Goal: Task Accomplishment & Management: Manage account settings

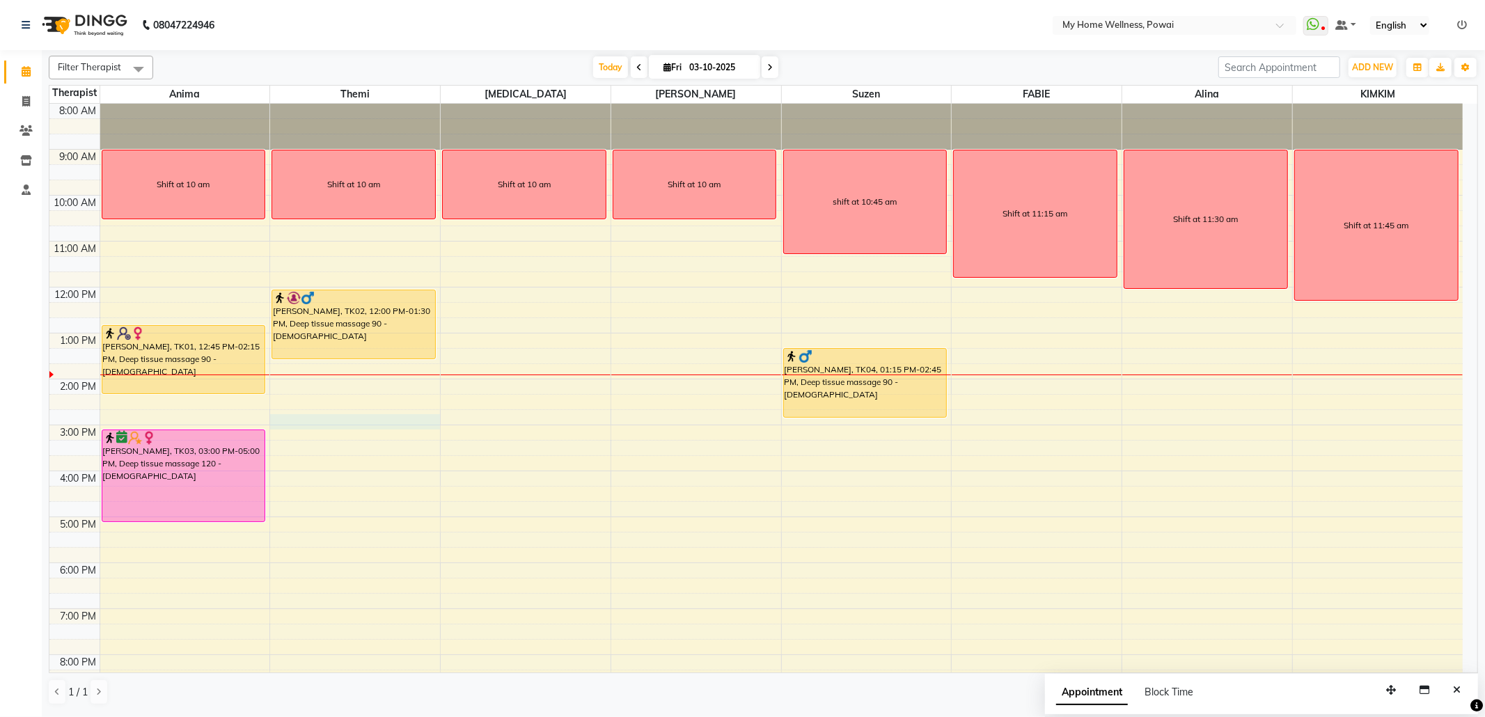
click at [335, 416] on div "8:00 AM 9:00 AM 10:00 AM 11:00 AM 12:00 PM 1:00 PM 2:00 PM 3:00 PM 4:00 PM 5:00…" at bounding box center [755, 425] width 1413 height 643
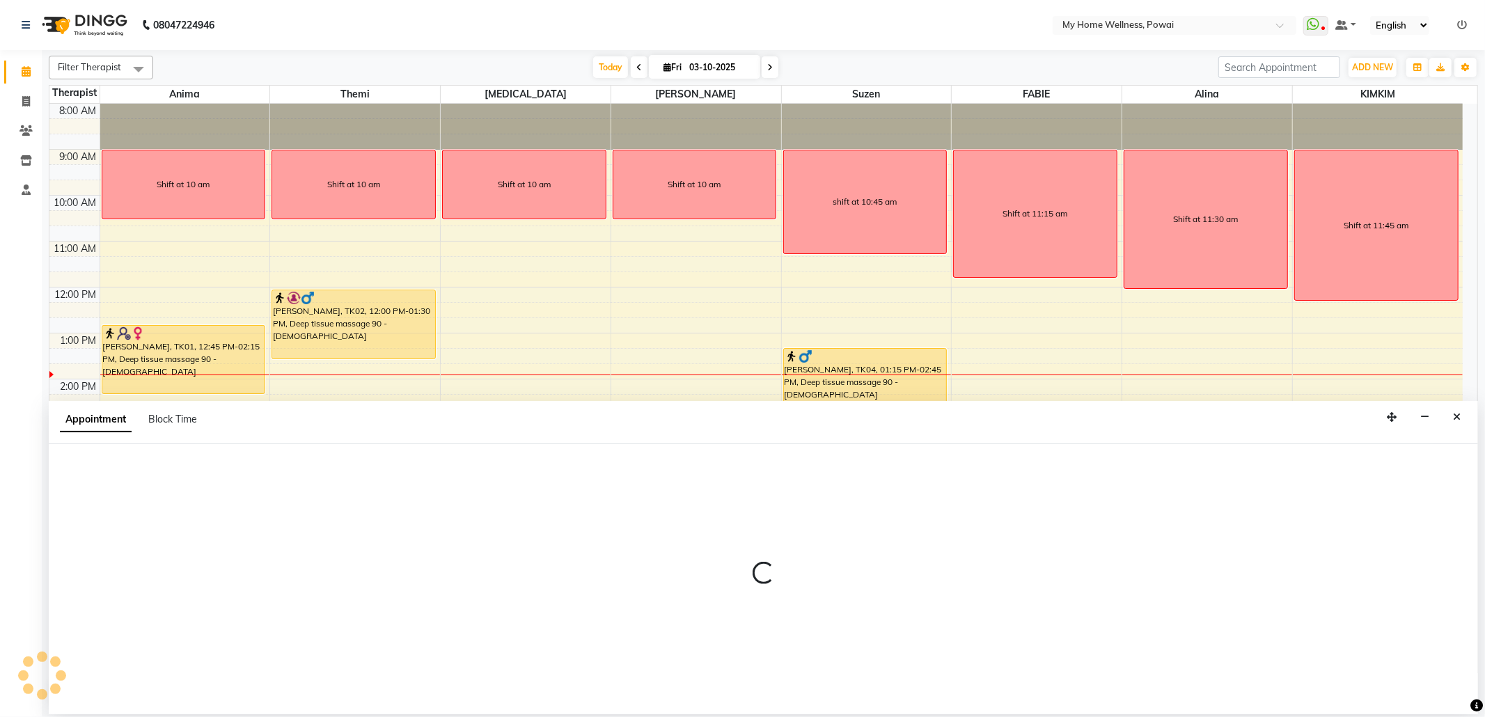
select select "65929"
select select "885"
select select "tentative"
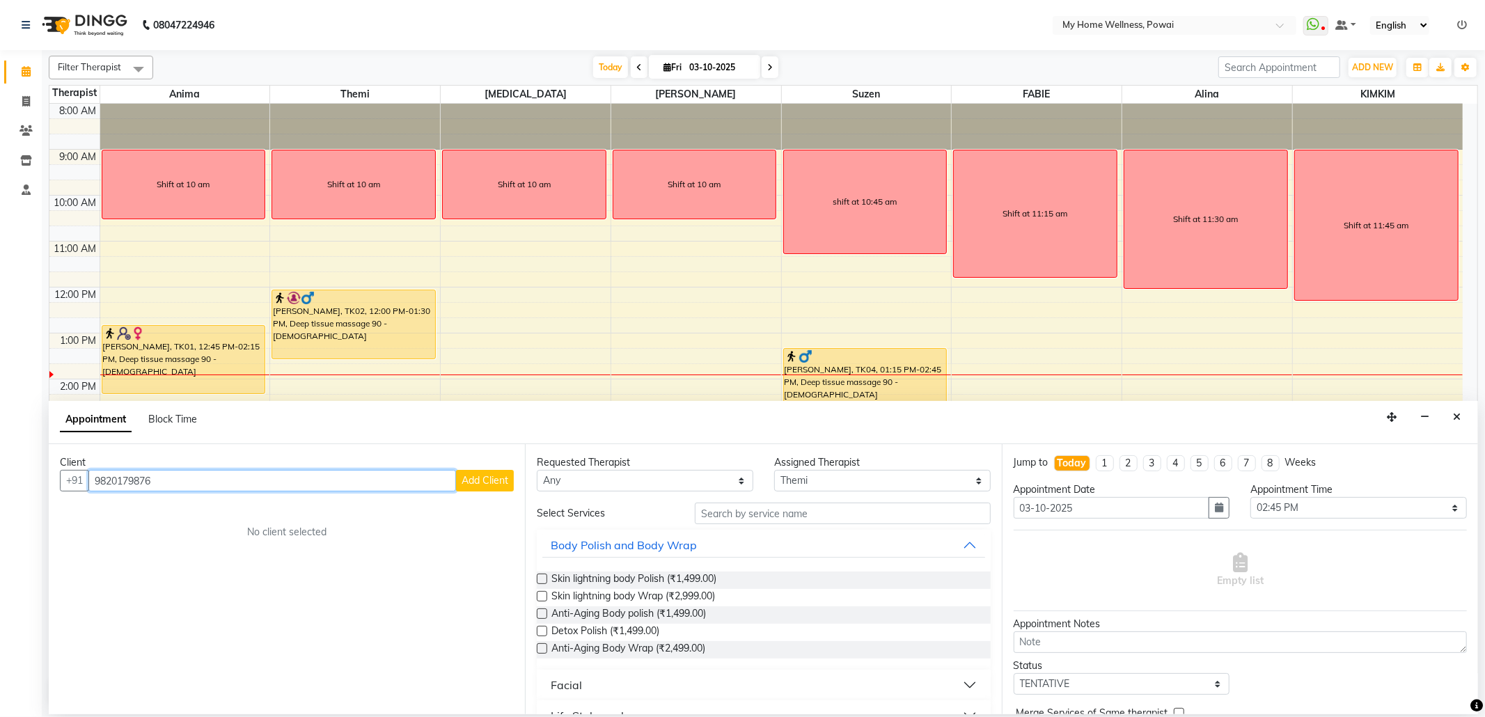
type input "9820179876"
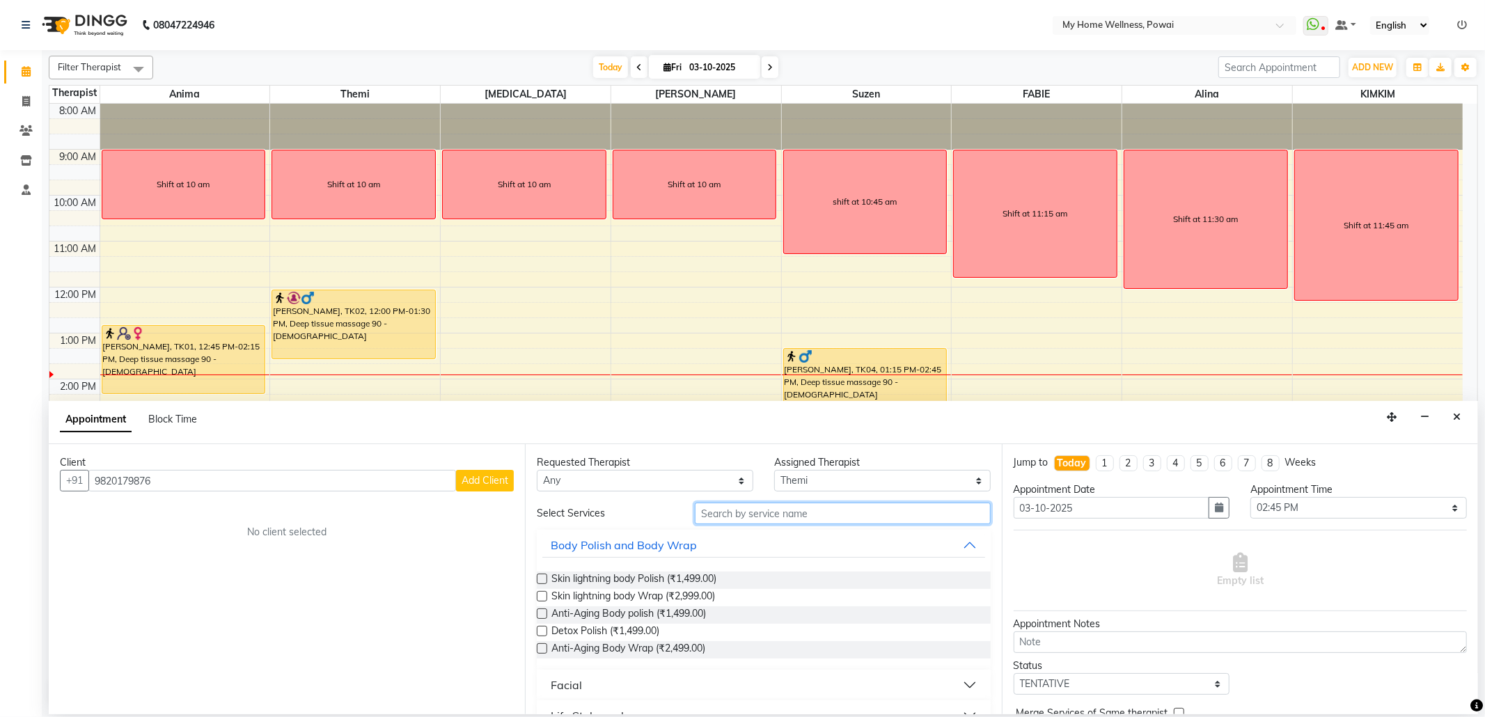
click at [803, 513] on input "text" at bounding box center [842, 514] width 295 height 22
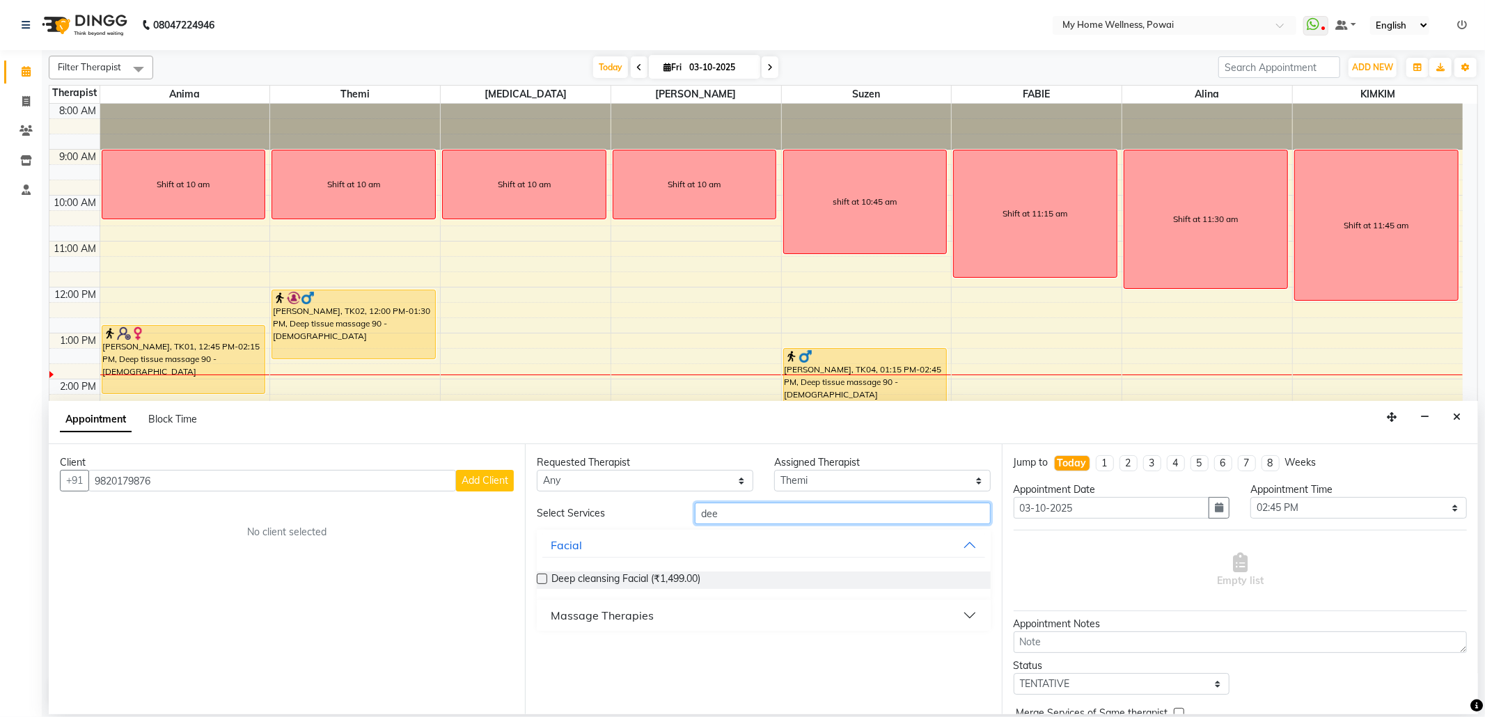
type input "dee"
click at [635, 617] on div "Massage Therapies" at bounding box center [602, 615] width 103 height 17
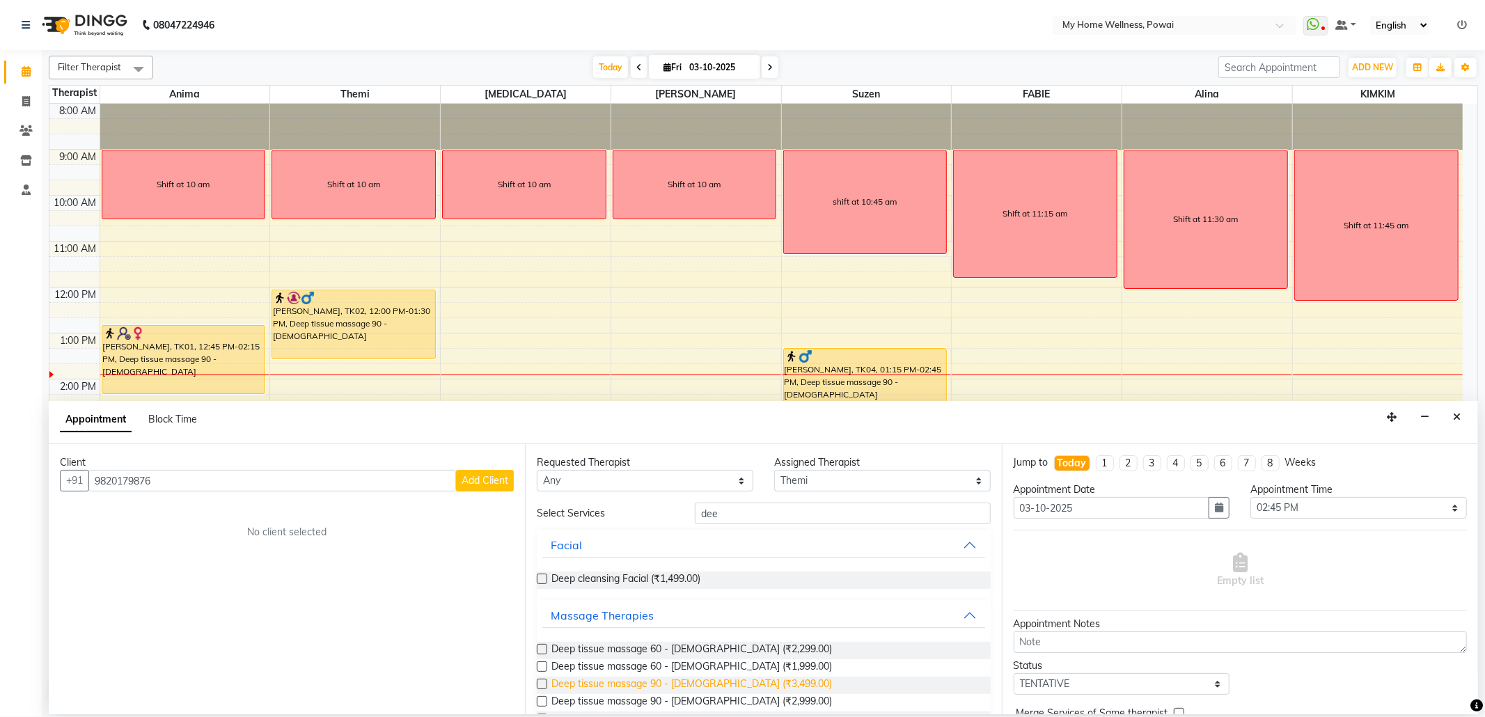
click at [730, 684] on span "Deep tissue massage 90 - [DEMOGRAPHIC_DATA] (₹3,499.00)" at bounding box center [691, 685] width 281 height 17
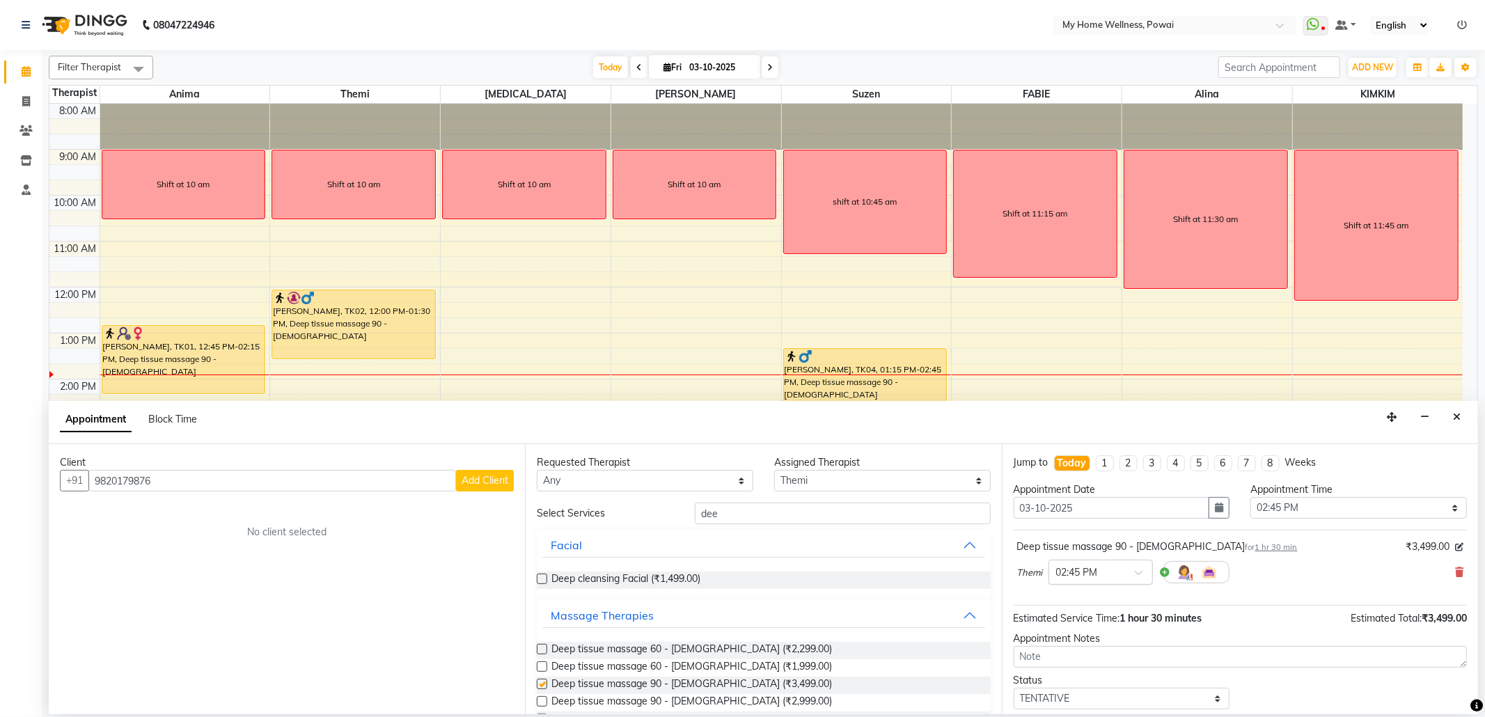
checkbox input "false"
click at [1310, 518] on select "Select 09:00 AM 09:15 AM 09:30 AM 09:45 AM 10:00 AM 10:15 AM 10:30 AM 10:45 AM …" at bounding box center [1358, 508] width 217 height 22
click at [1085, 702] on select "Select TENTATIVE CONFIRM CHECK-IN UPCOMING" at bounding box center [1122, 699] width 217 height 22
select select "confirm booking"
click at [1014, 691] on select "Select TENTATIVE CONFIRM CHECK-IN UPCOMING" at bounding box center [1122, 699] width 217 height 22
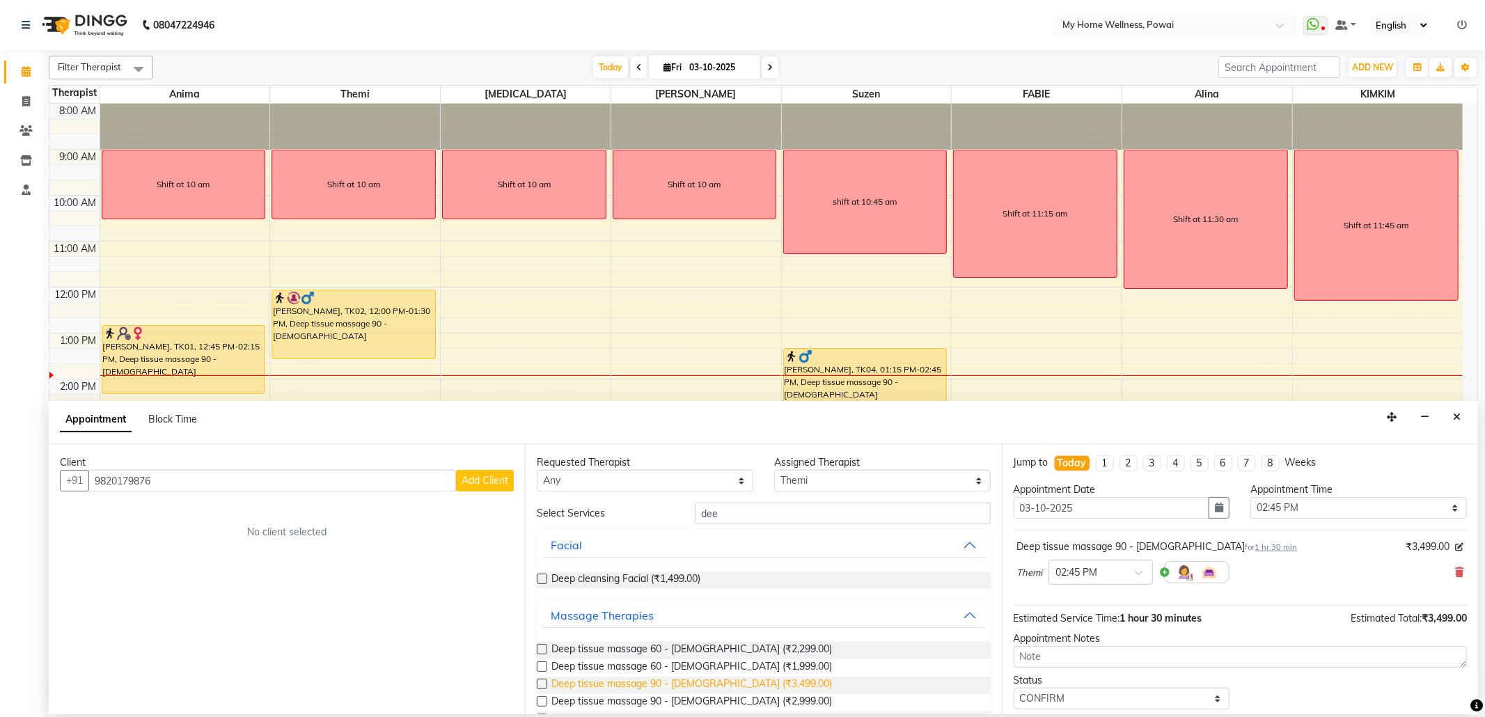
click at [731, 686] on span "Deep tissue massage 90 - [DEMOGRAPHIC_DATA] (₹3,499.00)" at bounding box center [691, 685] width 281 height 17
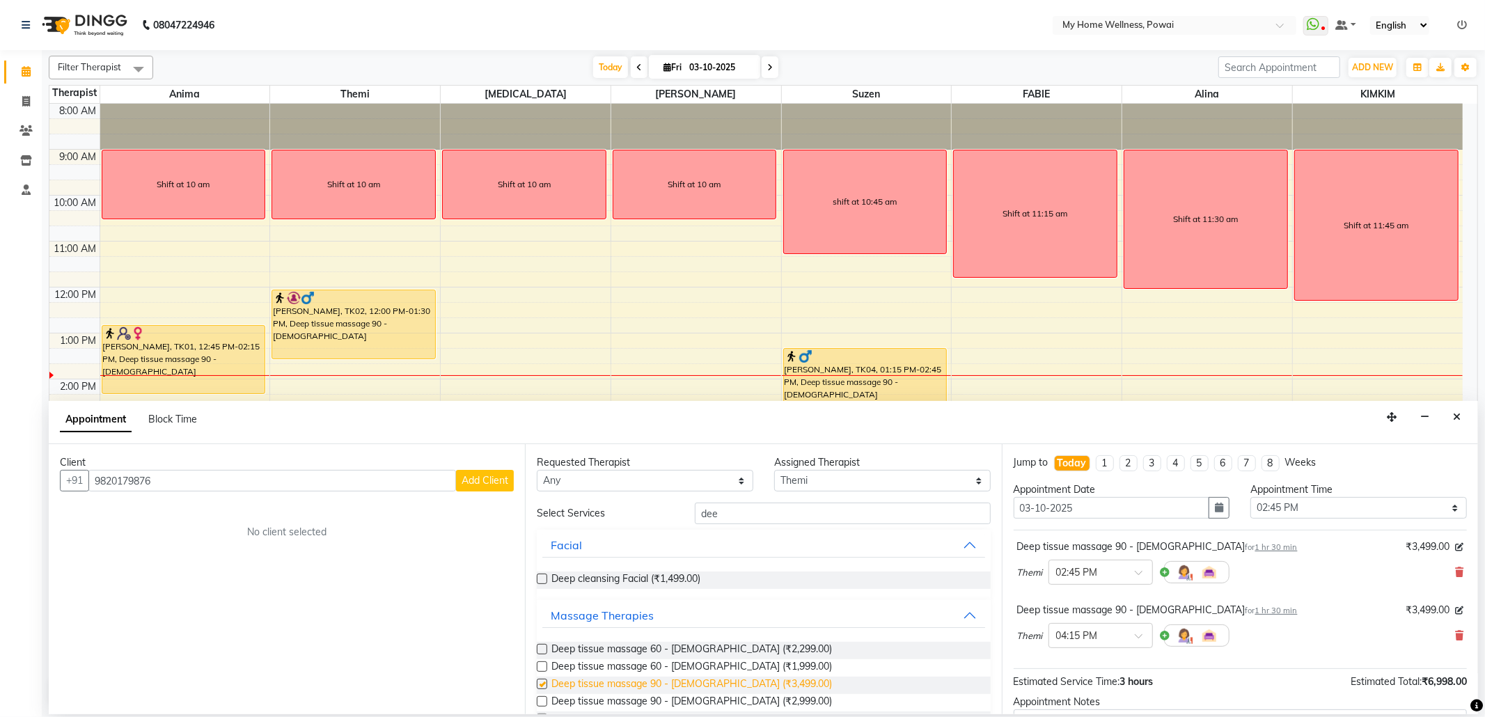
checkbox input "false"
click at [1446, 629] on div "Themi × 04:15 PM" at bounding box center [1240, 636] width 446 height 36
click at [1455, 636] on icon at bounding box center [1459, 636] width 8 height 10
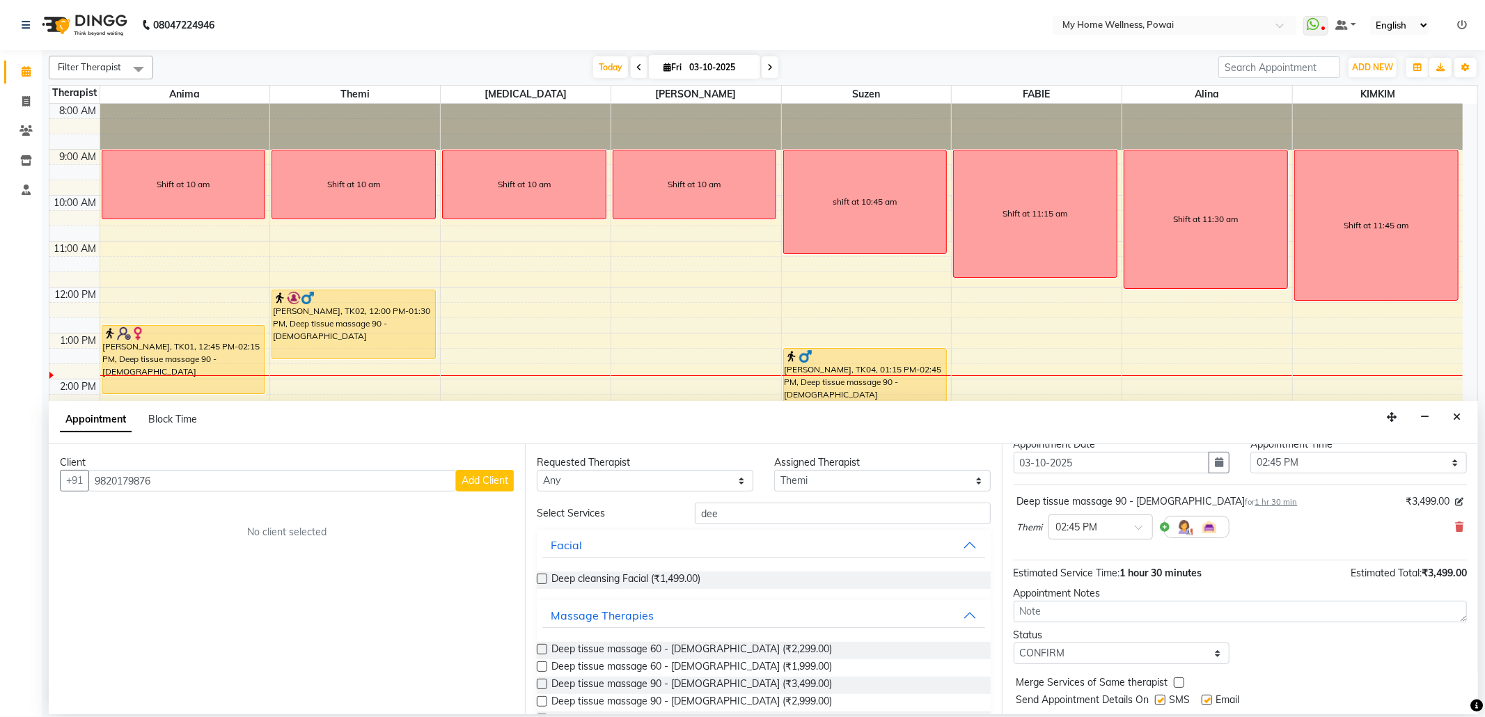
scroll to position [86, 0]
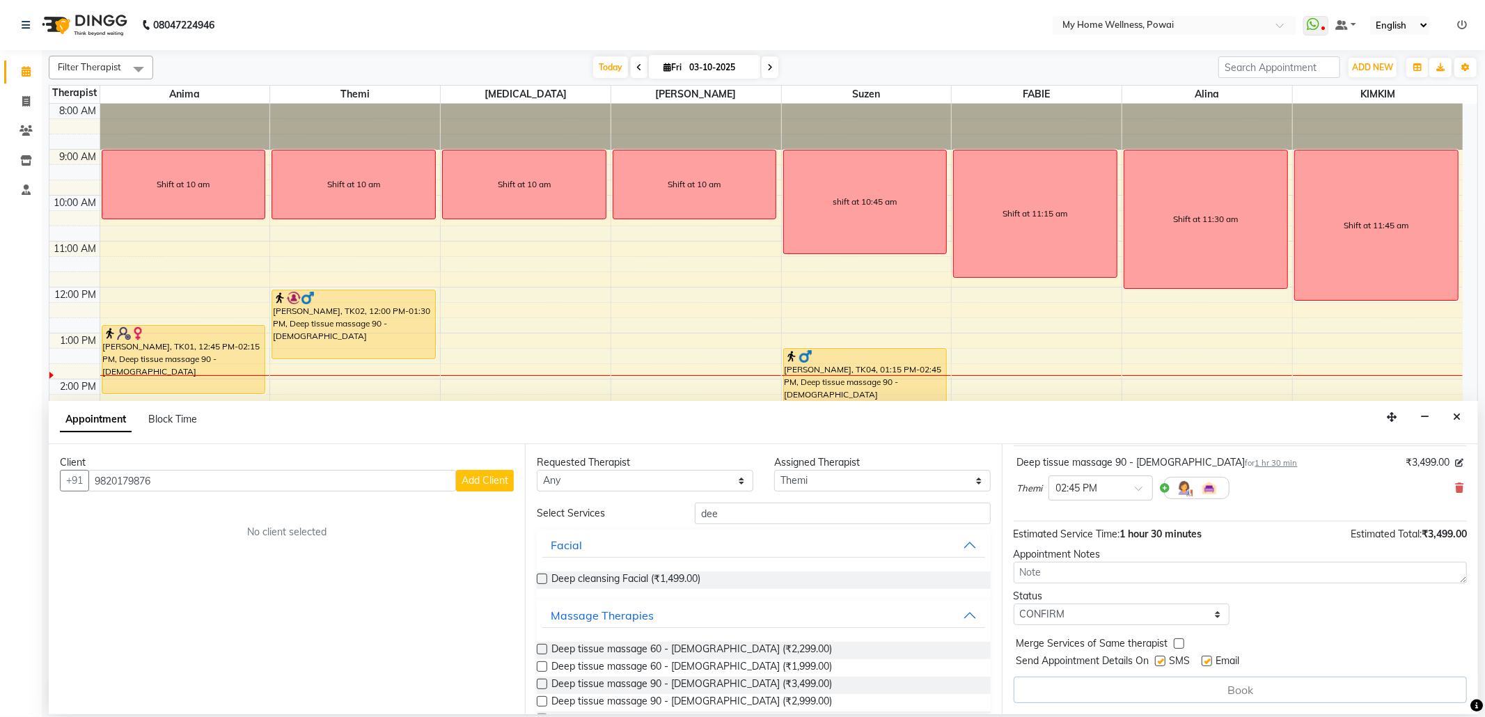
click at [474, 483] on span "Add Client" at bounding box center [485, 480] width 47 height 13
select select "22"
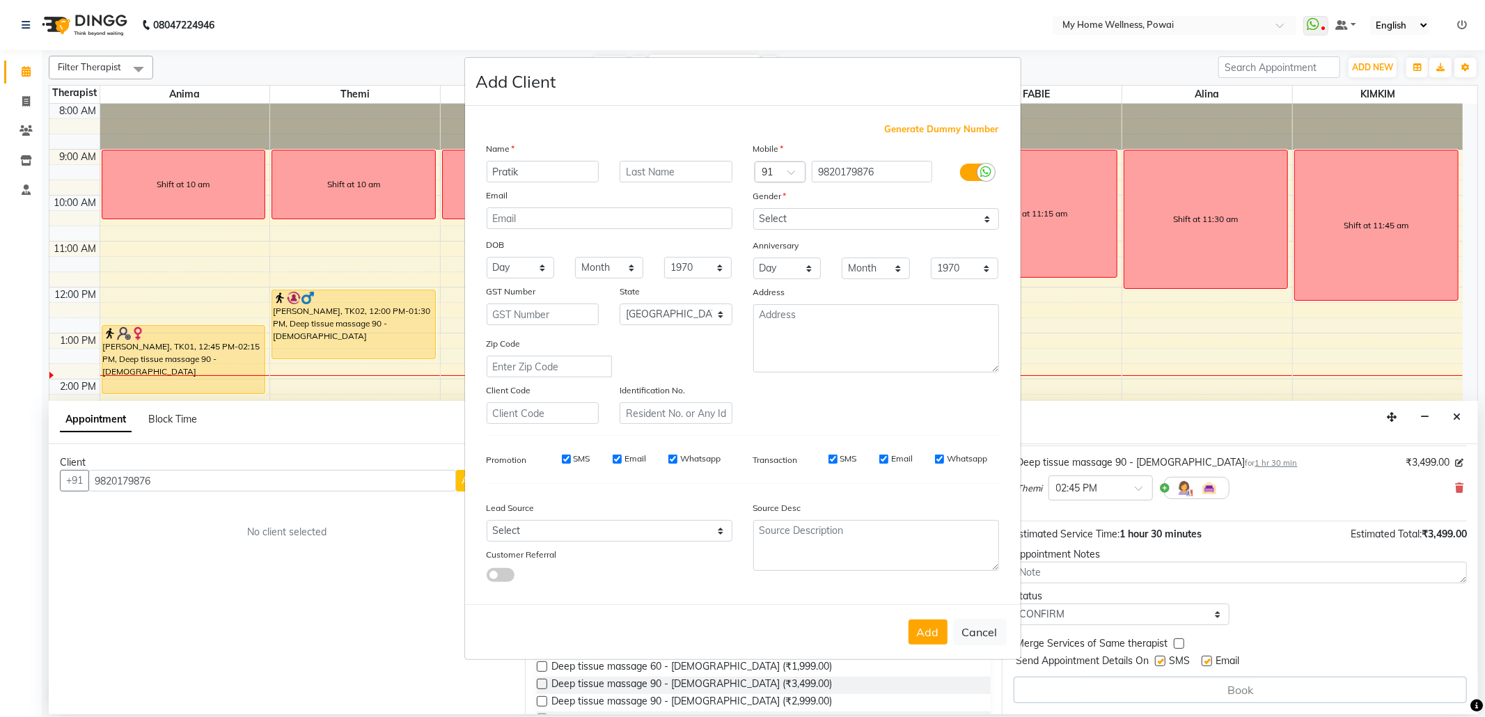
type input "Pratik"
click at [633, 168] on input "text" at bounding box center [676, 172] width 113 height 22
type input "[DEMOGRAPHIC_DATA]"
click at [867, 218] on select "Select [DEMOGRAPHIC_DATA] [DEMOGRAPHIC_DATA] Other Prefer Not To Say" at bounding box center [876, 219] width 246 height 22
select select "[DEMOGRAPHIC_DATA]"
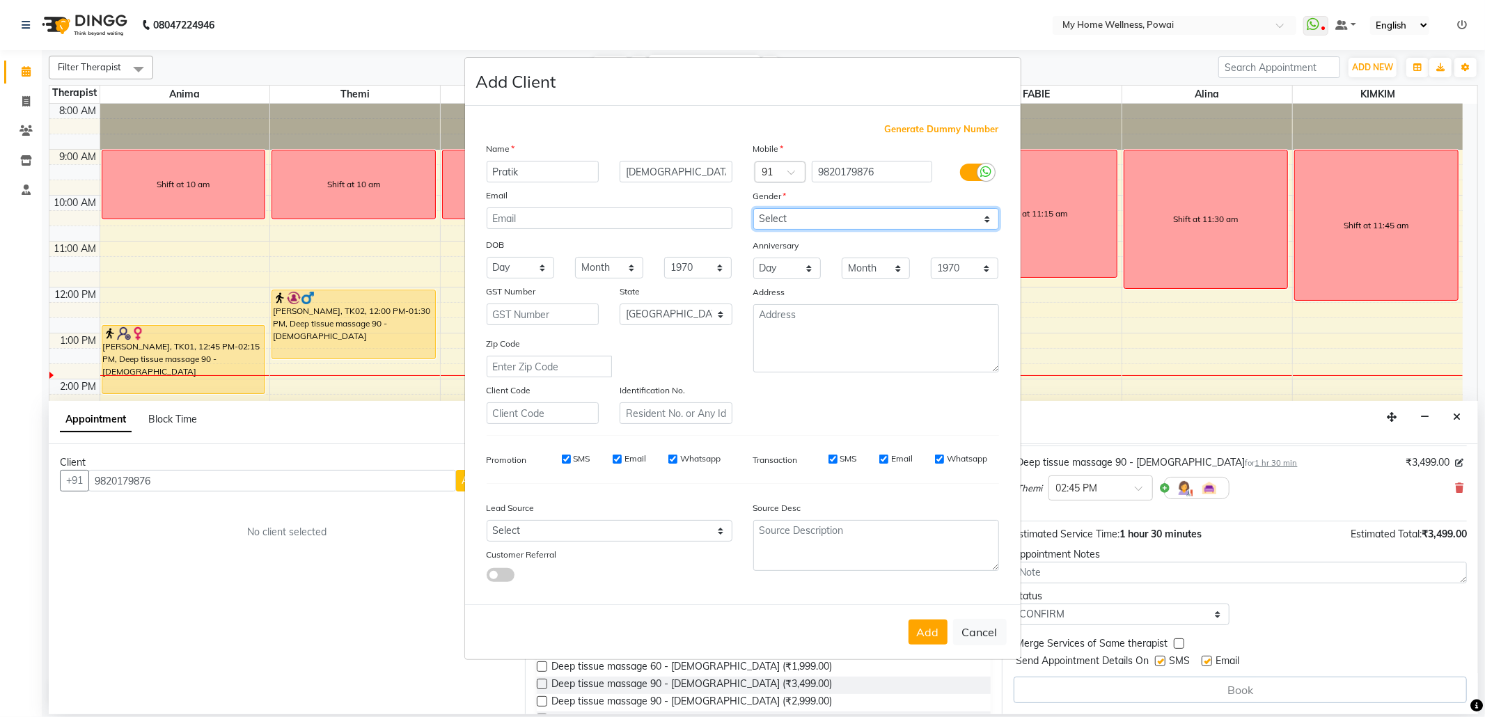
click at [753, 210] on select "Select [DEMOGRAPHIC_DATA] [DEMOGRAPHIC_DATA] Other Prefer Not To Say" at bounding box center [876, 219] width 246 height 22
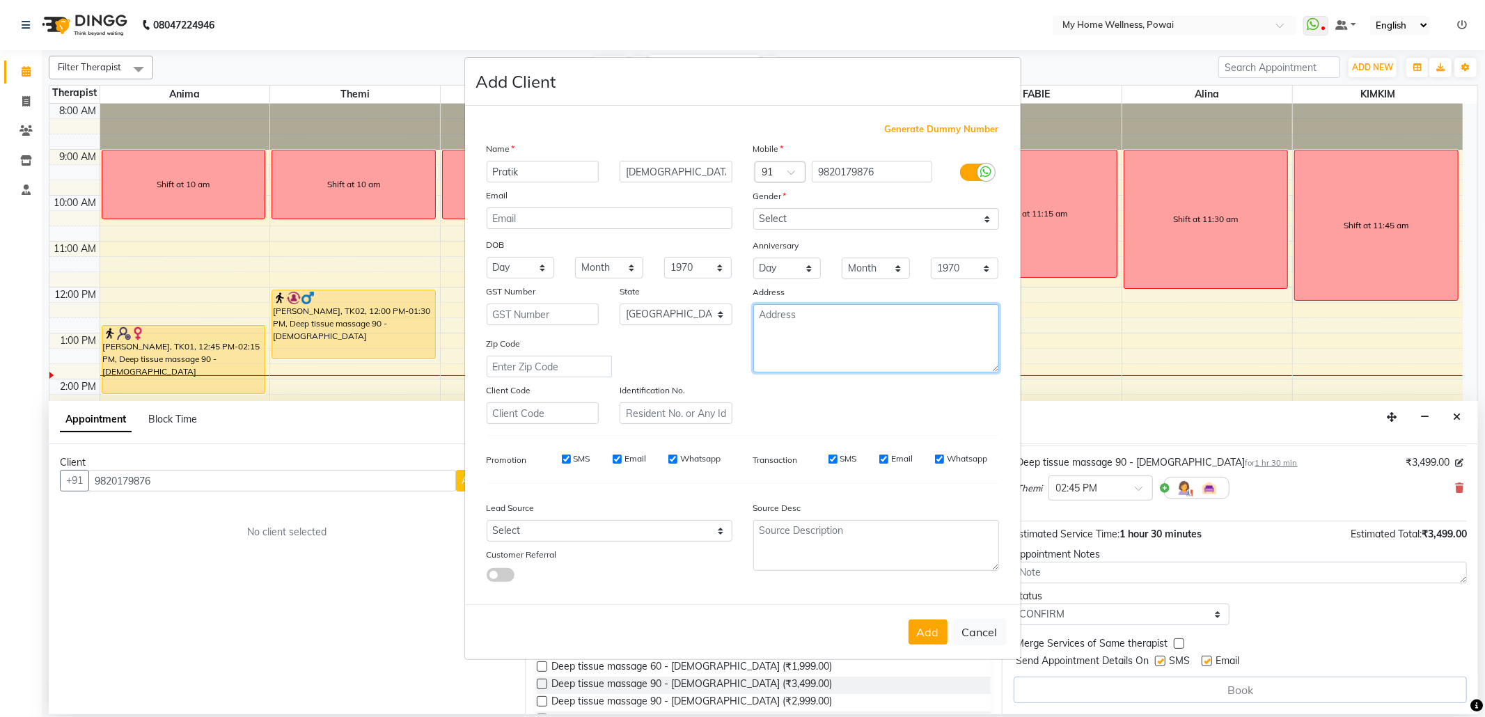
click at [875, 312] on textarea at bounding box center [876, 338] width 246 height 68
type textarea "f"
type textarea "FALT NO 1801 FLOOR NO A WING [PERSON_NAME] TOWER LALBAUGH"
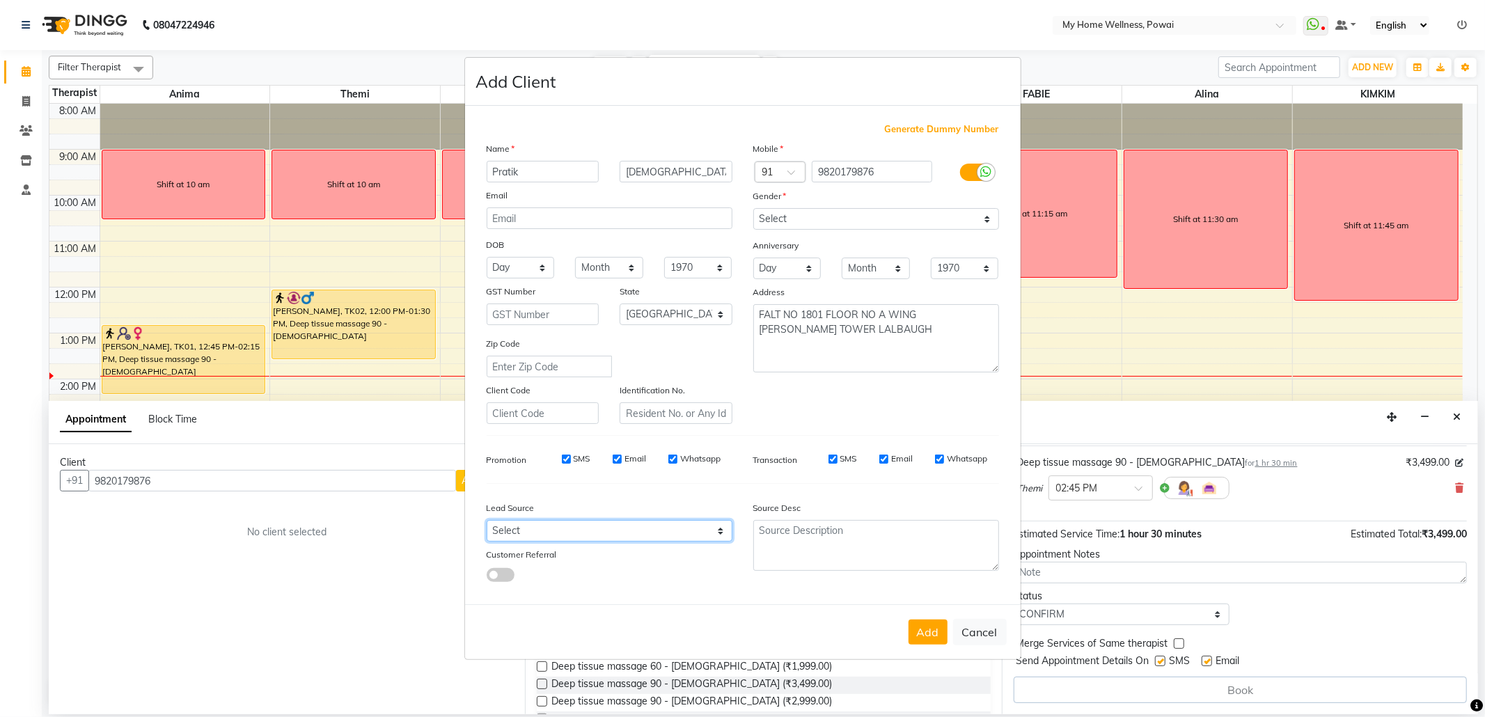
click at [604, 528] on select "Select Walk-in Referral Internet Friend Word of Mouth Advertisement Facebook Ju…" at bounding box center [610, 531] width 246 height 22
select select "21905"
click at [487, 520] on select "Select Walk-in Referral Internet Friend Word of Mouth Advertisement Facebook Ju…" at bounding box center [610, 531] width 246 height 22
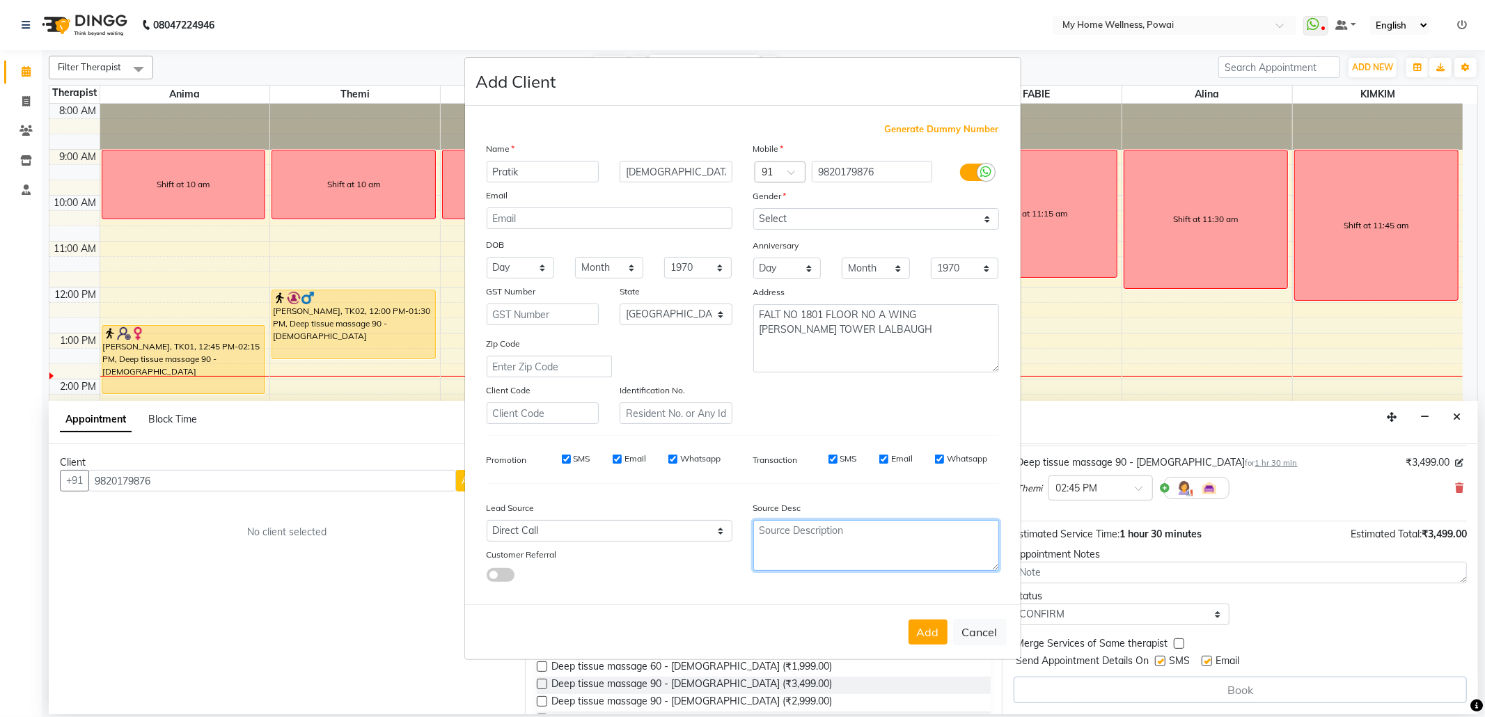
click at [864, 556] on textarea at bounding box center [876, 545] width 246 height 51
type textarea "p"
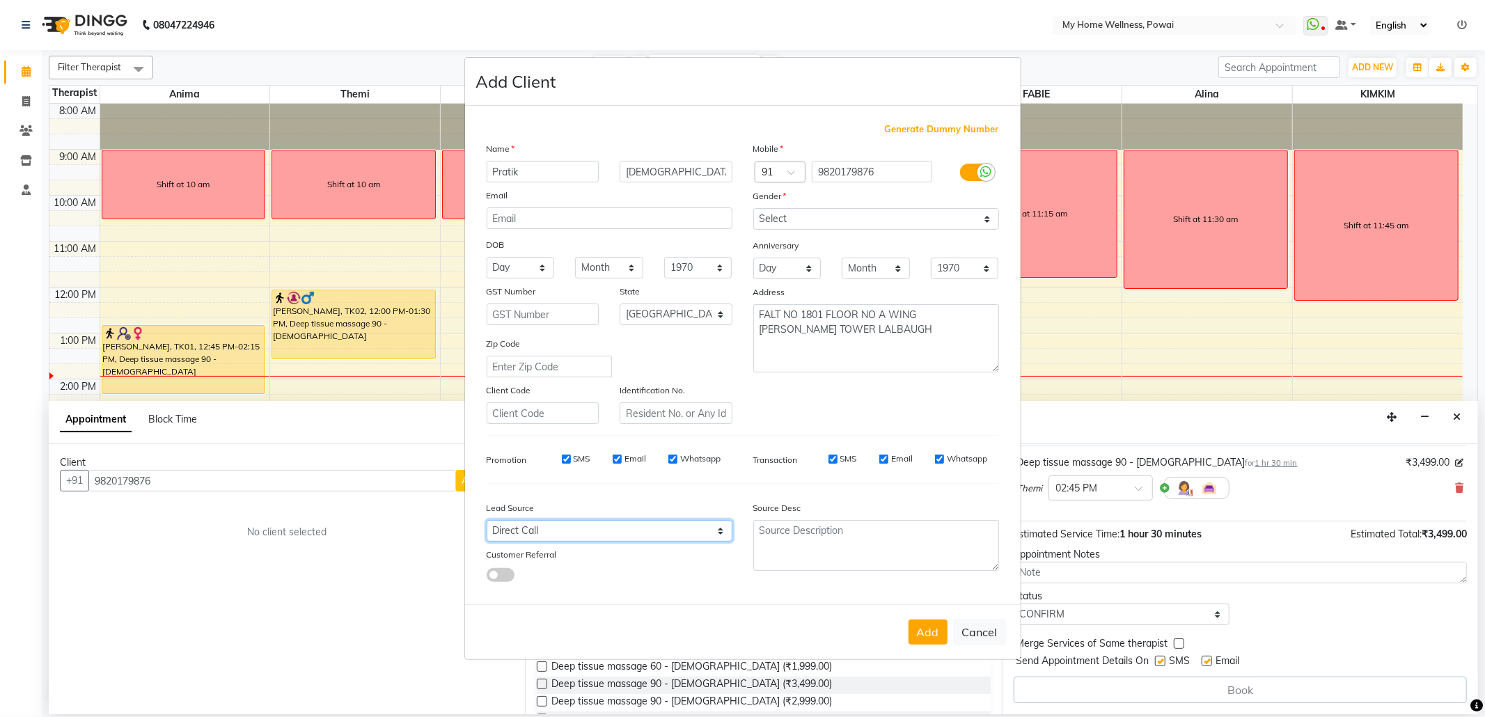
click at [563, 532] on select "Select Walk-in Referral Internet Friend Word of Mouth Advertisement Facebook Ju…" at bounding box center [610, 531] width 246 height 22
select select "10959"
click at [487, 520] on select "Select Walk-in Referral Internet Friend Word of Mouth Advertisement Facebook Ju…" at bounding box center [610, 531] width 246 height 22
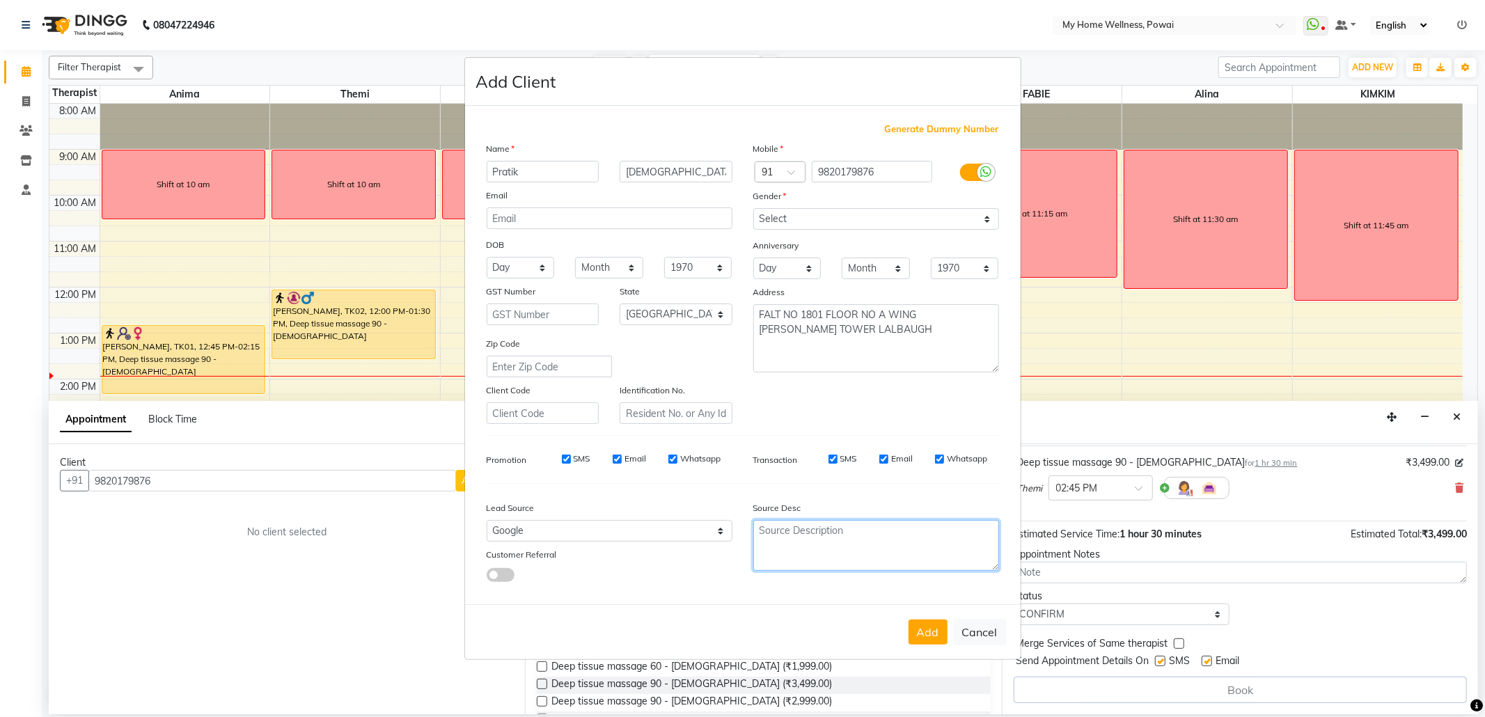
click at [834, 550] on textarea at bounding box center [876, 545] width 246 height 51
type textarea "POLICY FORM SUMMITED"
click at [928, 636] on button "Add" at bounding box center [928, 632] width 39 height 25
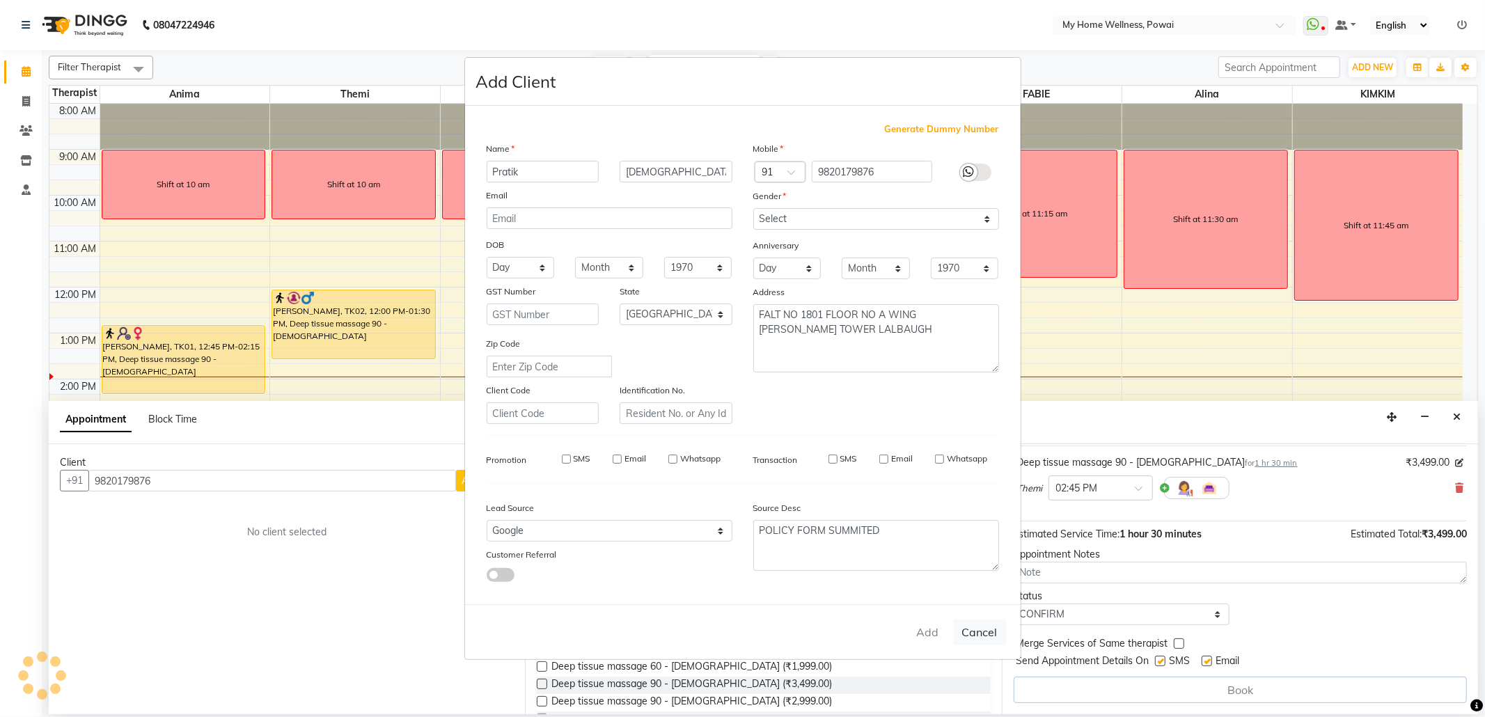
type input "98******76"
select select
select select "null"
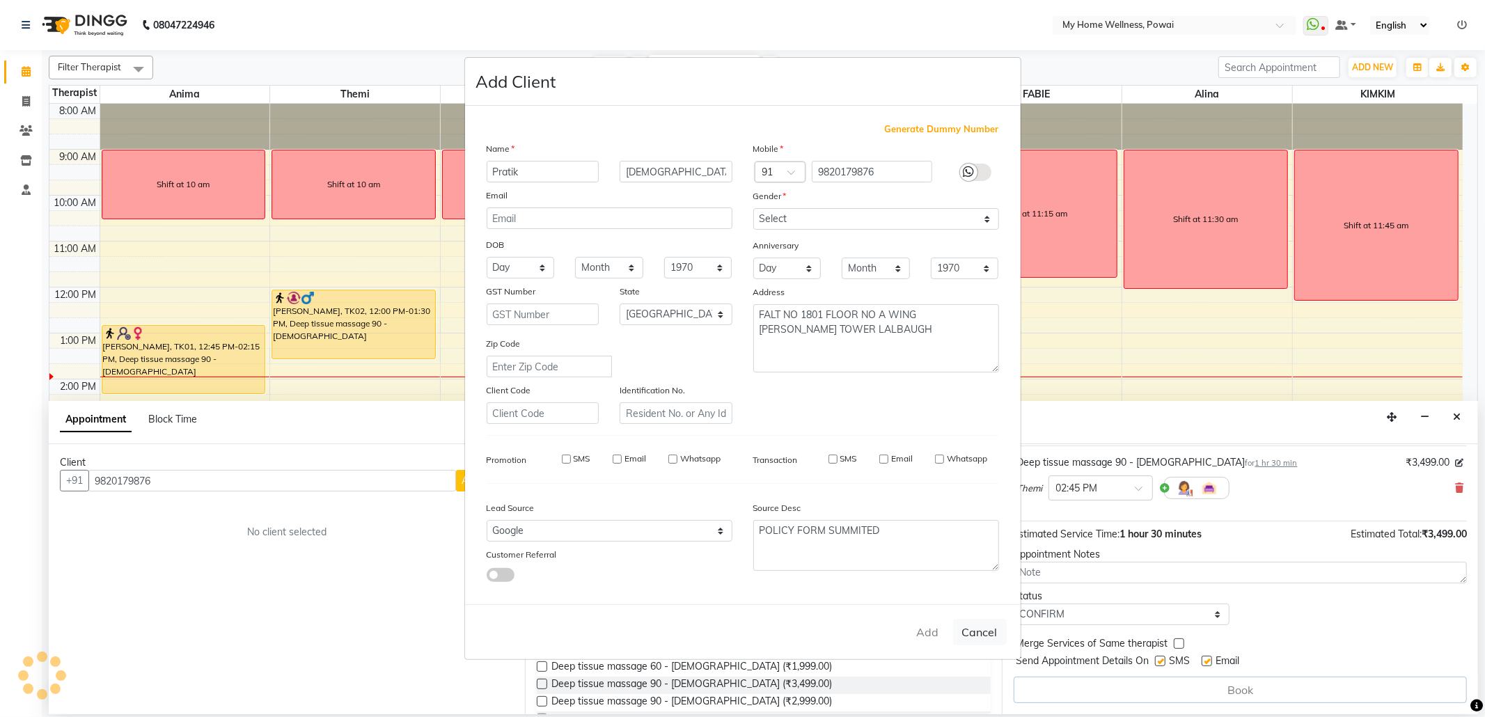
select select
checkbox input "false"
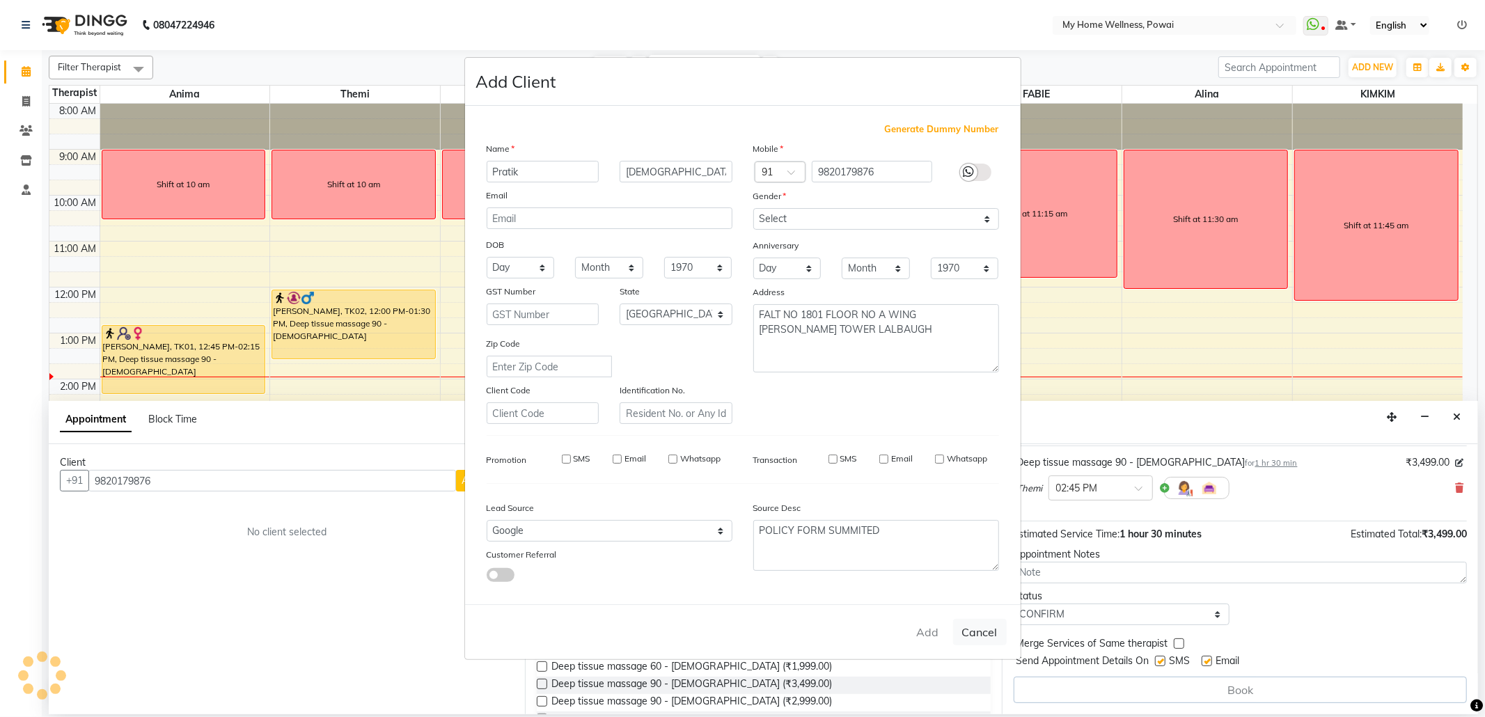
checkbox input "false"
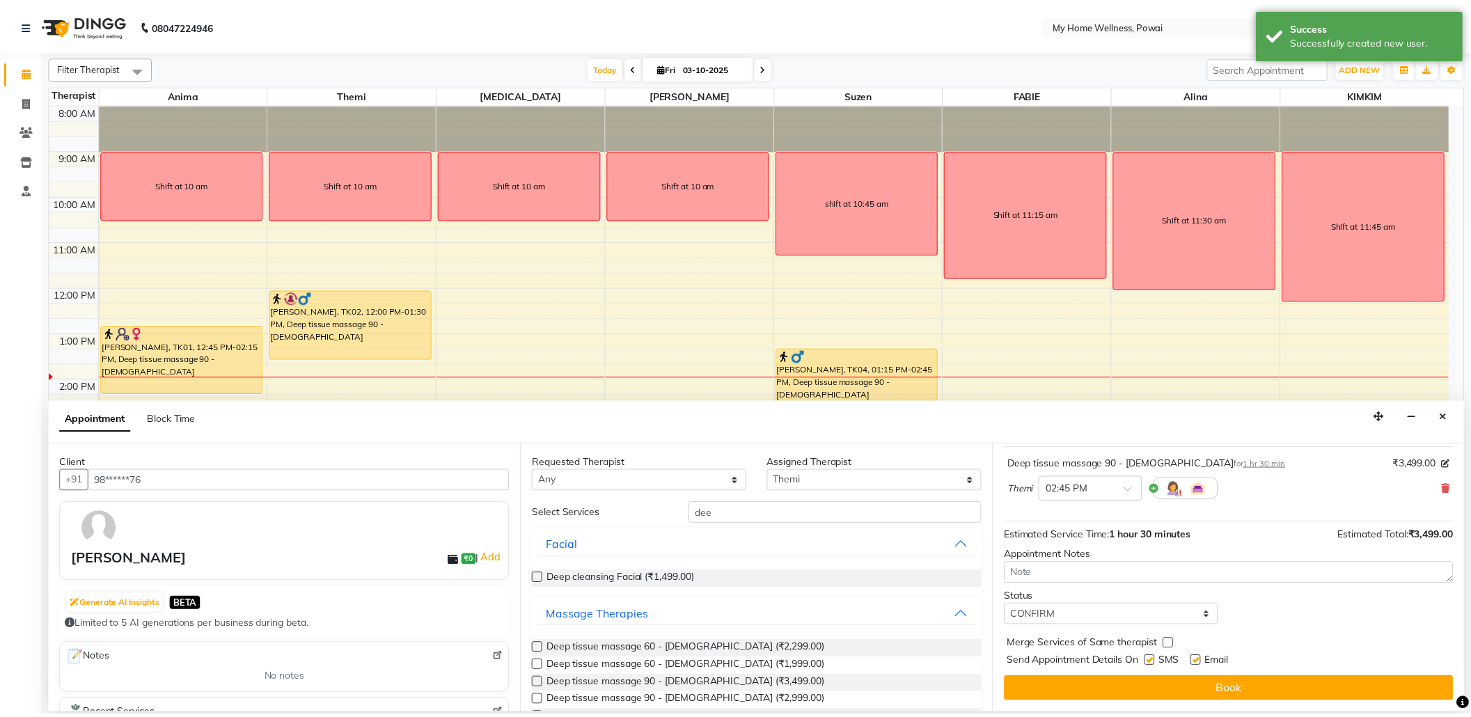
scroll to position [84, 0]
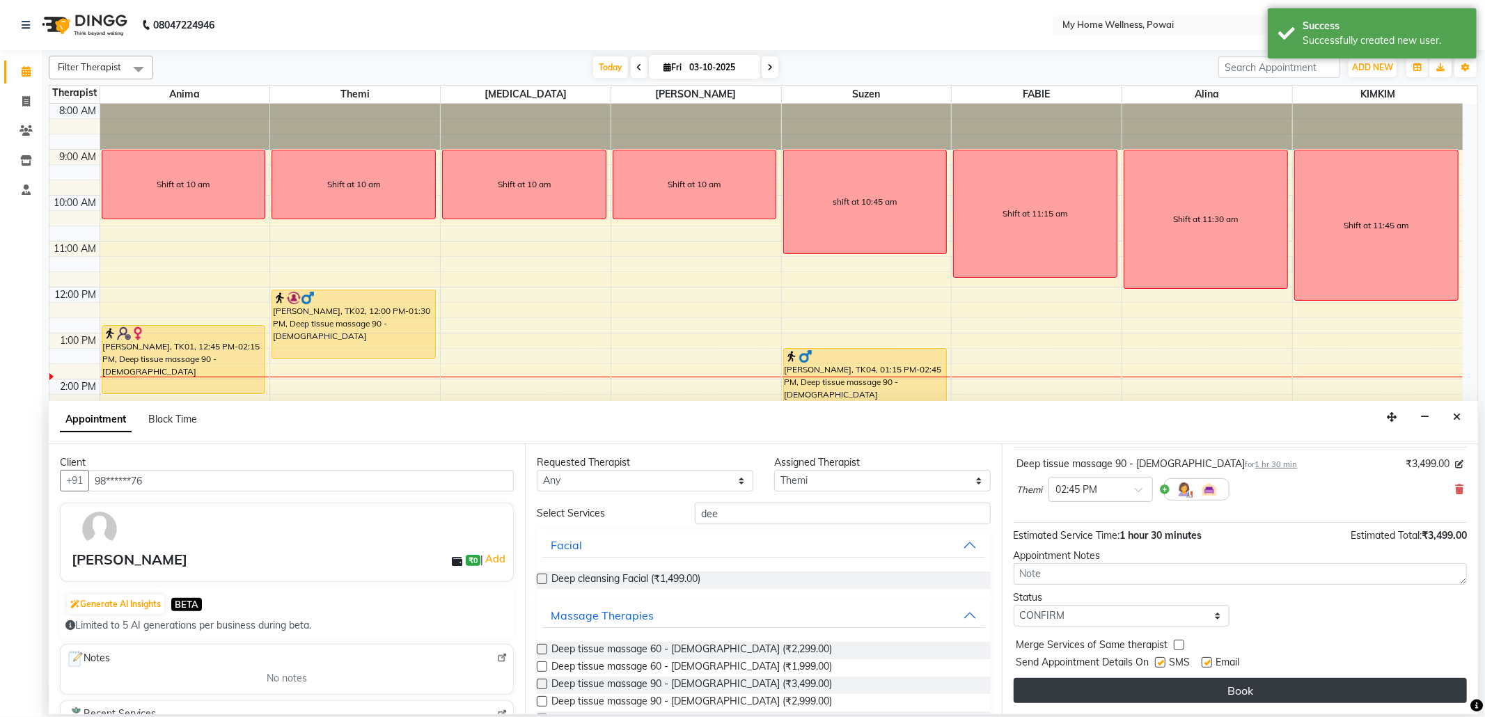
click at [1154, 687] on button "Book" at bounding box center [1240, 690] width 453 height 25
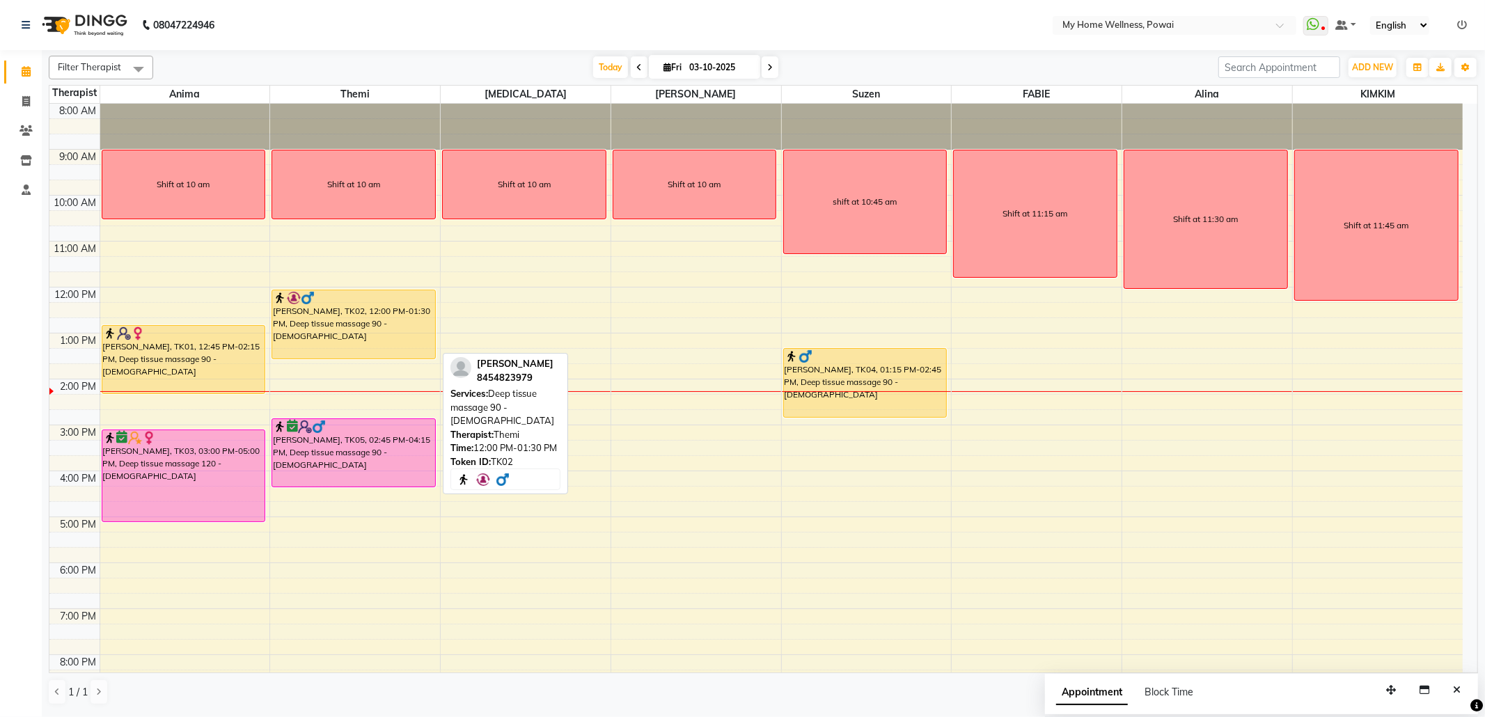
click at [357, 330] on div "[PERSON_NAME], TK02, 12:00 PM-01:30 PM, Deep tissue massage 90 - [DEMOGRAPHIC_D…" at bounding box center [353, 324] width 163 height 68
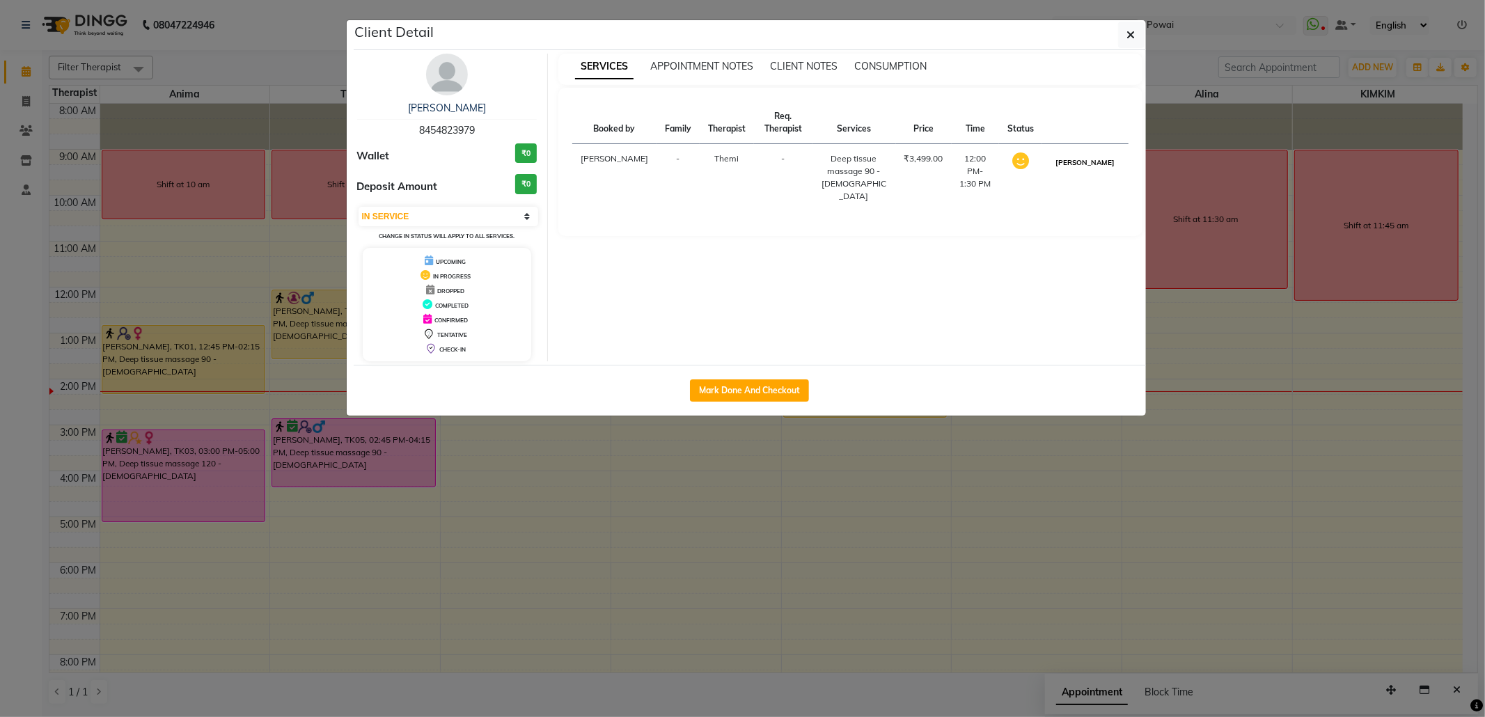
click at [1101, 162] on button "[PERSON_NAME]" at bounding box center [1085, 162] width 66 height 17
select select "3"
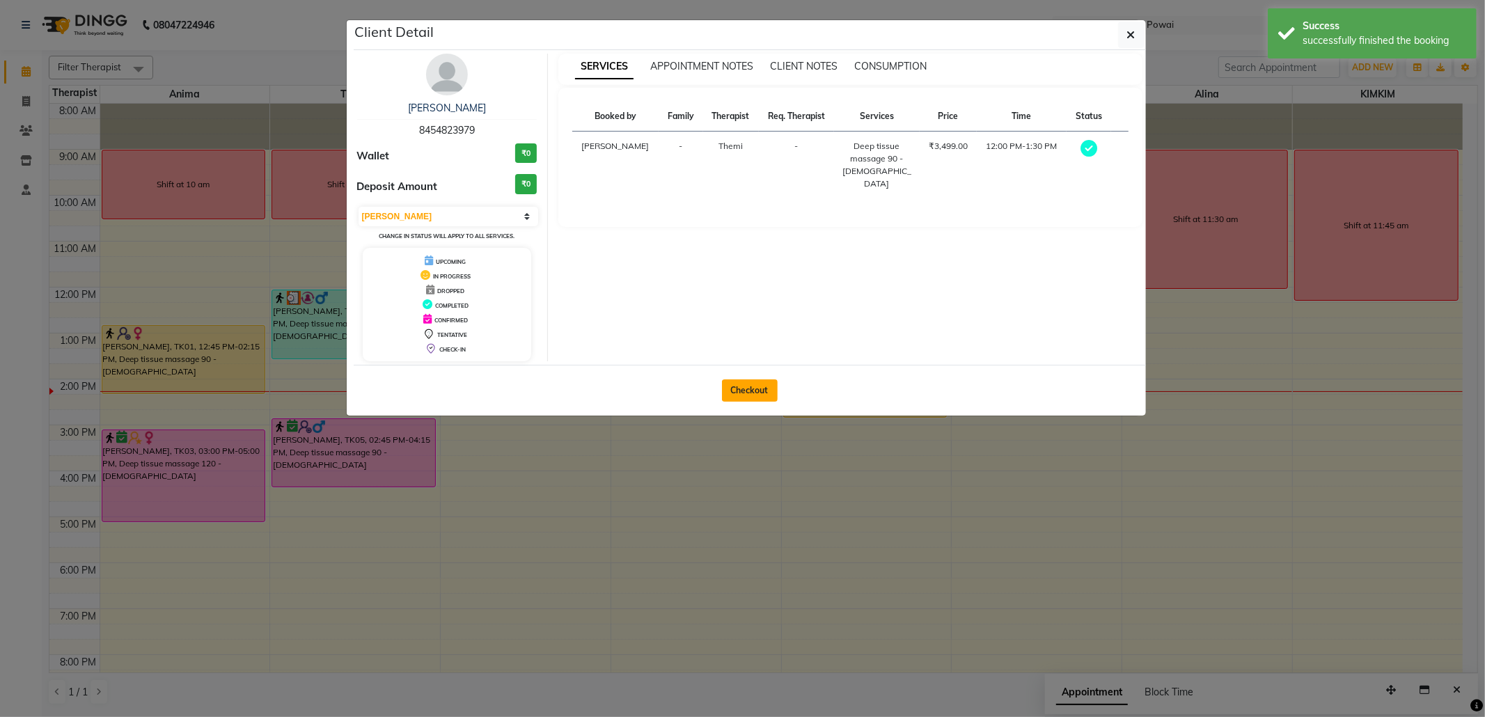
click at [758, 391] on button "Checkout" at bounding box center [750, 390] width 56 height 22
select select "service"
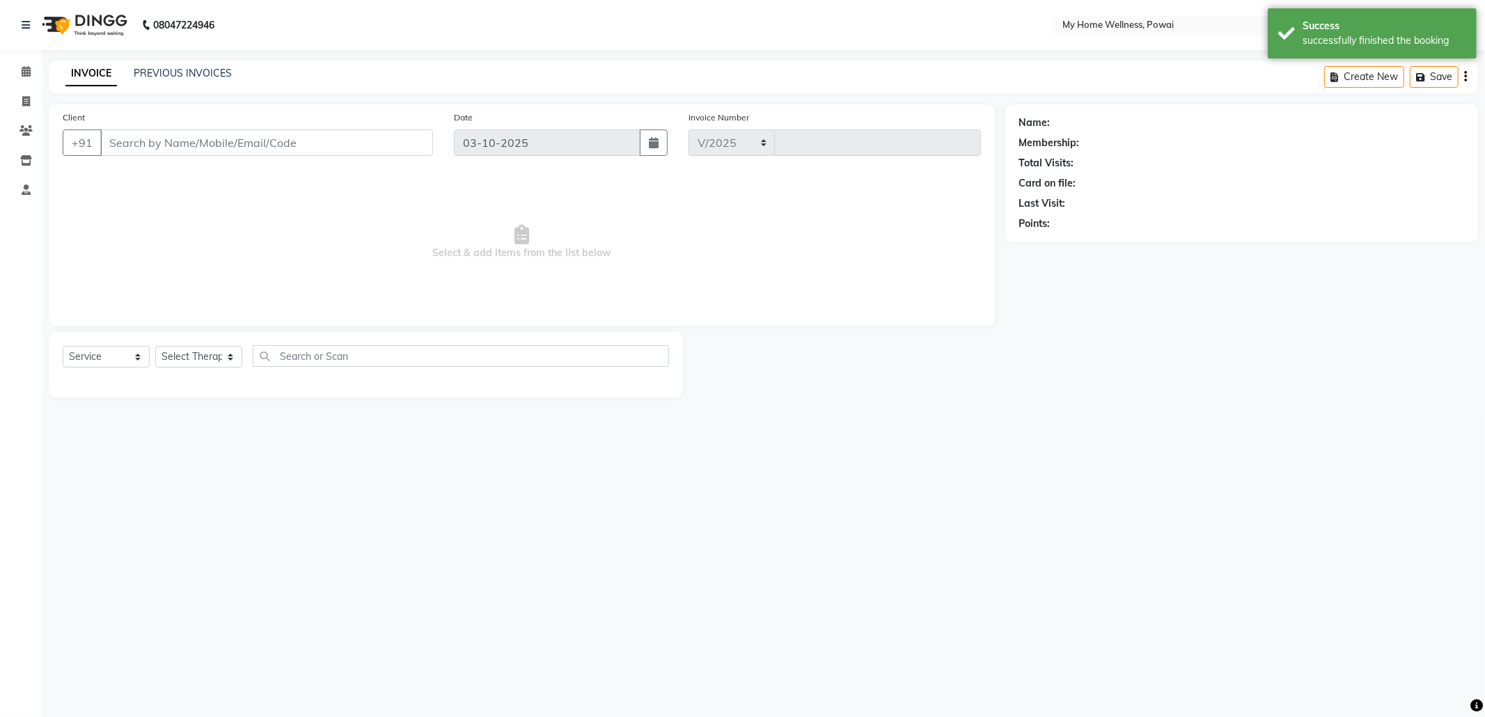
select select "682"
type input "1893"
type input "84******79"
select select "65929"
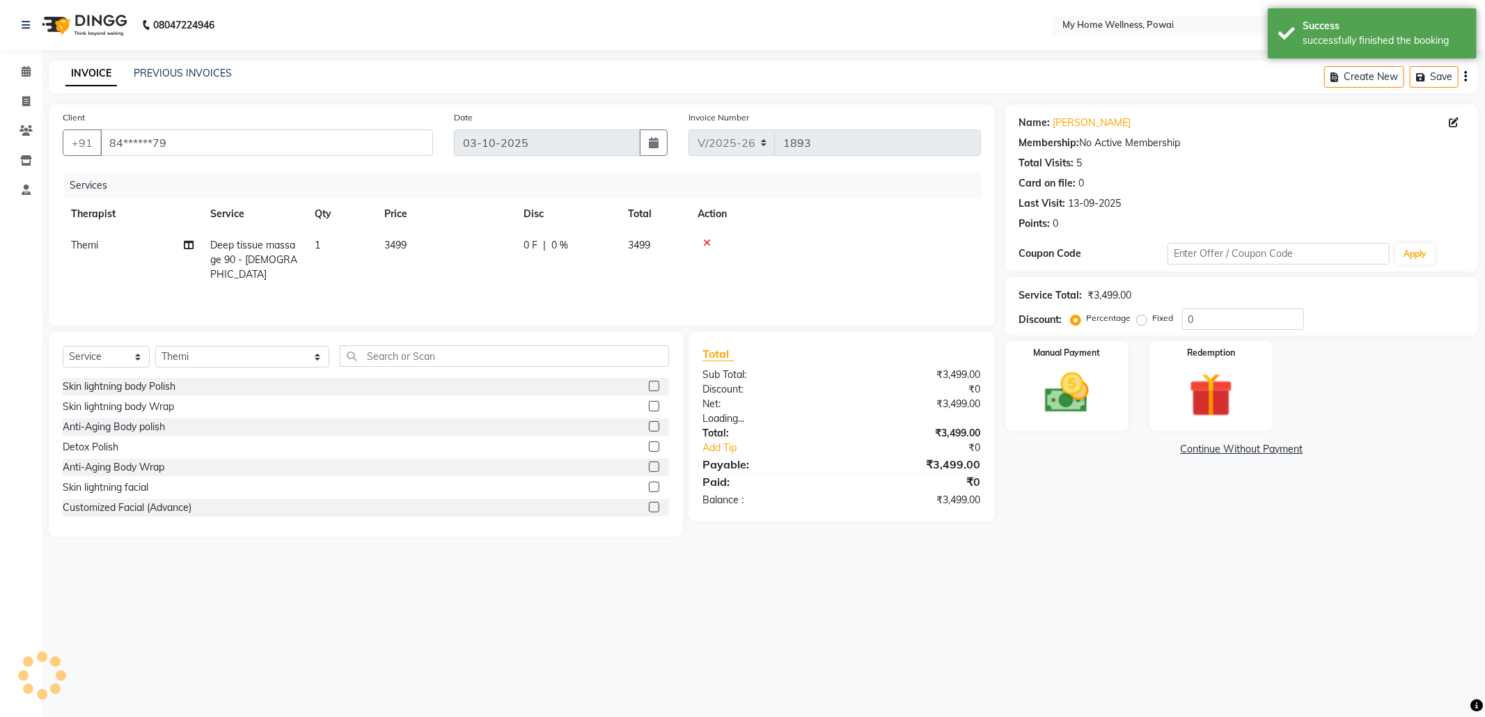
click at [318, 246] on span "1" at bounding box center [318, 245] width 6 height 13
select select "65929"
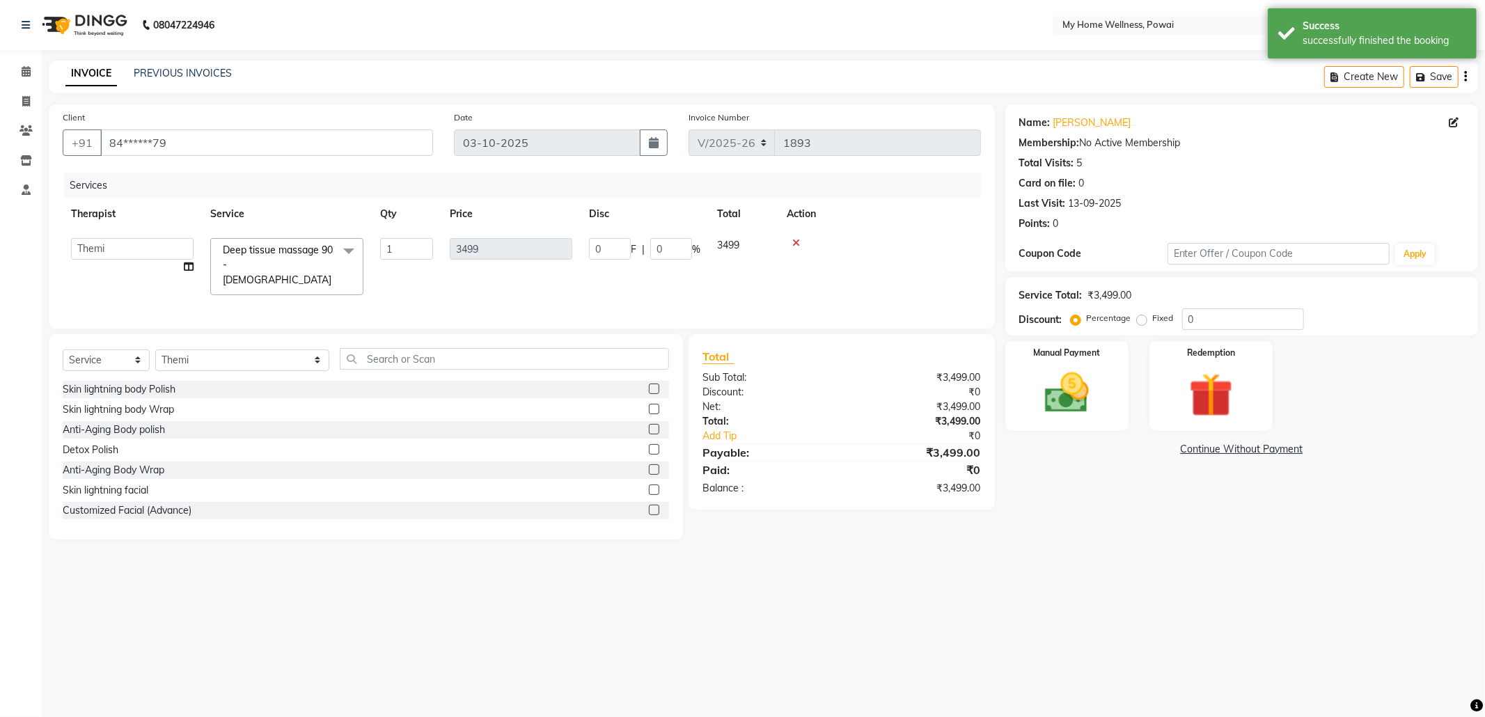
click at [347, 246] on span at bounding box center [349, 251] width 28 height 26
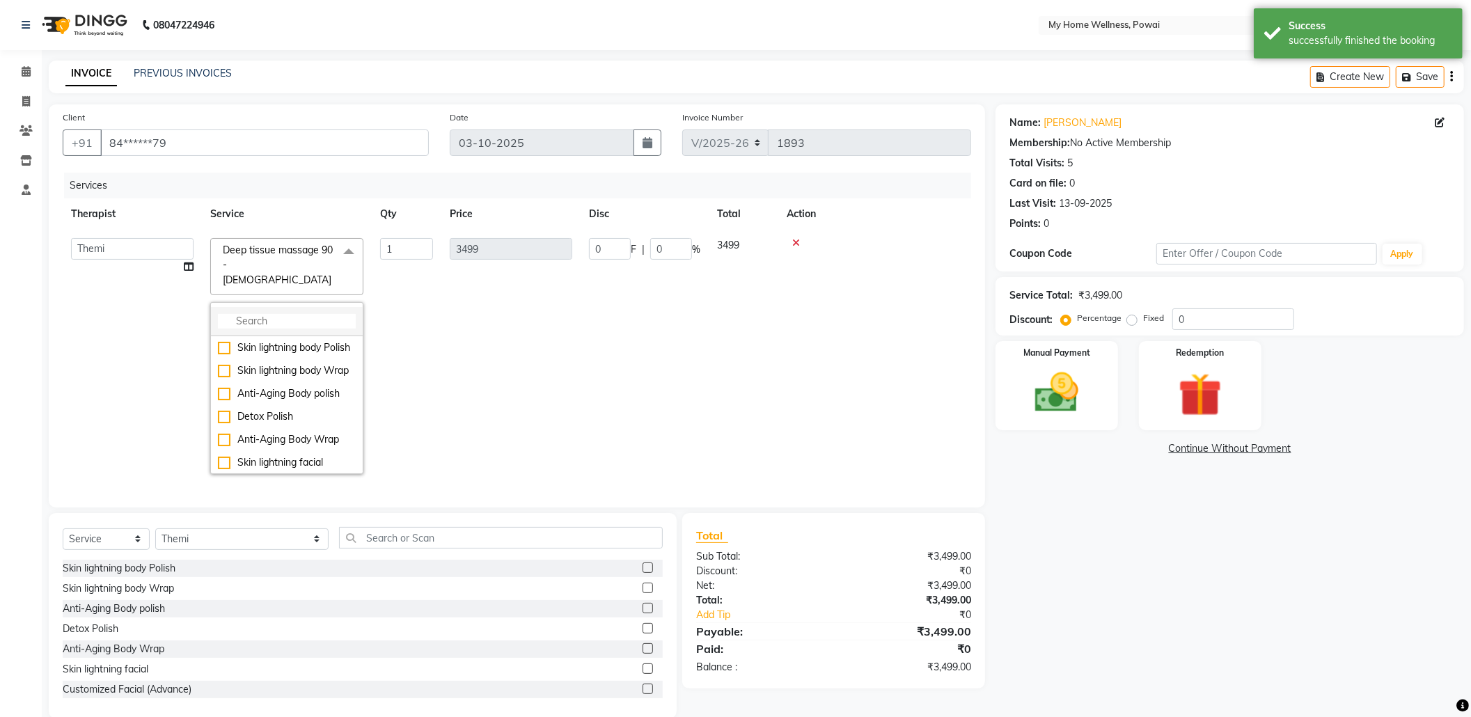
click at [331, 314] on input "multiselect-search" at bounding box center [287, 321] width 138 height 15
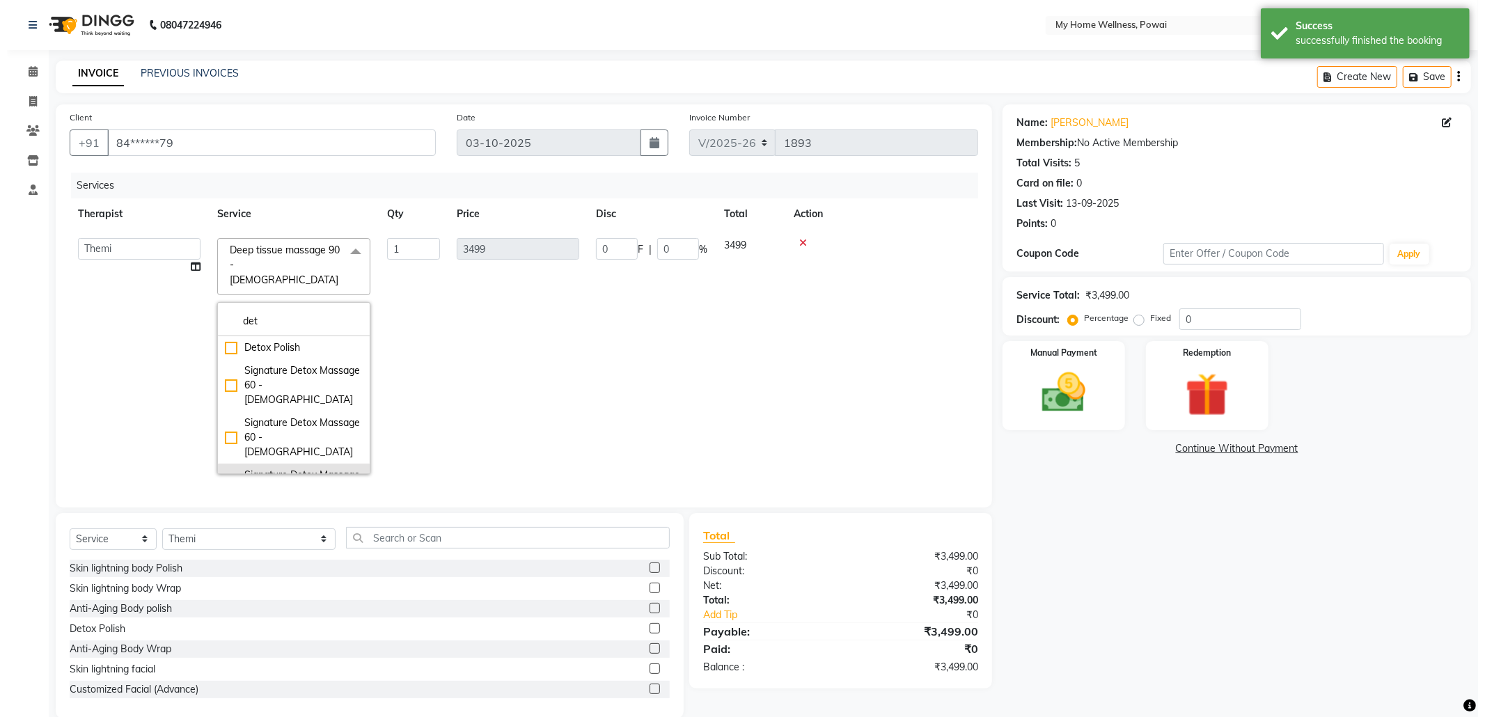
scroll to position [93, 0]
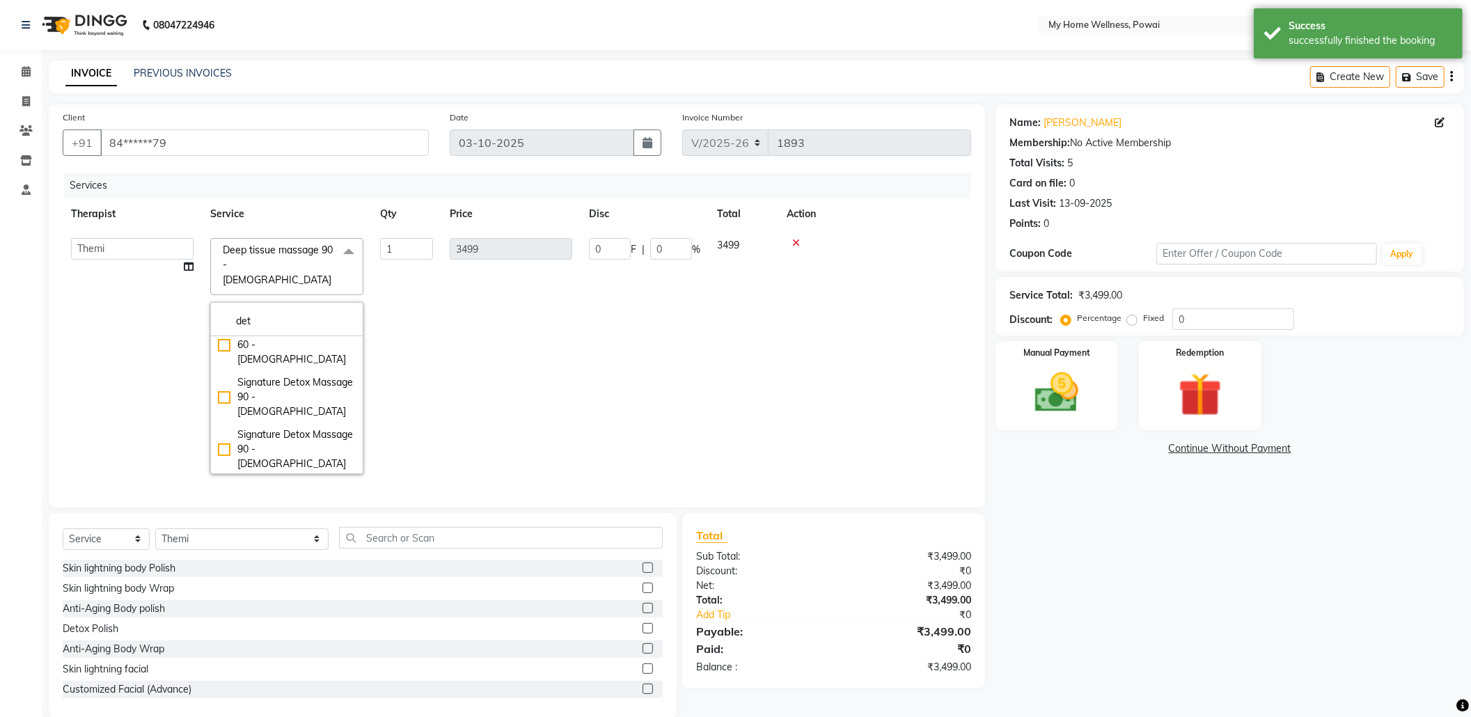
type input "det"
drag, startPoint x: 292, startPoint y: 422, endPoint x: 354, endPoint y: 415, distance: 62.4
click at [292, 480] on div "Signature Detox Massage 120 - [DEMOGRAPHIC_DATA]" at bounding box center [287, 502] width 138 height 44
checkbox input "true"
type input "5999"
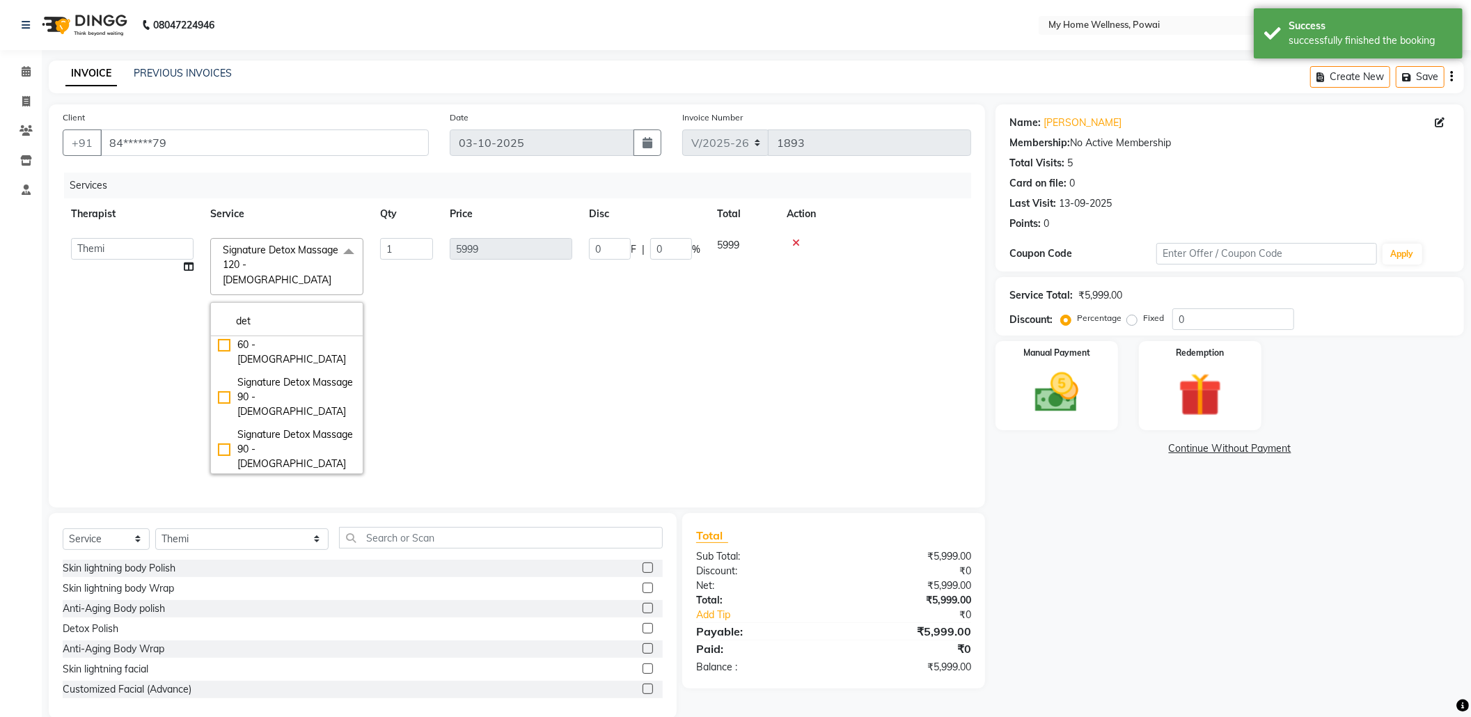
click at [531, 388] on td "5999" at bounding box center [510, 356] width 139 height 253
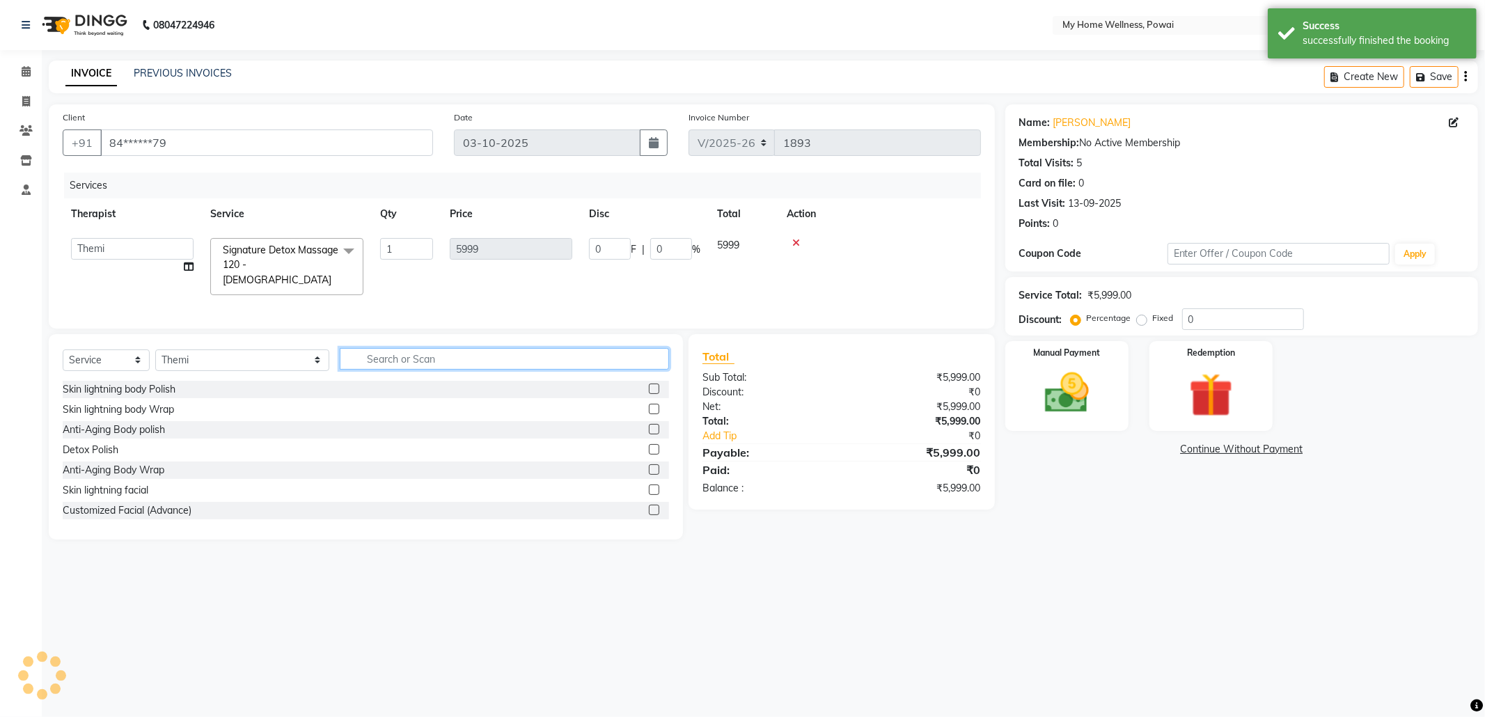
click at [414, 352] on input "text" at bounding box center [504, 359] width 329 height 22
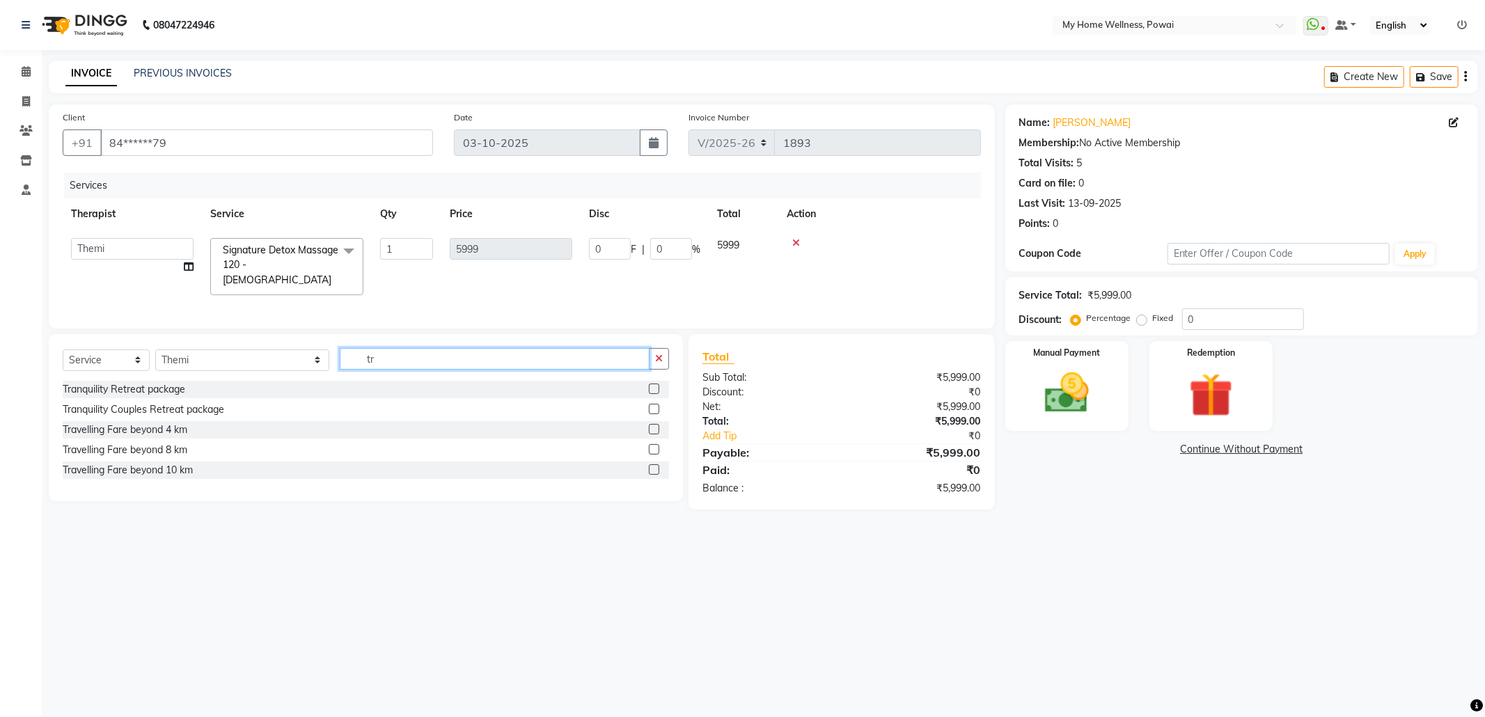
type input "tr"
click at [653, 449] on label at bounding box center [654, 449] width 10 height 10
click at [653, 449] on input "checkbox" at bounding box center [653, 450] width 9 height 9
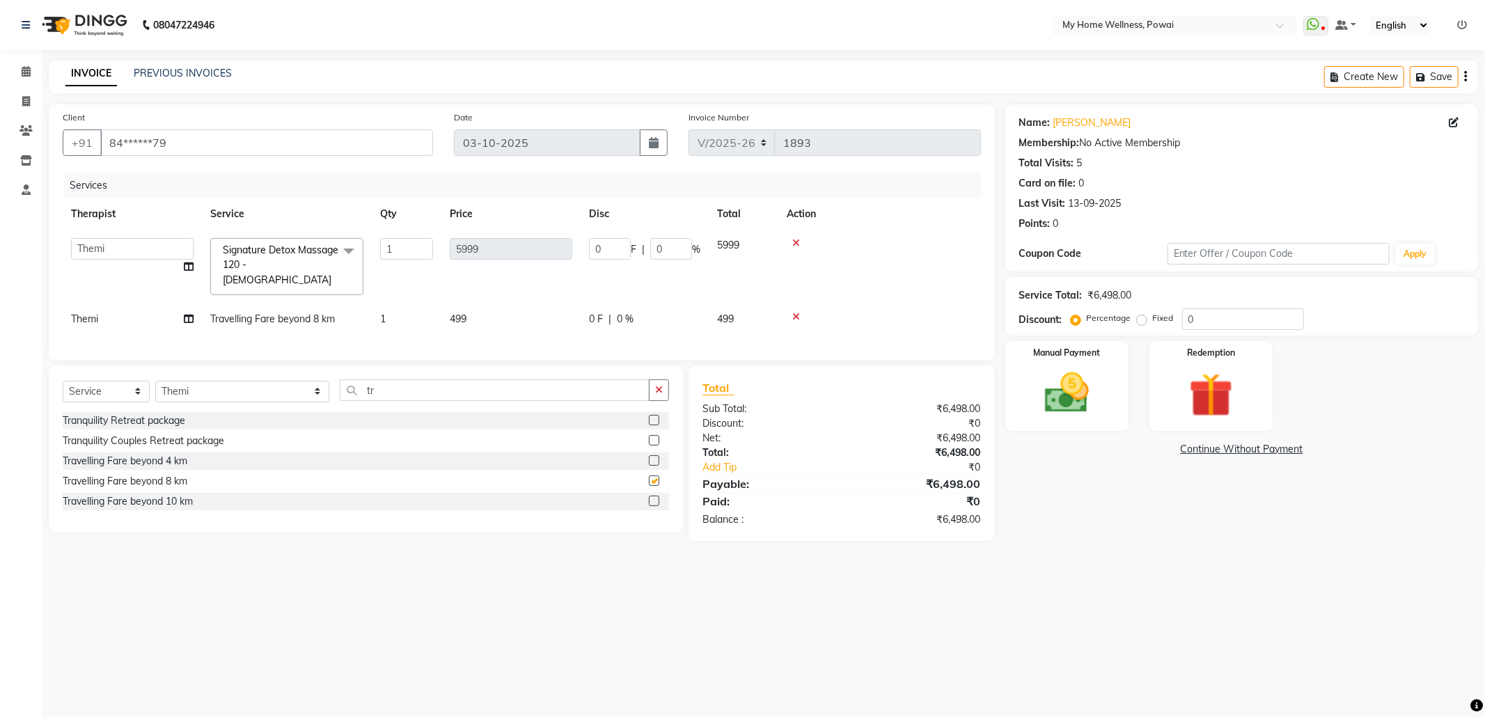
checkbox input "false"
click at [1088, 388] on img at bounding box center [1067, 393] width 75 height 53
click at [1154, 452] on span "GPay" at bounding box center [1155, 450] width 29 height 16
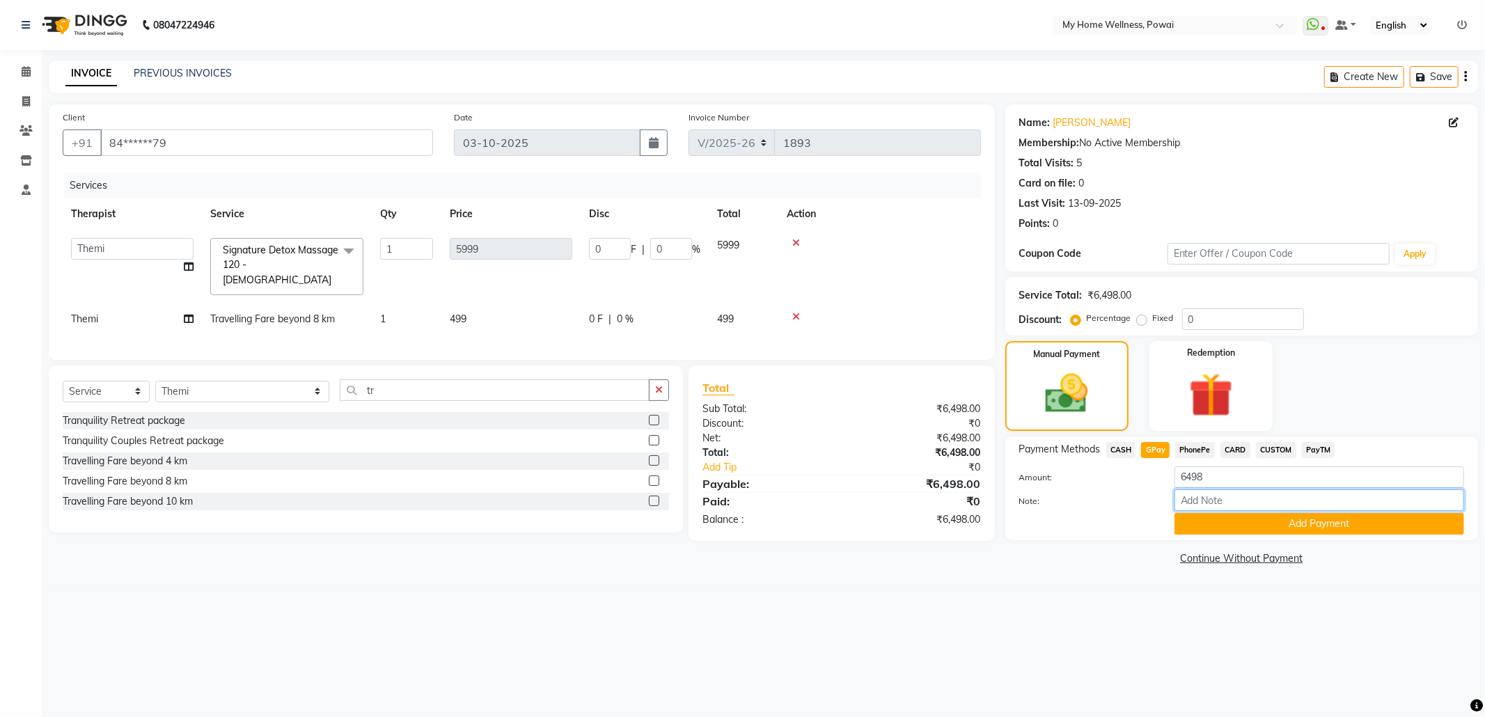
click at [1218, 500] on input "Note:" at bounding box center [1320, 500] width 290 height 22
click at [1283, 505] on input "Note:" at bounding box center [1320, 500] width 290 height 22
type input "Company account"
click at [1269, 529] on button "Add Payment" at bounding box center [1320, 524] width 290 height 22
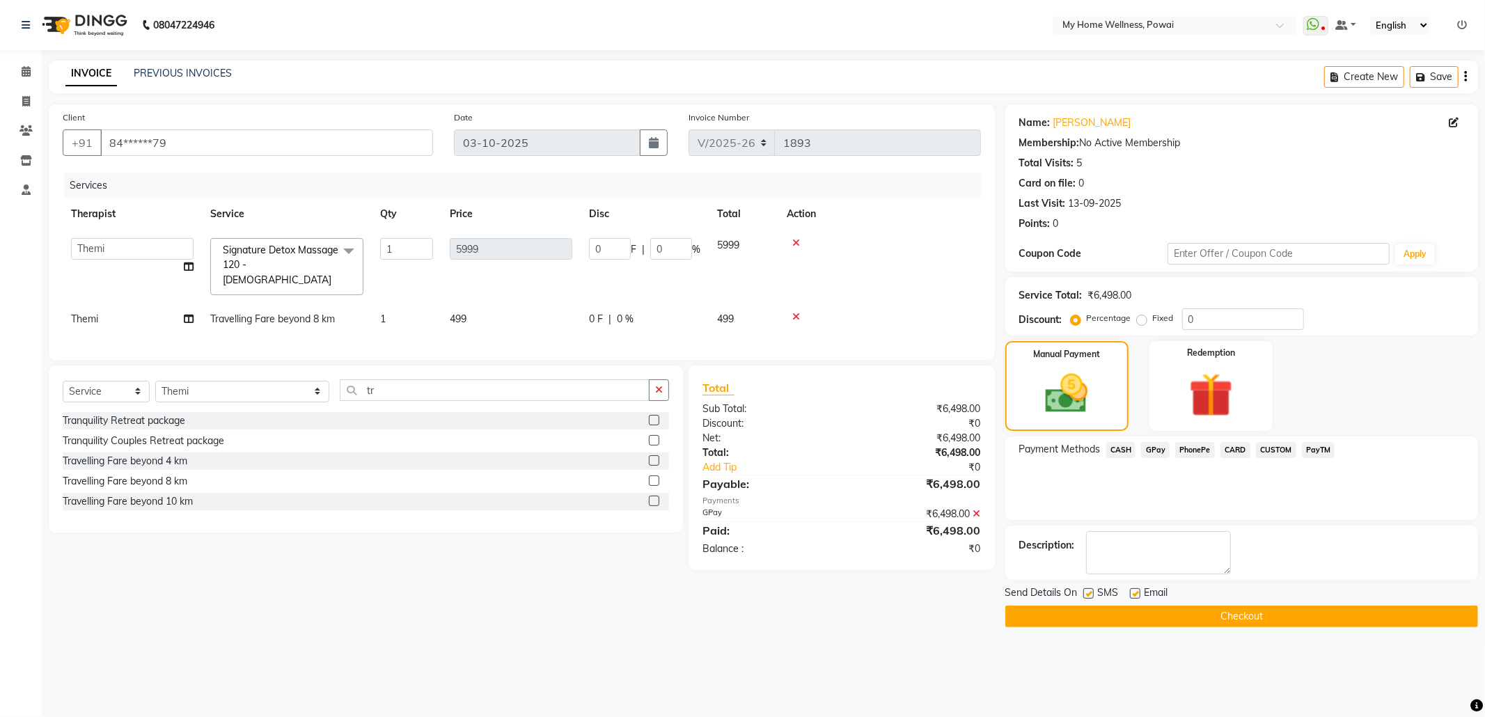
click at [1268, 603] on div "Send Details On SMS Email" at bounding box center [1241, 594] width 473 height 17
click at [1270, 617] on button "Checkout" at bounding box center [1241, 617] width 473 height 22
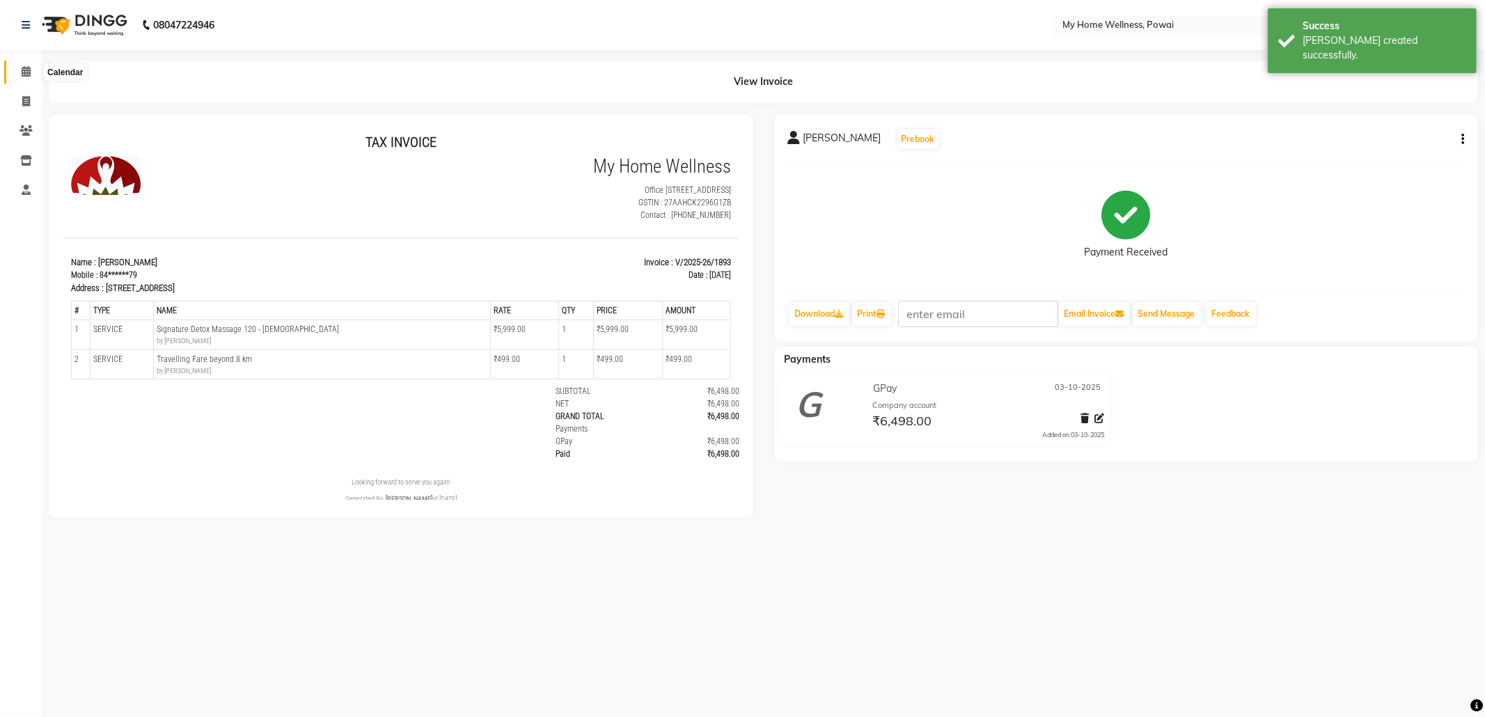
click at [26, 64] on span at bounding box center [26, 72] width 24 height 16
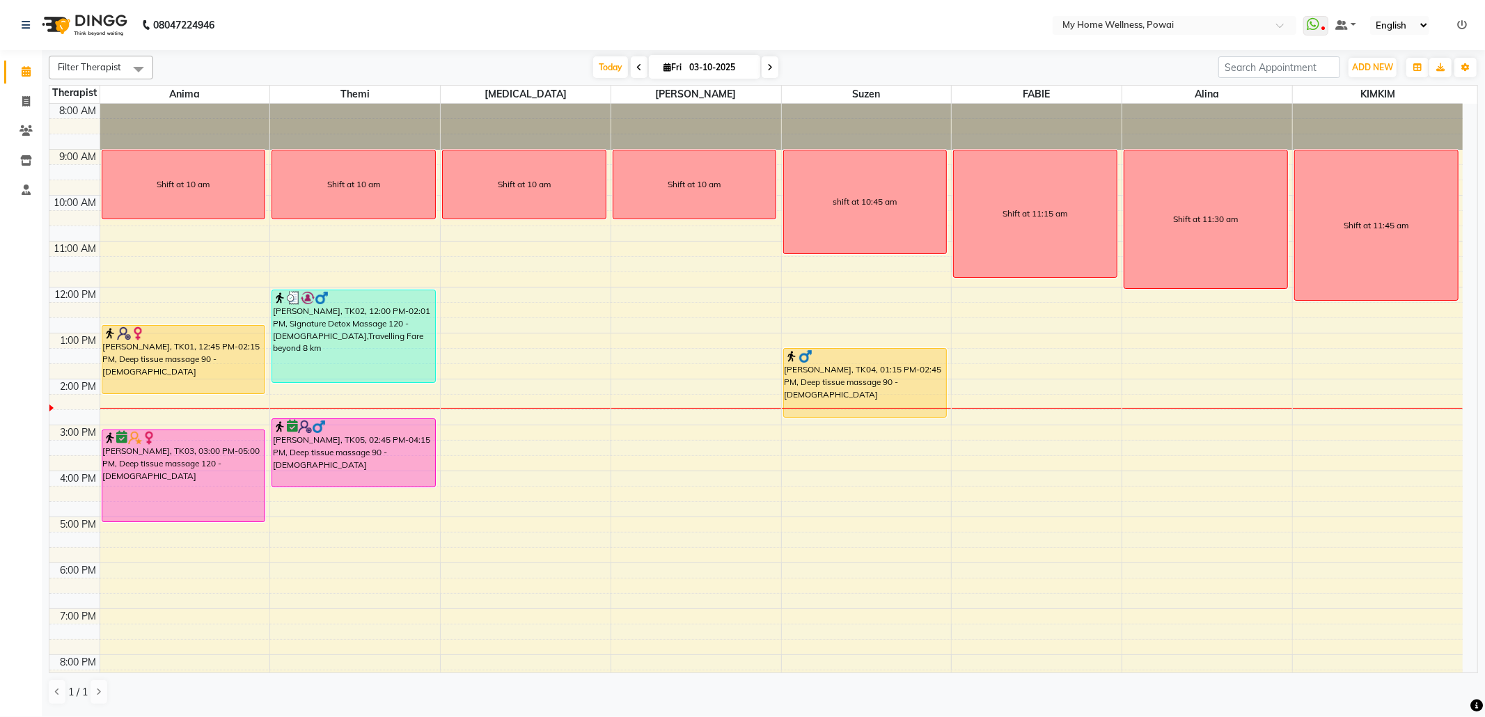
click at [669, 479] on div "8:00 AM 9:00 AM 10:00 AM 11:00 AM 12:00 PM 1:00 PM 2:00 PM 3:00 PM 4:00 PM 5:00…" at bounding box center [755, 425] width 1413 height 643
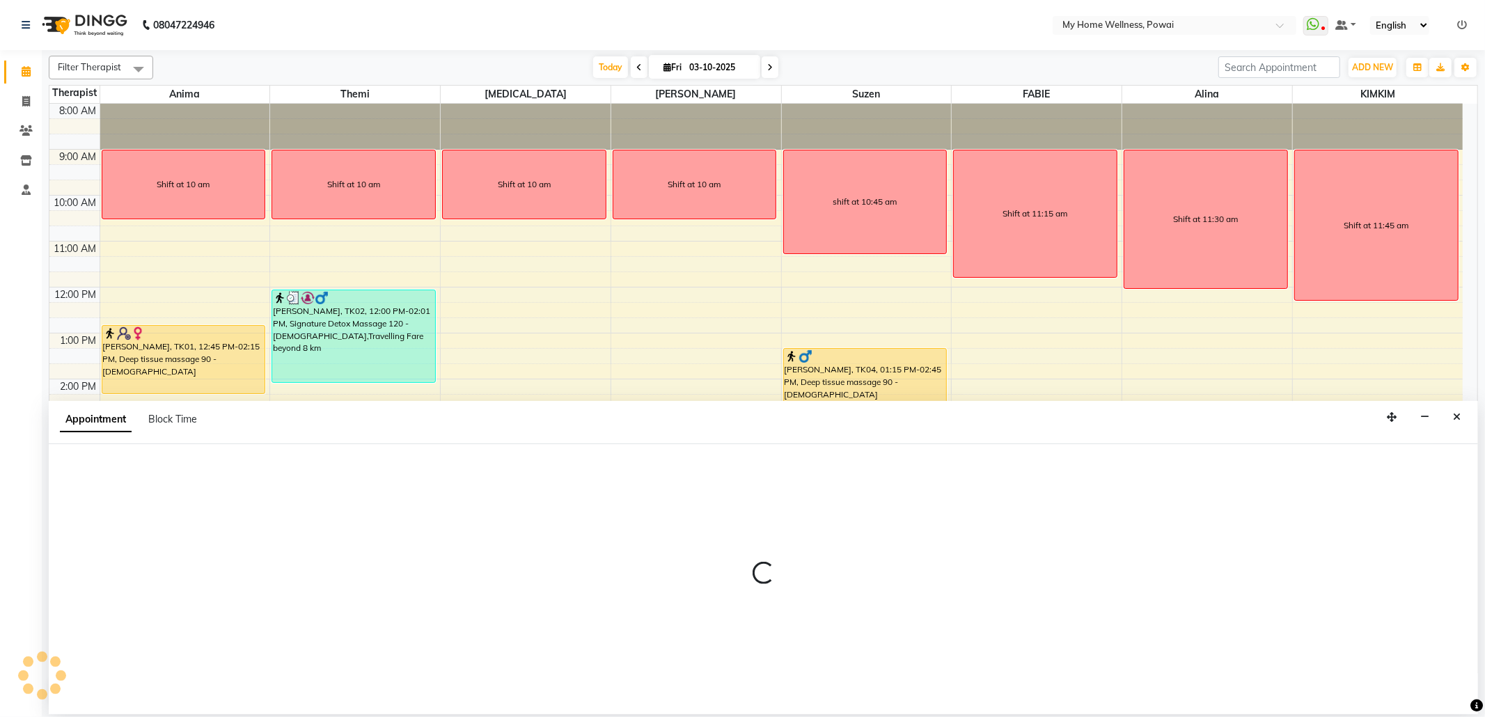
select select "85690"
select select "tentative"
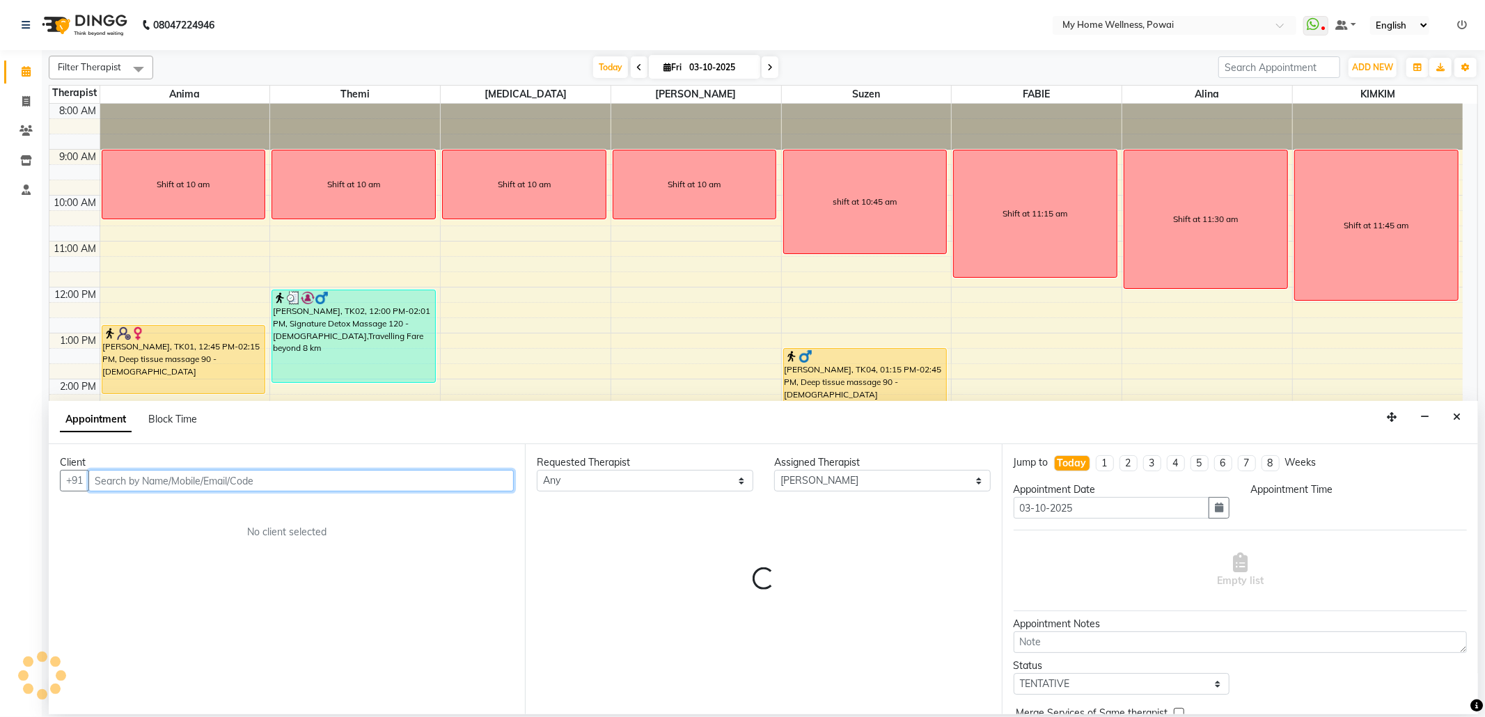
select select "960"
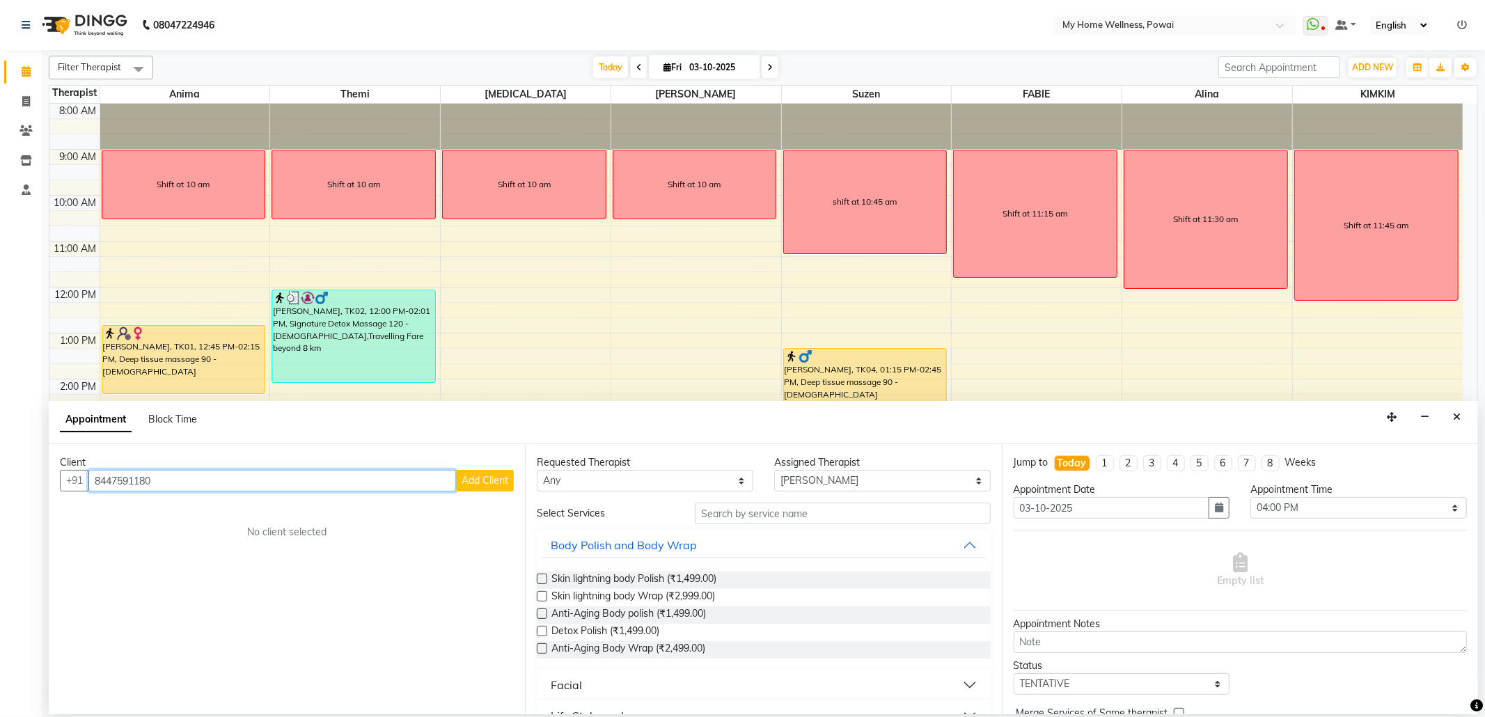
type input "8447591180"
click at [487, 478] on span "Add Client" at bounding box center [485, 480] width 47 height 13
select select "22"
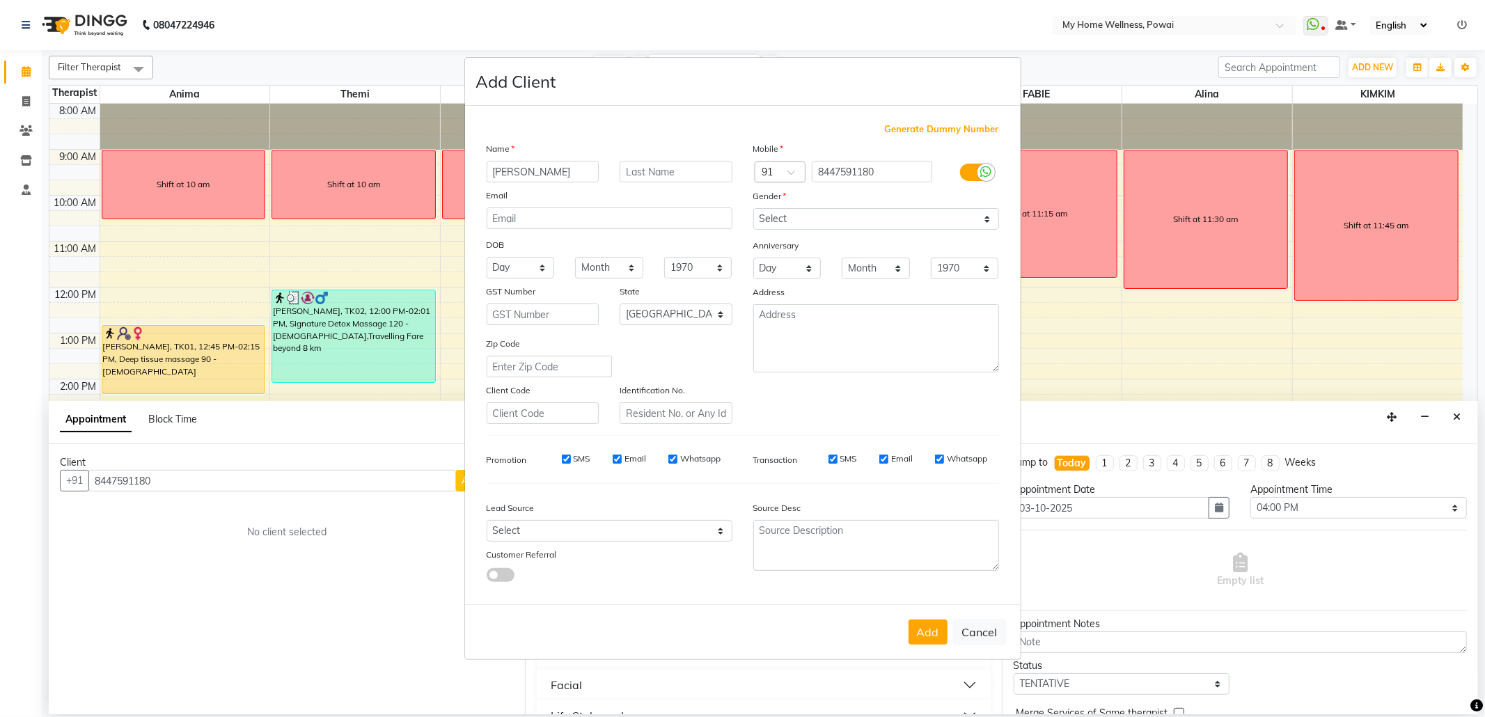
type input "[PERSON_NAME]"
click at [870, 230] on select "Select [DEMOGRAPHIC_DATA] [DEMOGRAPHIC_DATA] Other Prefer Not To Say" at bounding box center [876, 219] width 246 height 22
select select "[DEMOGRAPHIC_DATA]"
click at [753, 210] on select "Select [DEMOGRAPHIC_DATA] [DEMOGRAPHIC_DATA] Other Prefer Not To Say" at bounding box center [876, 219] width 246 height 22
click at [844, 338] on textarea at bounding box center [876, 338] width 246 height 68
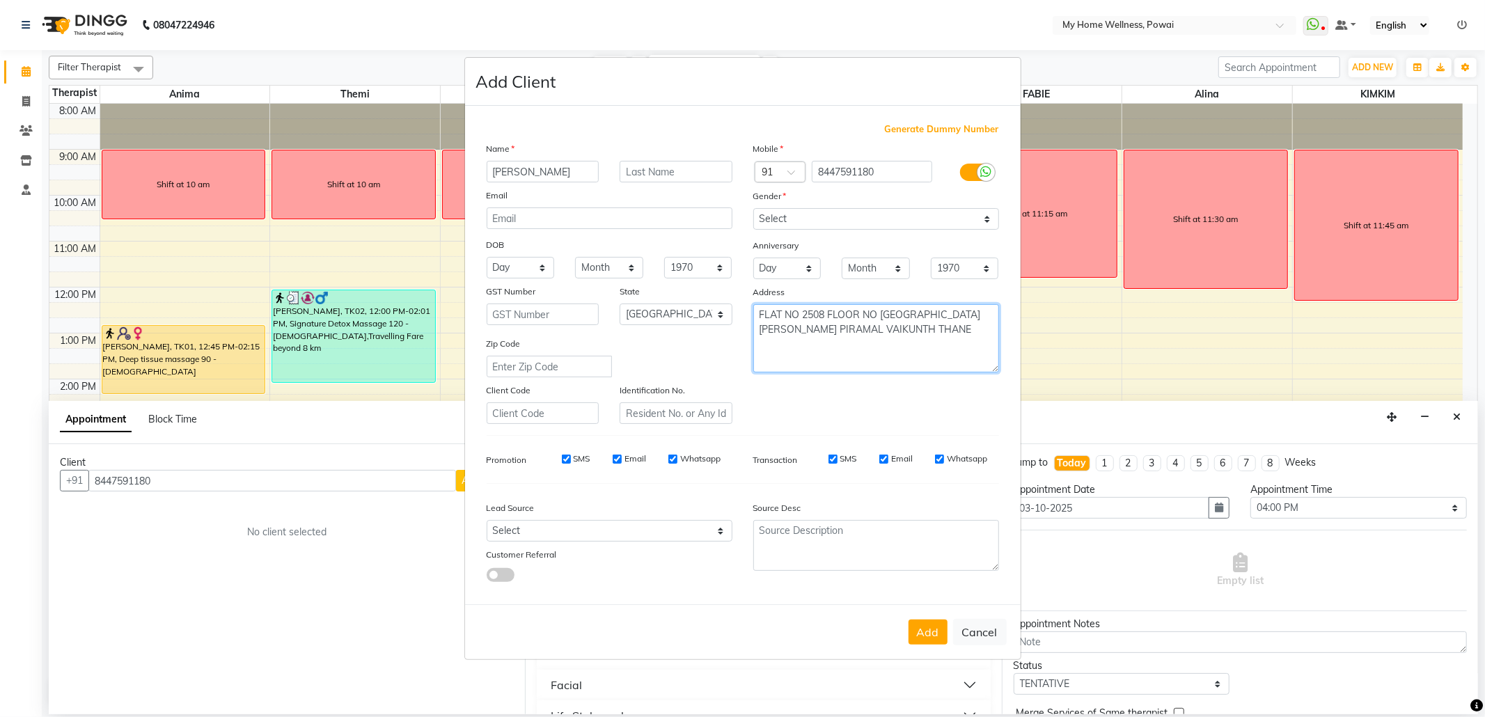
type textarea "FLAT NO 2508 FLOOR NO [GEOGRAPHIC_DATA][PERSON_NAME] PIRAMAL VAIKUNTH THANE"
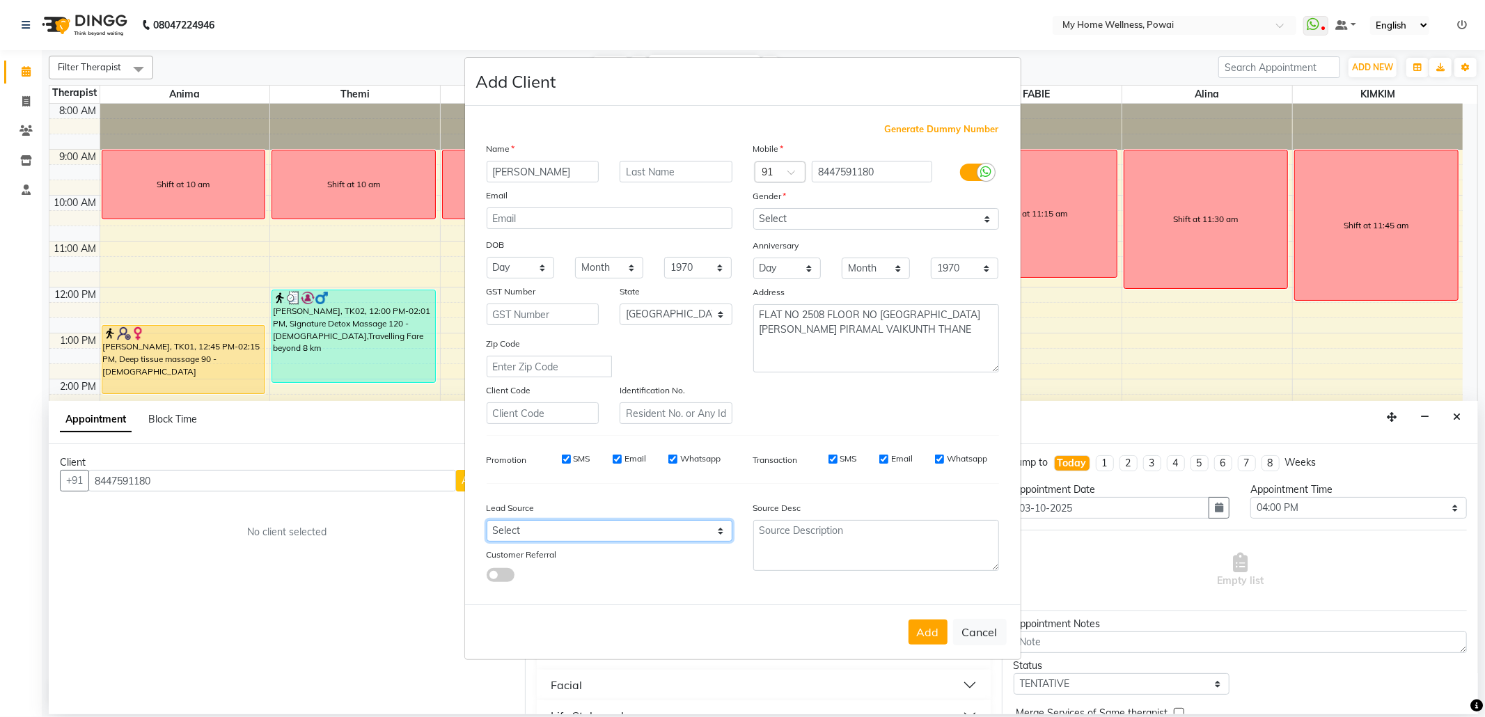
click at [685, 536] on select "Select Walk-in Referral Internet Friend Word of Mouth Advertisement Facebook Ju…" at bounding box center [610, 531] width 246 height 22
select select "10959"
click at [487, 520] on select "Select Walk-in Referral Internet Friend Word of Mouth Advertisement Facebook Ju…" at bounding box center [610, 531] width 246 height 22
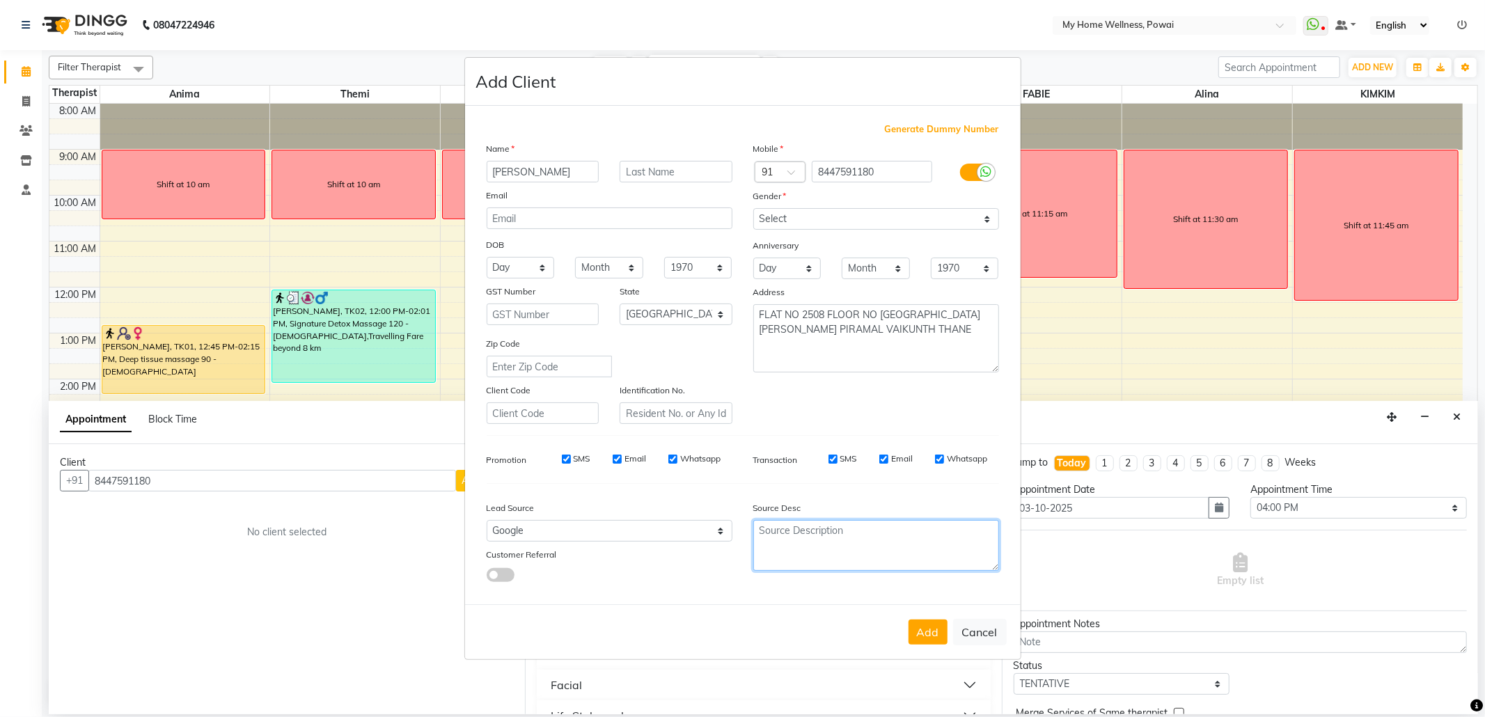
click at [861, 552] on textarea at bounding box center [876, 545] width 246 height 51
type textarea "p"
type textarea "POLICY FORM SUMMITED ON [DATE]"
click at [917, 629] on button "Add" at bounding box center [928, 632] width 39 height 25
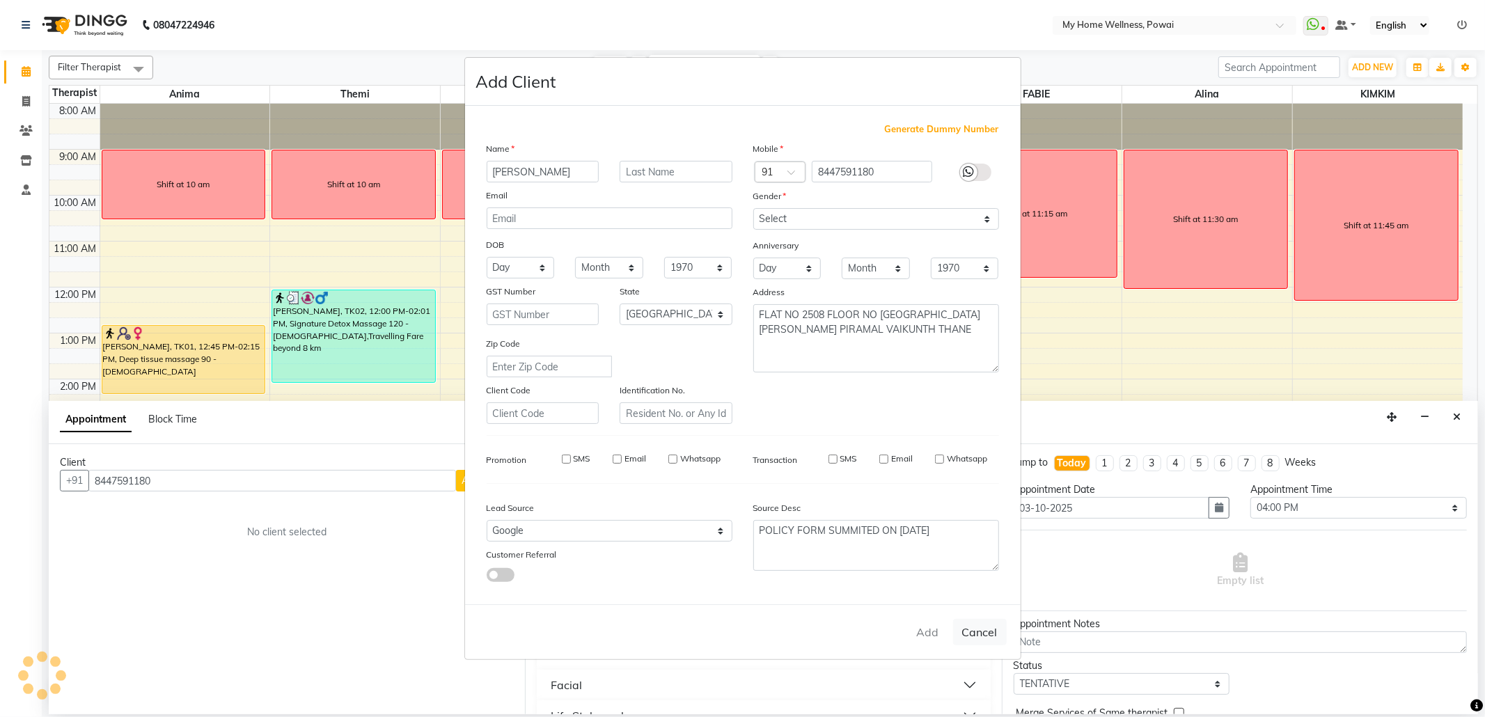
type input "84******80"
select select
select select "null"
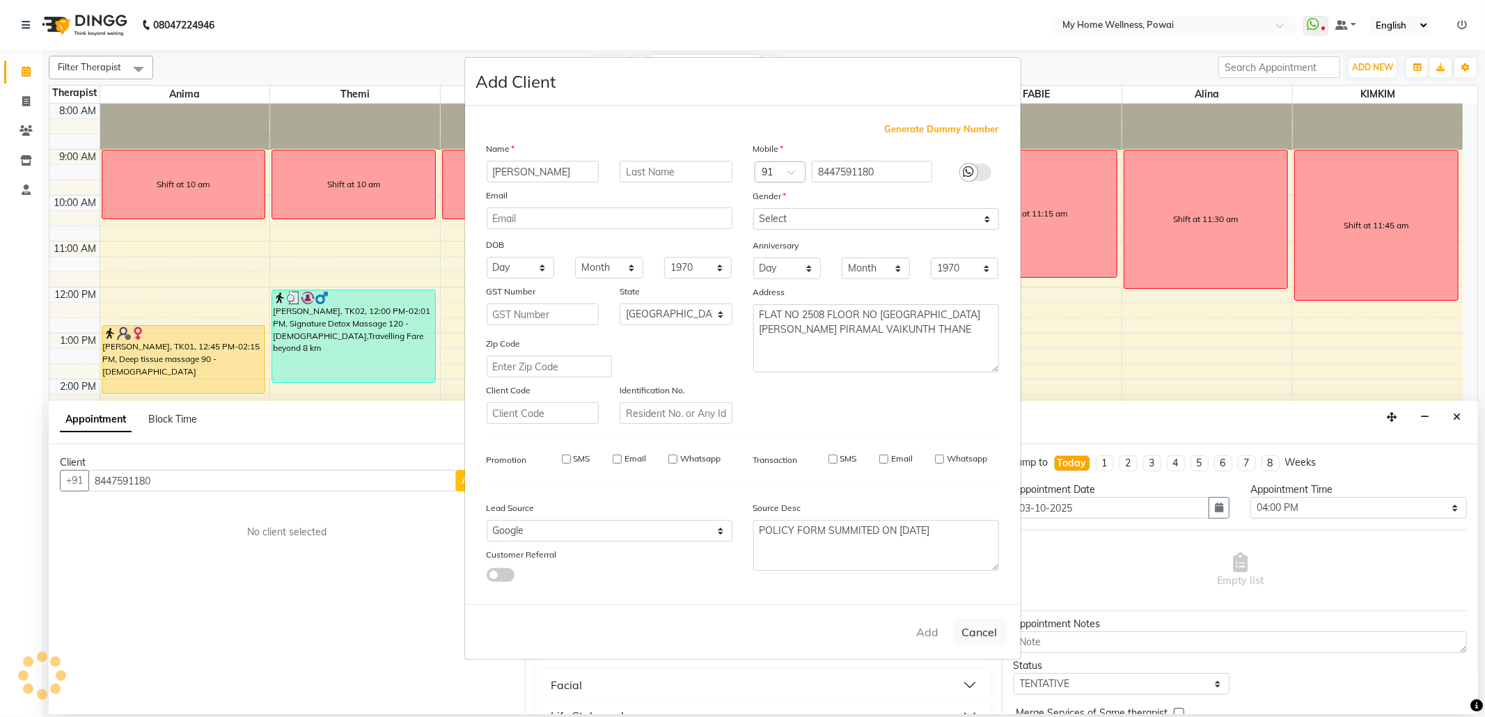
select select
checkbox input "false"
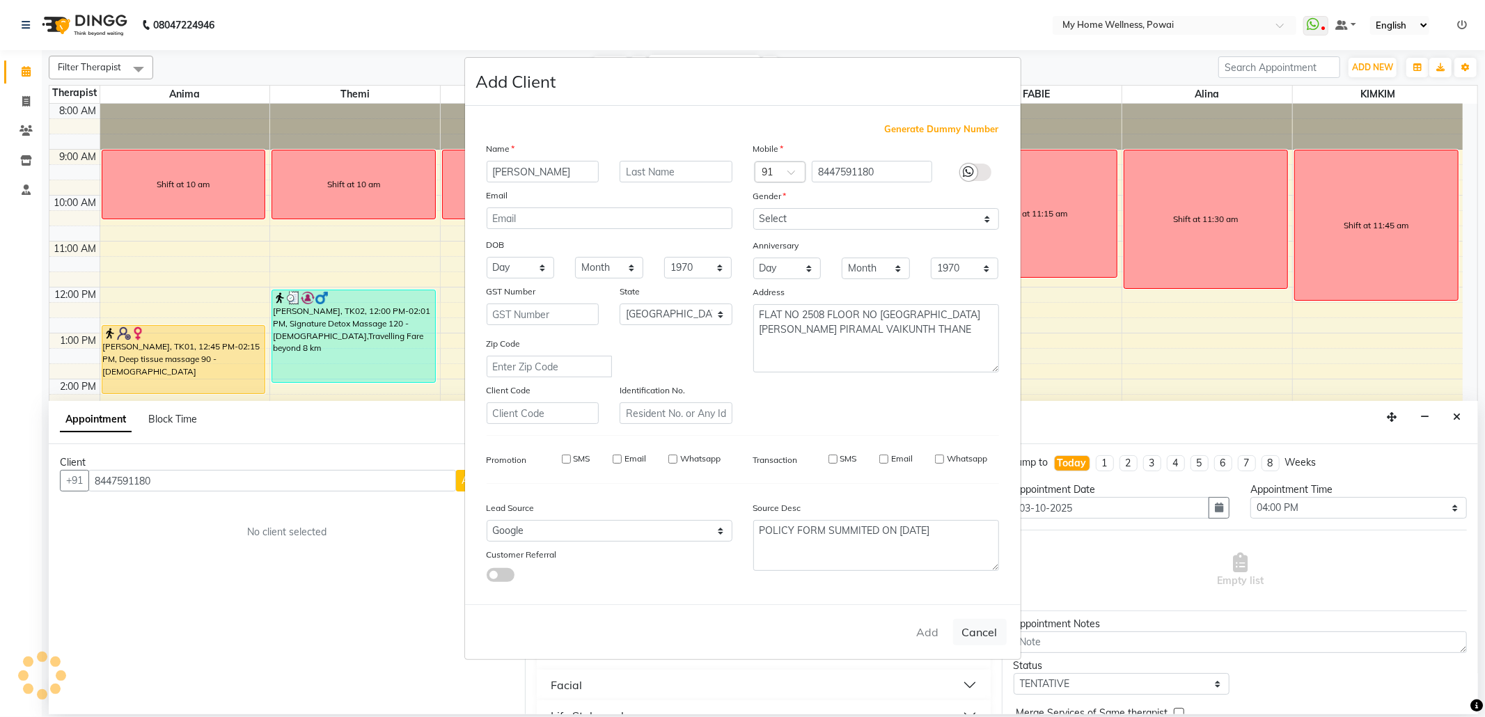
checkbox input "false"
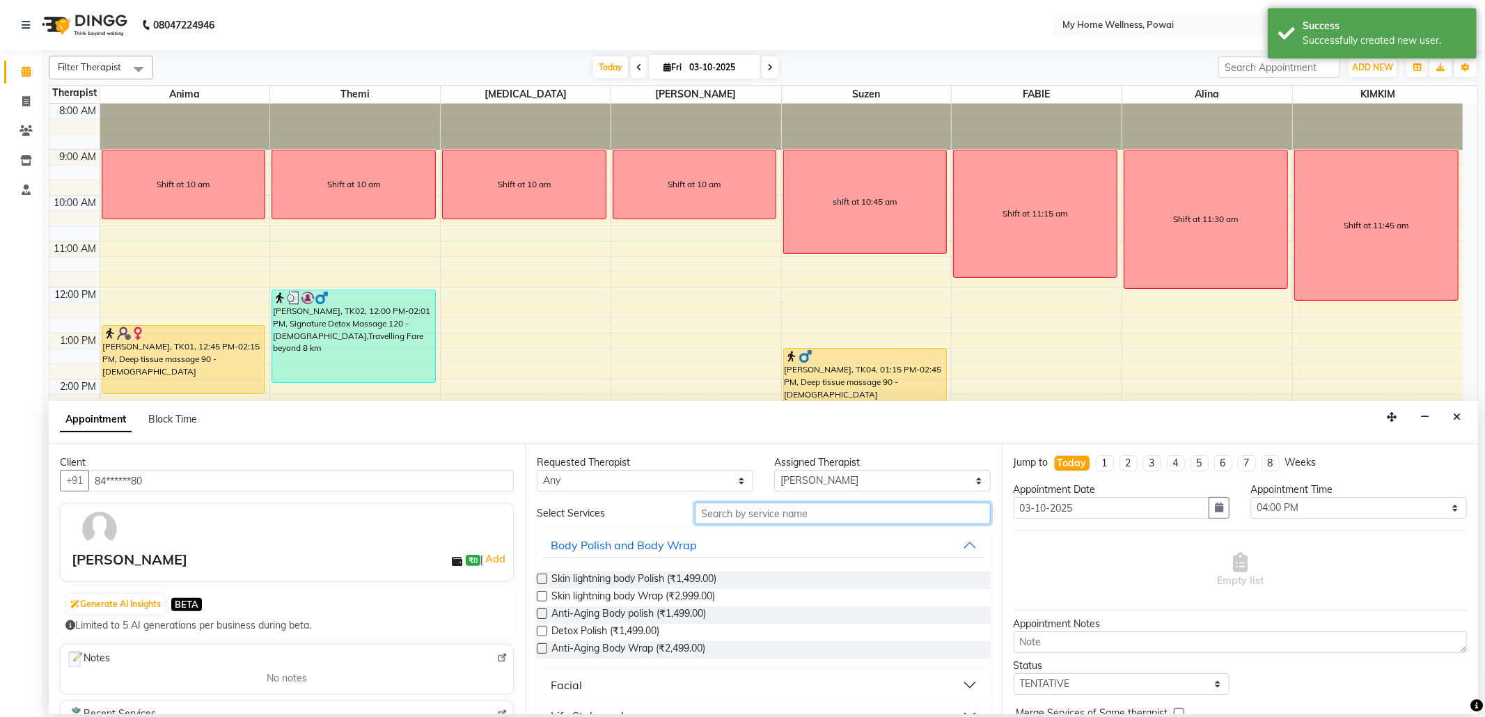
click at [780, 512] on input "text" at bounding box center [842, 514] width 295 height 22
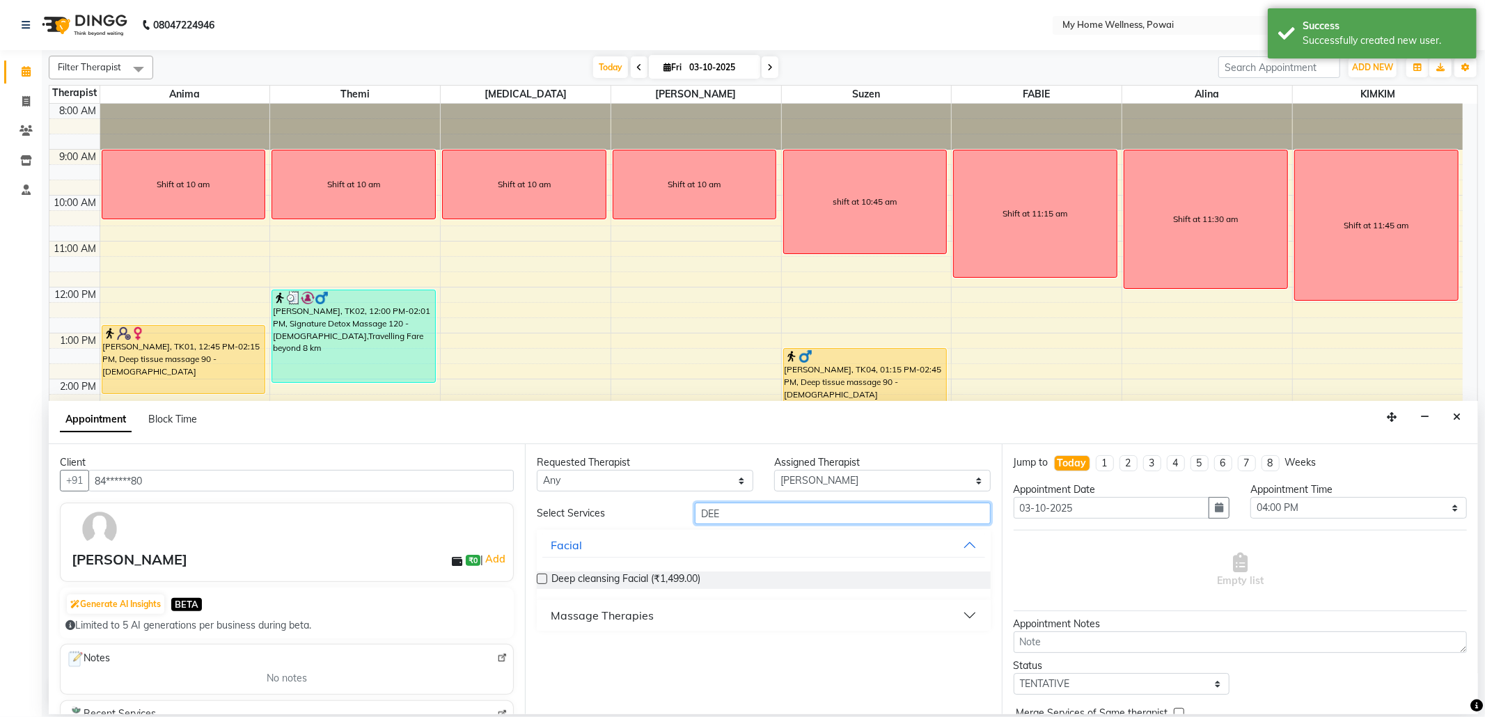
type input "DEE"
click at [642, 616] on div "Massage Therapies" at bounding box center [602, 615] width 103 height 17
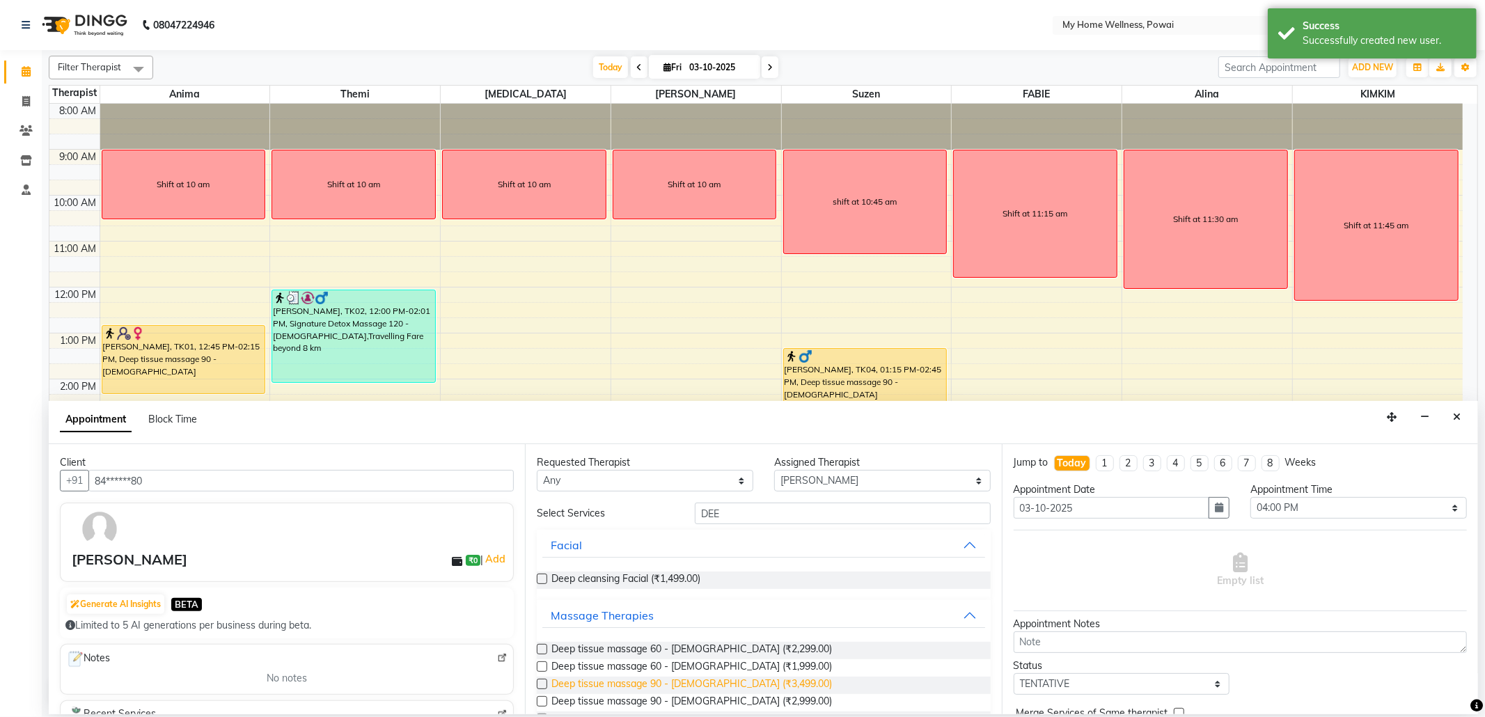
drag, startPoint x: 699, startPoint y: 687, endPoint x: 872, endPoint y: 650, distance: 176.4
click at [700, 689] on span "Deep tissue massage 90 - [DEMOGRAPHIC_DATA] (₹3,499.00)" at bounding box center [691, 685] width 281 height 17
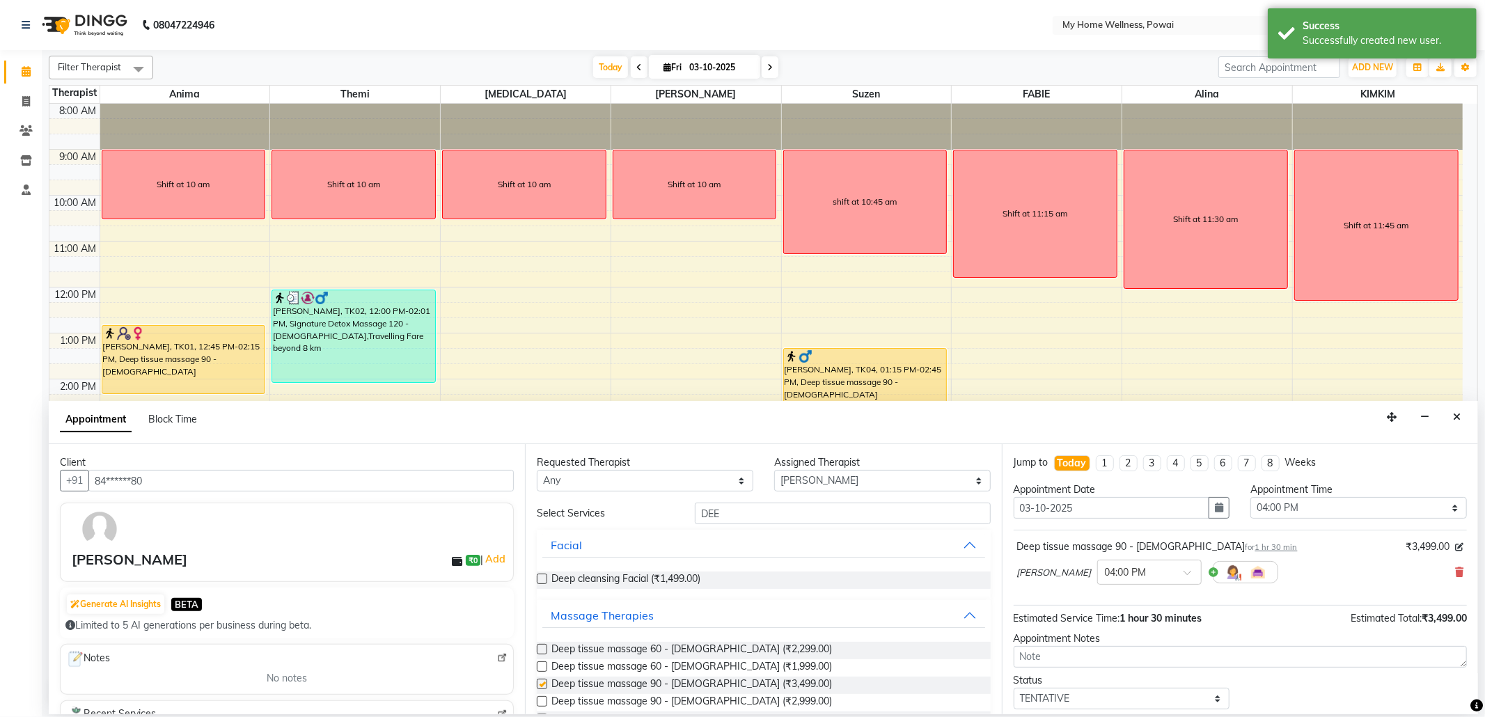
checkbox input "false"
click at [1118, 700] on select "Select TENTATIVE CONFIRM CHECK-IN UPCOMING" at bounding box center [1122, 699] width 217 height 22
select select "confirm booking"
click at [1014, 691] on select "Select TENTATIVE CONFIRM CHECK-IN UPCOMING" at bounding box center [1122, 699] width 217 height 22
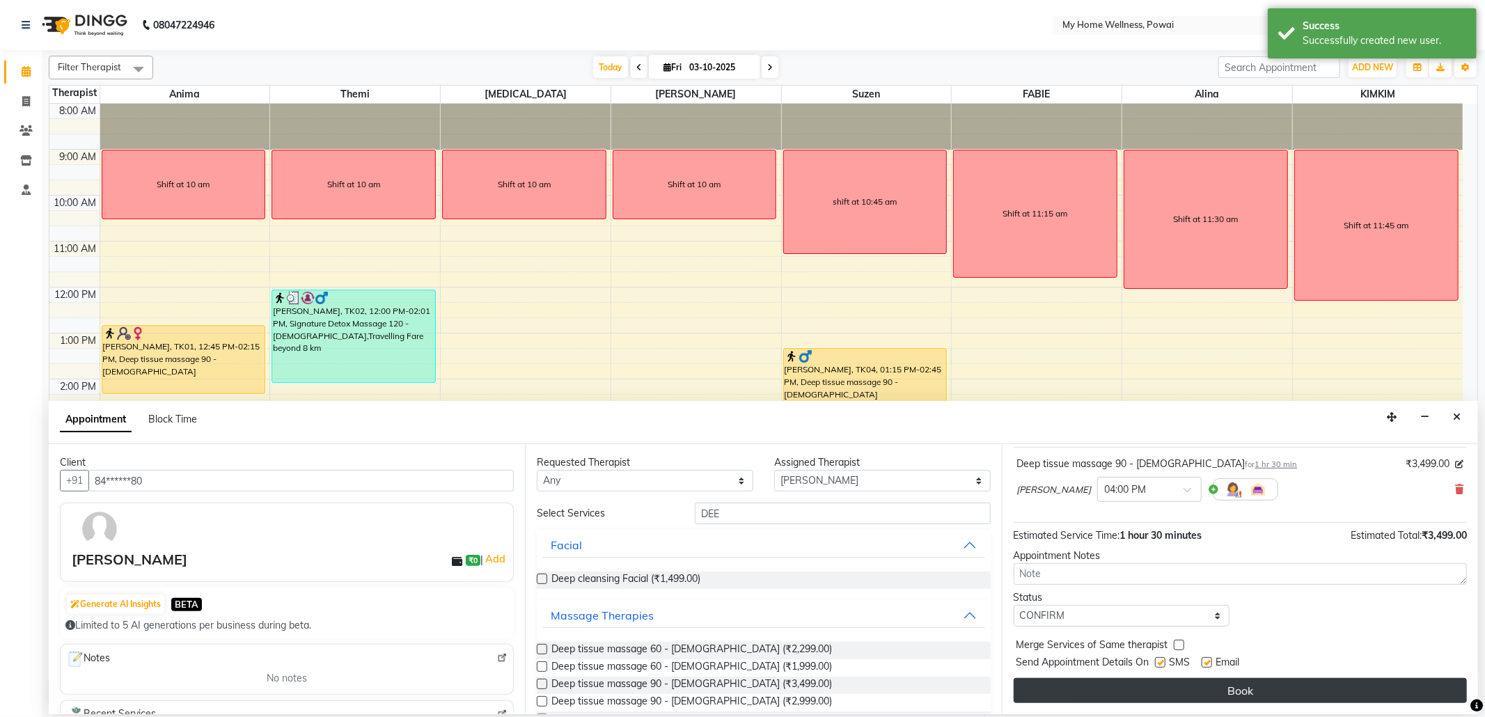
click at [1129, 691] on button "Book" at bounding box center [1240, 690] width 453 height 25
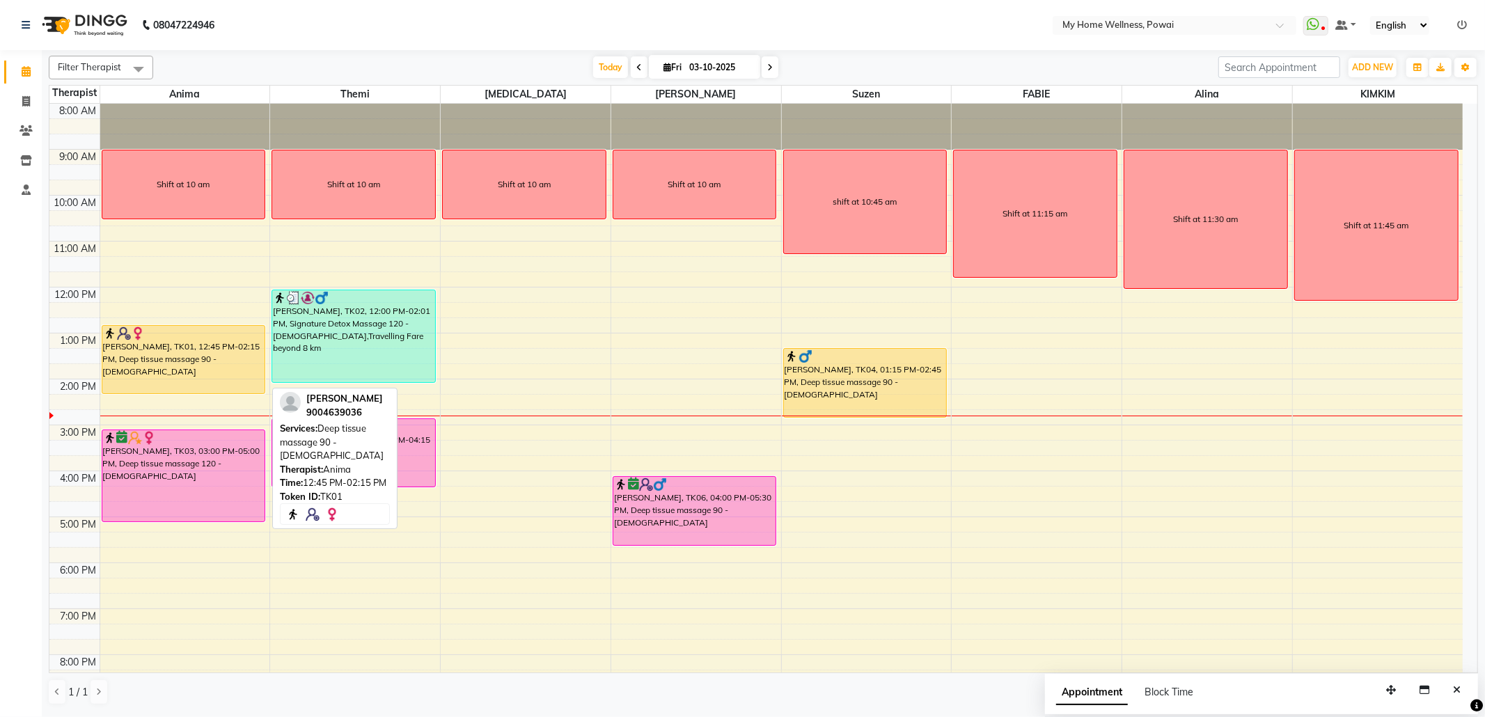
click at [185, 373] on div "[PERSON_NAME], TK01, 12:45 PM-02:15 PM, Deep tissue massage 90 - [DEMOGRAPHIC_D…" at bounding box center [183, 360] width 163 height 68
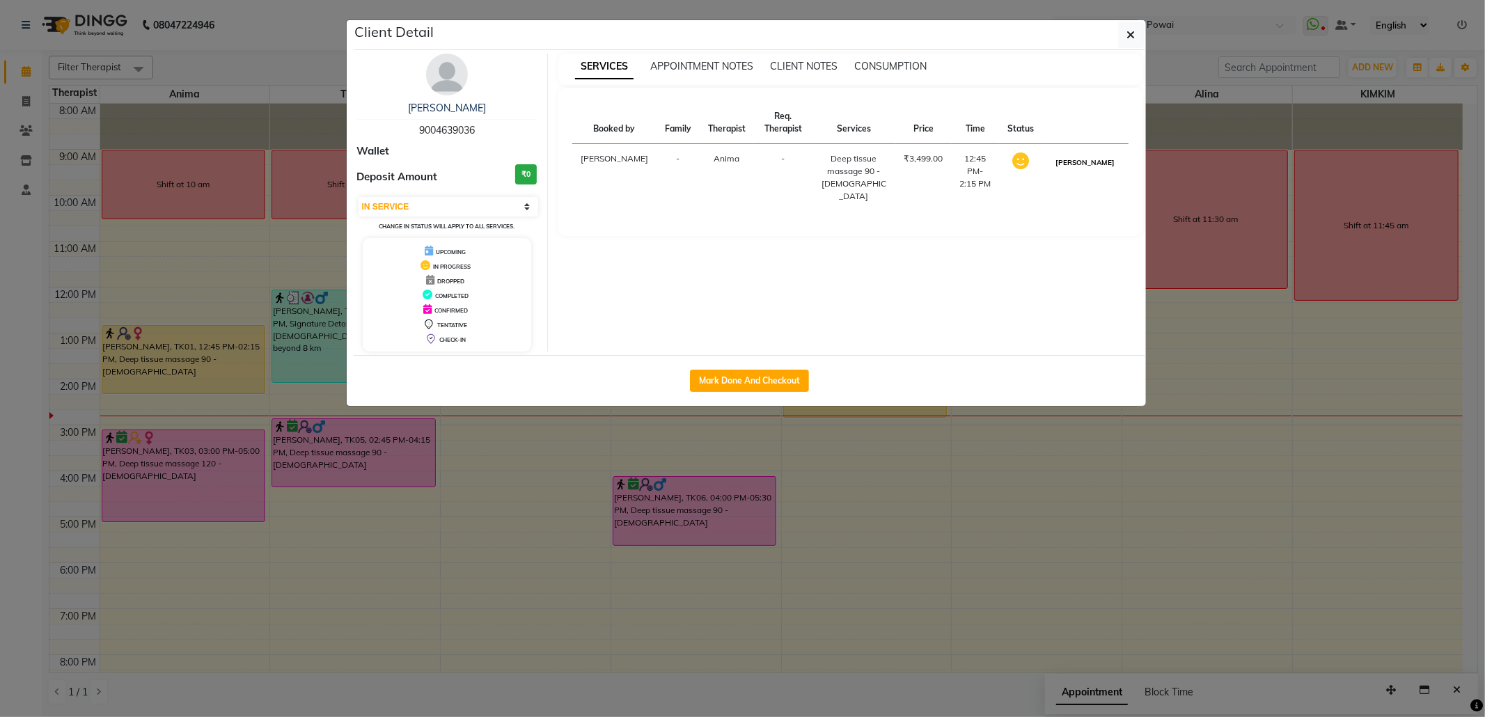
click at [1097, 170] on button "[PERSON_NAME]" at bounding box center [1085, 162] width 66 height 17
select select "3"
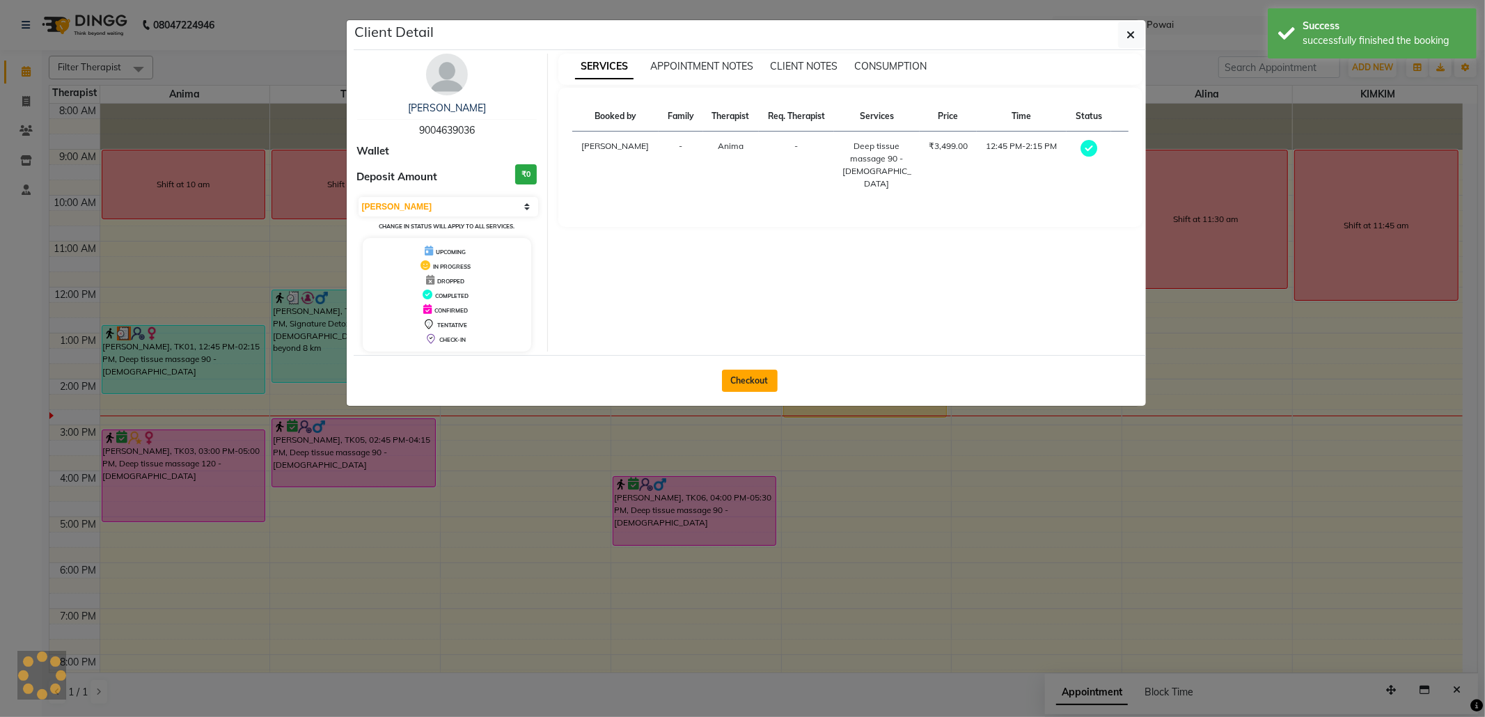
click at [745, 382] on button "Checkout" at bounding box center [750, 381] width 56 height 22
select select "682"
select select "service"
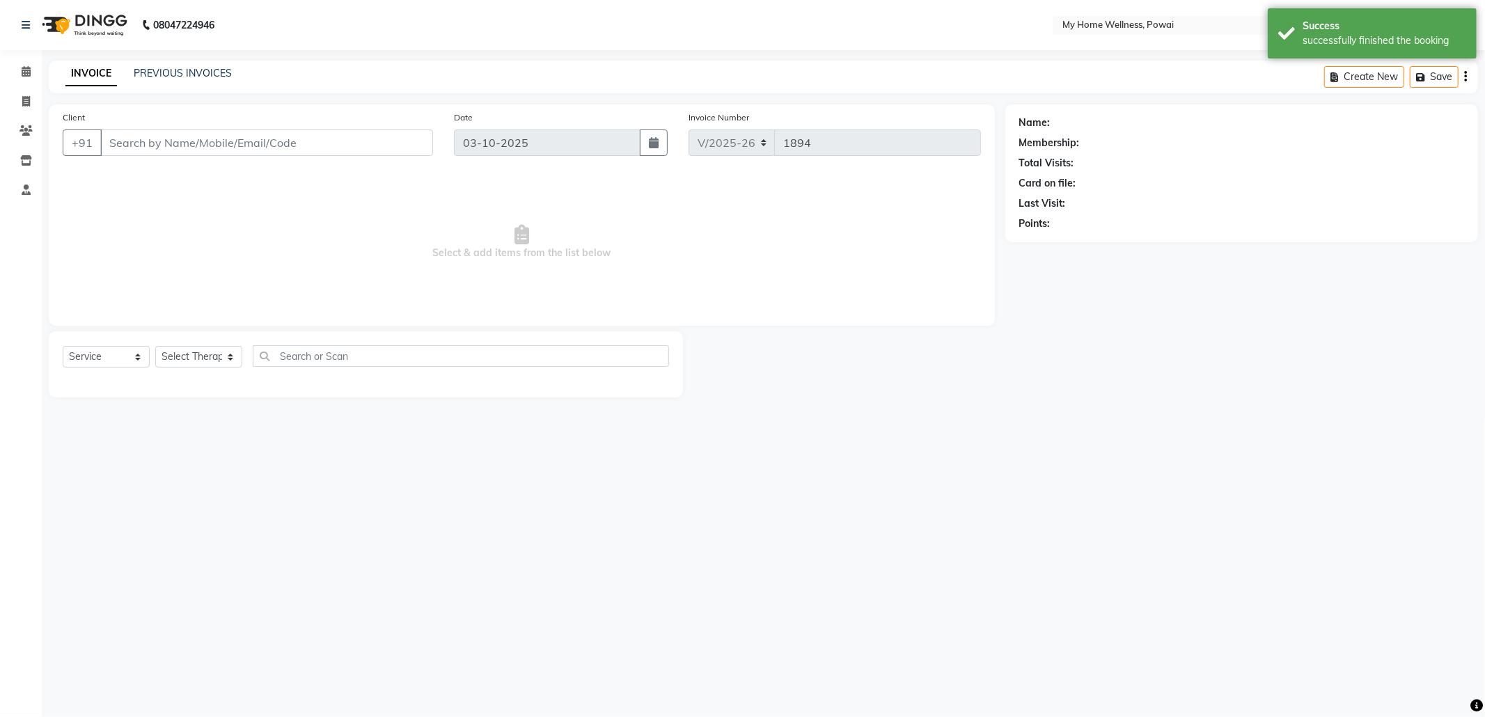
type input "90******36"
select select "89436"
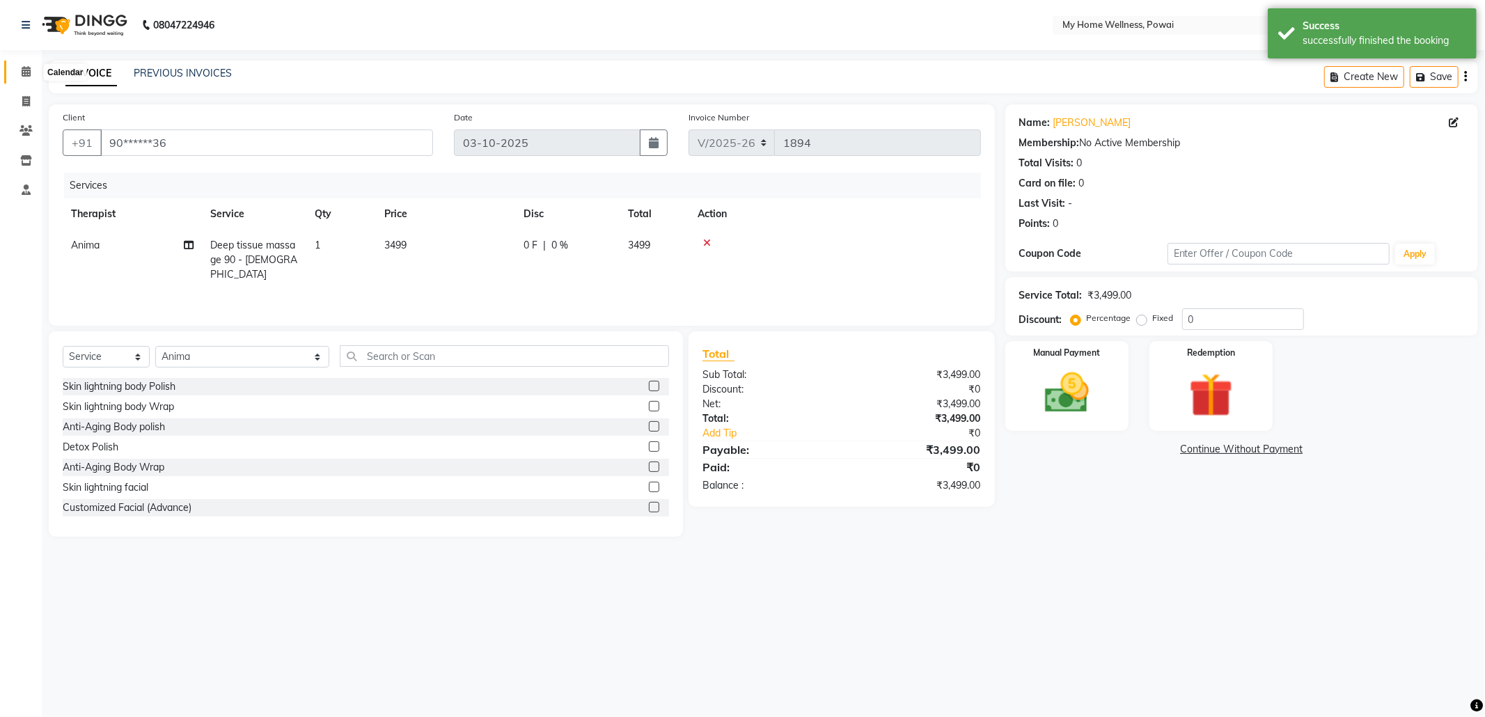
click at [18, 74] on span at bounding box center [26, 72] width 24 height 16
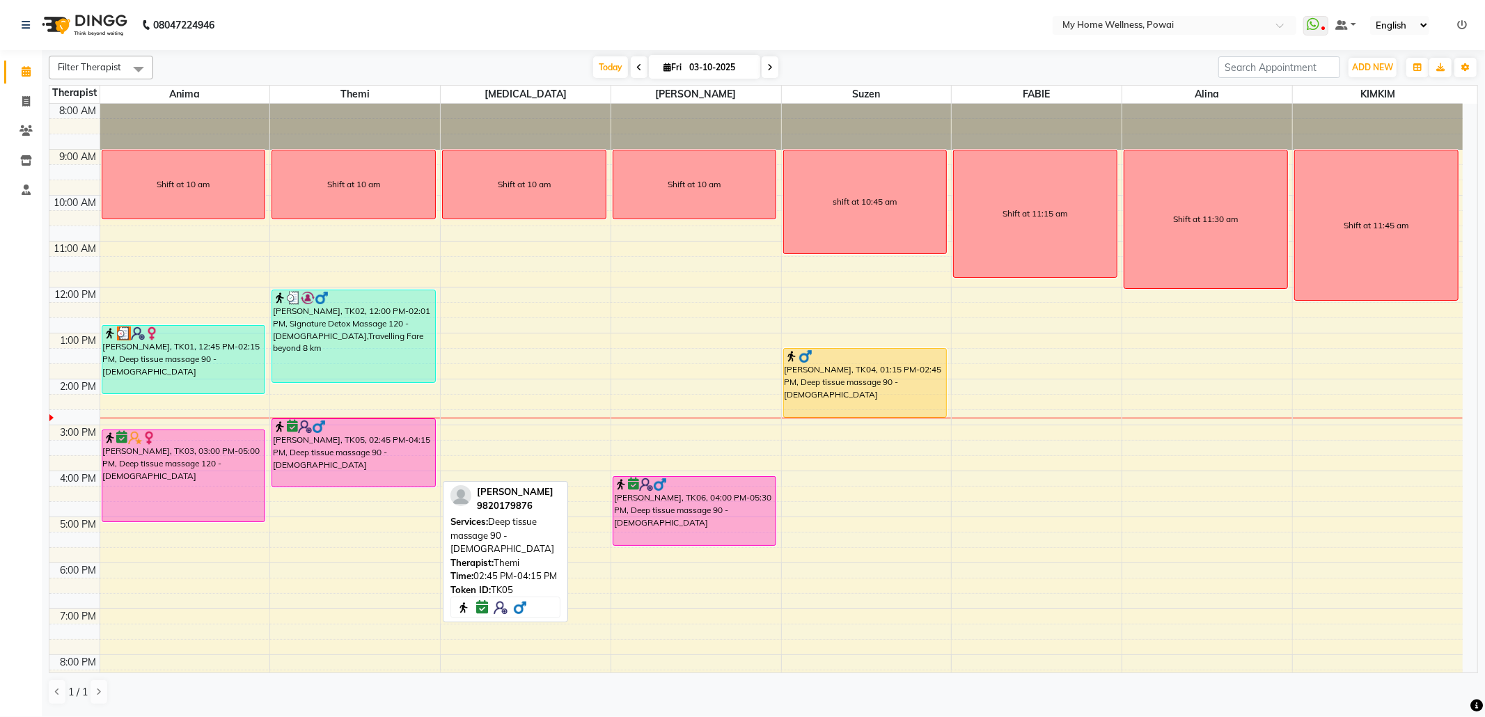
click at [336, 473] on div "[PERSON_NAME], TK05, 02:45 PM-04:15 PM, Deep tissue massage 90 - [DEMOGRAPHIC_D…" at bounding box center [353, 453] width 163 height 68
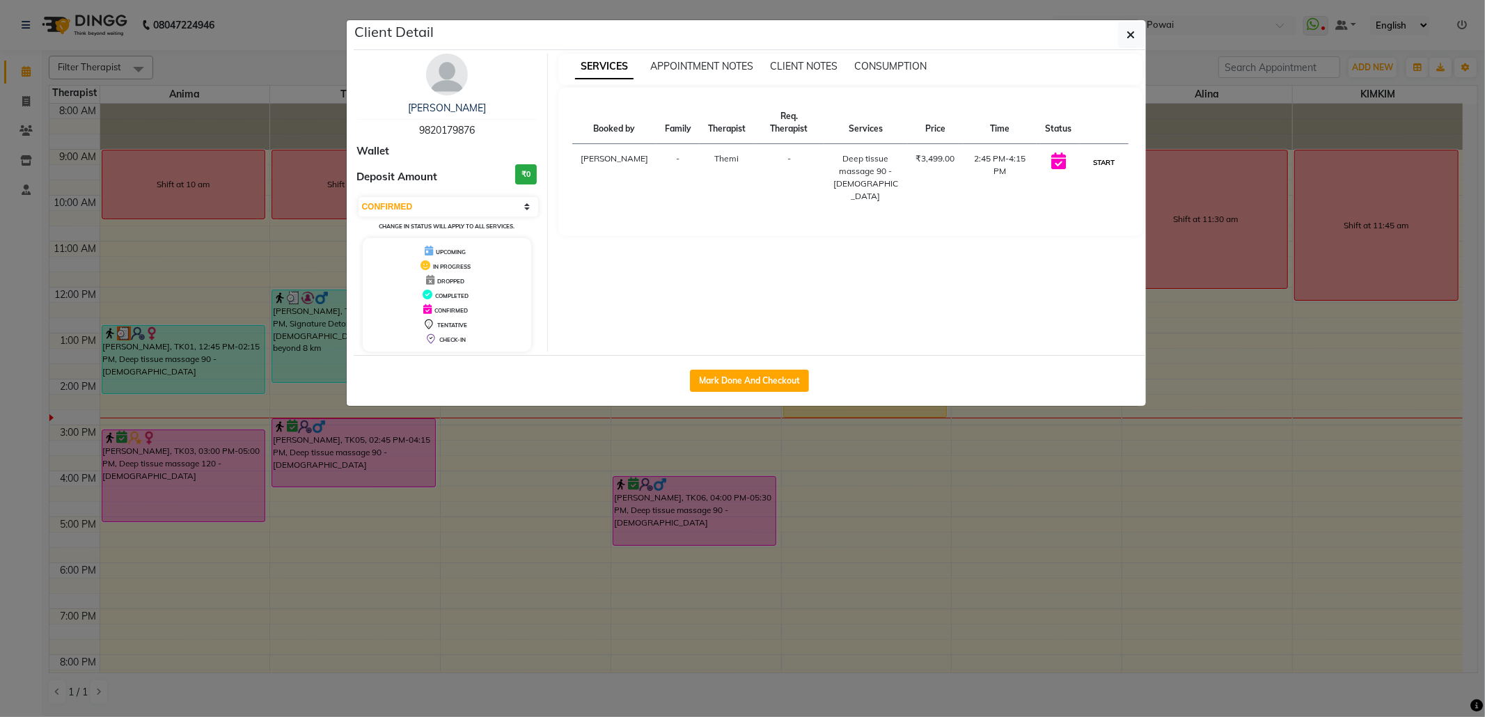
click at [1106, 162] on button "START" at bounding box center [1104, 162] width 29 height 17
select select "1"
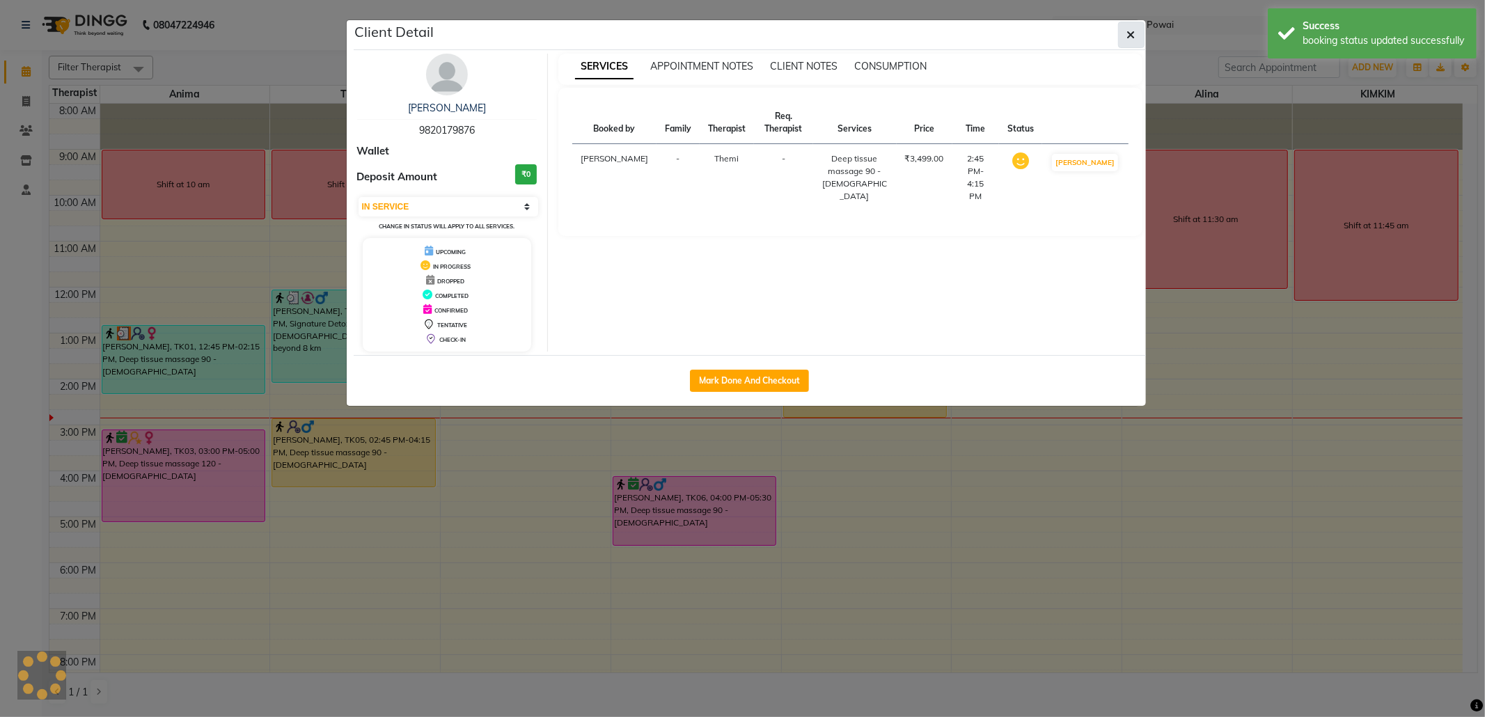
click at [1127, 32] on icon "button" at bounding box center [1131, 34] width 8 height 11
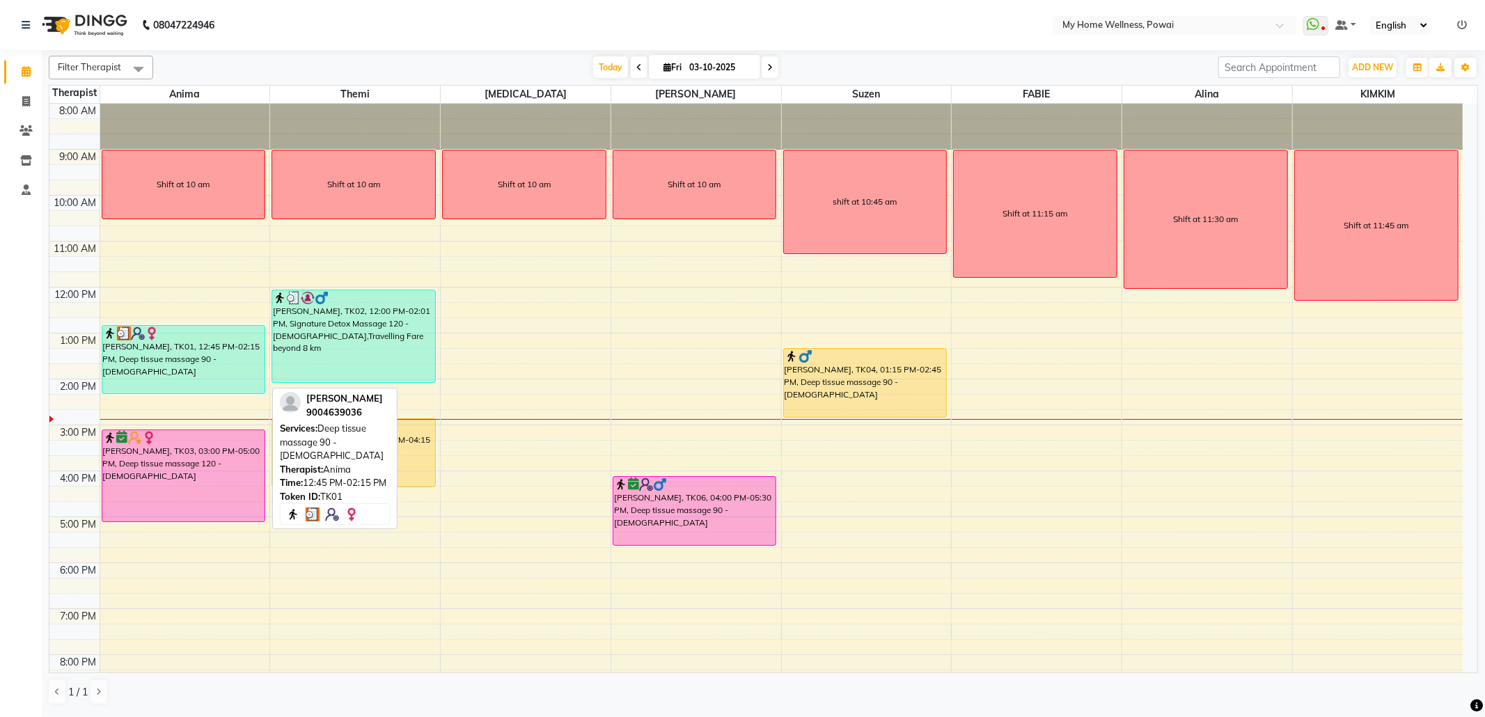
click at [160, 374] on div "[PERSON_NAME], TK01, 12:45 PM-02:15 PM, Deep tissue massage 90 - [DEMOGRAPHIC_D…" at bounding box center [183, 360] width 163 height 68
select select "3"
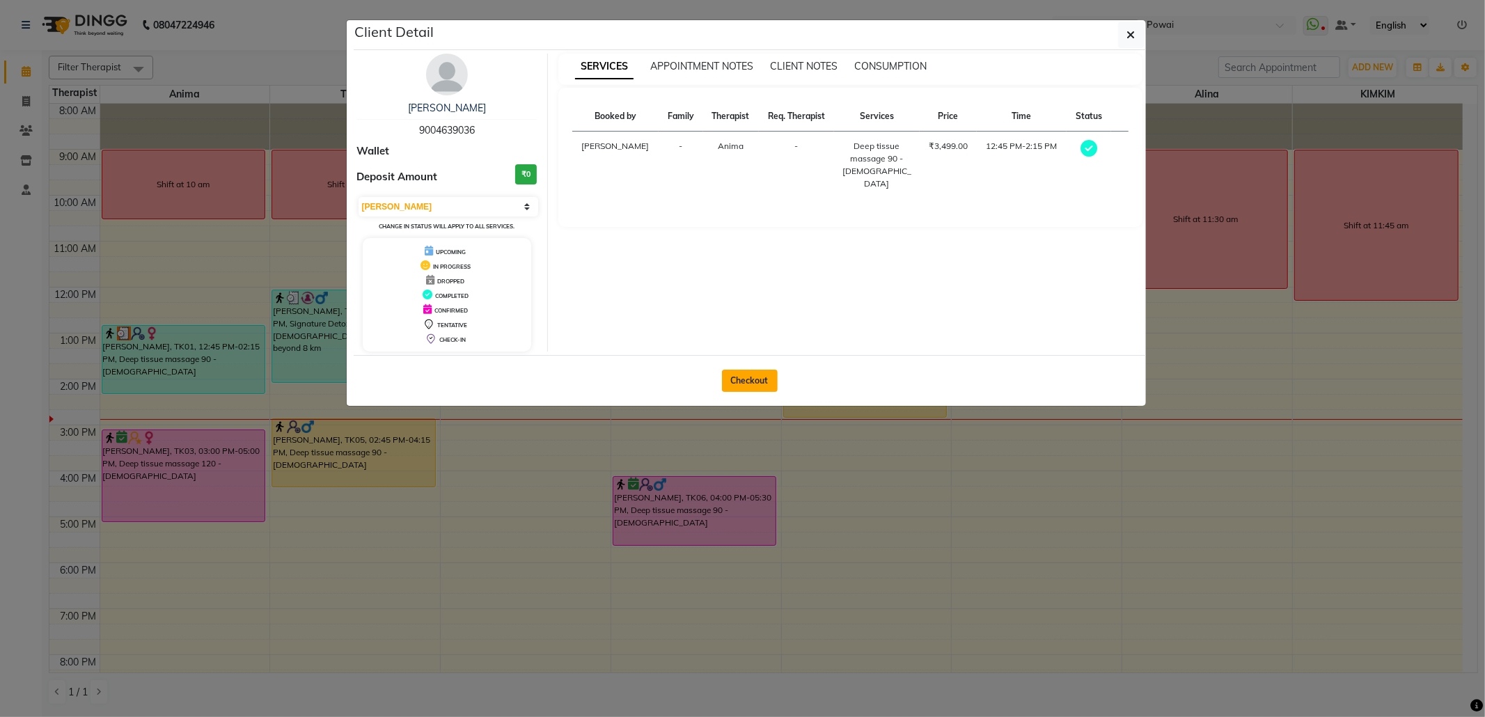
click at [751, 384] on button "Checkout" at bounding box center [750, 381] width 56 height 22
select select "682"
select select "service"
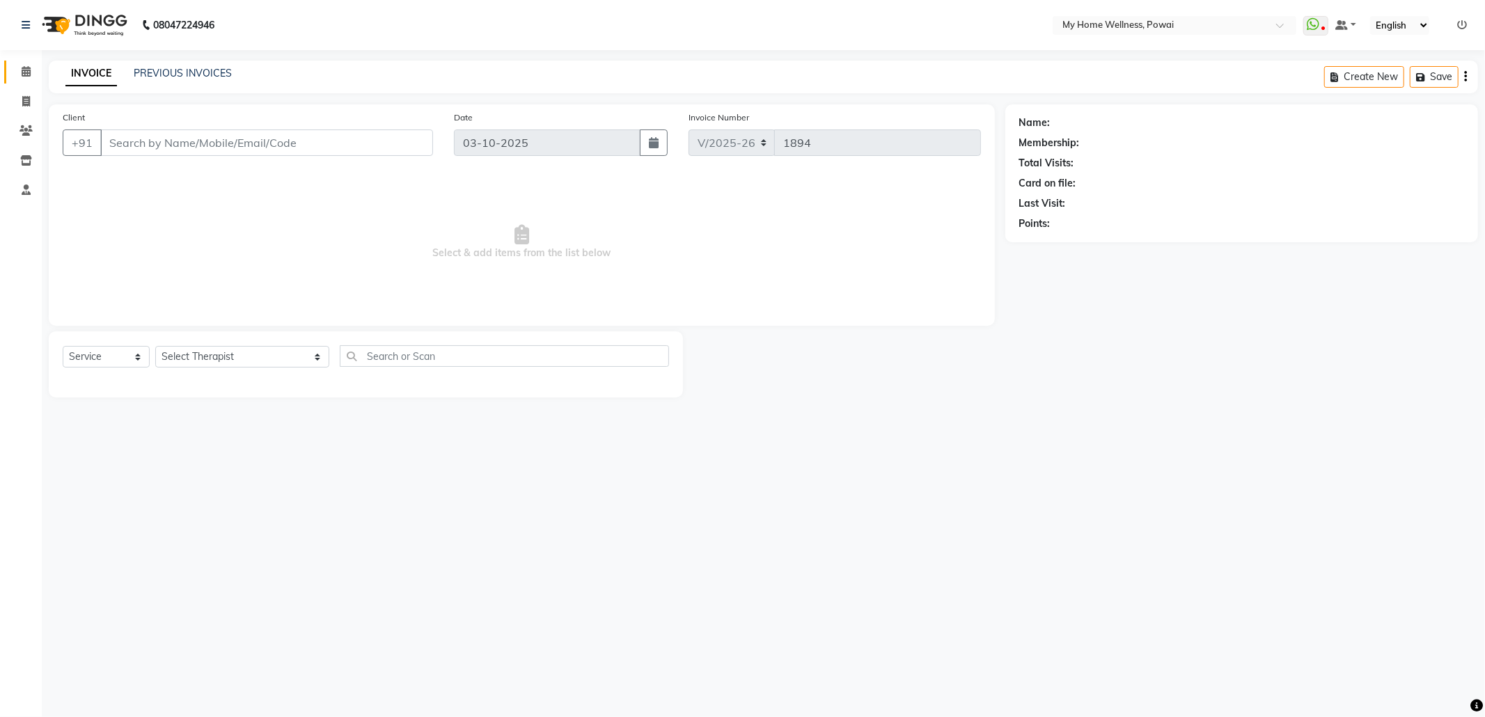
type input "90******36"
select select "89436"
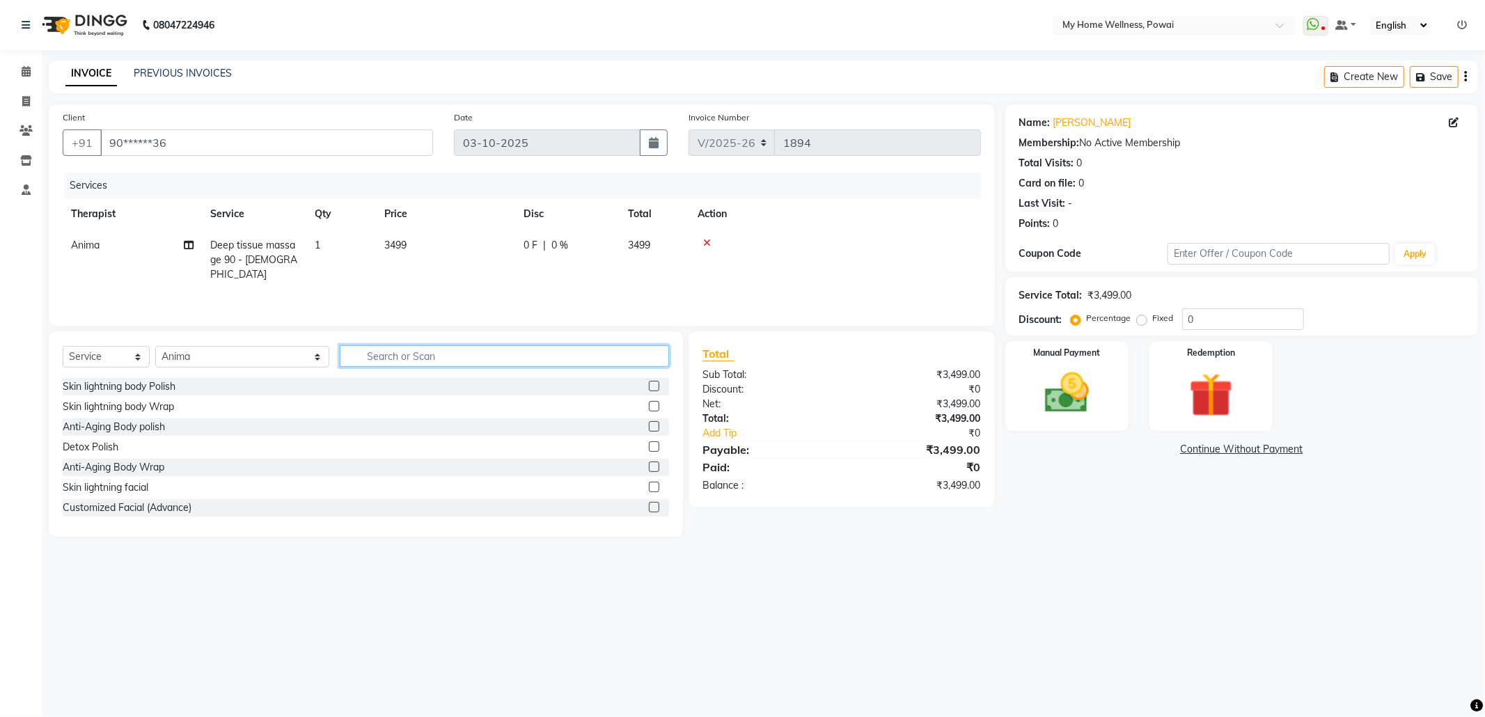
click at [340, 359] on input "text" at bounding box center [504, 356] width 329 height 22
type input "tr"
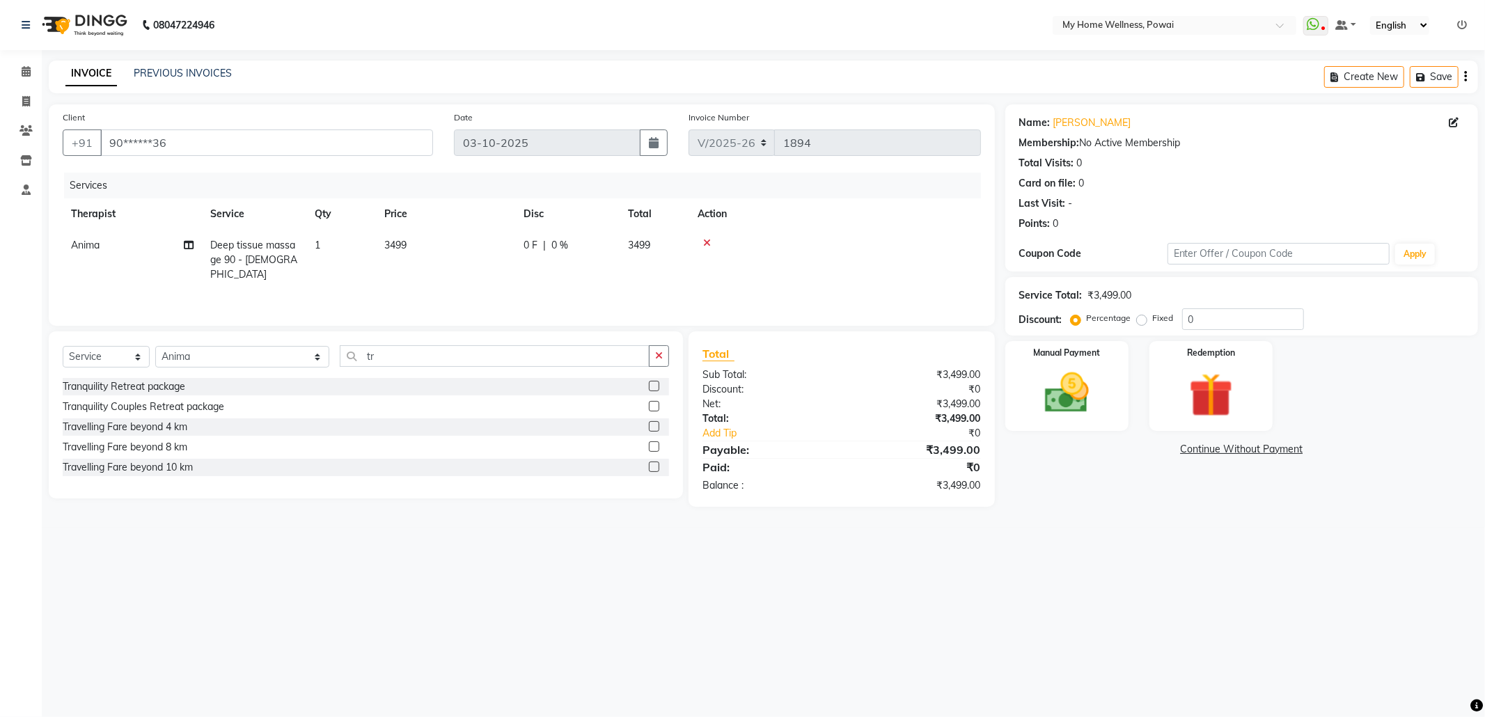
click at [658, 469] on label at bounding box center [654, 467] width 10 height 10
click at [658, 469] on input "checkbox" at bounding box center [653, 467] width 9 height 9
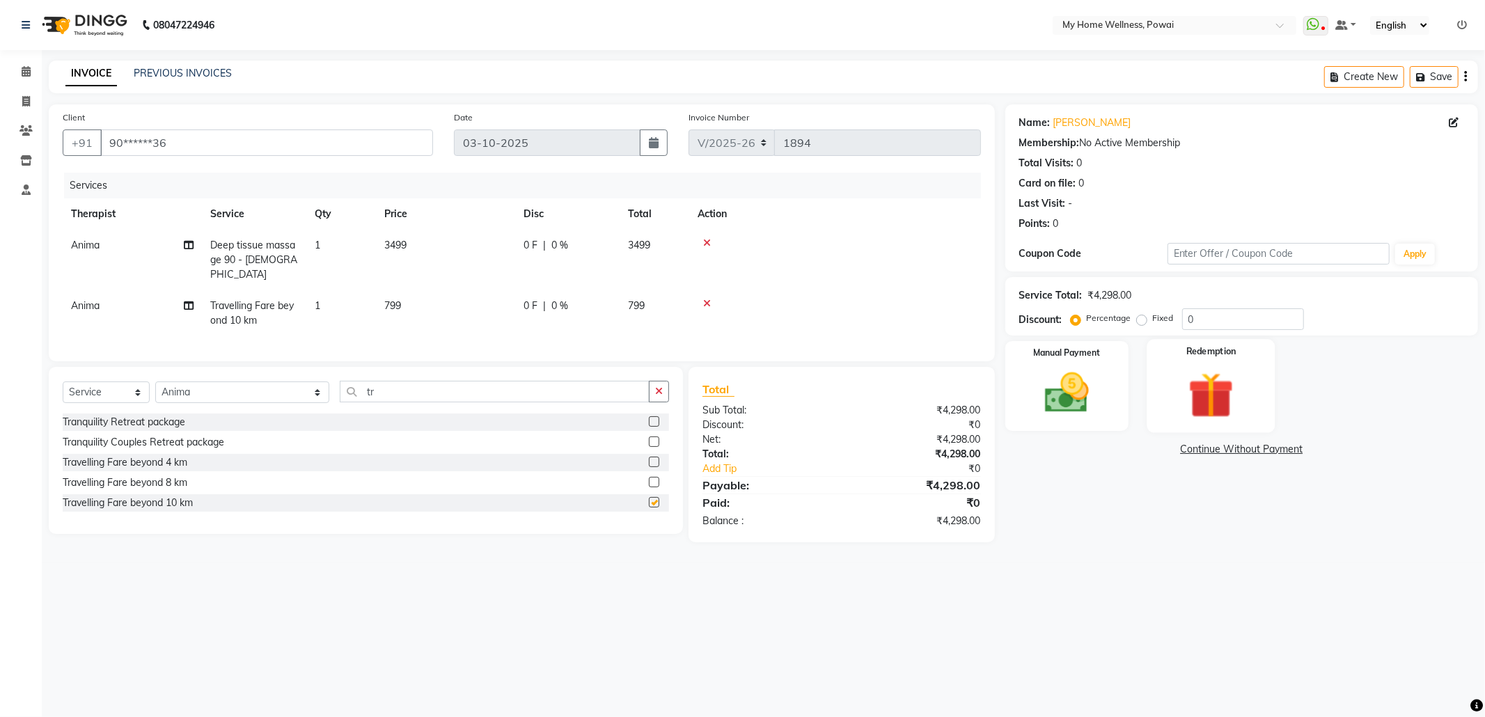
checkbox input "false"
drag, startPoint x: 1135, startPoint y: 317, endPoint x: 1170, endPoint y: 317, distance: 35.5
click at [1153, 317] on label "Fixed" at bounding box center [1163, 318] width 21 height 13
click at [1142, 317] on input "Fixed" at bounding box center [1145, 318] width 10 height 10
radio input "true"
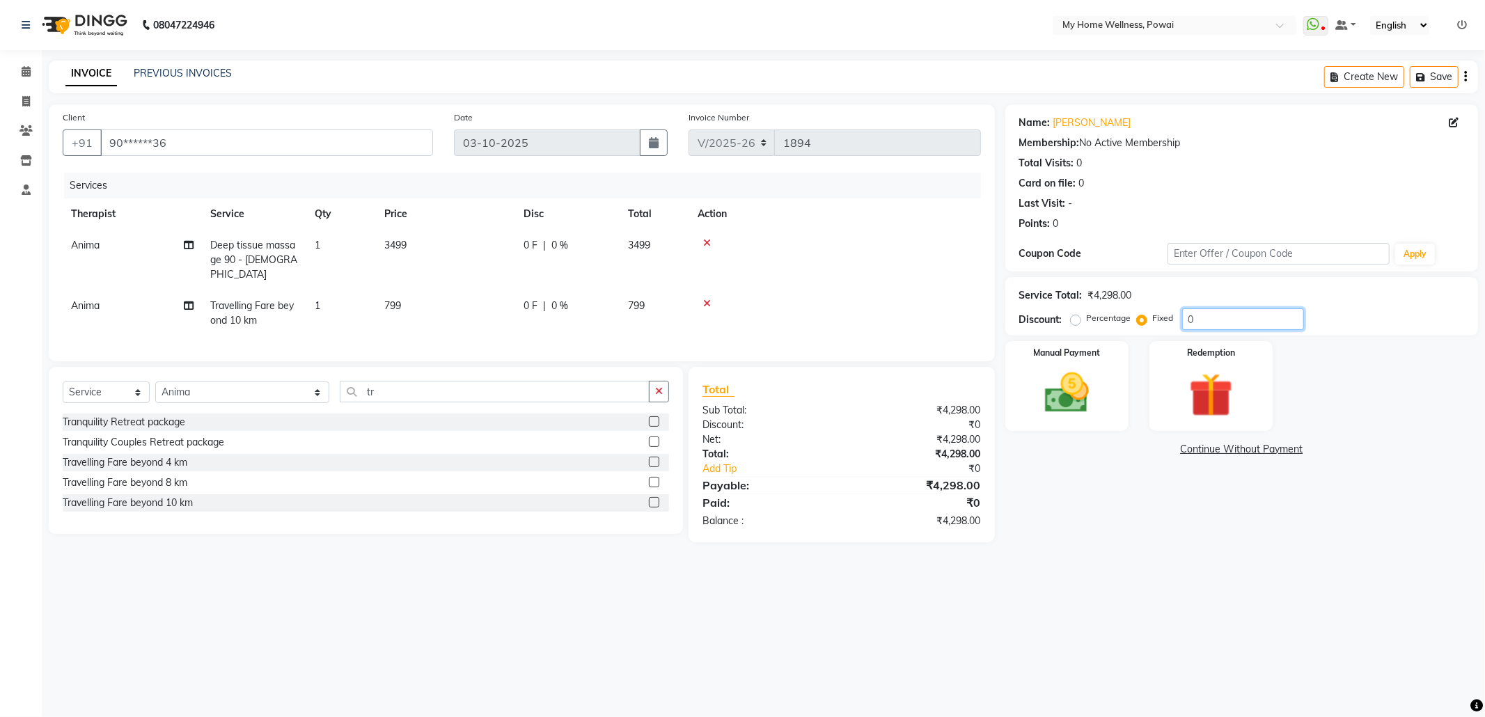
click at [1243, 319] on input "0" at bounding box center [1243, 319] width 122 height 22
type input "098"
click at [1112, 395] on div "Manual Payment" at bounding box center [1067, 385] width 128 height 93
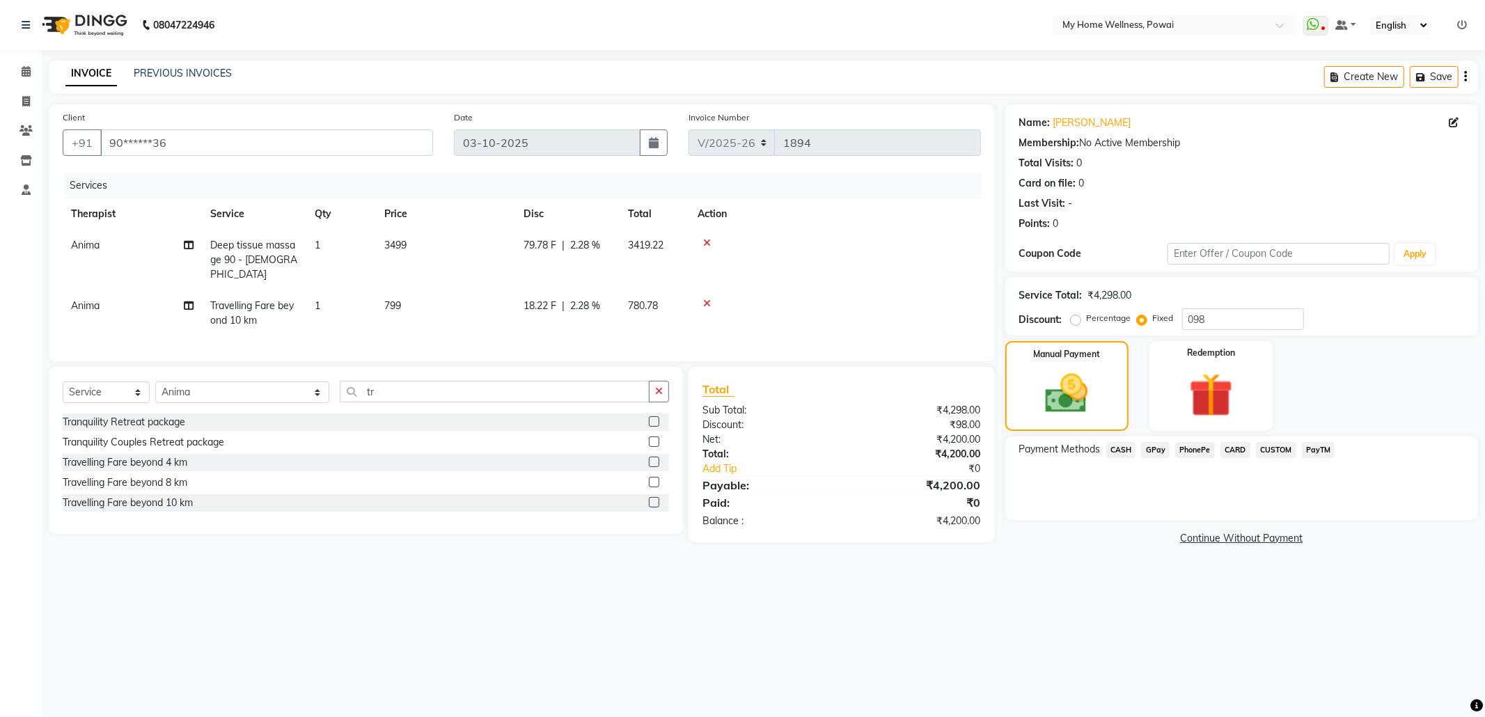
click at [1127, 453] on span "CASH" at bounding box center [1121, 450] width 30 height 16
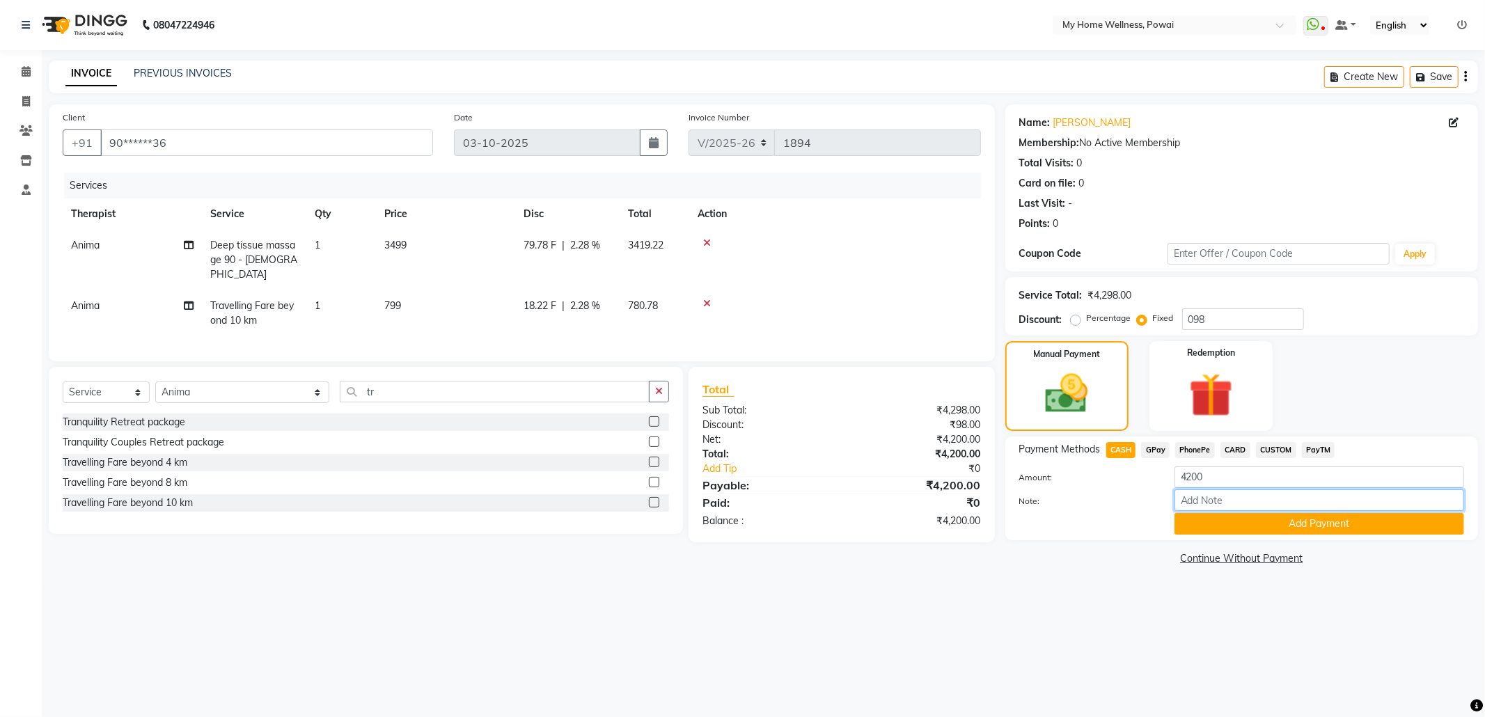
click at [1205, 502] on input "Note:" at bounding box center [1320, 500] width 290 height 22
type input "Anima"
click at [1289, 526] on button "Add Payment" at bounding box center [1320, 524] width 290 height 22
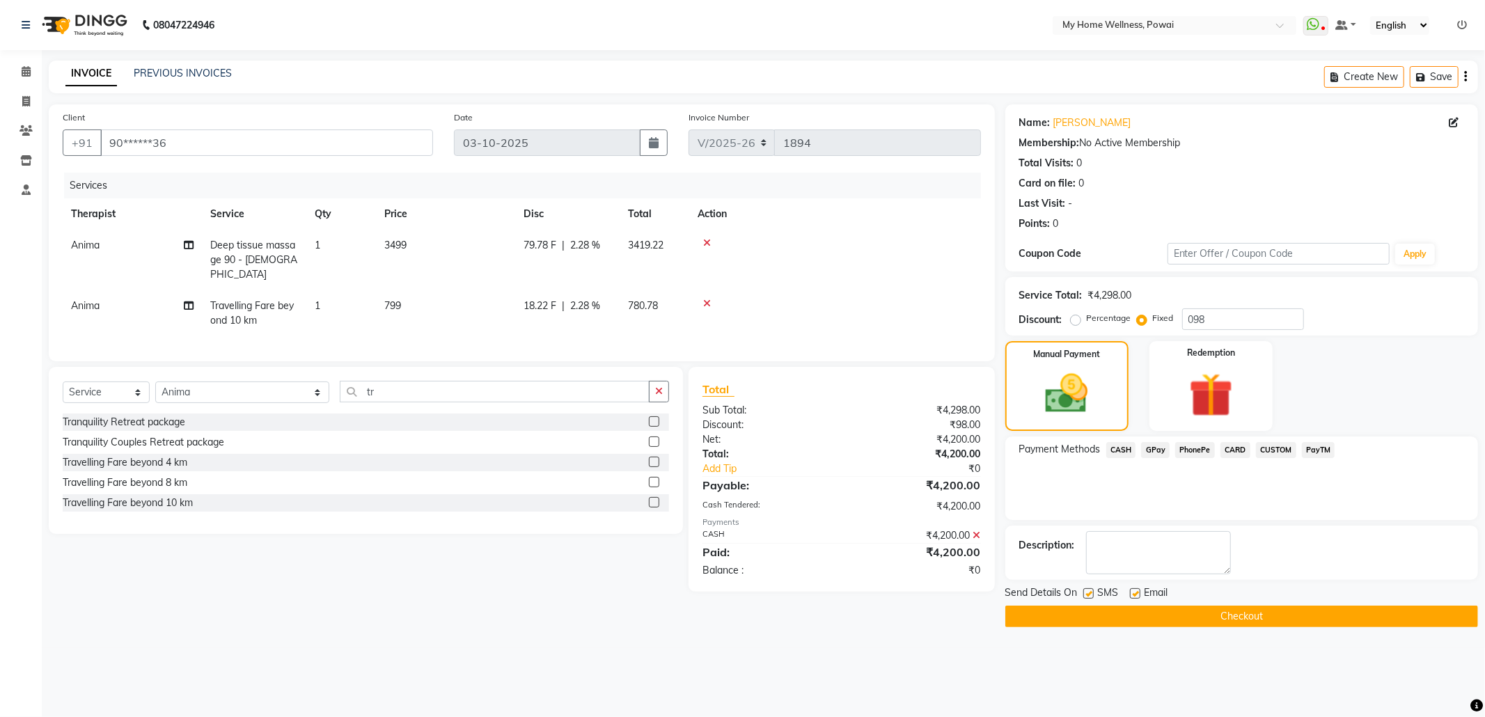
click at [1259, 609] on button "Checkout" at bounding box center [1241, 617] width 473 height 22
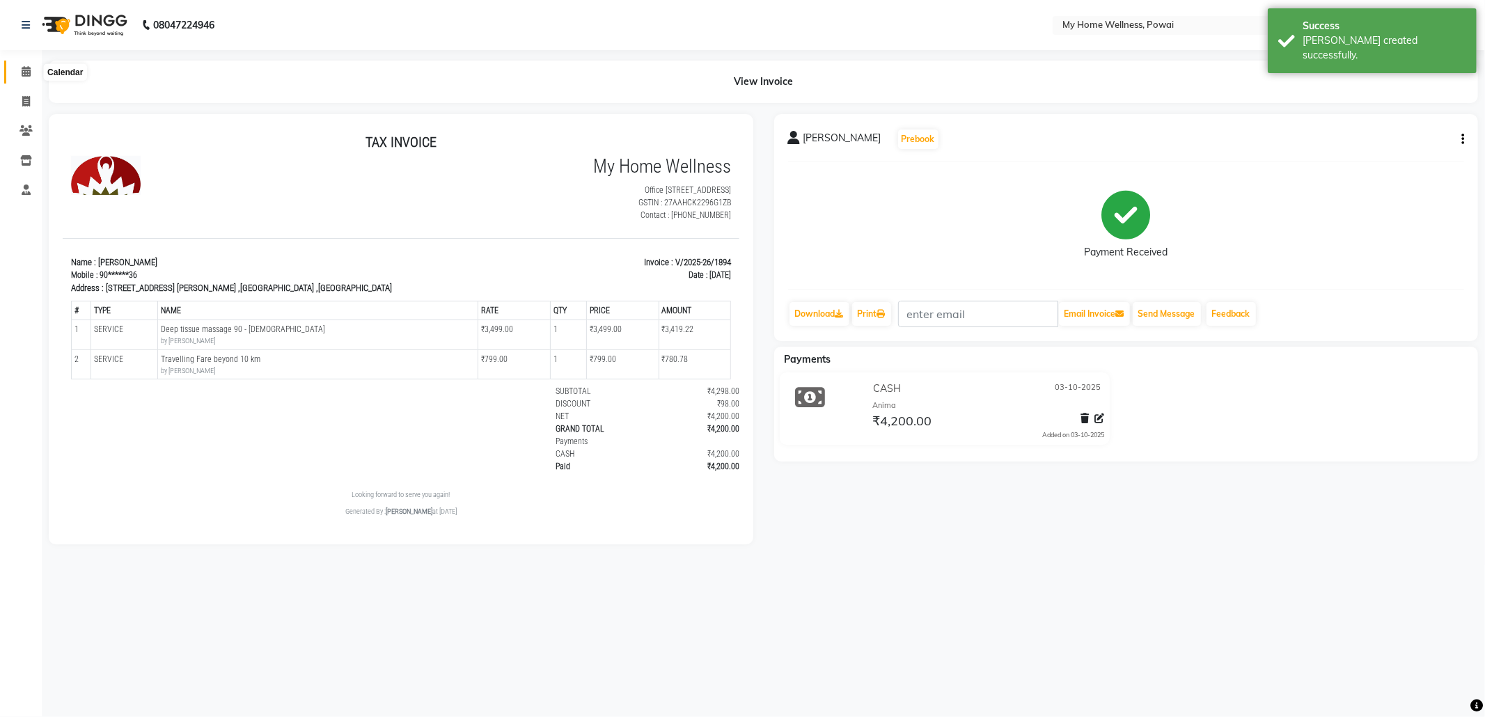
click at [29, 73] on icon at bounding box center [26, 71] width 9 height 10
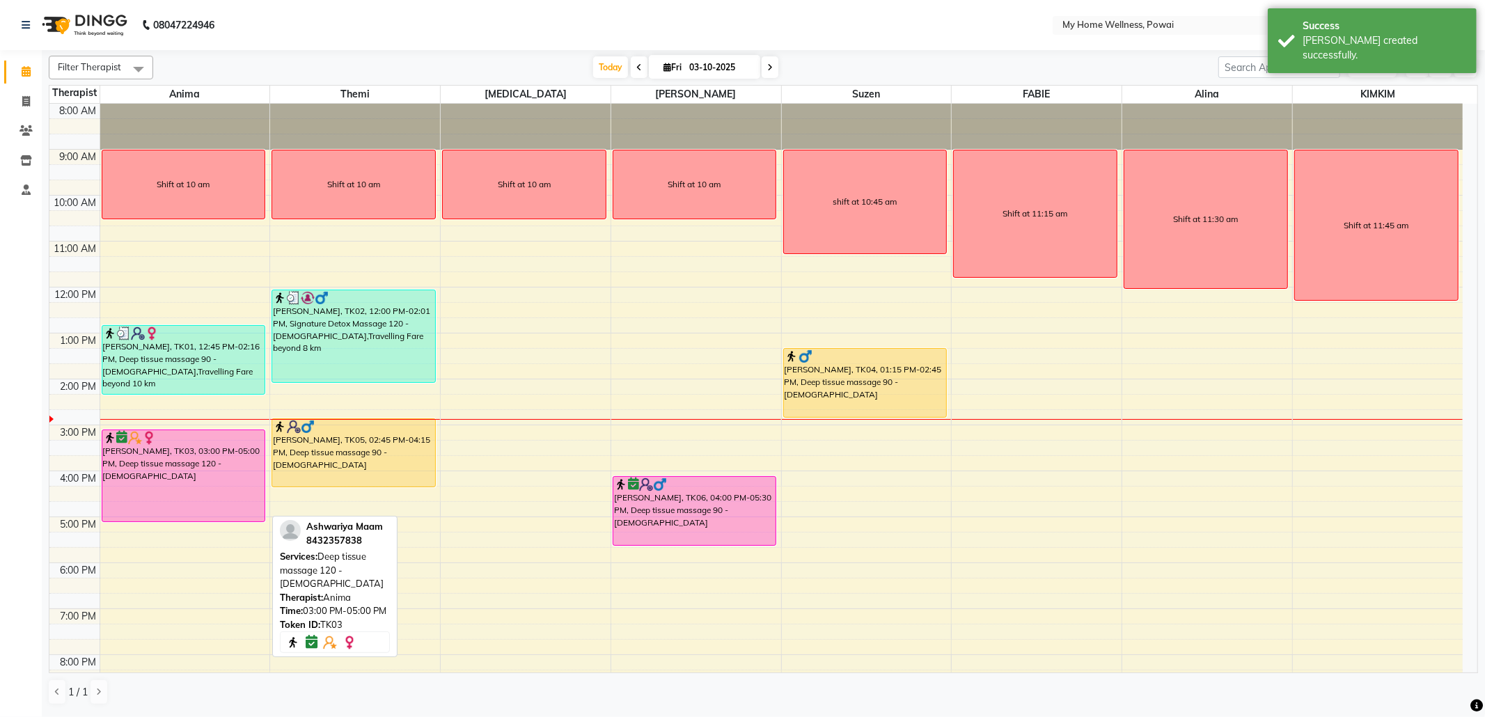
click at [233, 477] on div "[PERSON_NAME], TK03, 03:00 PM-05:00 PM, Deep tissue massage 120 - [DEMOGRAPHIC_…" at bounding box center [183, 475] width 163 height 91
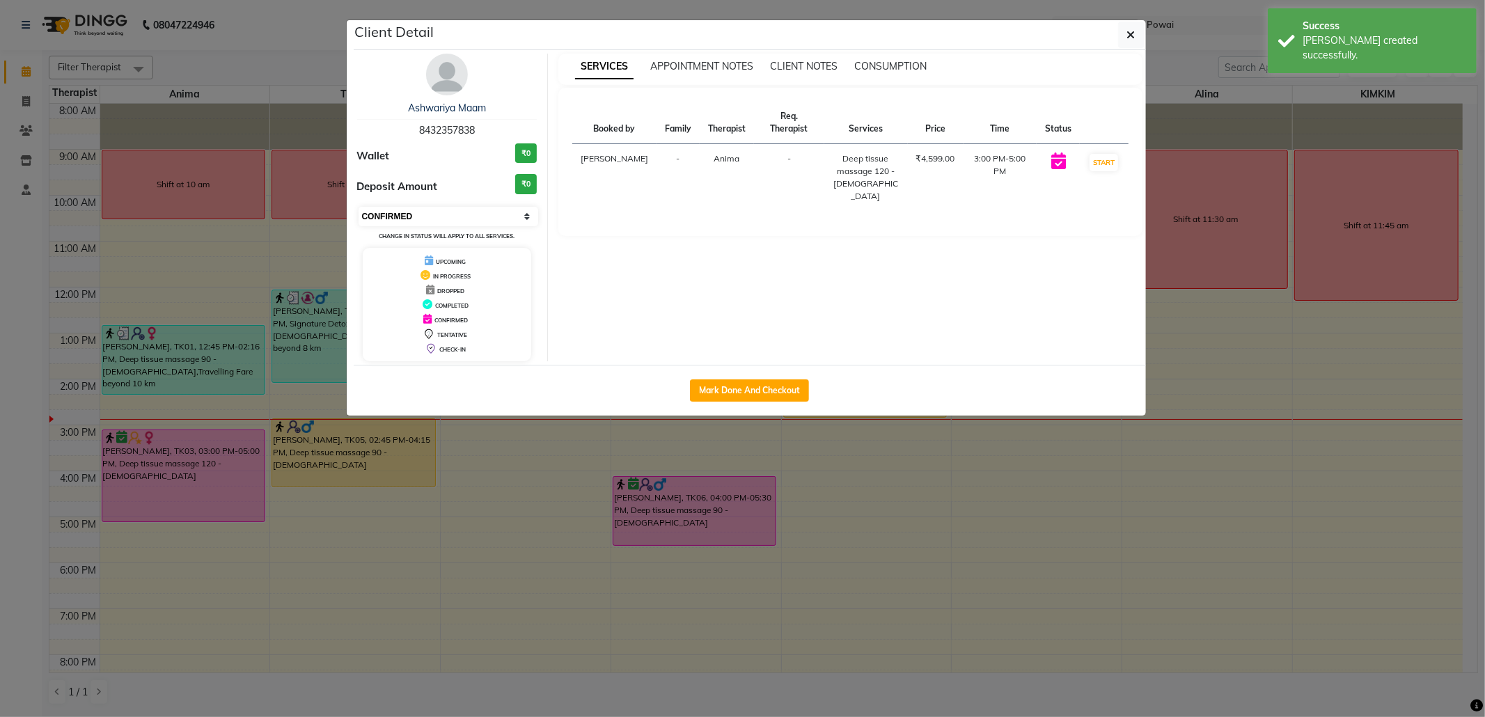
click at [468, 223] on select "Select IN SERVICE CONFIRMED TENTATIVE CHECK IN MARK DONE DROPPED UPCOMING" at bounding box center [449, 216] width 180 height 19
select select "8"
click at [359, 207] on select "Select IN SERVICE CONFIRMED TENTATIVE CHECK IN MARK DONE DROPPED UPCOMING" at bounding box center [449, 216] width 180 height 19
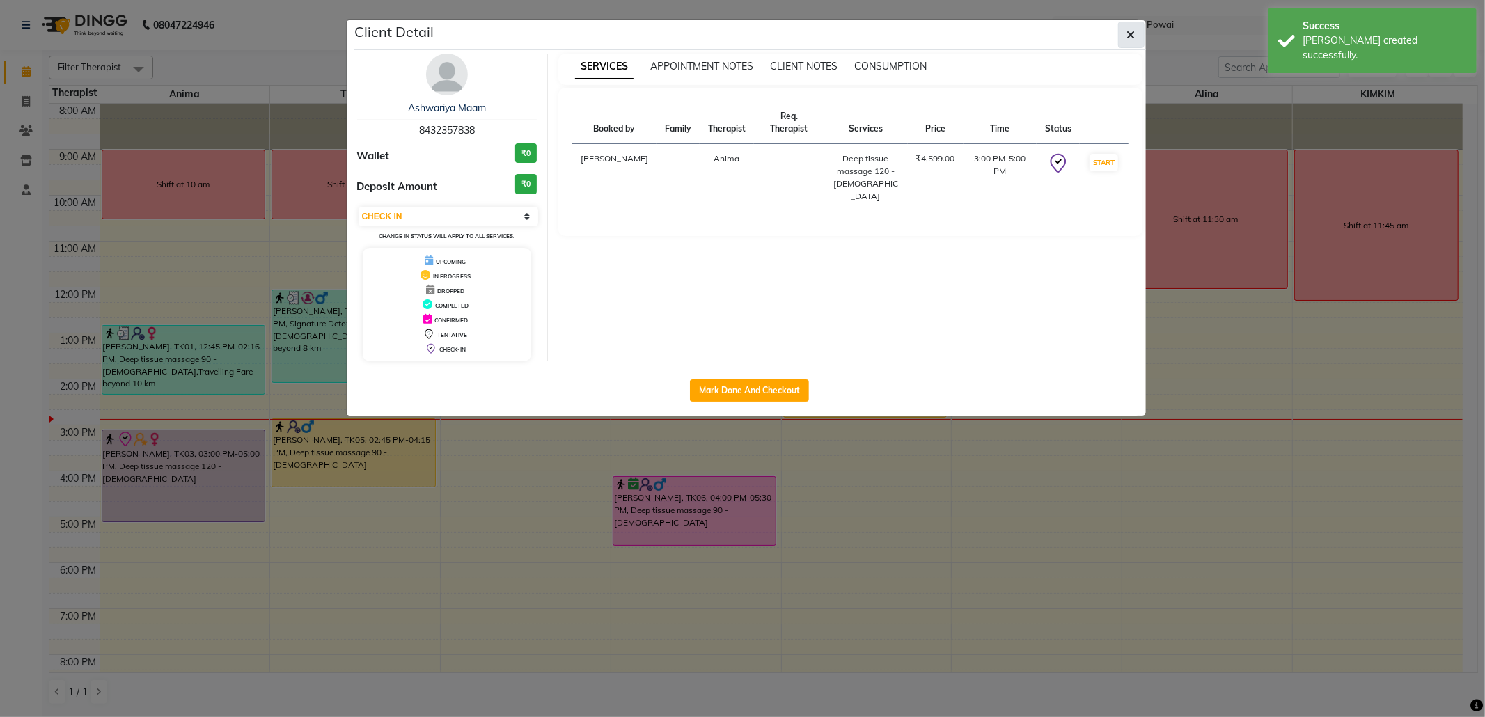
click at [1140, 37] on button "button" at bounding box center [1131, 35] width 26 height 26
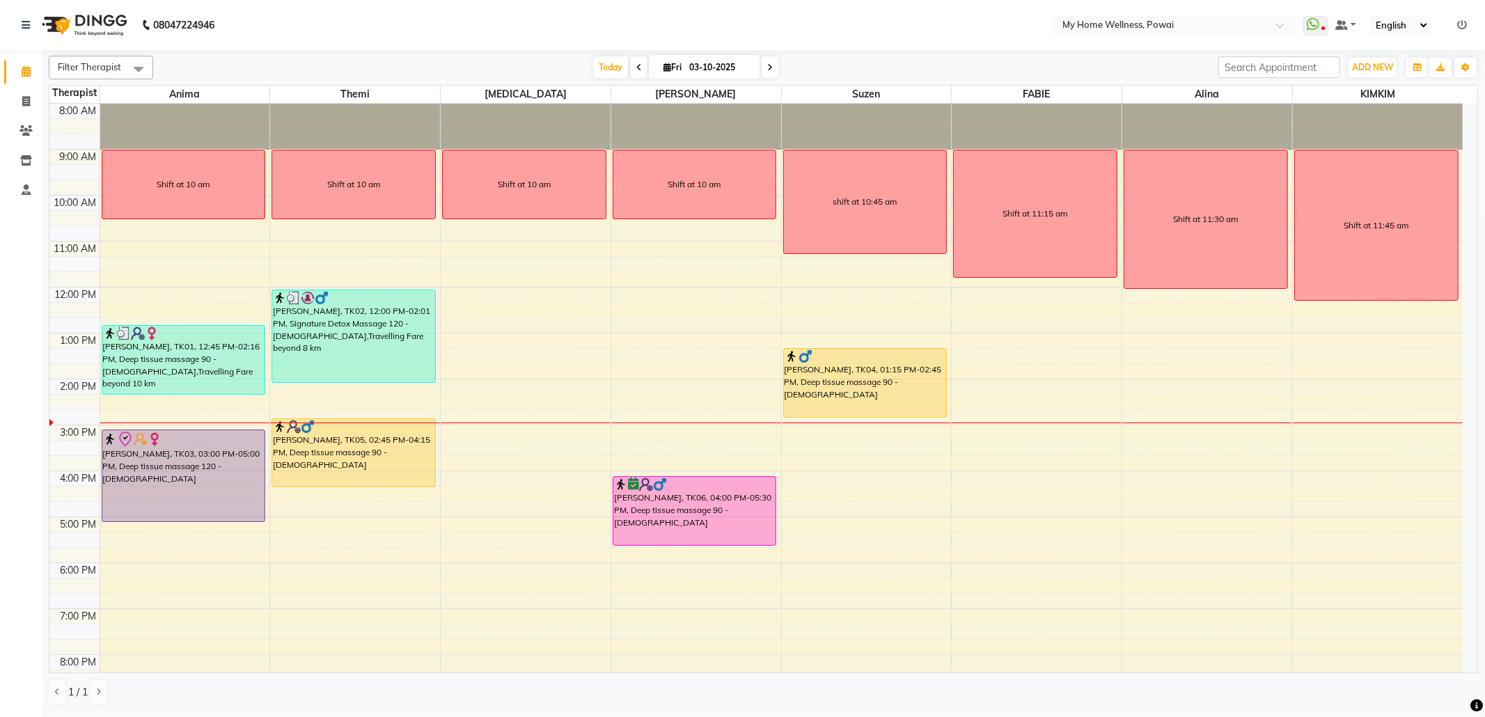
click at [858, 455] on div "8:00 AM 9:00 AM 10:00 AM 11:00 AM 12:00 PM 1:00 PM 2:00 PM 3:00 PM 4:00 PM 5:00…" at bounding box center [755, 425] width 1413 height 643
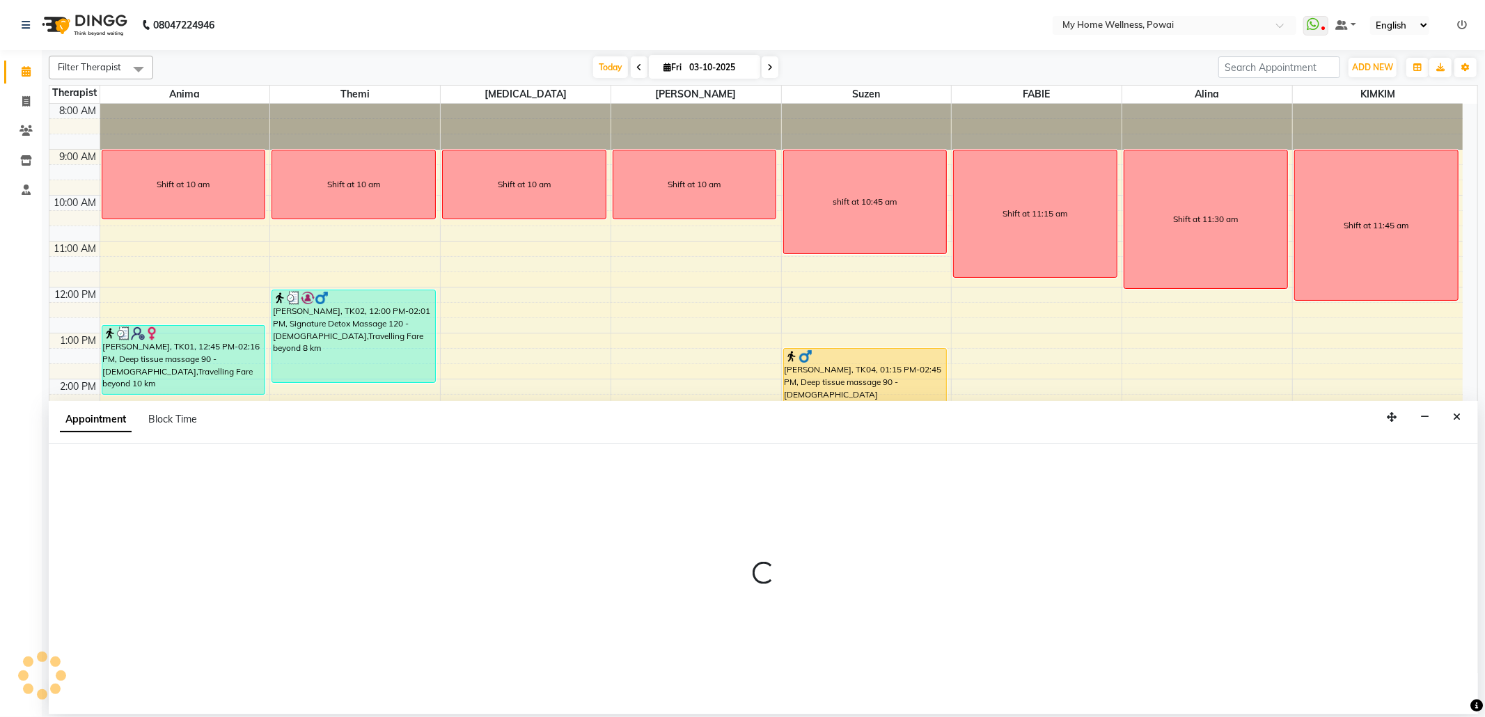
select select "29657"
select select "915"
select select "tentative"
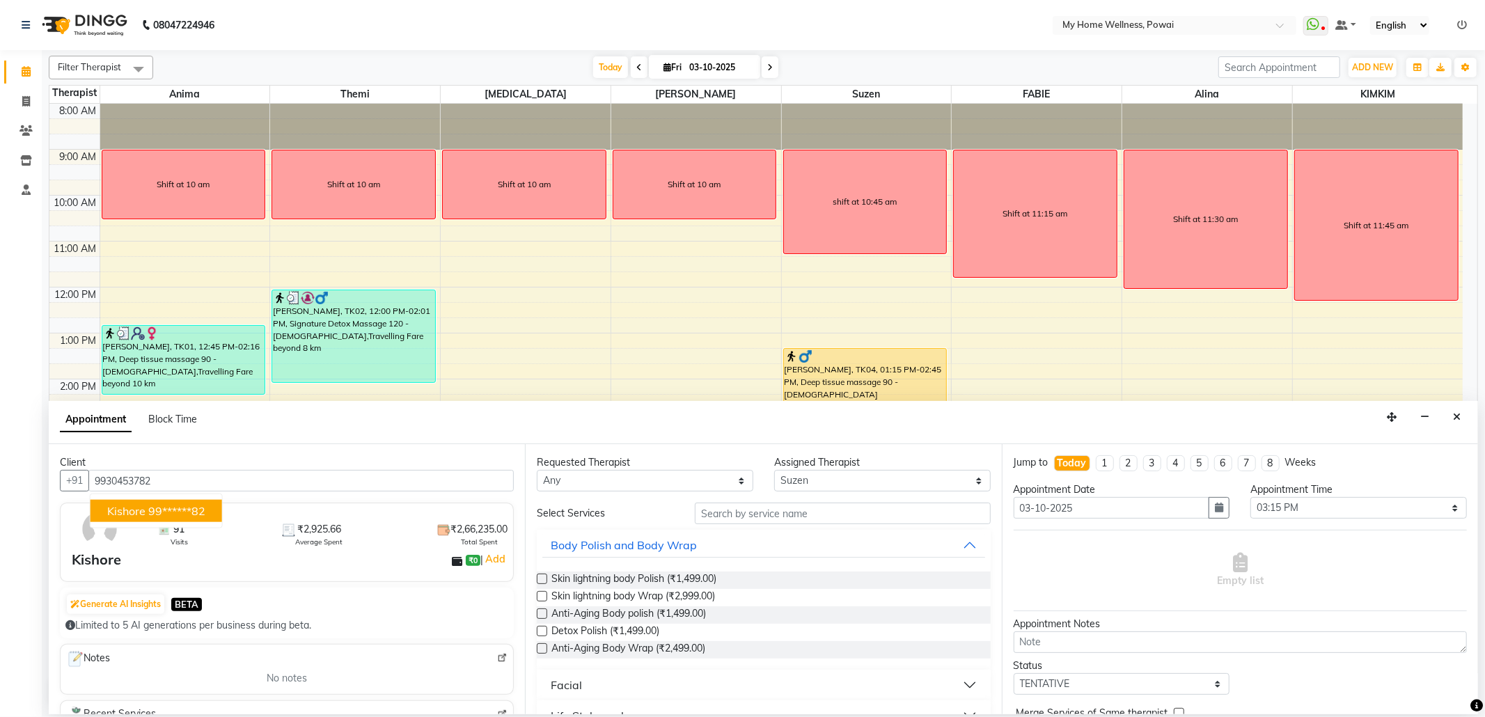
click at [120, 508] on span "Kishore" at bounding box center [126, 511] width 38 height 14
type input "99******82"
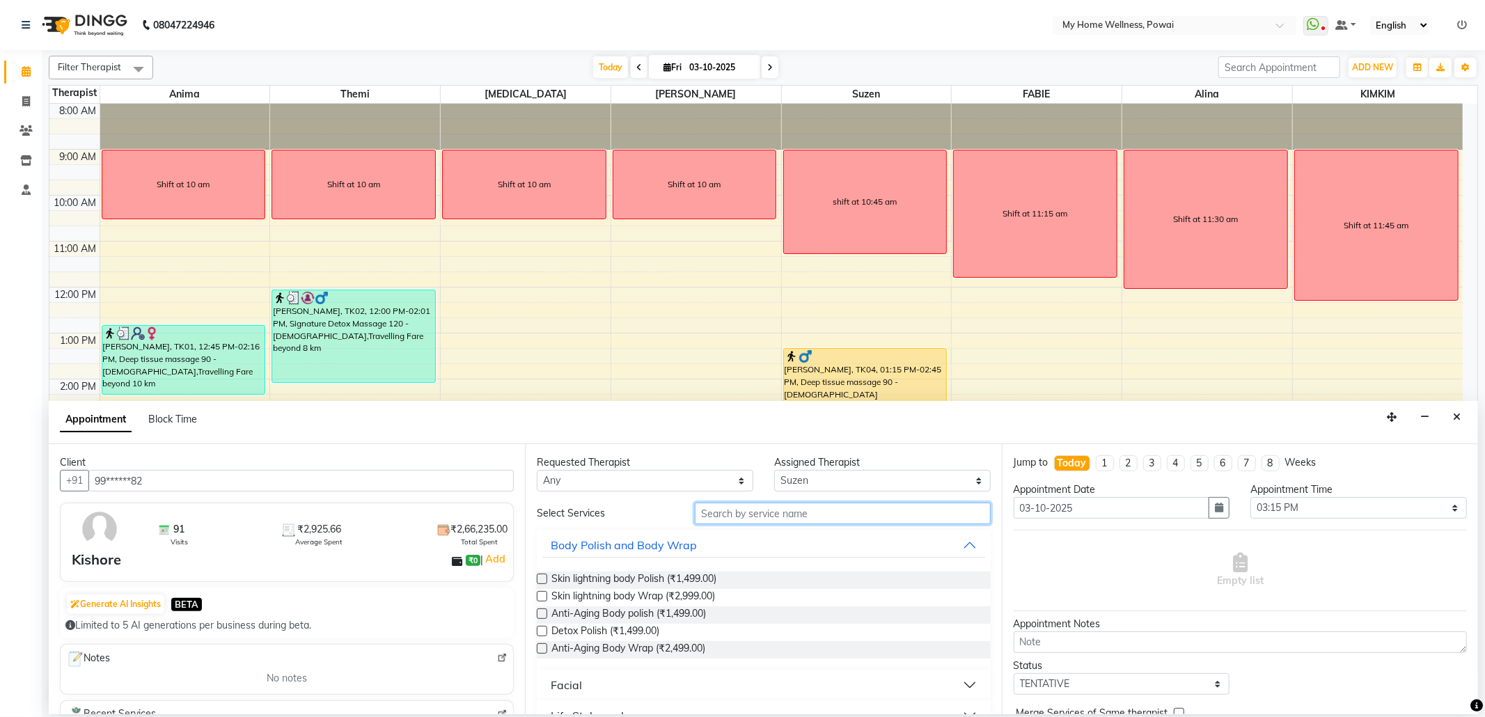
click at [746, 517] on input "text" at bounding box center [842, 514] width 295 height 22
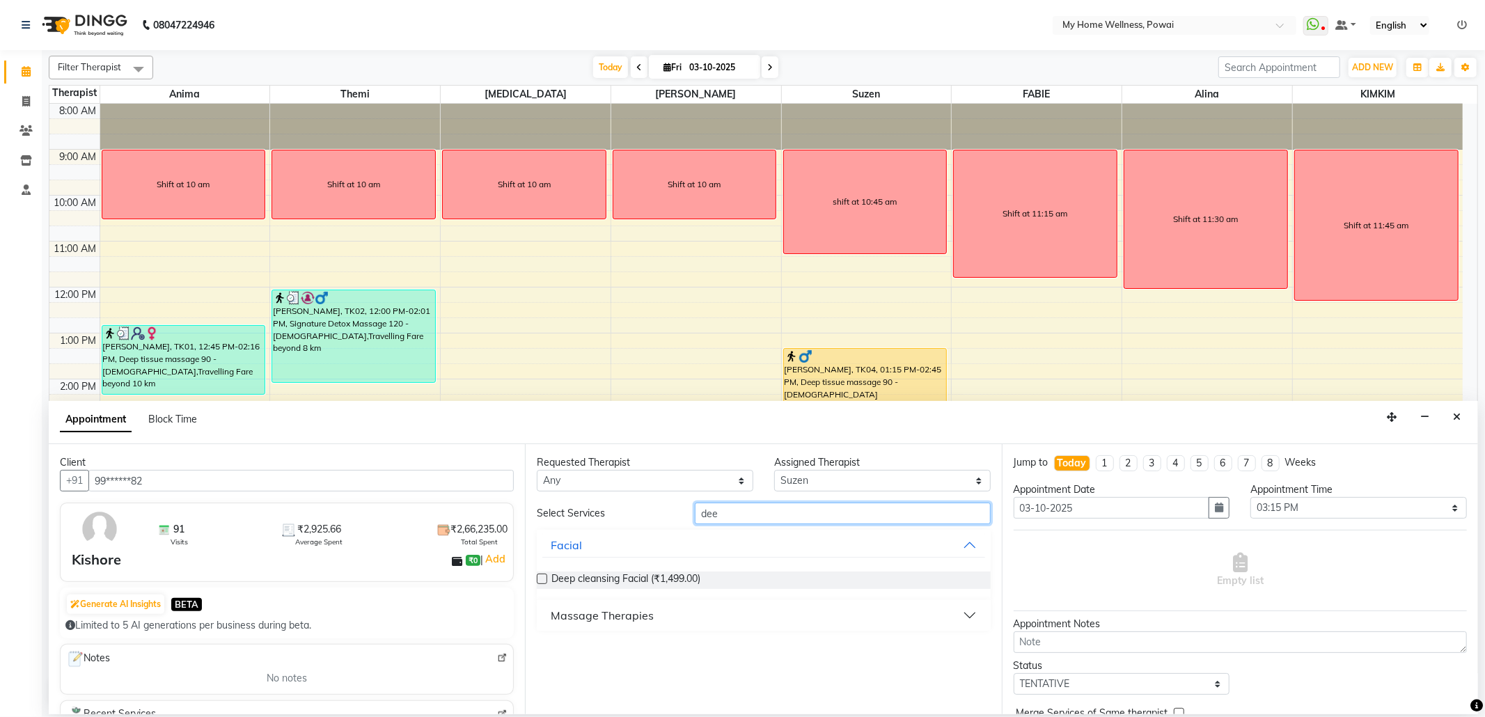
type input "dee"
click at [635, 620] on div "Massage Therapies" at bounding box center [602, 615] width 103 height 17
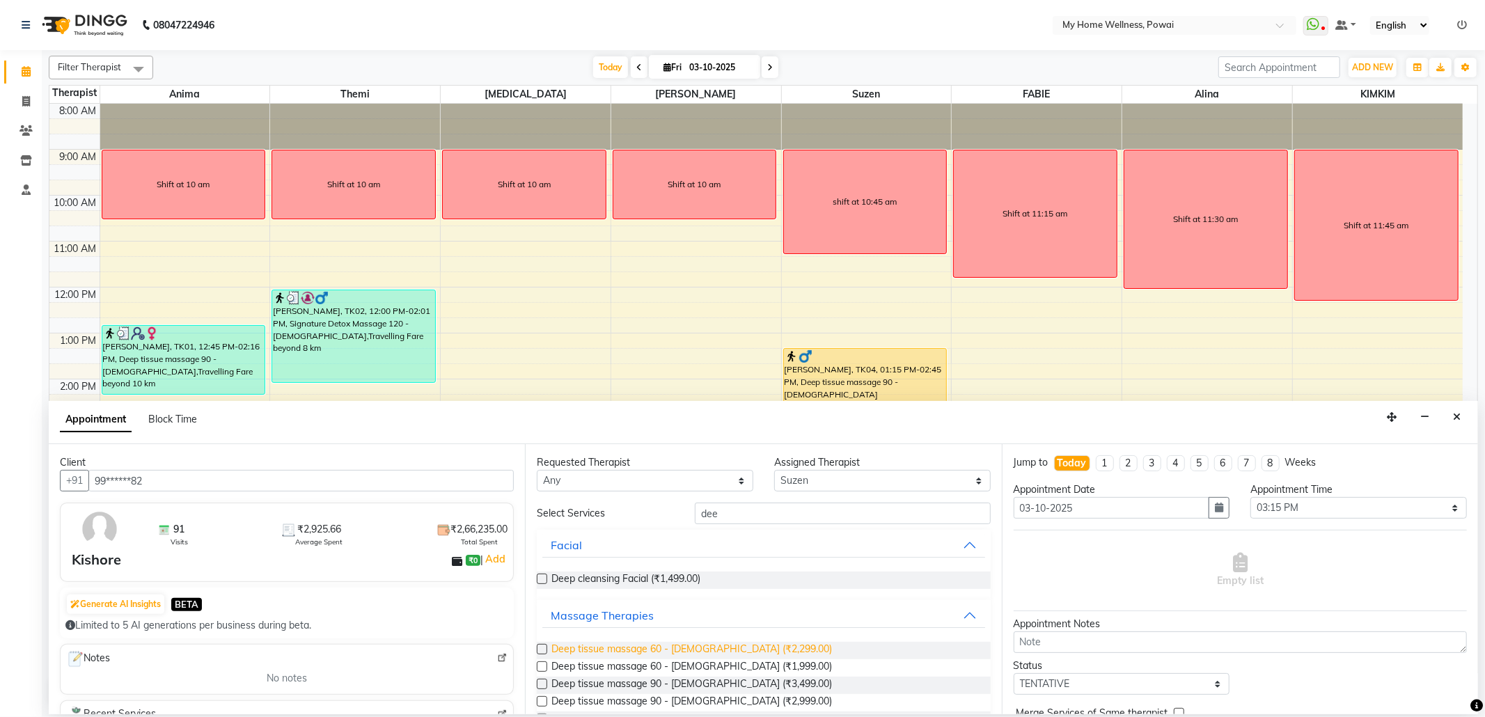
click at [668, 653] on span "Deep tissue massage 60 - [DEMOGRAPHIC_DATA] (₹2,299.00)" at bounding box center [691, 650] width 281 height 17
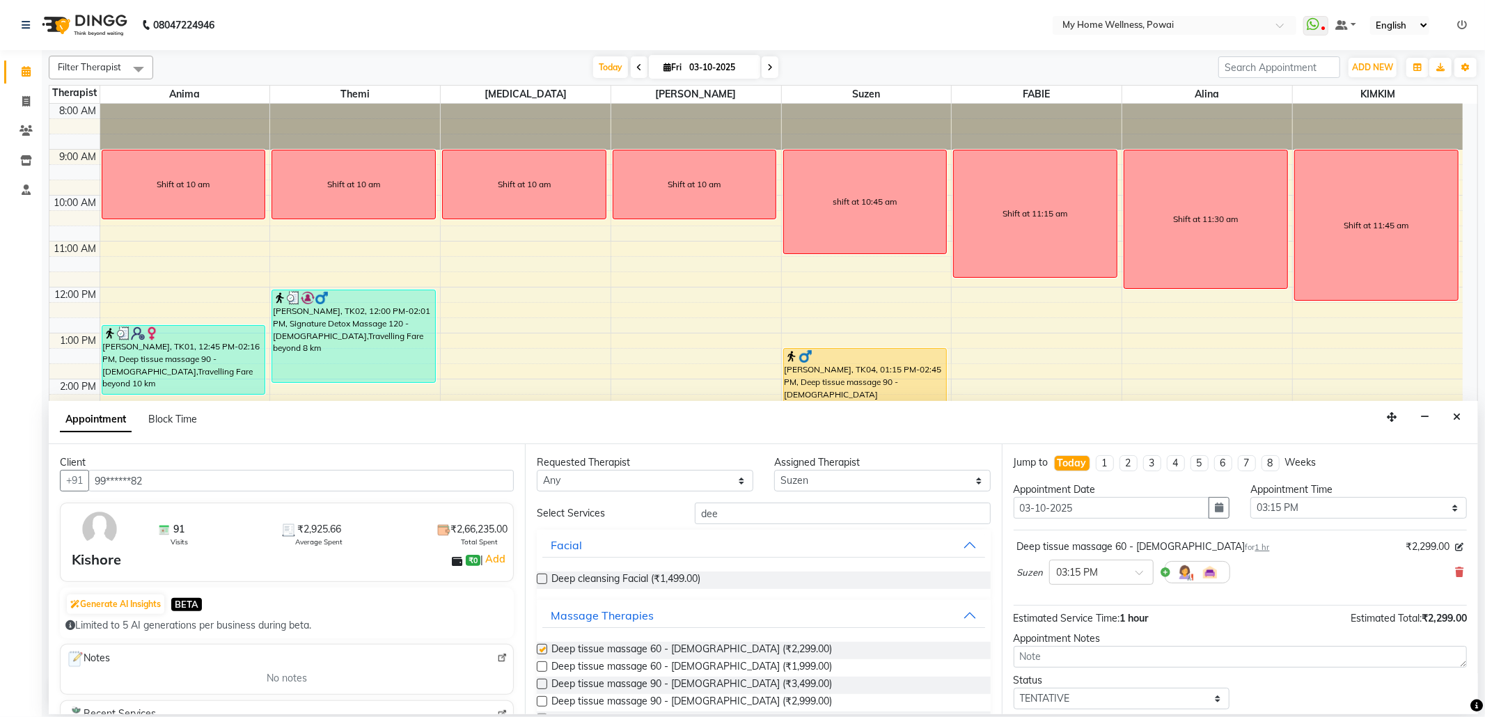
checkbox input "false"
click at [1250, 510] on select "Select 09:00 AM 09:15 AM 09:30 AM 09:45 AM 10:00 AM 10:15 AM 10:30 AM 10:45 AM …" at bounding box center [1358, 508] width 217 height 22
select select "945"
click at [1250, 499] on select "Select 09:00 AM 09:15 AM 09:30 AM 09:45 AM 10:00 AM 10:15 AM 10:30 AM 10:45 AM …" at bounding box center [1358, 508] width 217 height 22
click at [1100, 702] on select "Select TENTATIVE CONFIRM CHECK-IN UPCOMING" at bounding box center [1122, 699] width 217 height 22
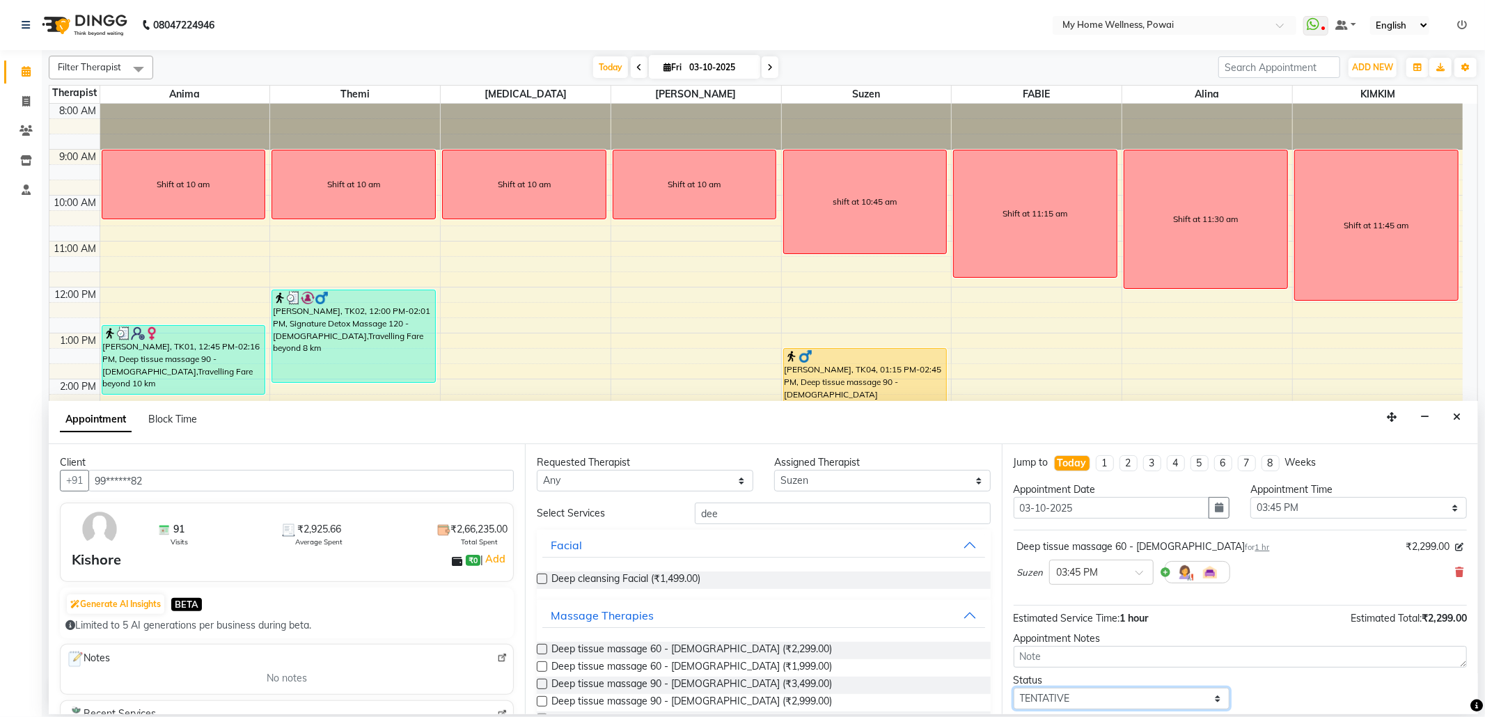
select select "confirm booking"
click at [1014, 691] on select "Select TENTATIVE CONFIRM CHECK-IN UPCOMING" at bounding box center [1122, 699] width 217 height 22
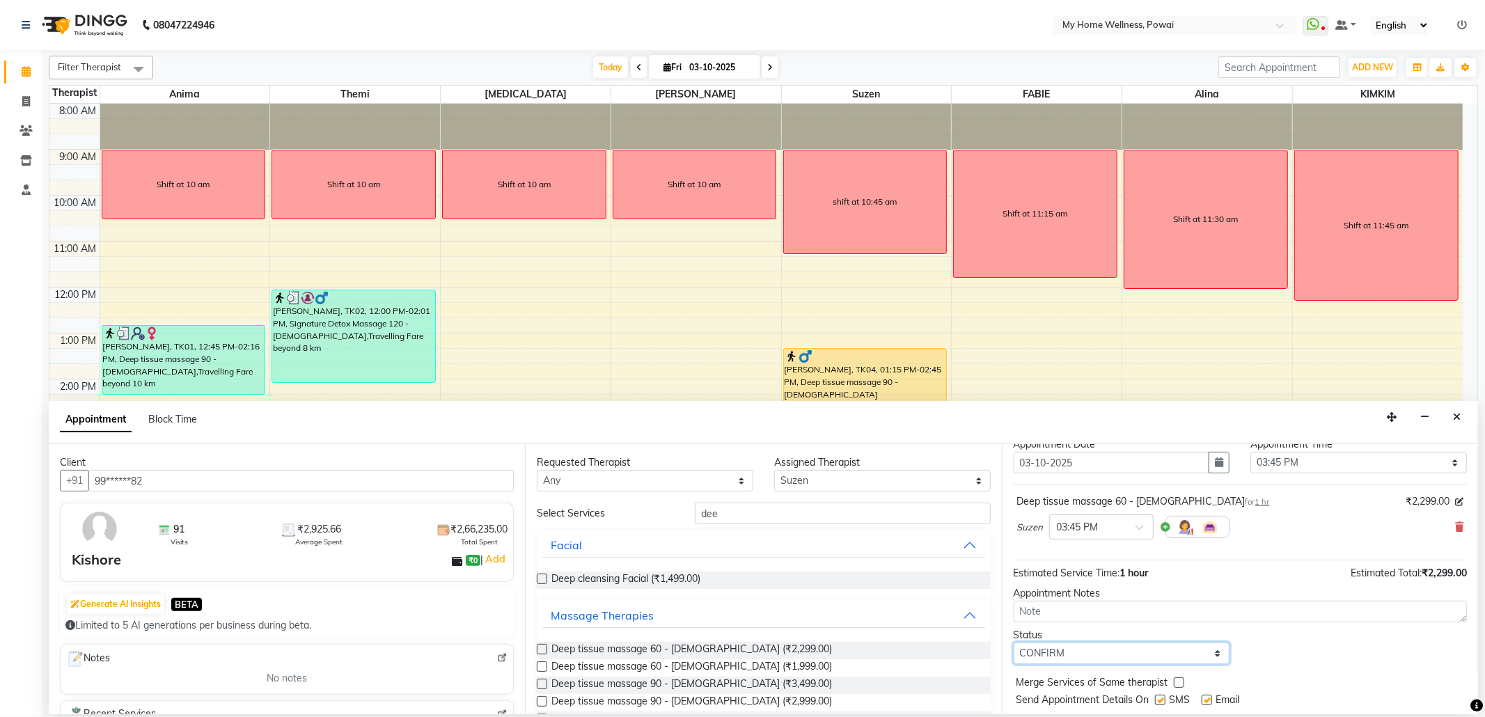
scroll to position [84, 0]
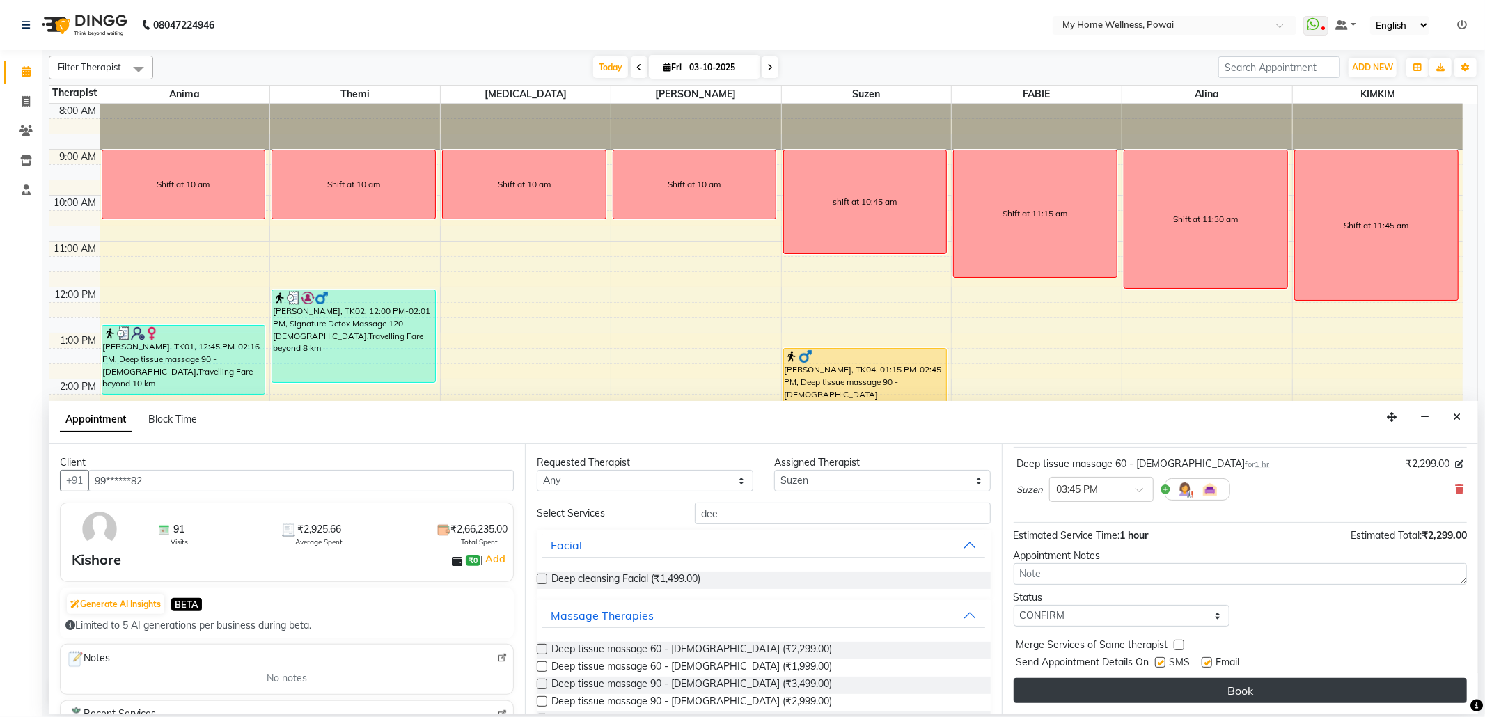
click at [1096, 689] on button "Book" at bounding box center [1240, 690] width 453 height 25
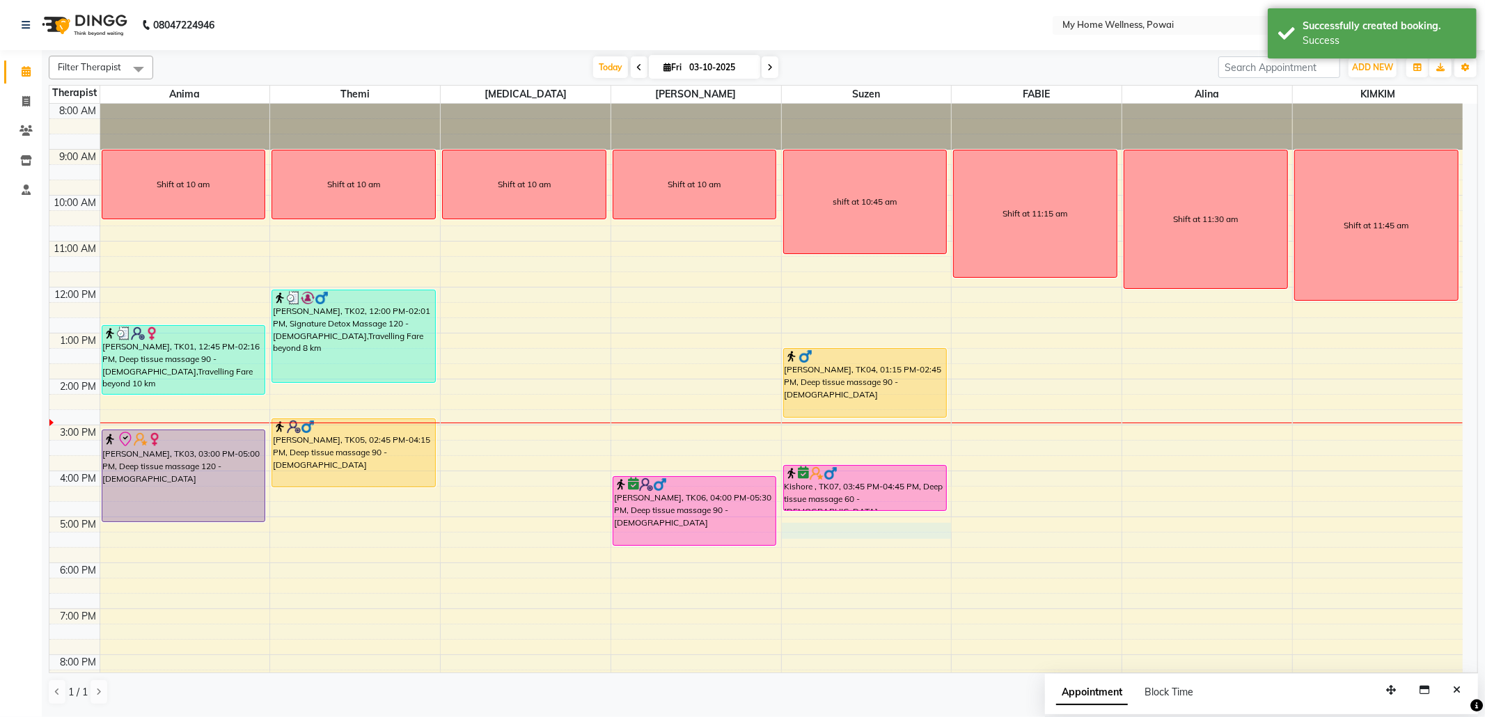
click at [833, 538] on div "8:00 AM 9:00 AM 10:00 AM 11:00 AM 12:00 PM 1:00 PM 2:00 PM 3:00 PM 4:00 PM 5:00…" at bounding box center [755, 425] width 1413 height 643
select select "29657"
select select "tentative"
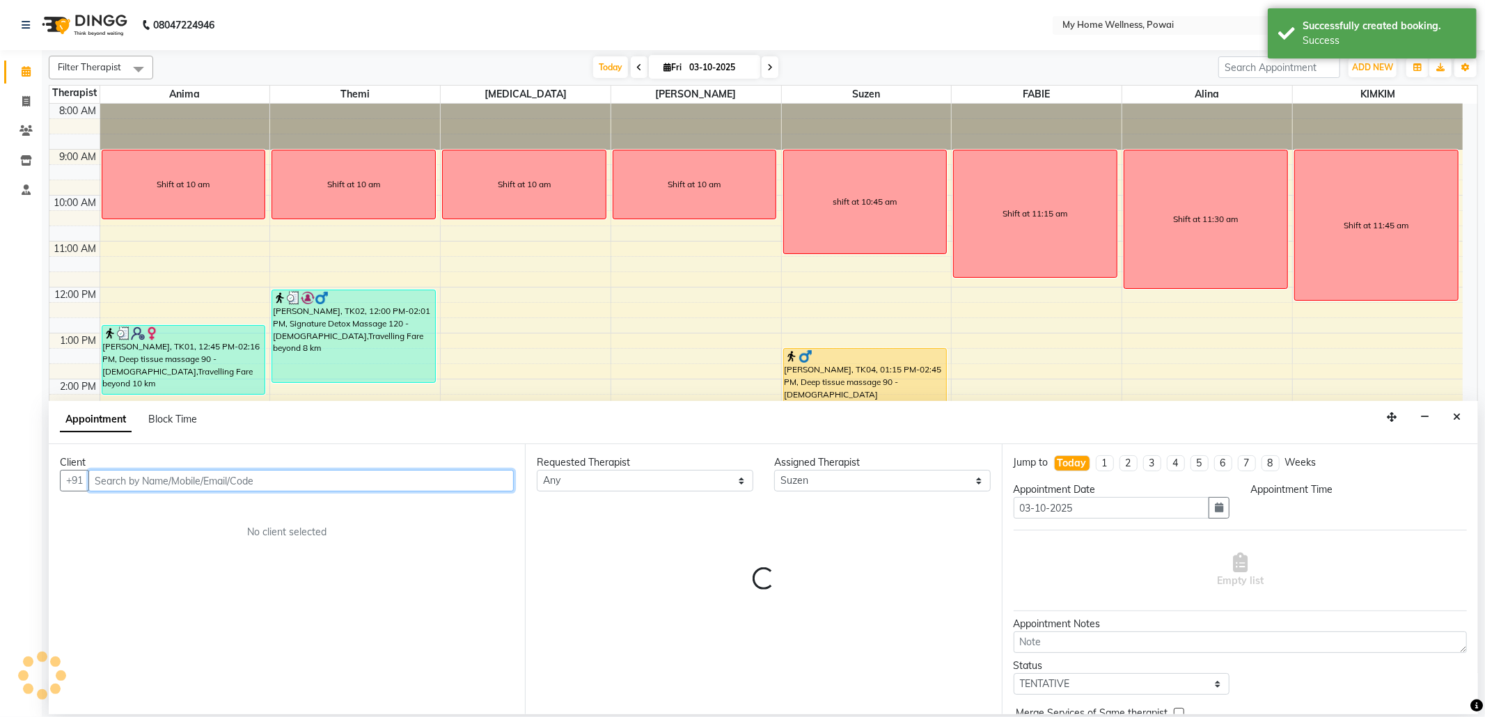
select select "1020"
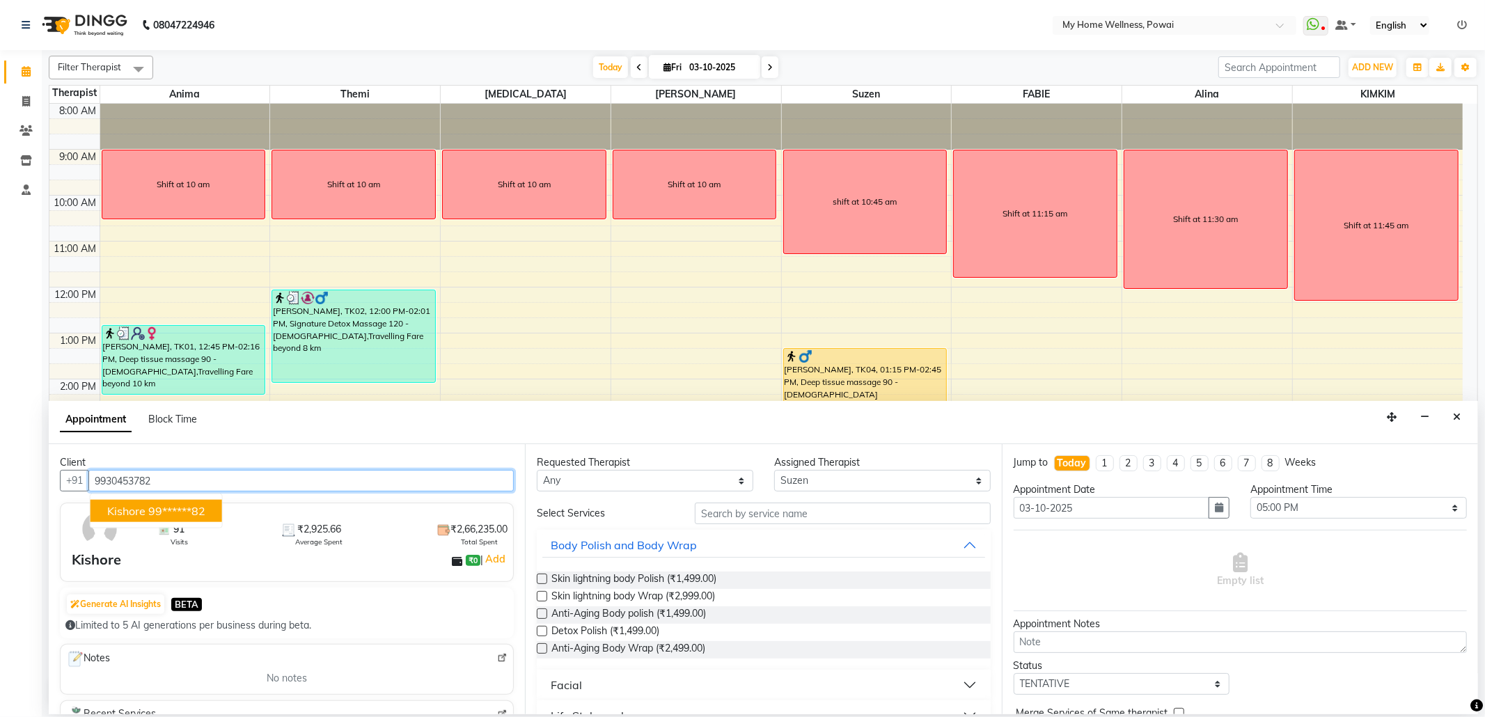
click at [185, 513] on ngb-highlight "99******82" at bounding box center [176, 511] width 57 height 14
type input "99******82"
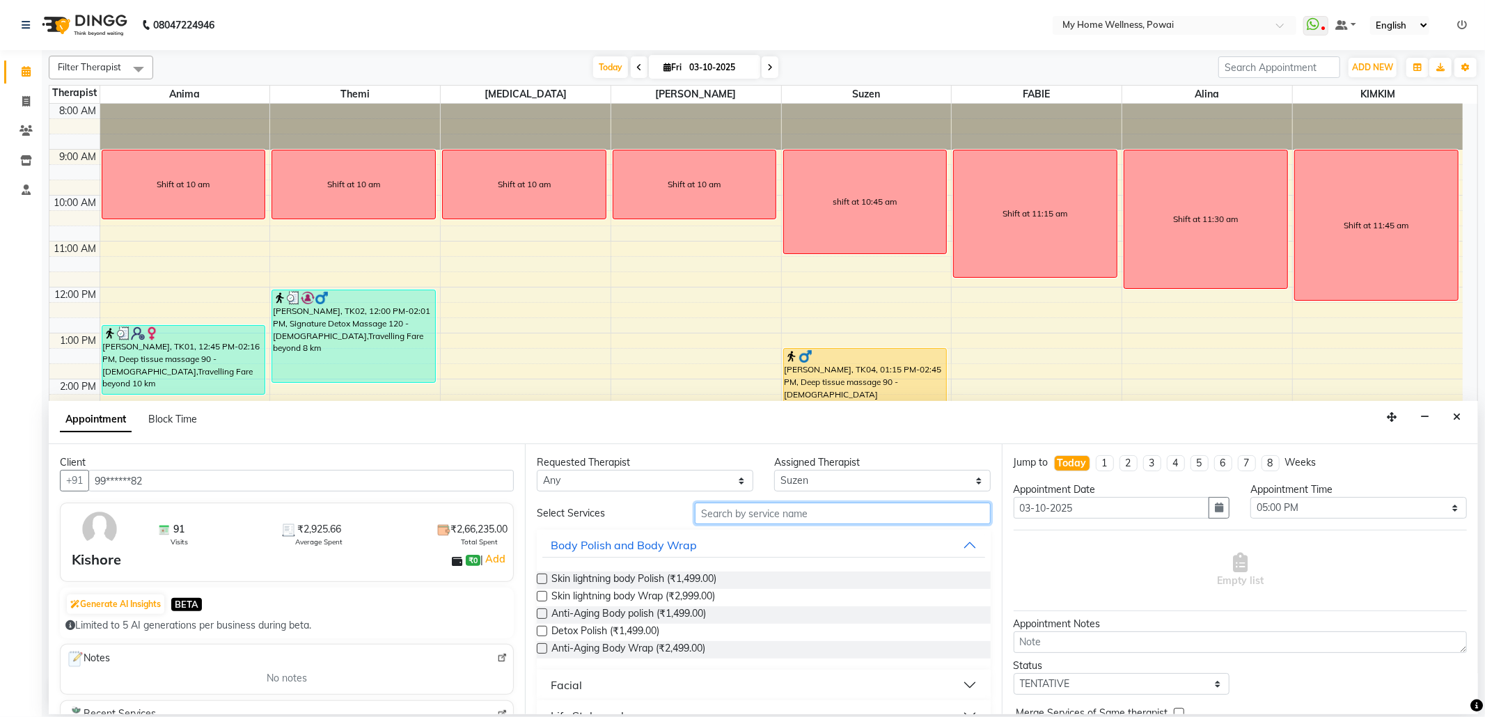
click at [820, 512] on input "text" at bounding box center [842, 514] width 295 height 22
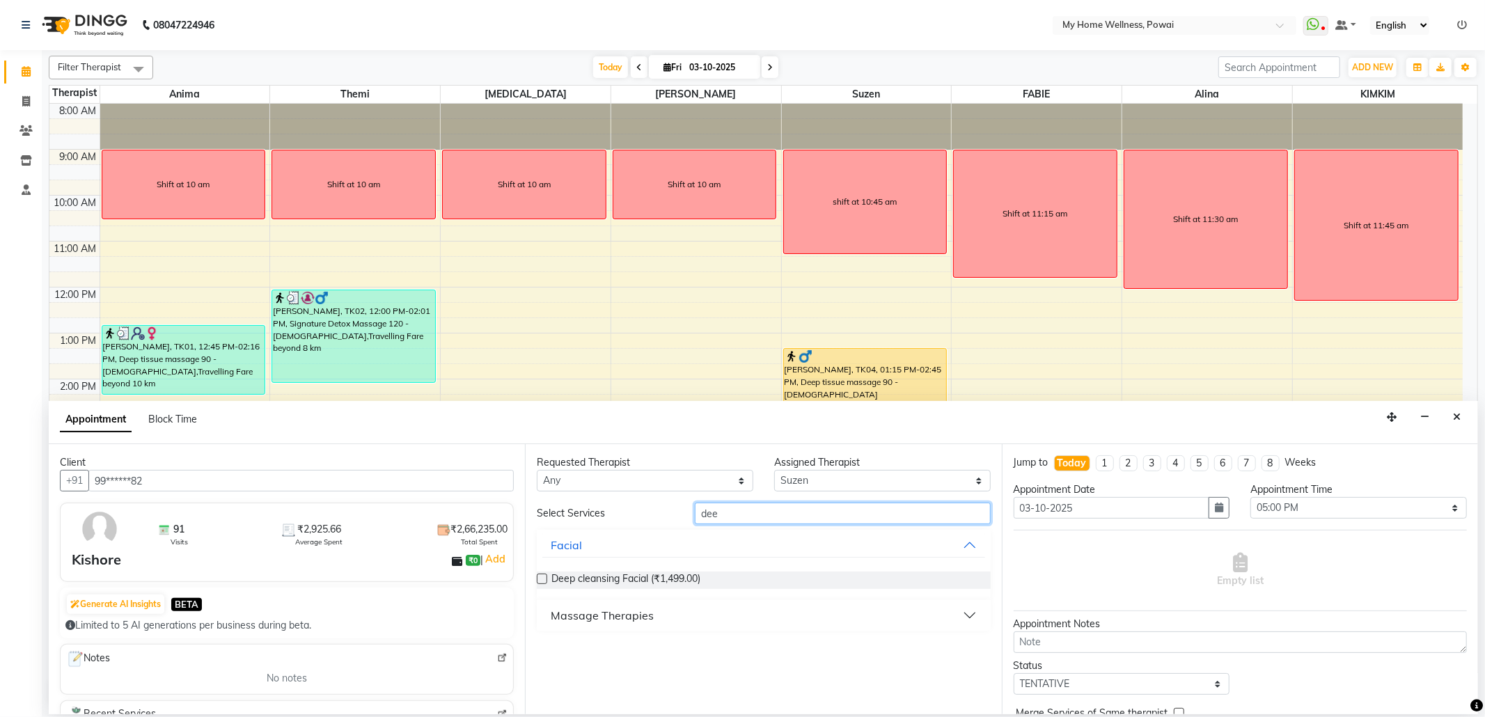
type input "dee"
click at [642, 611] on div "Massage Therapies" at bounding box center [602, 615] width 103 height 17
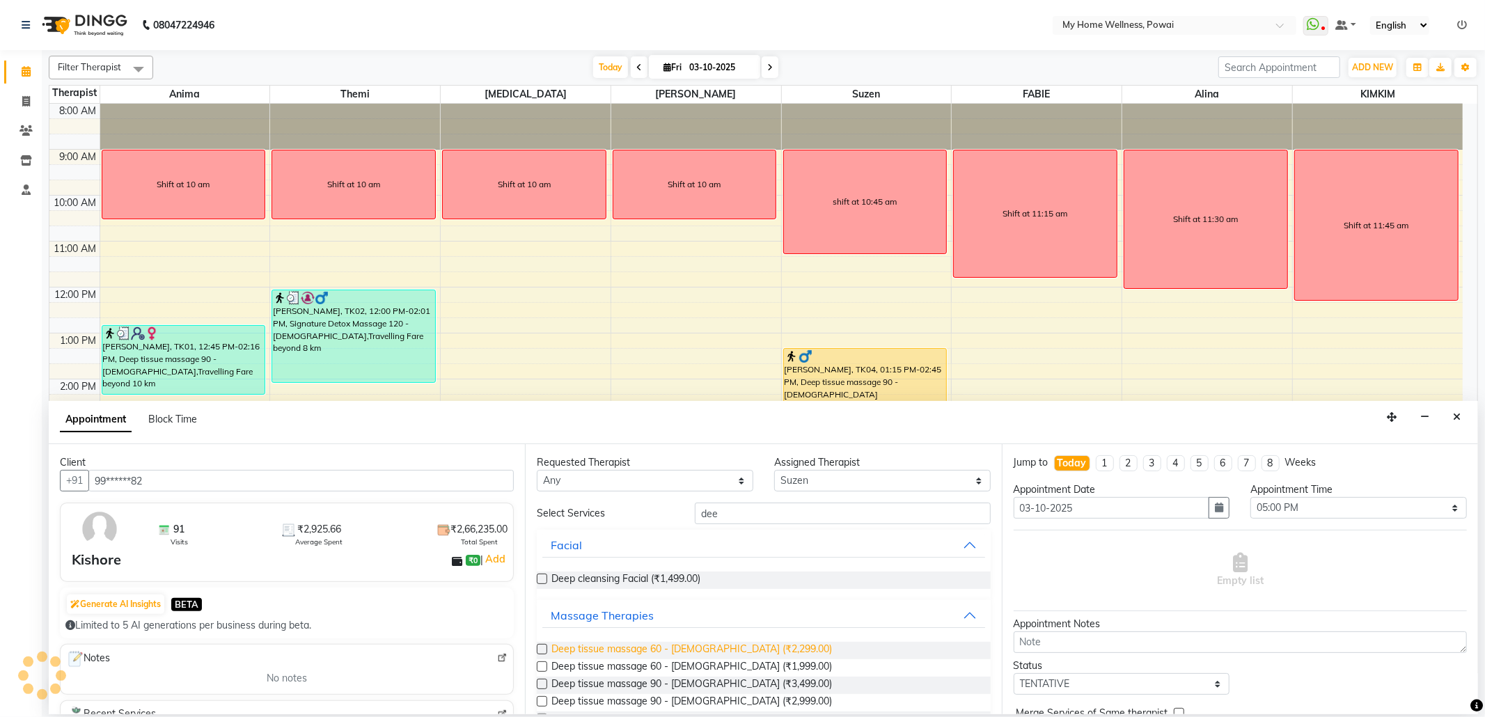
click at [664, 654] on span "Deep tissue massage 60 - [DEMOGRAPHIC_DATA] (₹2,299.00)" at bounding box center [691, 650] width 281 height 17
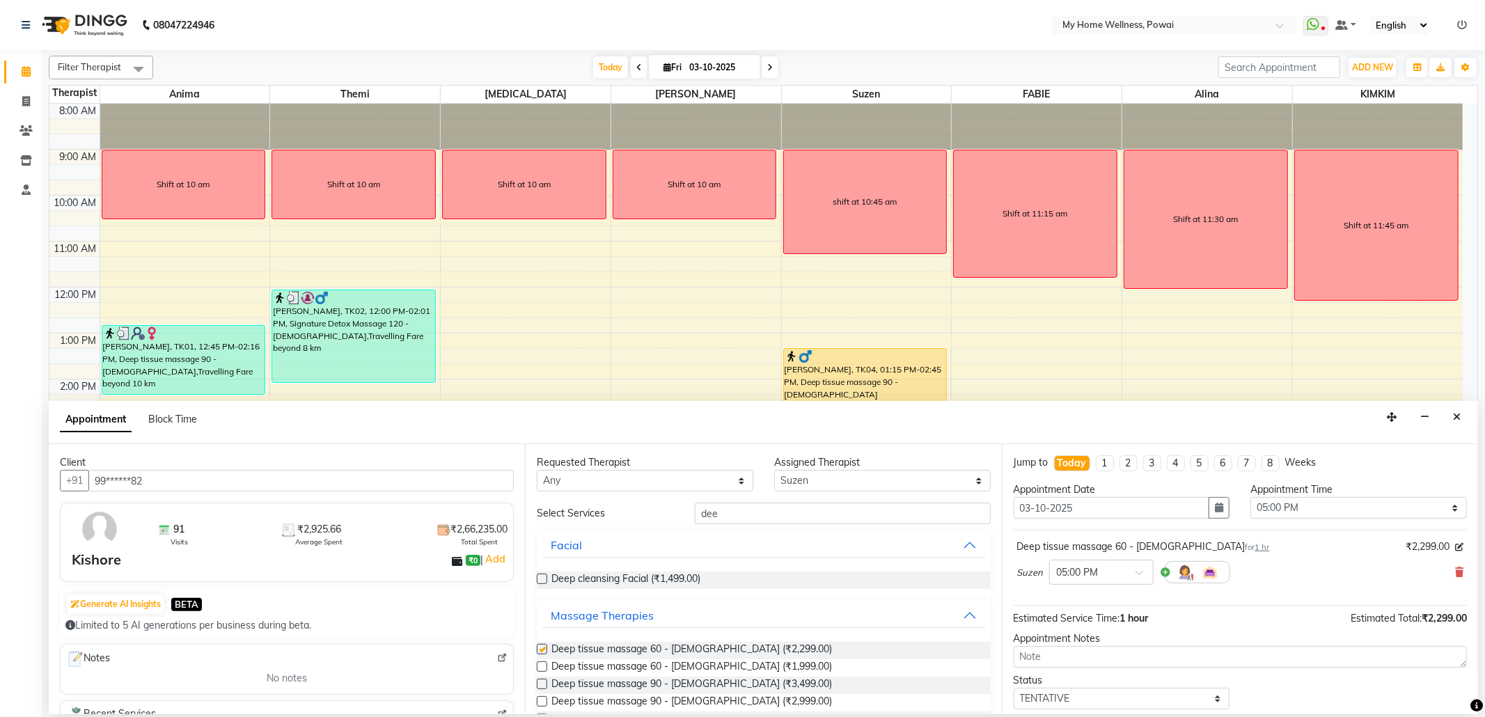
checkbox input "false"
click at [1082, 703] on select "Select TENTATIVE CONFIRM CHECK-IN UPCOMING" at bounding box center [1122, 699] width 217 height 22
select select "confirm booking"
click at [1014, 691] on select "Select TENTATIVE CONFIRM CHECK-IN UPCOMING" at bounding box center [1122, 699] width 217 height 22
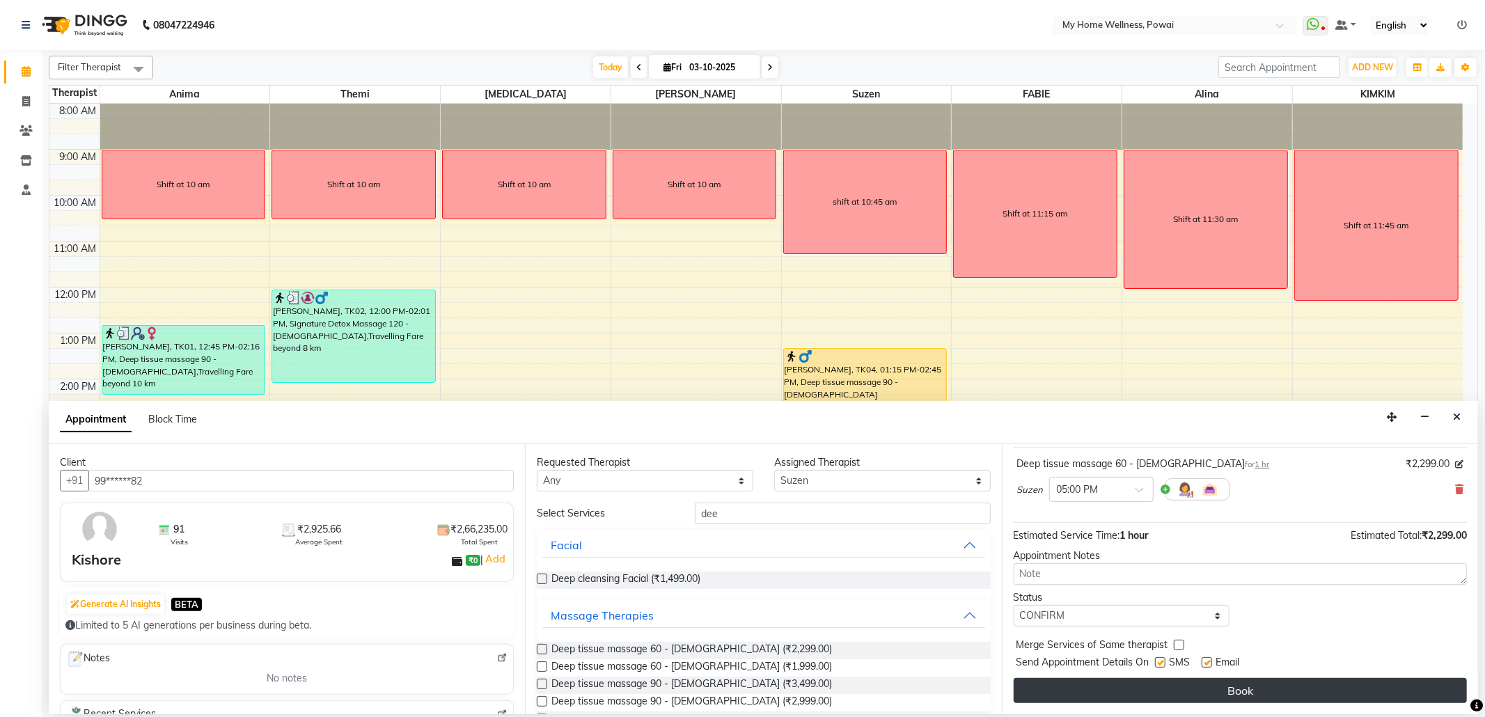
click at [1082, 687] on button "Book" at bounding box center [1240, 690] width 453 height 25
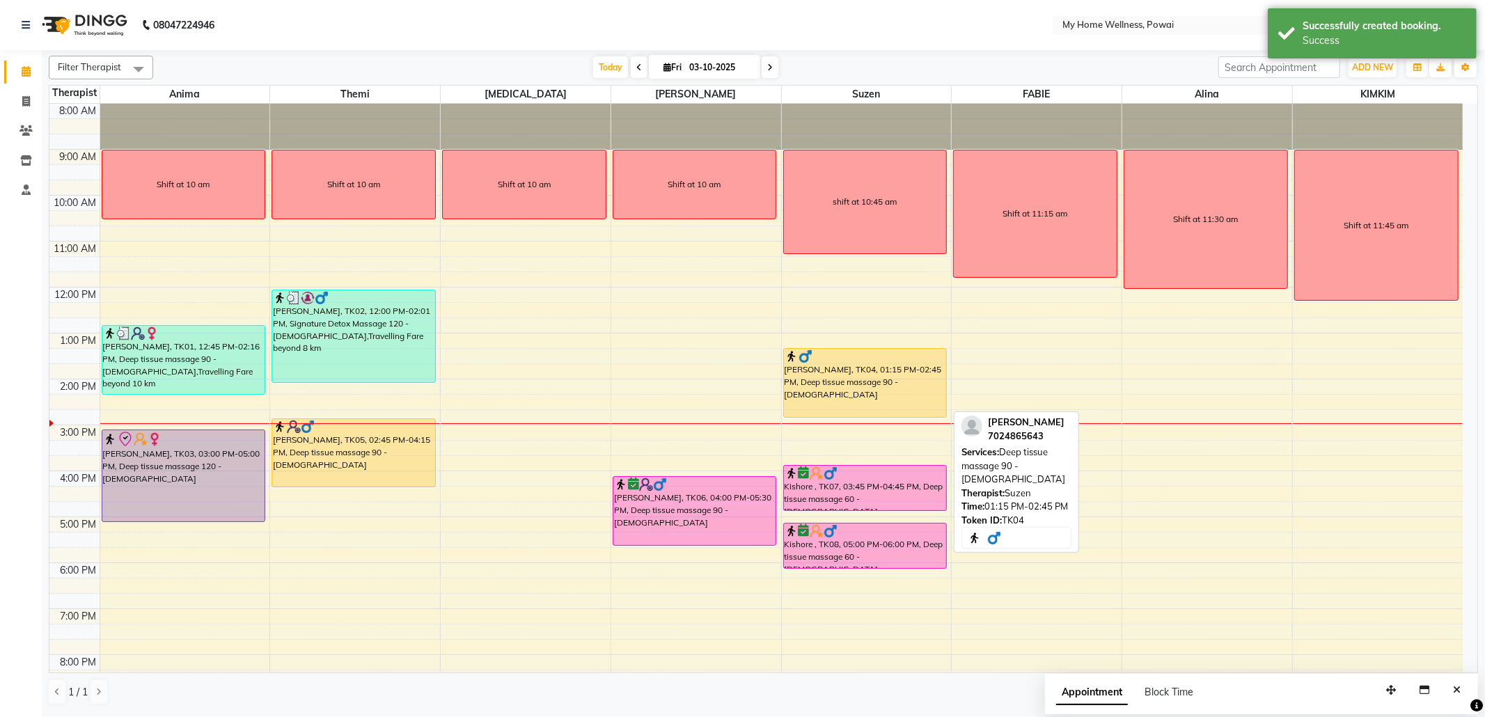
click at [870, 384] on div "[PERSON_NAME], TK04, 01:15 PM-02:45 PM, Deep tissue massage 90 - [DEMOGRAPHIC_D…" at bounding box center [865, 383] width 163 height 68
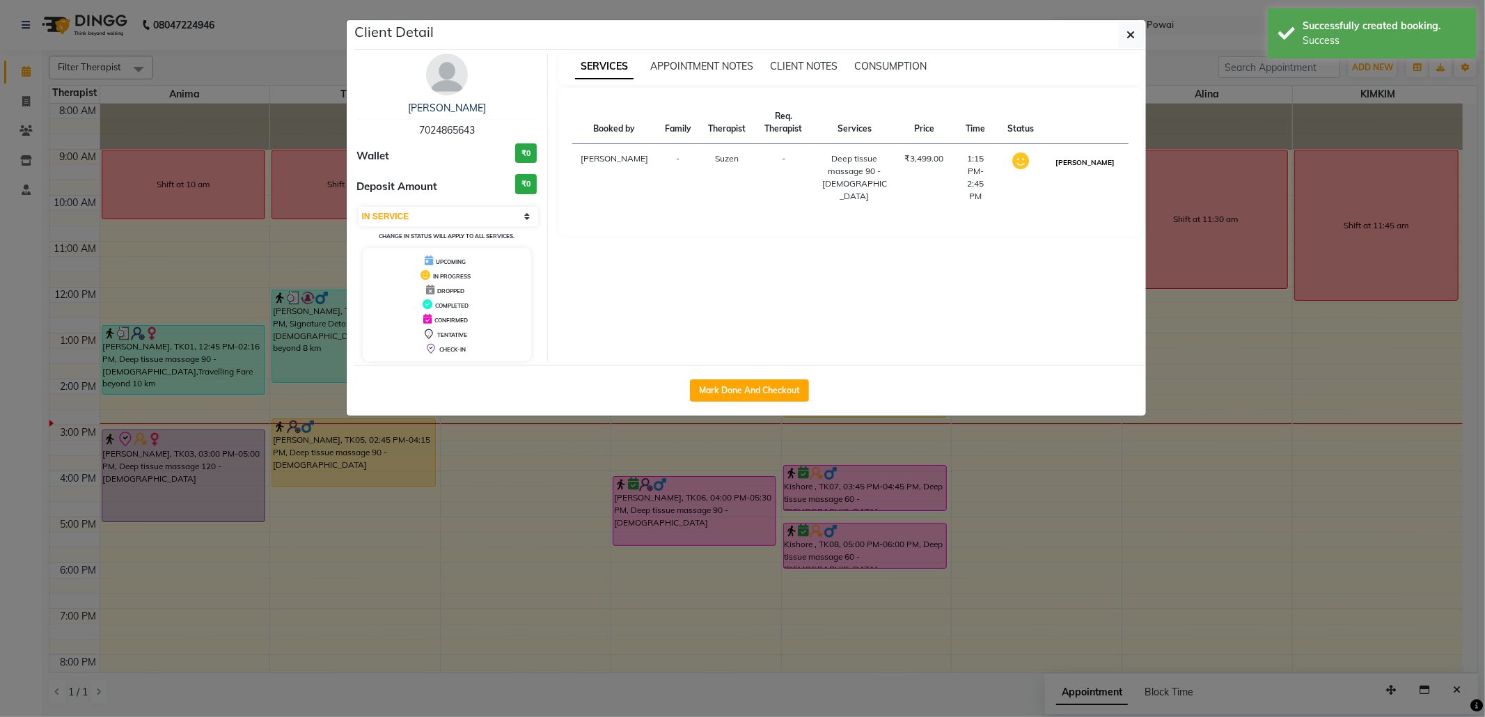
click at [1092, 170] on button "[PERSON_NAME]" at bounding box center [1085, 162] width 66 height 17
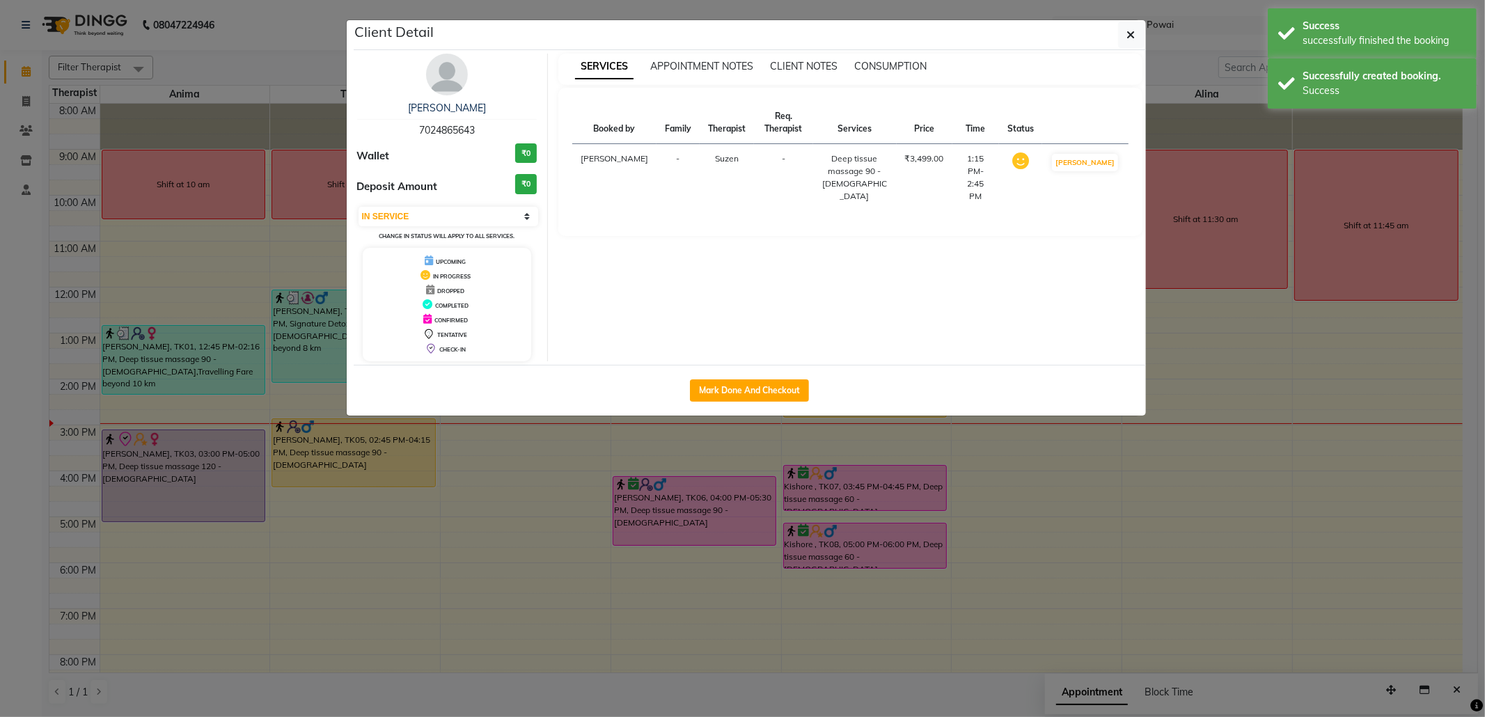
select select "3"
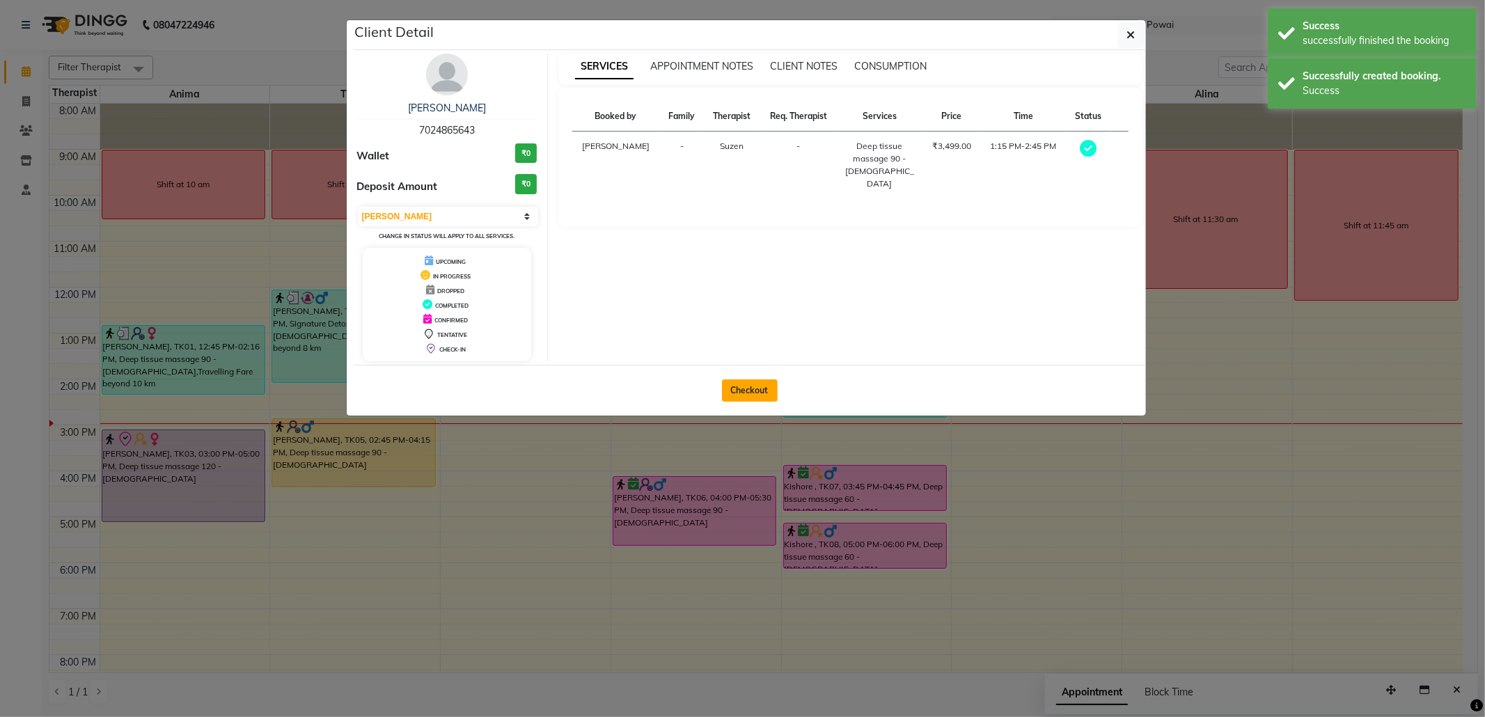
click at [753, 393] on button "Checkout" at bounding box center [750, 390] width 56 height 22
select select "service"
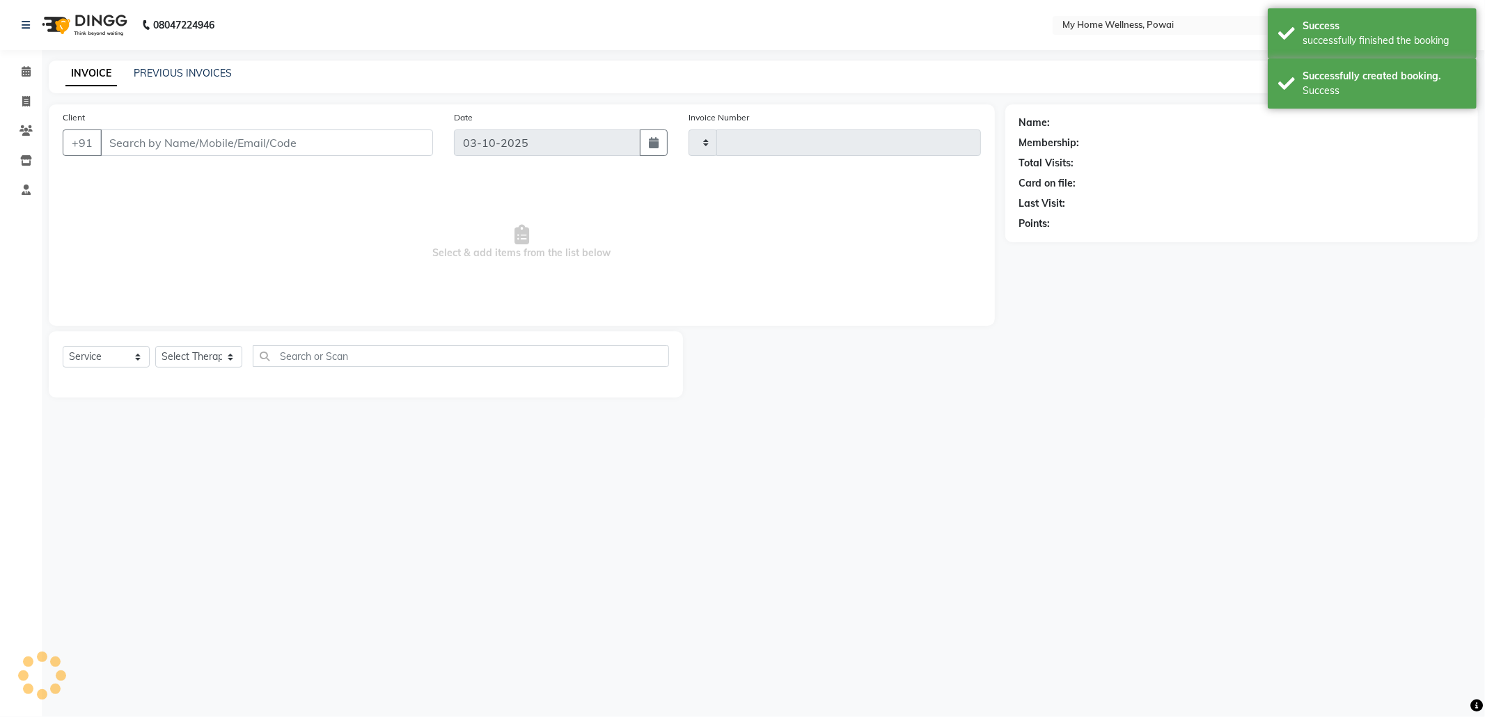
type input "1895"
select select "682"
type input "70******43"
select select "29657"
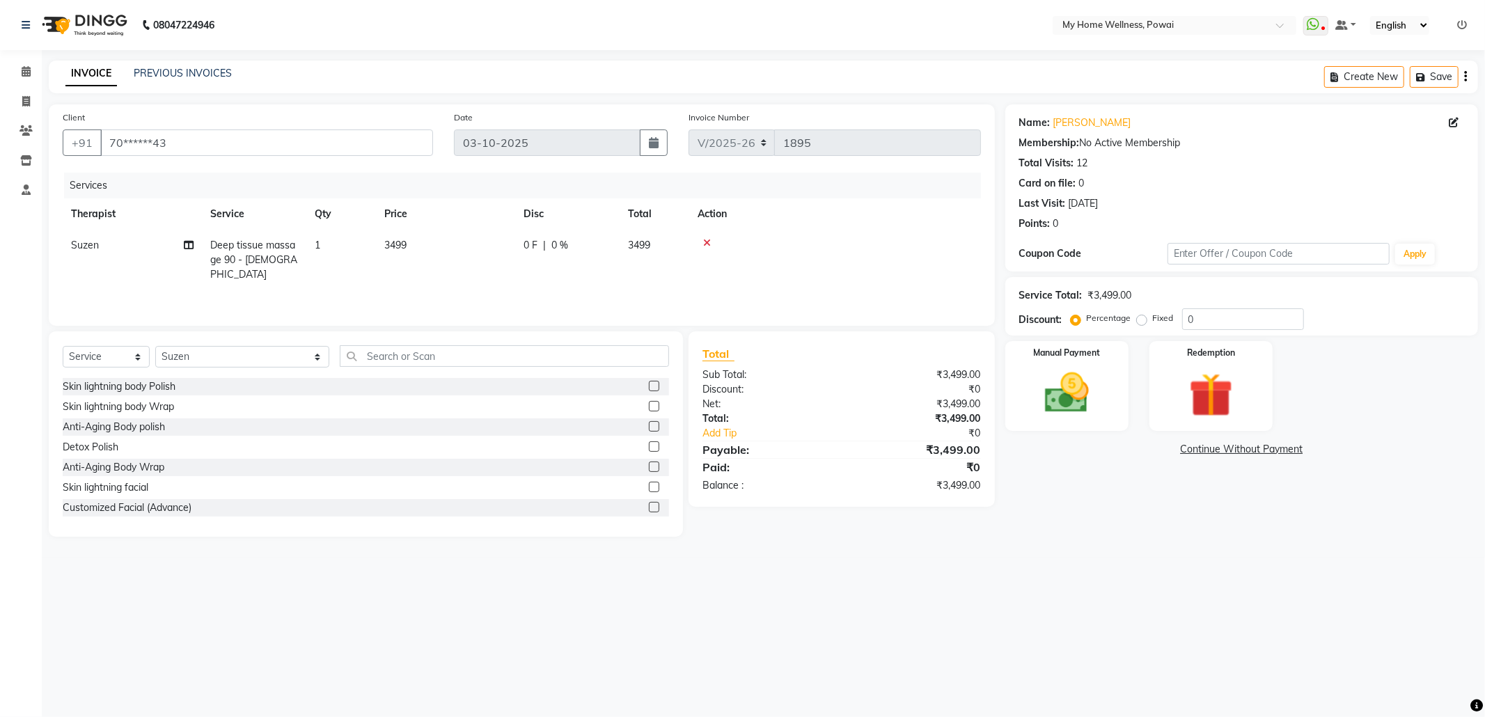
click at [302, 240] on td "Deep tissue massage 90 - [DEMOGRAPHIC_DATA]" at bounding box center [254, 260] width 104 height 61
select select "29657"
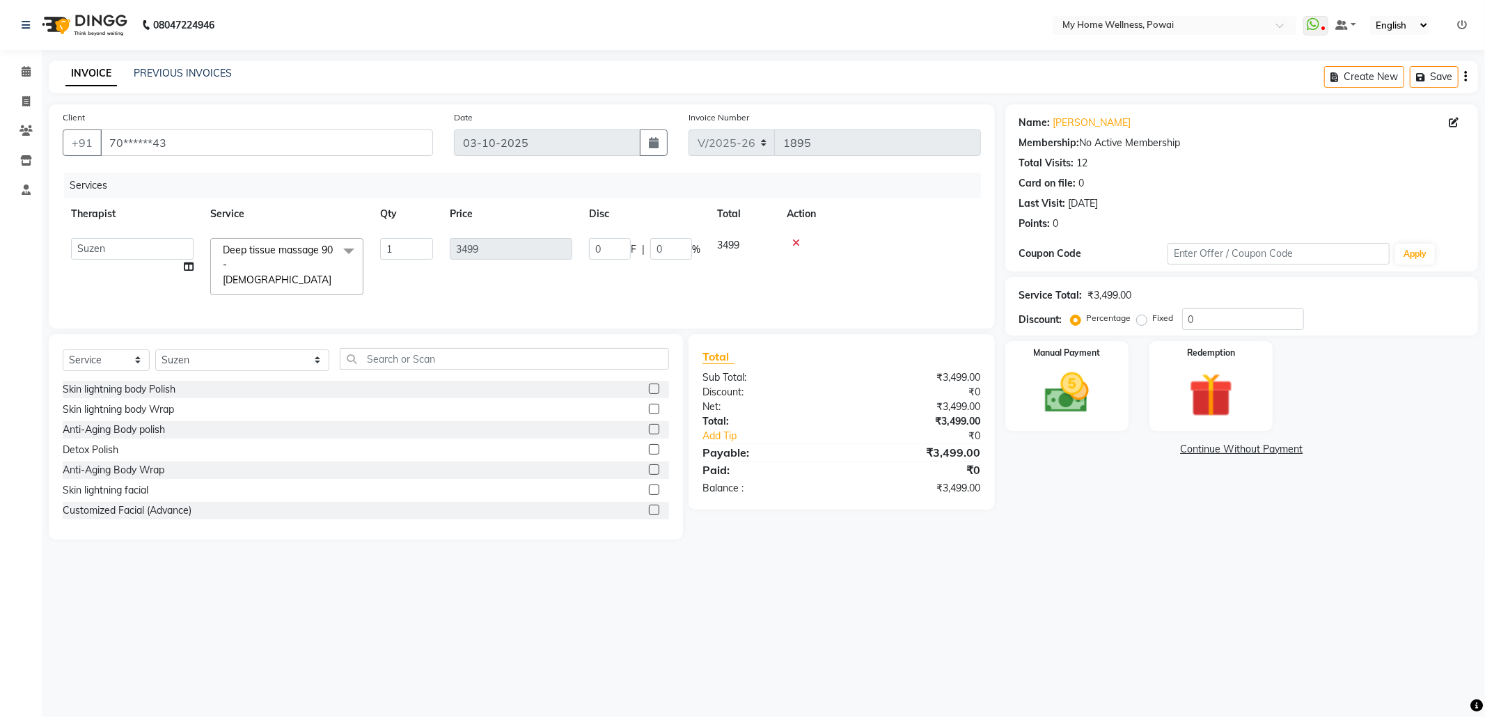
click at [343, 252] on span at bounding box center [349, 251] width 28 height 26
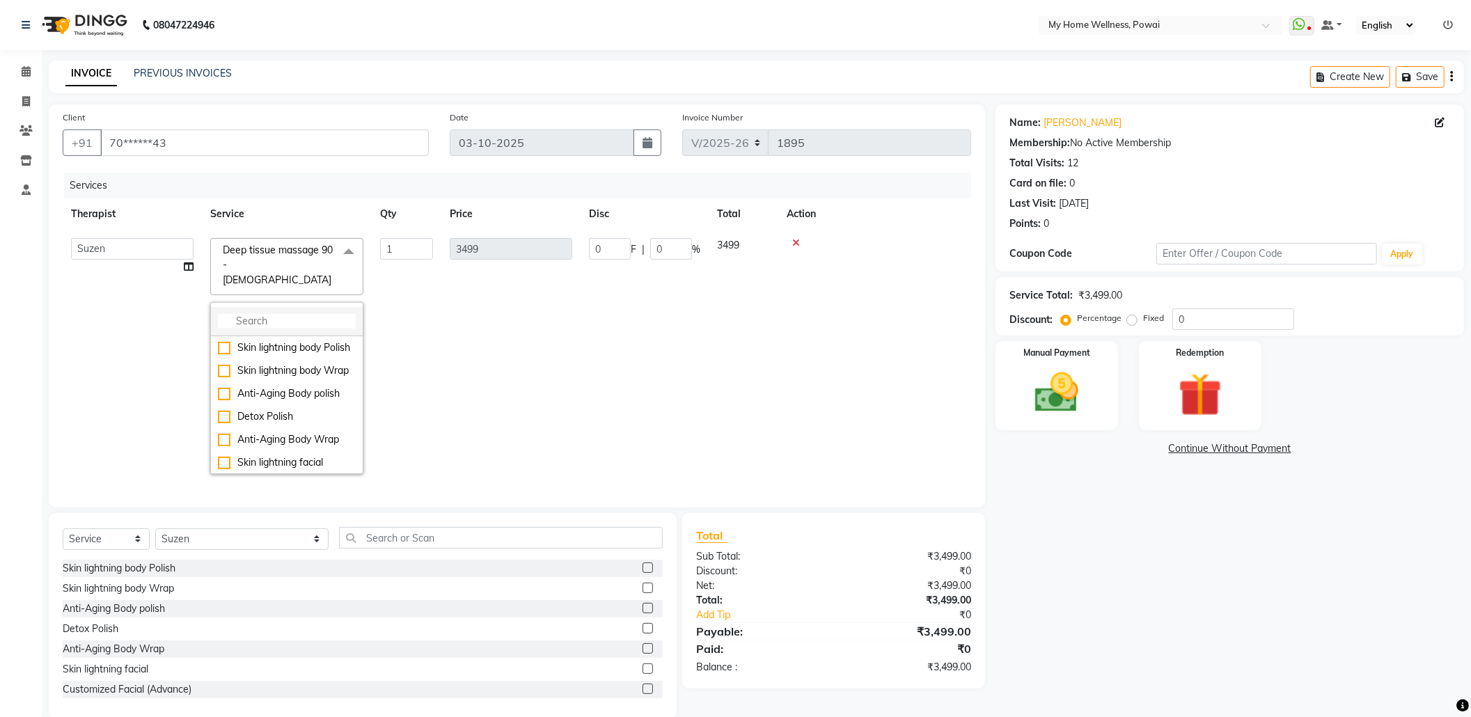
click at [329, 314] on input "multiselect-search" at bounding box center [287, 321] width 138 height 15
type input "ba"
click at [291, 416] on div "Balanese Massage 90 - [DEMOGRAPHIC_DATA]" at bounding box center [287, 430] width 138 height 29
checkbox input "true"
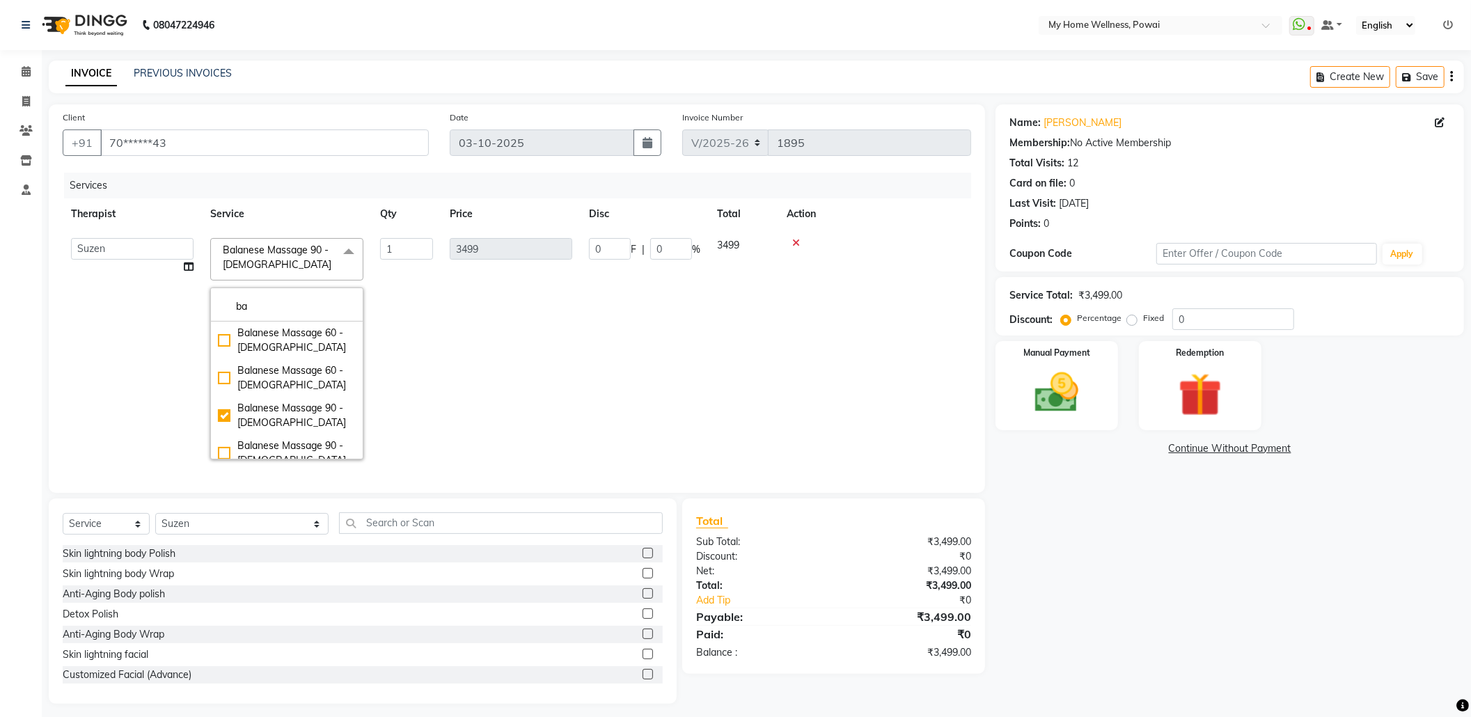
click at [466, 355] on td "3499" at bounding box center [510, 349] width 139 height 238
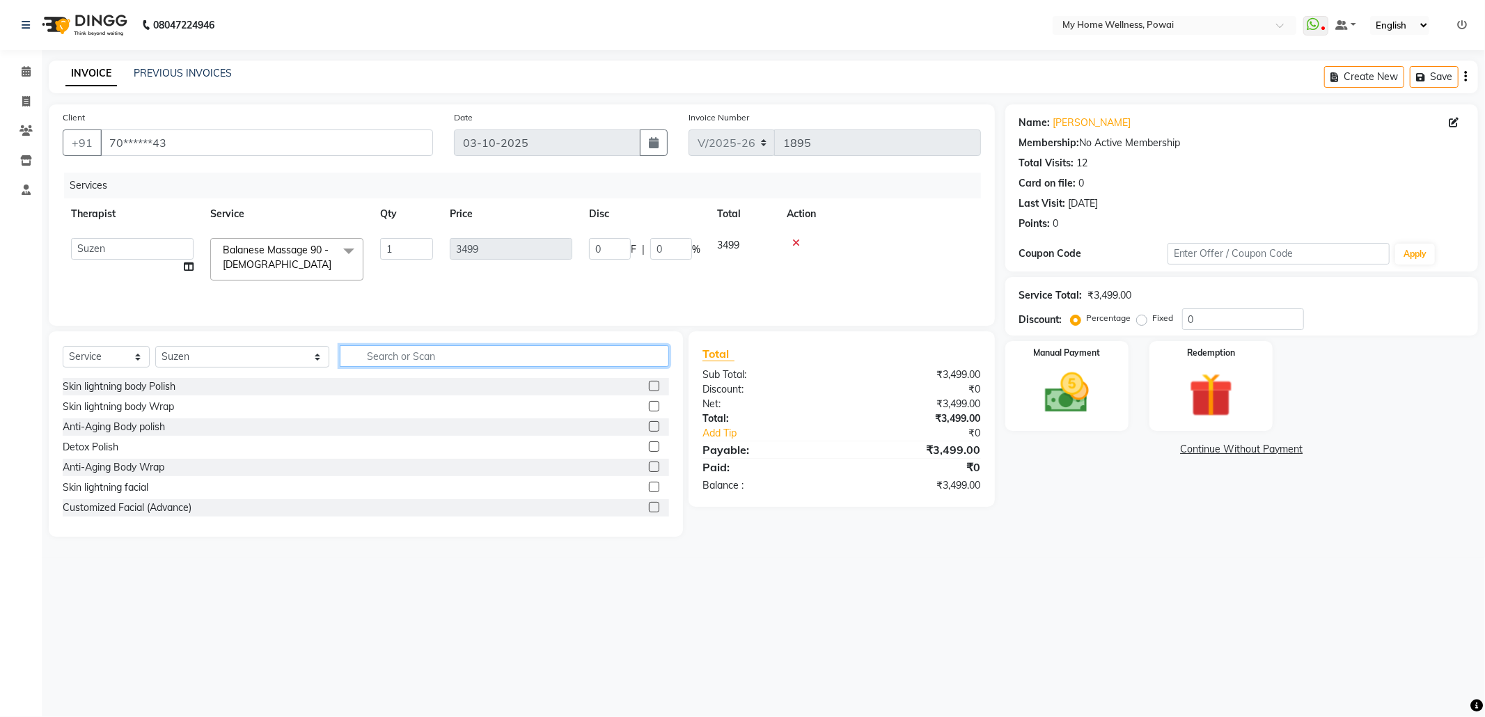
click at [416, 360] on input "text" at bounding box center [504, 356] width 329 height 22
type input "tr"
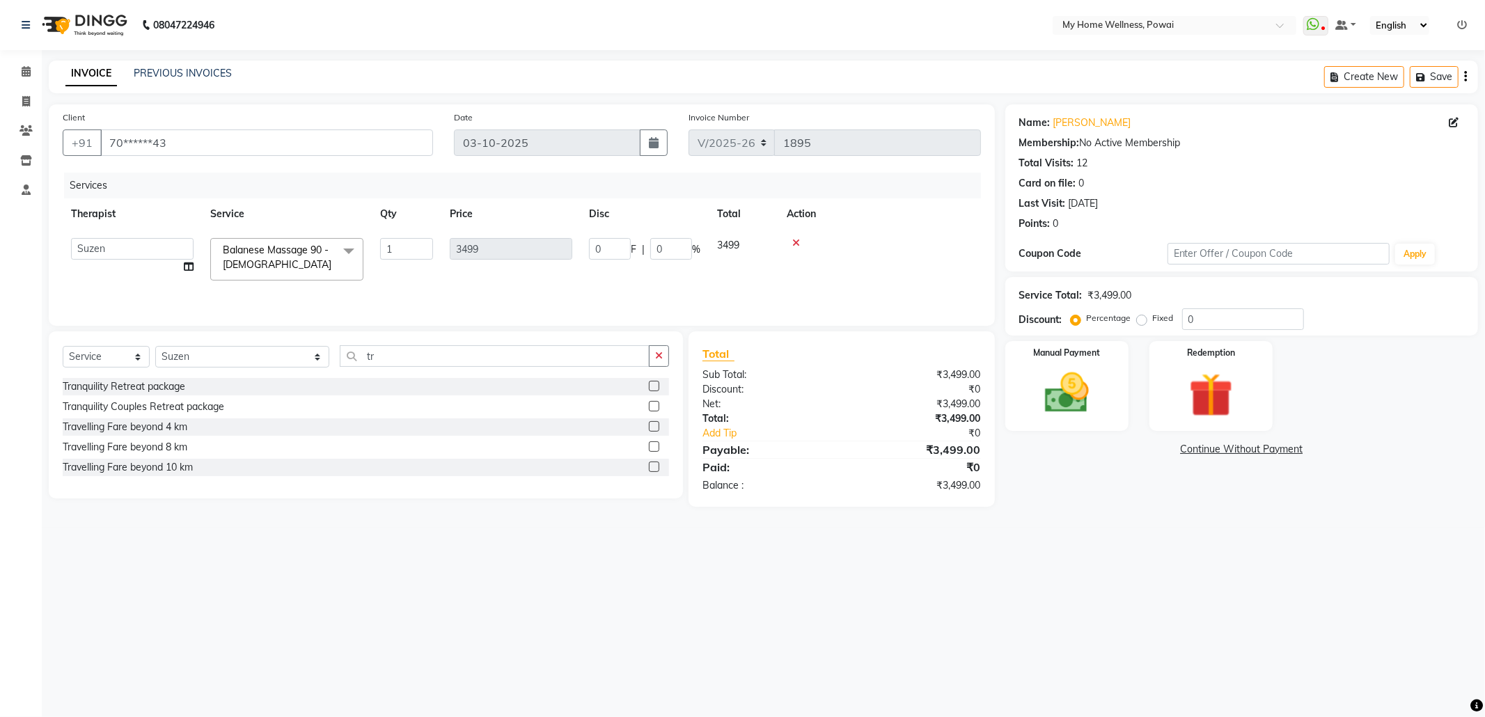
click at [650, 469] on label at bounding box center [654, 467] width 10 height 10
click at [650, 469] on input "checkbox" at bounding box center [653, 467] width 9 height 9
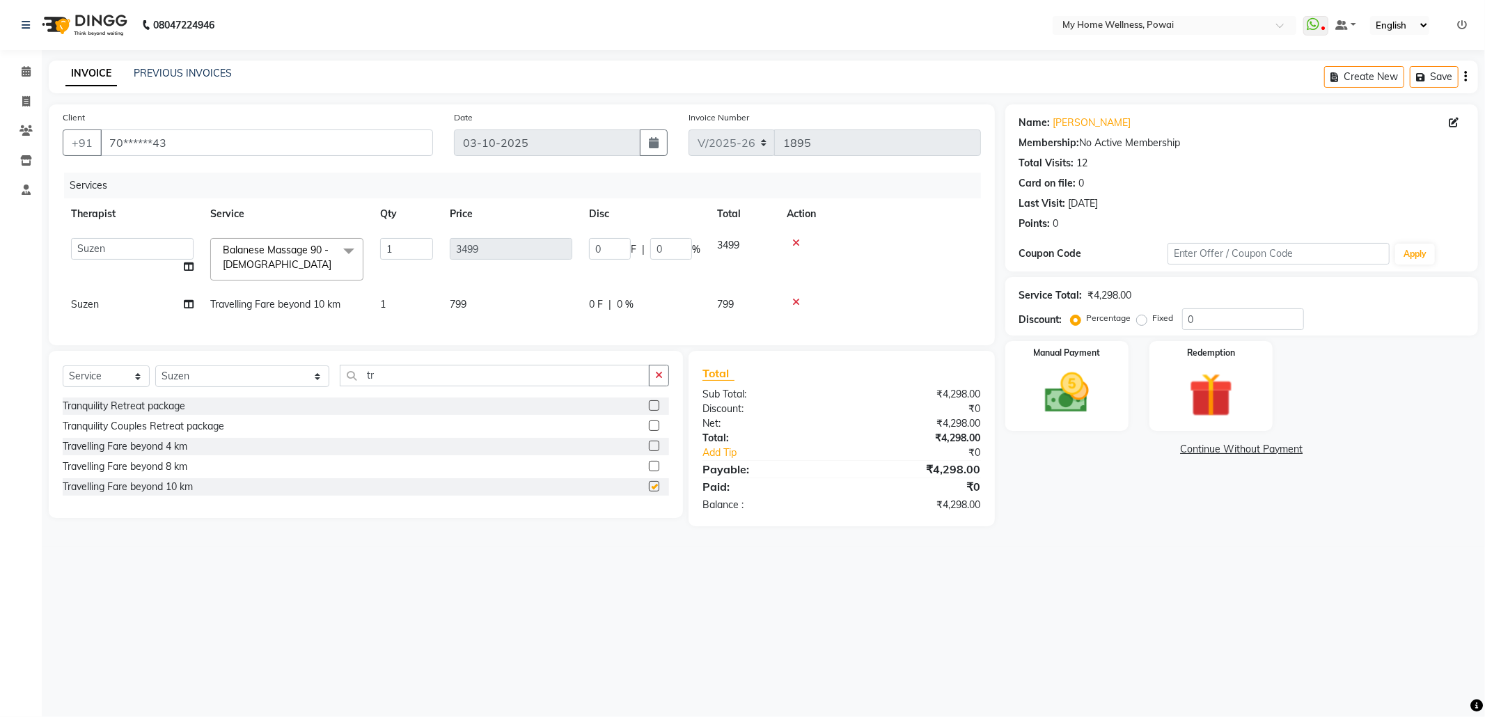
checkbox input "false"
drag, startPoint x: 1142, startPoint y: 318, endPoint x: 1223, endPoint y: 318, distance: 81.5
click at [1153, 318] on label "Fixed" at bounding box center [1163, 318] width 21 height 13
click at [1143, 318] on input "Fixed" at bounding box center [1145, 318] width 10 height 10
radio input "true"
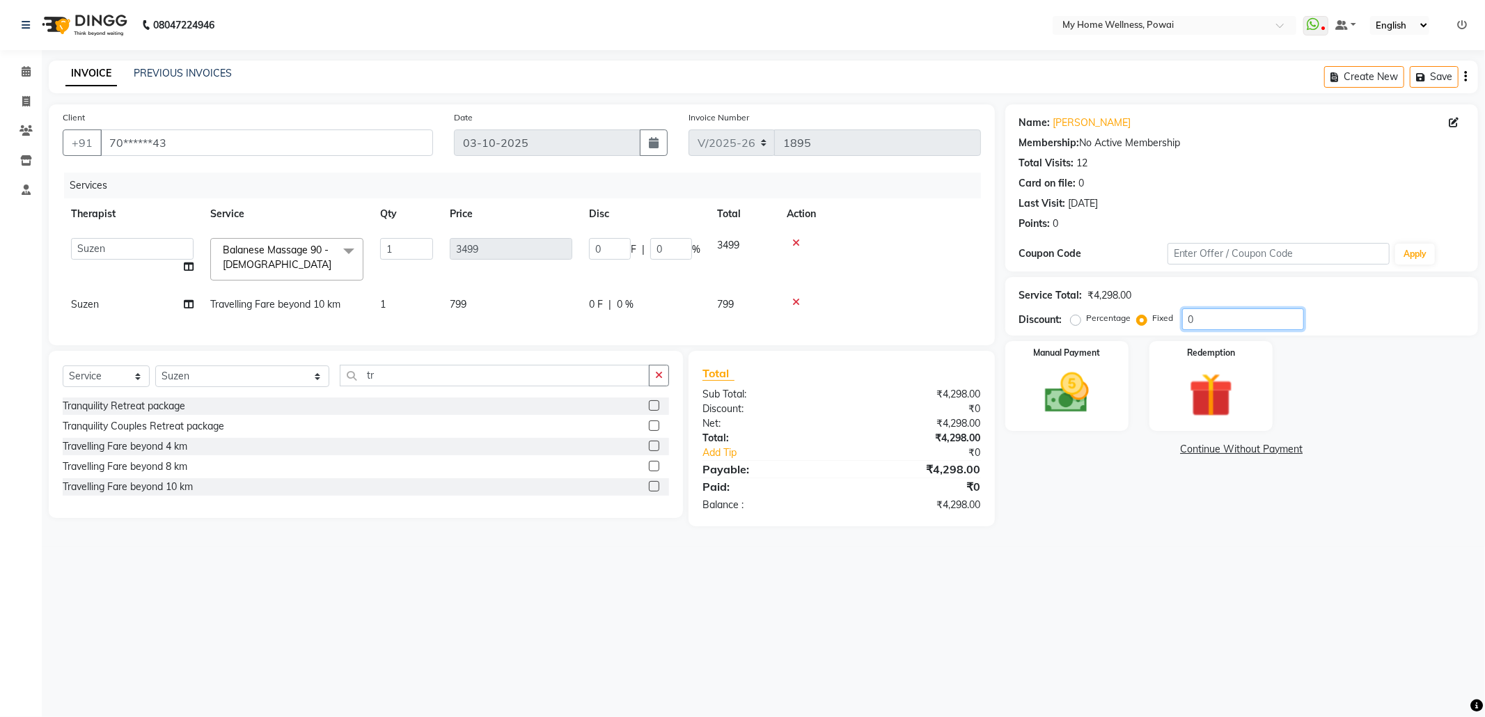
click at [1230, 318] on input "0" at bounding box center [1243, 319] width 122 height 22
type input "09"
type input "7.33"
type input "0.21"
type input "098"
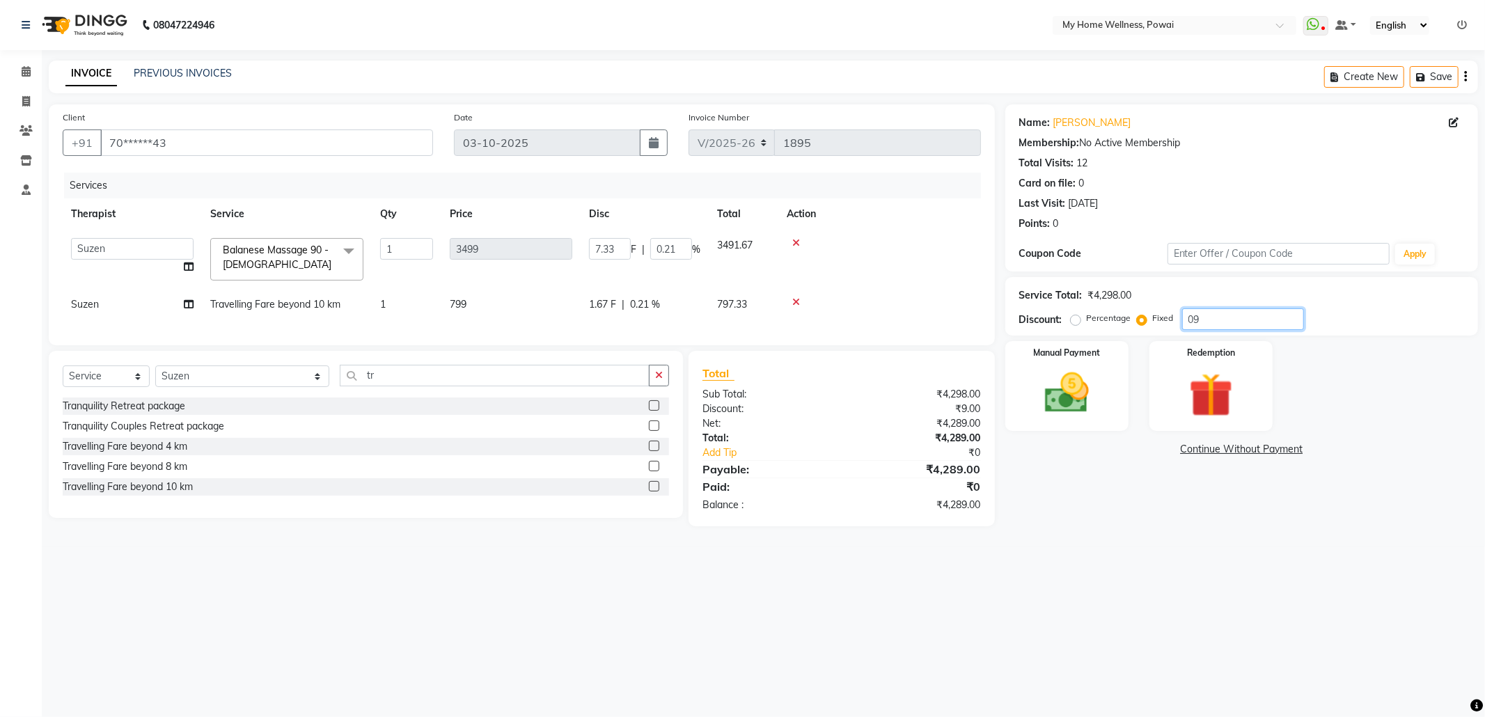
type input "79.78"
type input "2.28"
type input "098"
click at [1093, 393] on img at bounding box center [1067, 393] width 75 height 53
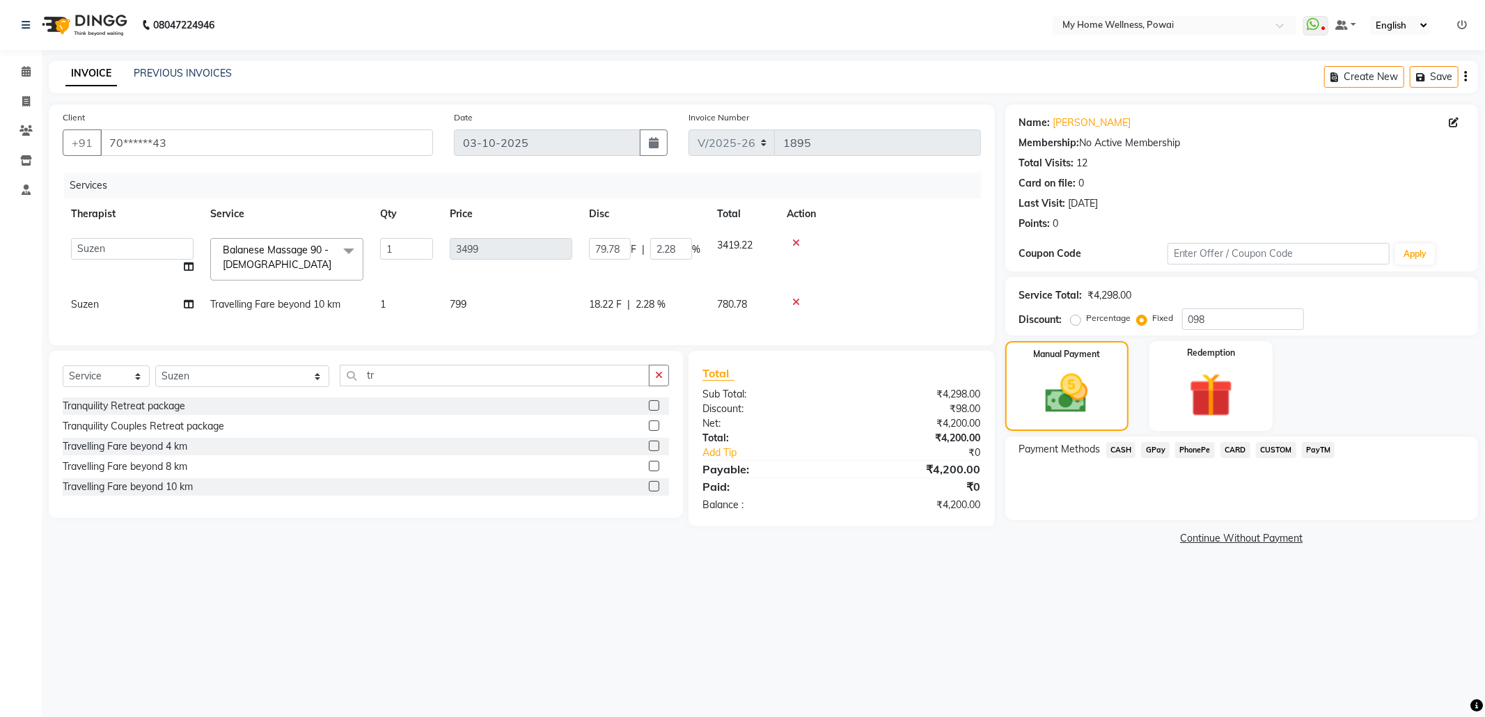
click at [1148, 448] on span "GPay" at bounding box center [1155, 450] width 29 height 16
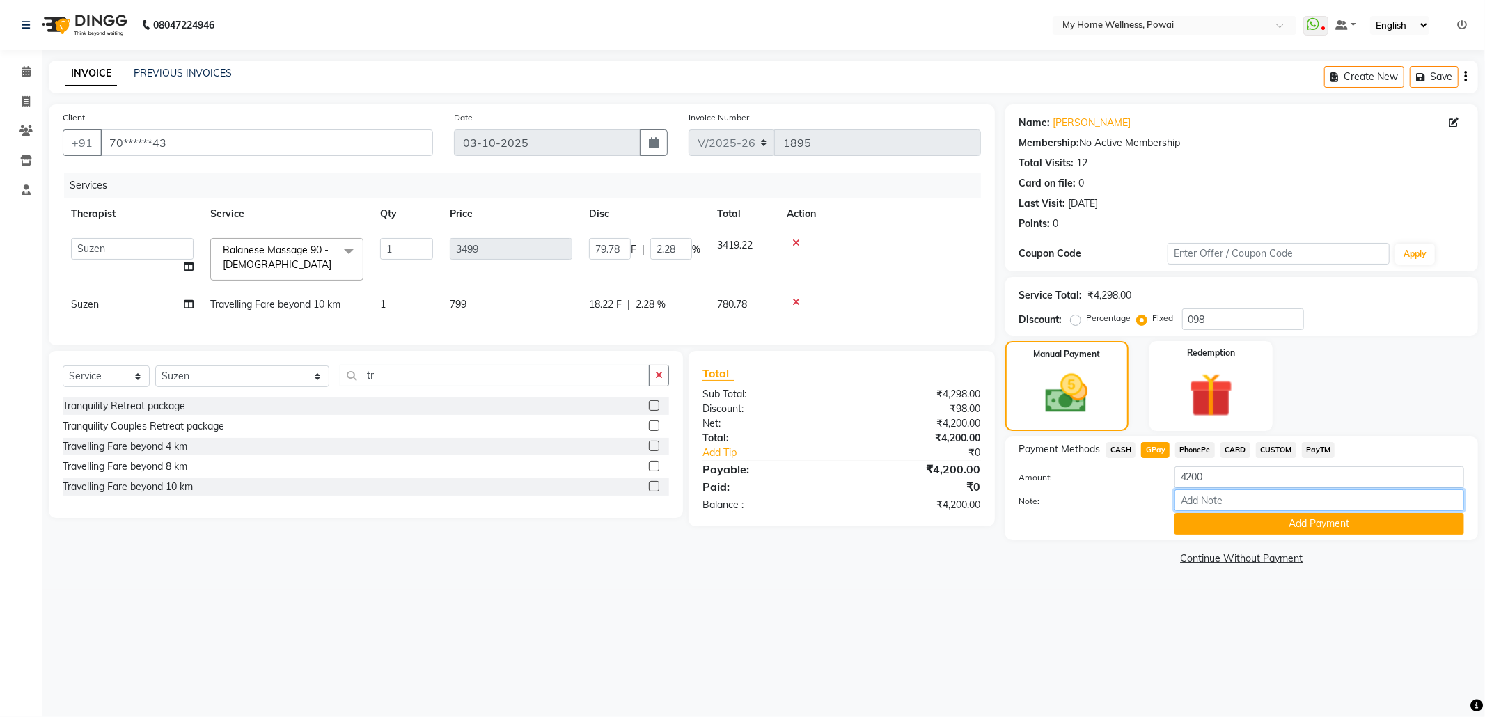
drag, startPoint x: 1218, startPoint y: 500, endPoint x: 1227, endPoint y: 485, distance: 17.4
click at [1218, 500] on input "Note:" at bounding box center [1320, 500] width 290 height 22
type input "krishna mam account"
click at [1255, 522] on button "Add Payment" at bounding box center [1320, 524] width 290 height 22
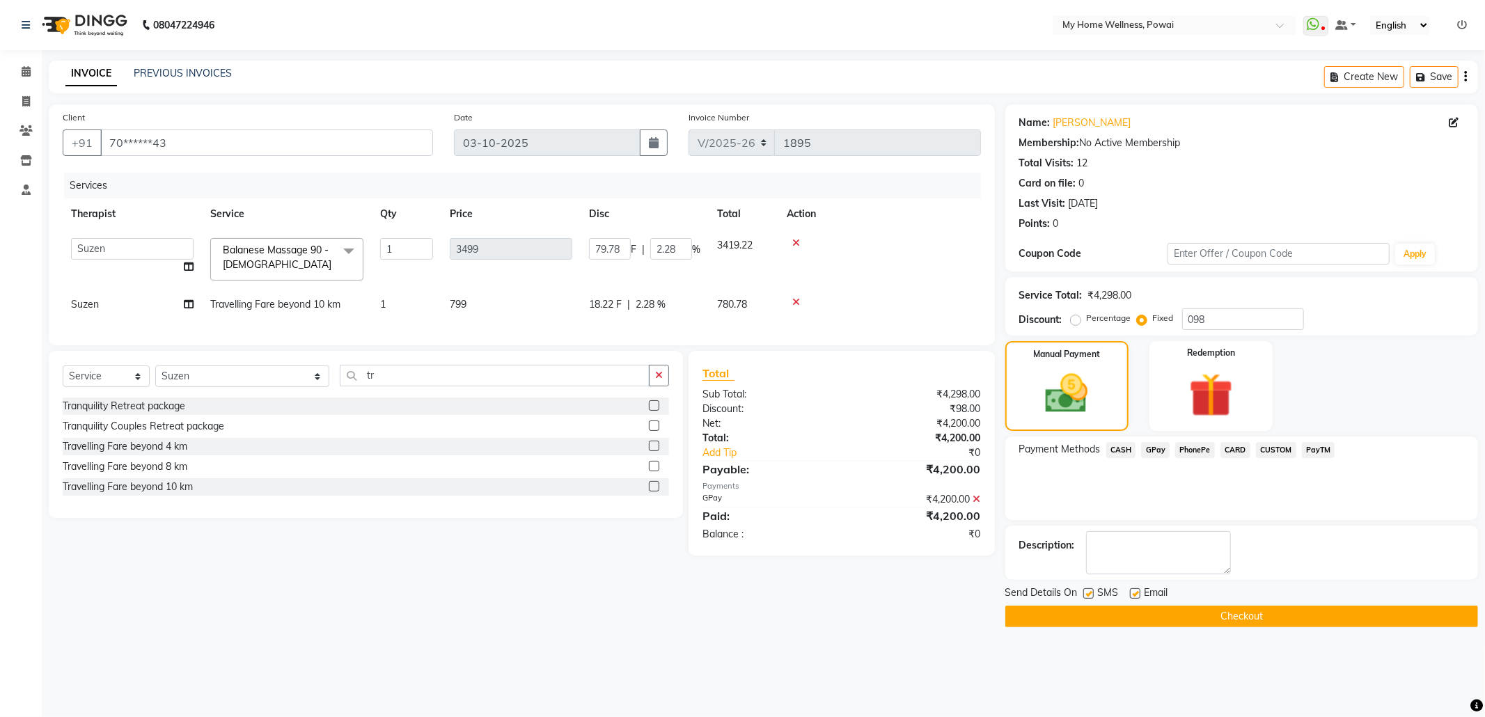
click at [1207, 619] on button "Checkout" at bounding box center [1241, 617] width 473 height 22
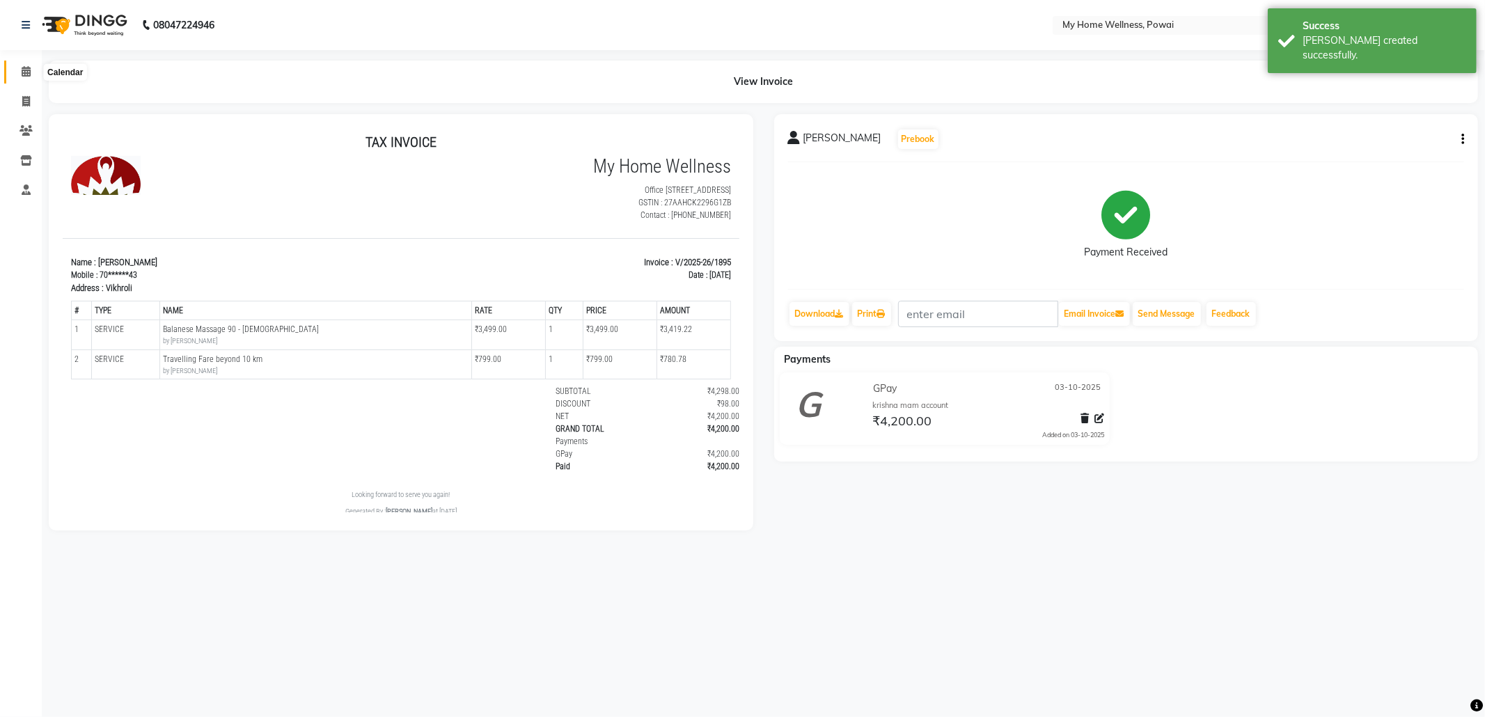
click at [25, 67] on icon at bounding box center [26, 71] width 9 height 10
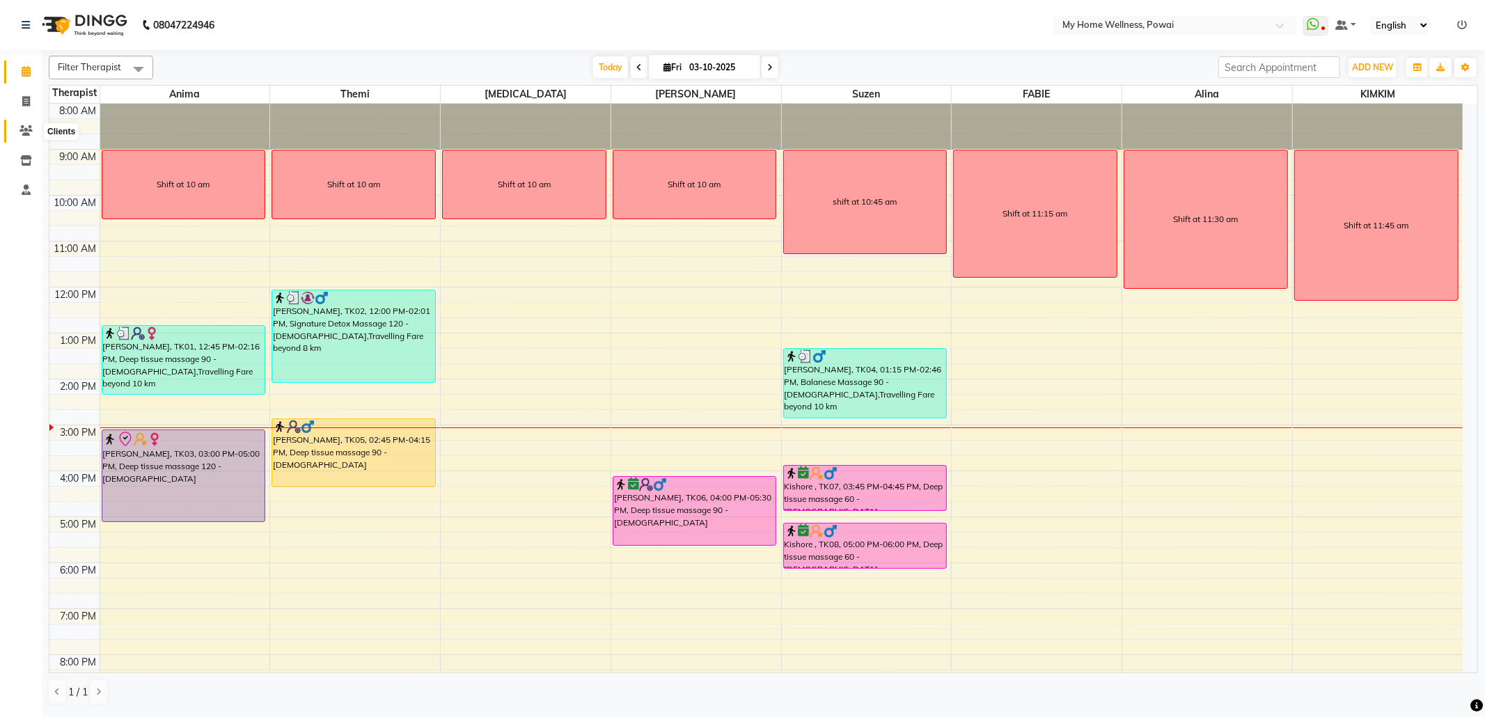
click at [23, 125] on icon at bounding box center [25, 130] width 13 height 10
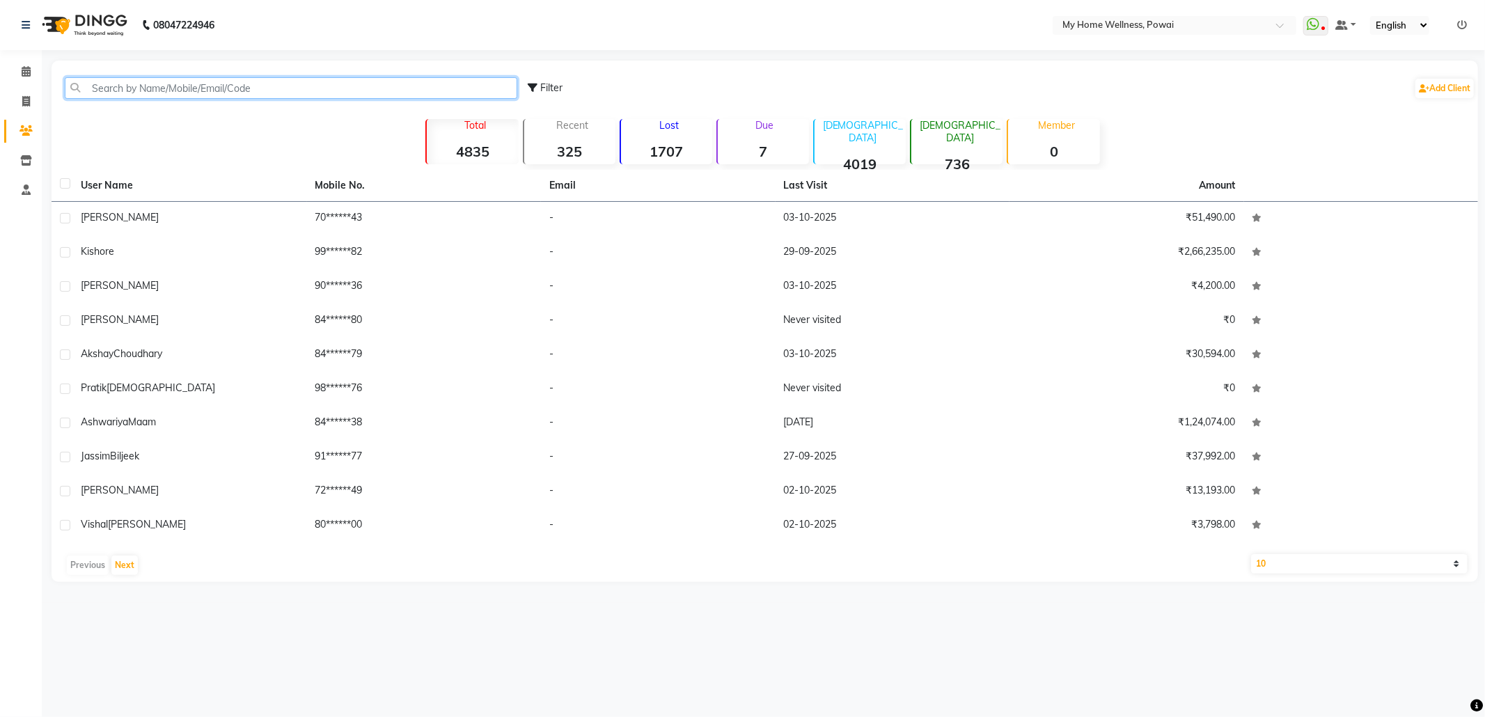
click at [191, 93] on input "text" at bounding box center [291, 88] width 453 height 22
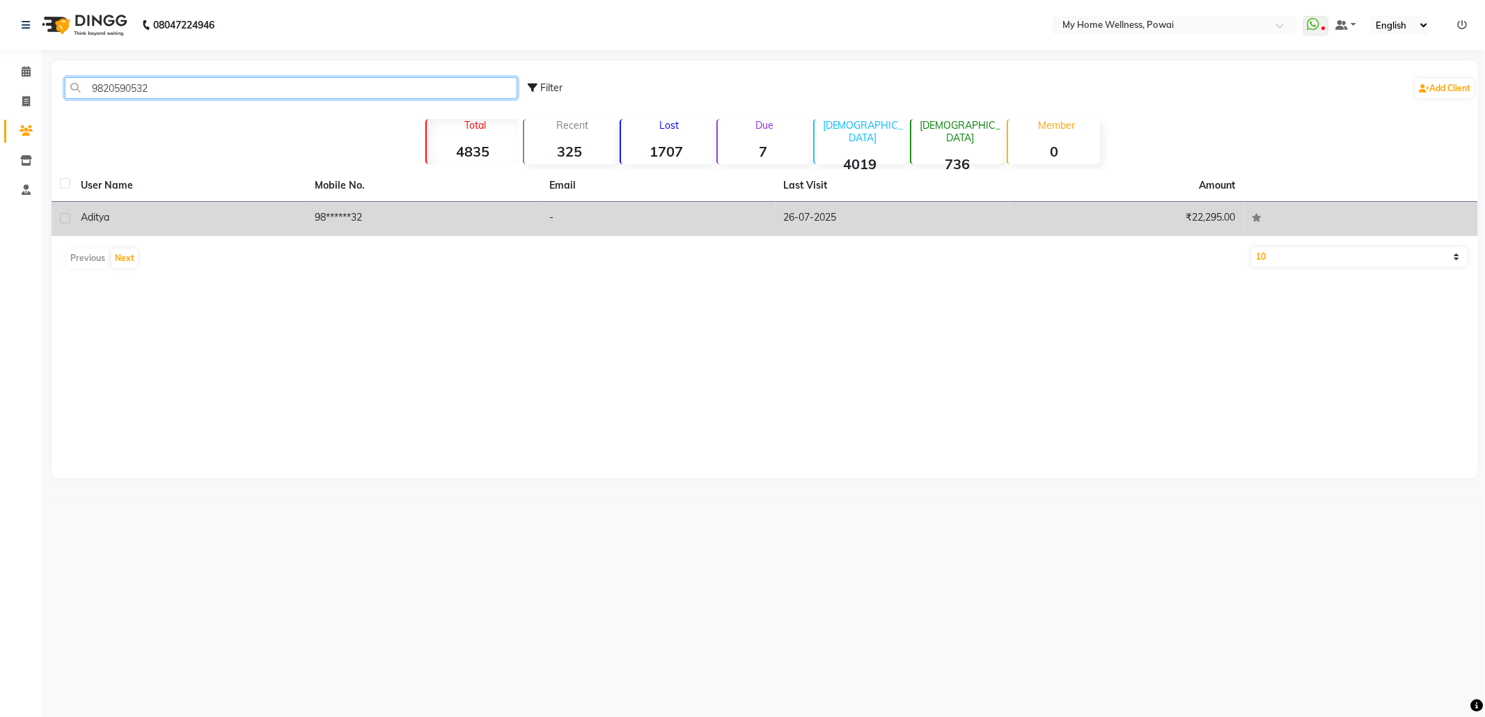
type input "9820590532"
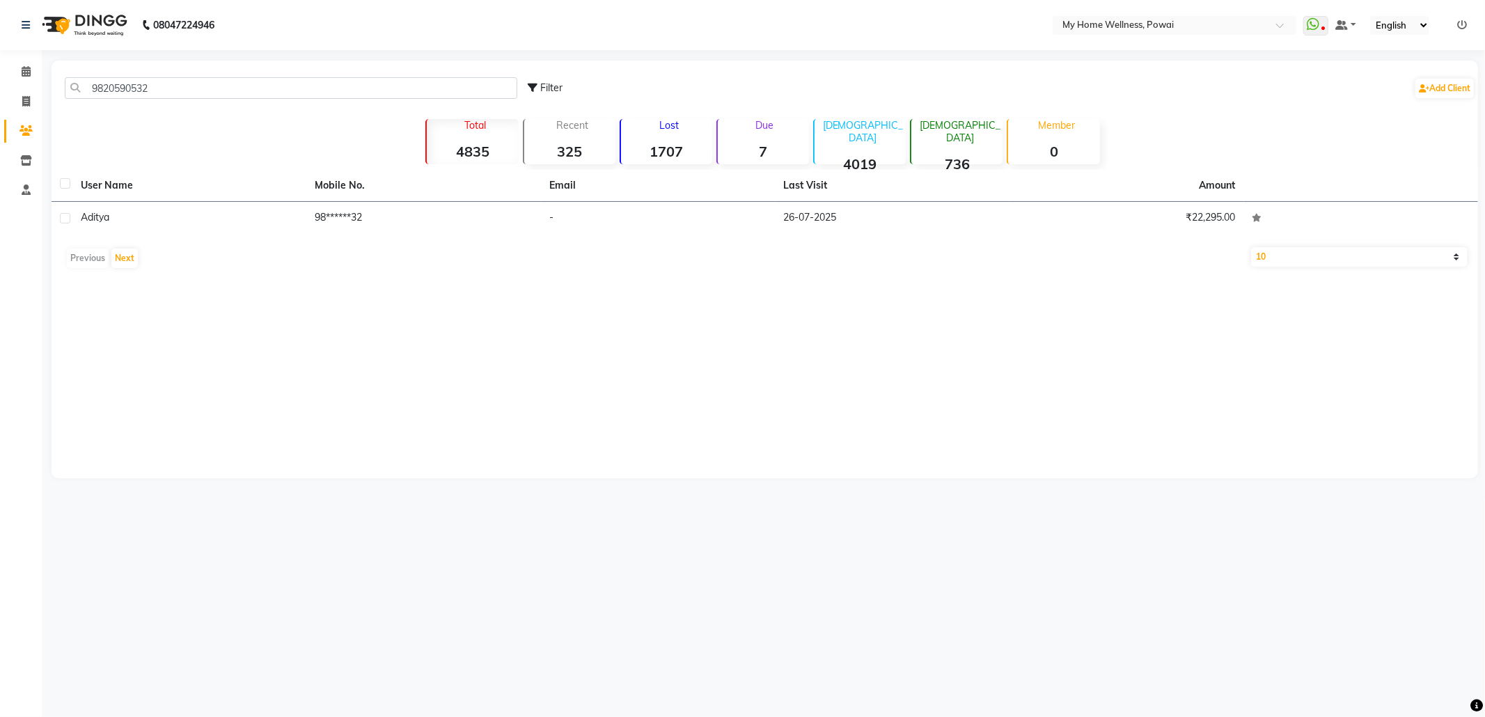
click at [435, 221] on td "98******32" at bounding box center [424, 219] width 235 height 34
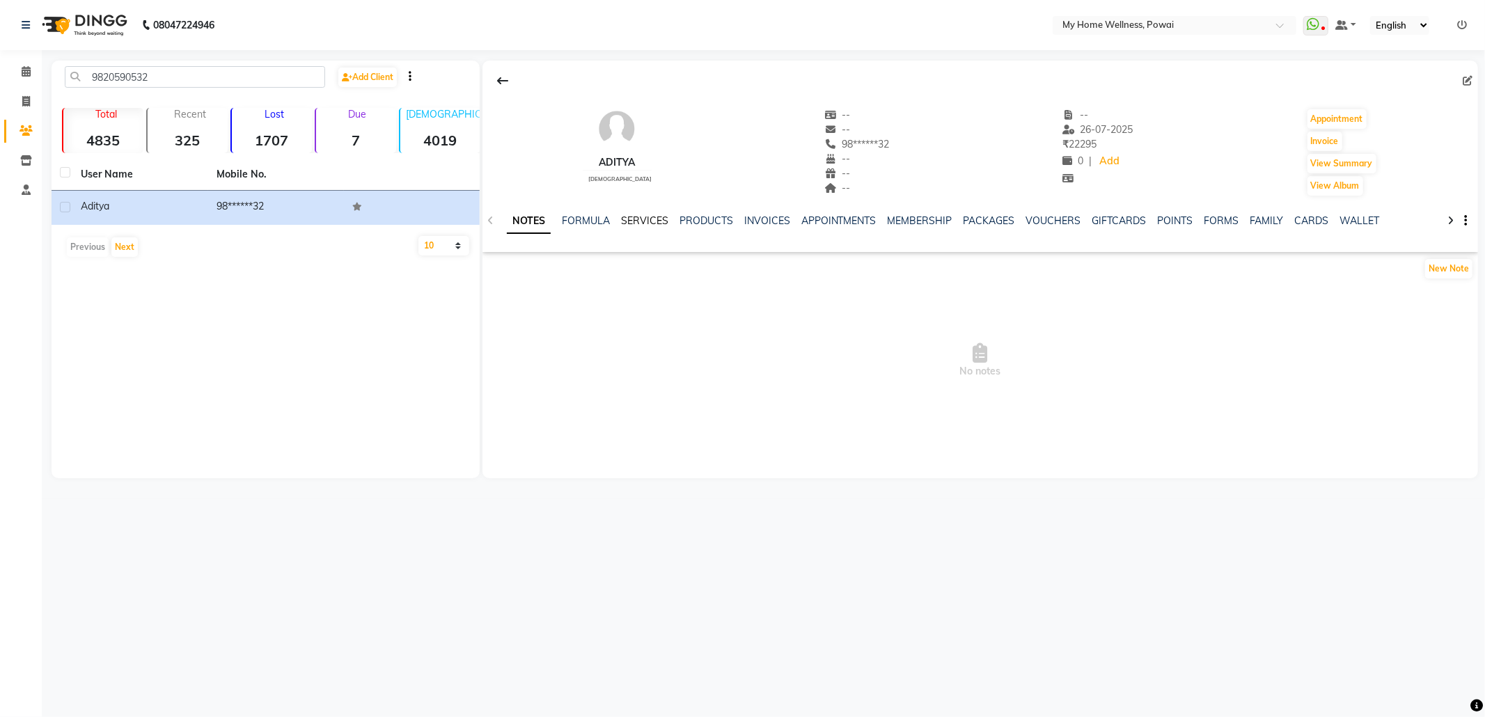
click at [638, 223] on link "SERVICES" at bounding box center [644, 220] width 47 height 13
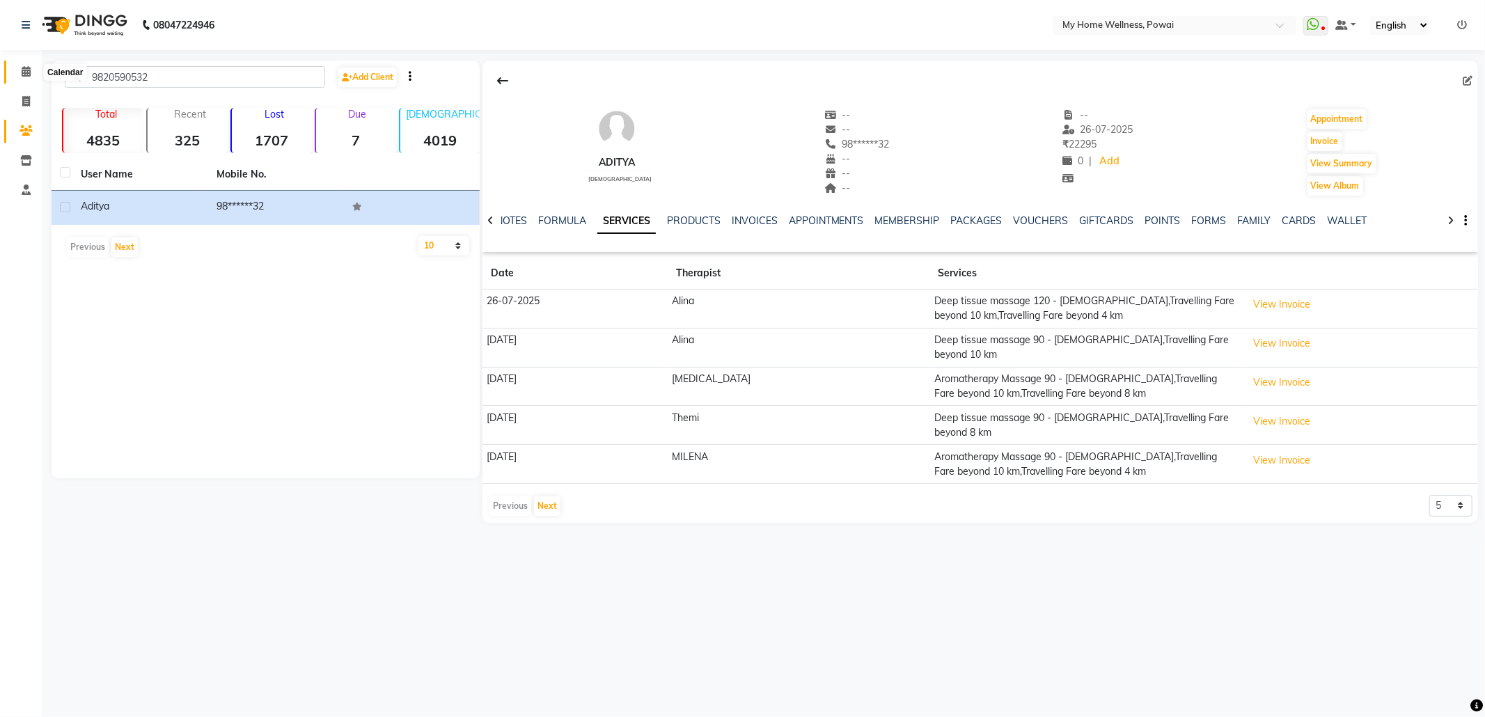
click at [22, 67] on icon at bounding box center [26, 71] width 9 height 10
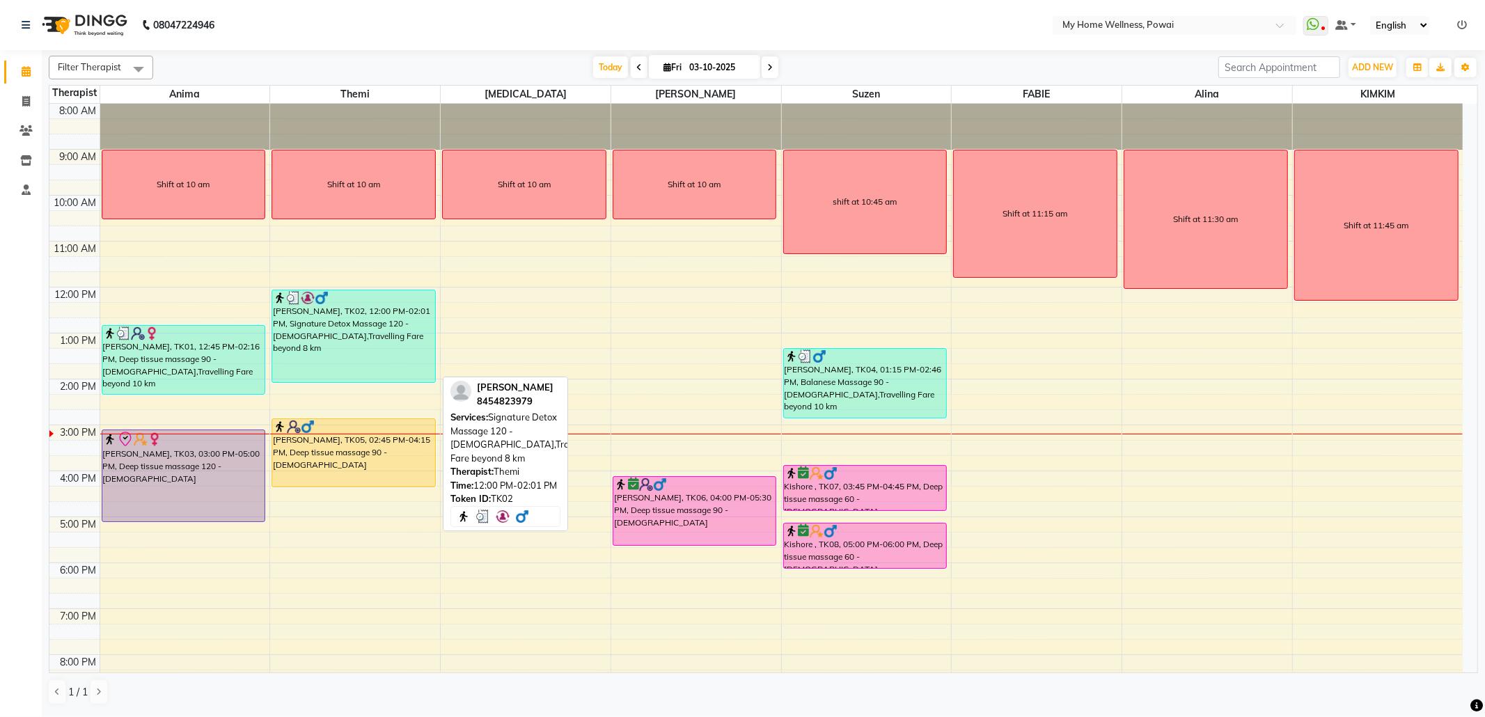
drag, startPoint x: 370, startPoint y: 370, endPoint x: 412, endPoint y: 426, distance: 69.6
click at [412, 104] on div "Shift at 10 am [PERSON_NAME], TK02, 12:00 PM-02:01 PM, Signature Detox Massage …" at bounding box center [354, 104] width 164 height 0
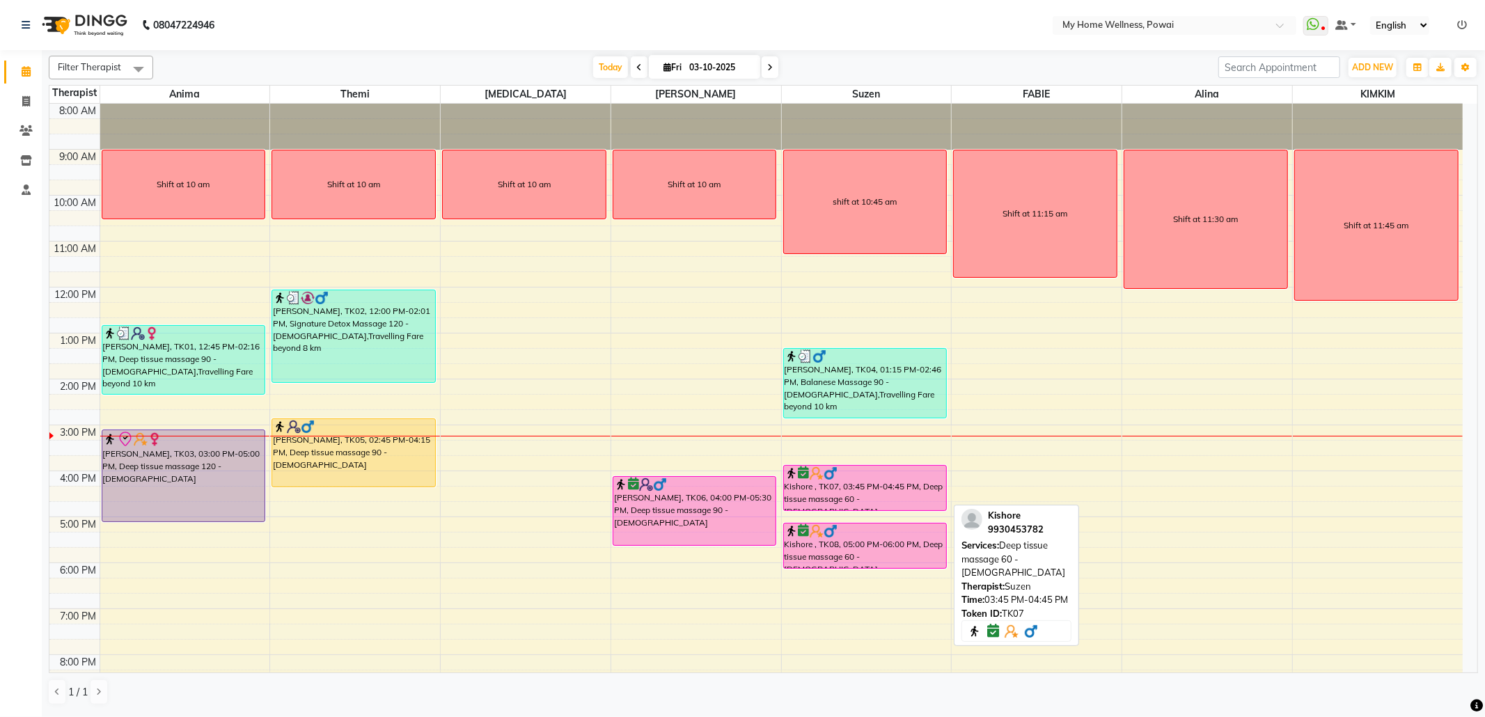
click at [856, 471] on div at bounding box center [866, 473] width 162 height 14
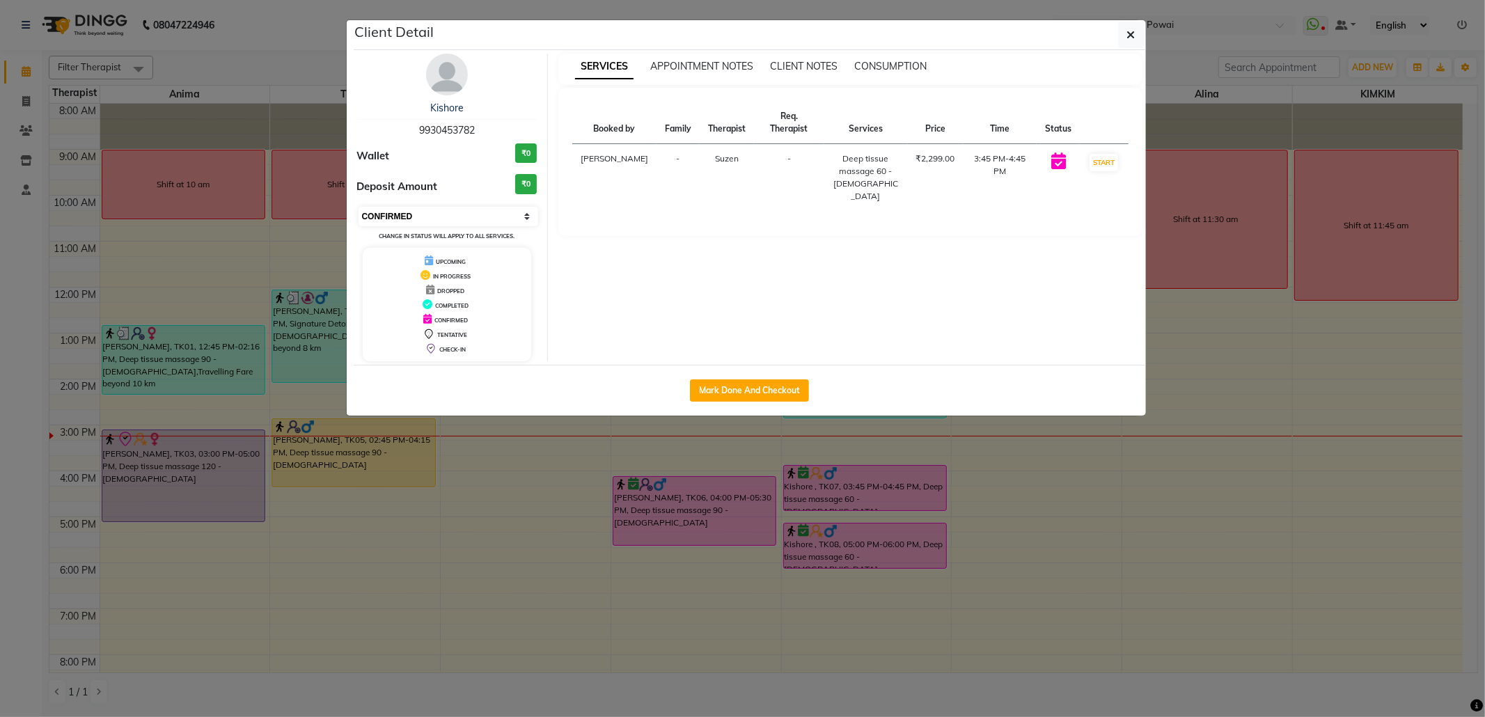
click at [522, 212] on select "Select IN SERVICE CONFIRMED TENTATIVE CHECK IN MARK DONE DROPPED UPCOMING" at bounding box center [449, 216] width 180 height 19
select select "8"
click at [359, 207] on select "Select IN SERVICE CONFIRMED TENTATIVE CHECK IN MARK DONE DROPPED UPCOMING" at bounding box center [449, 216] width 180 height 19
click at [1134, 38] on icon "button" at bounding box center [1131, 34] width 8 height 11
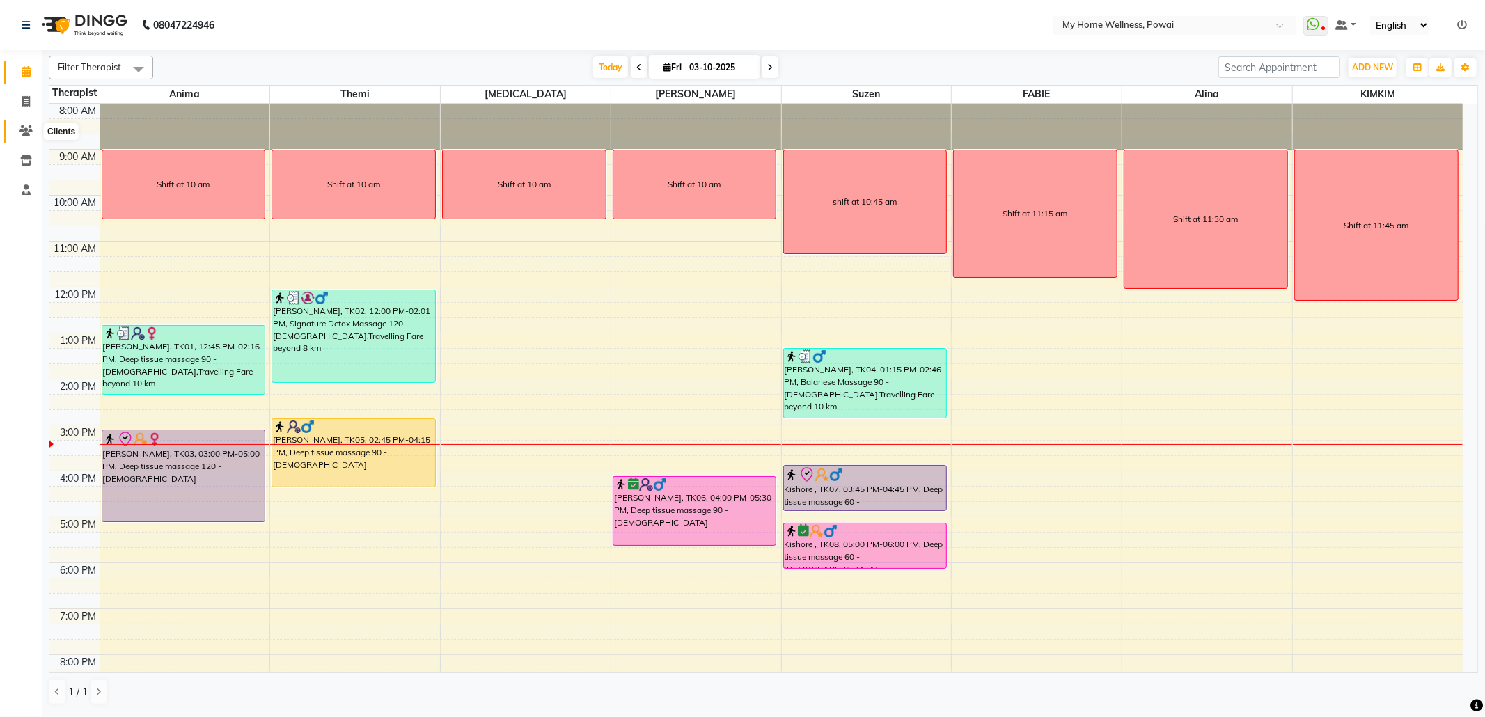
click at [21, 134] on icon at bounding box center [25, 130] width 13 height 10
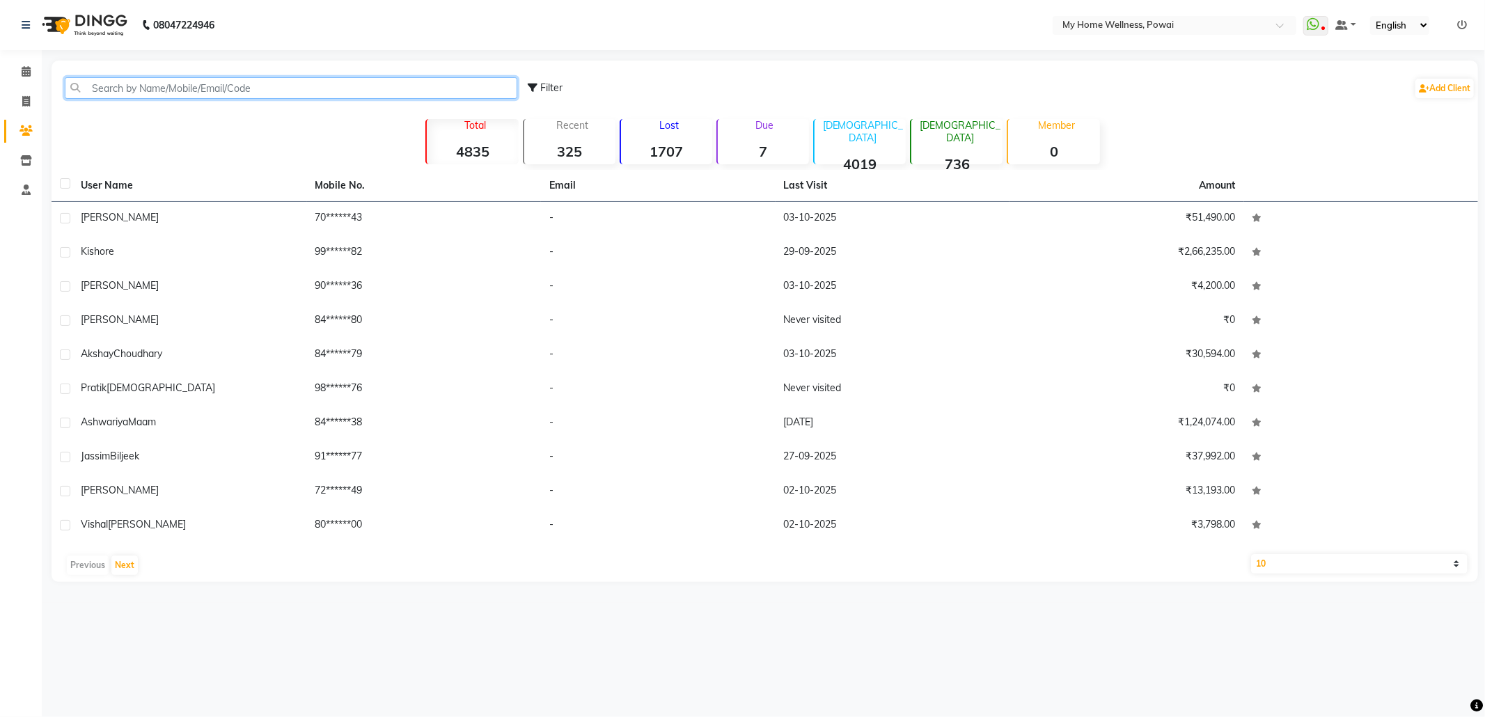
click at [227, 81] on input "text" at bounding box center [291, 88] width 453 height 22
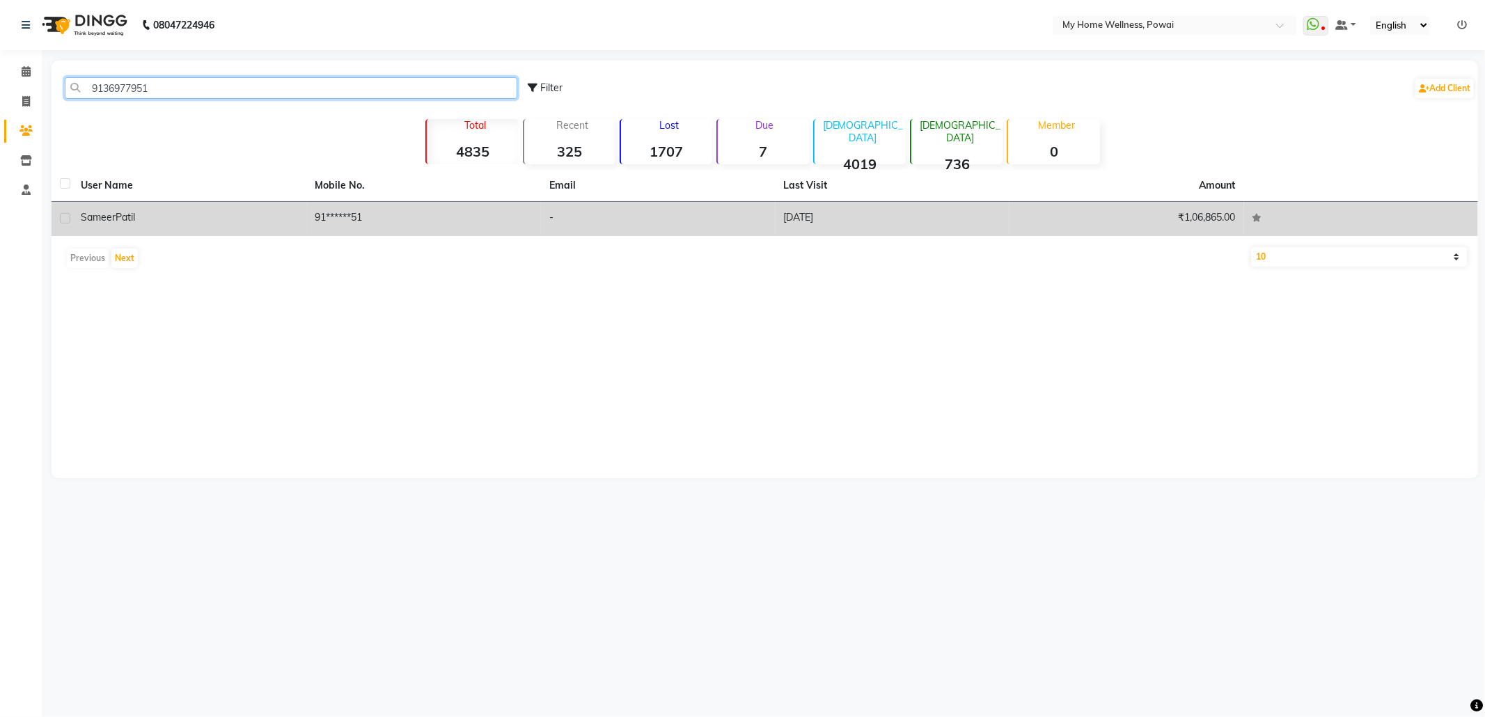
type input "9136977951"
click at [511, 232] on td "91******51" at bounding box center [424, 219] width 235 height 34
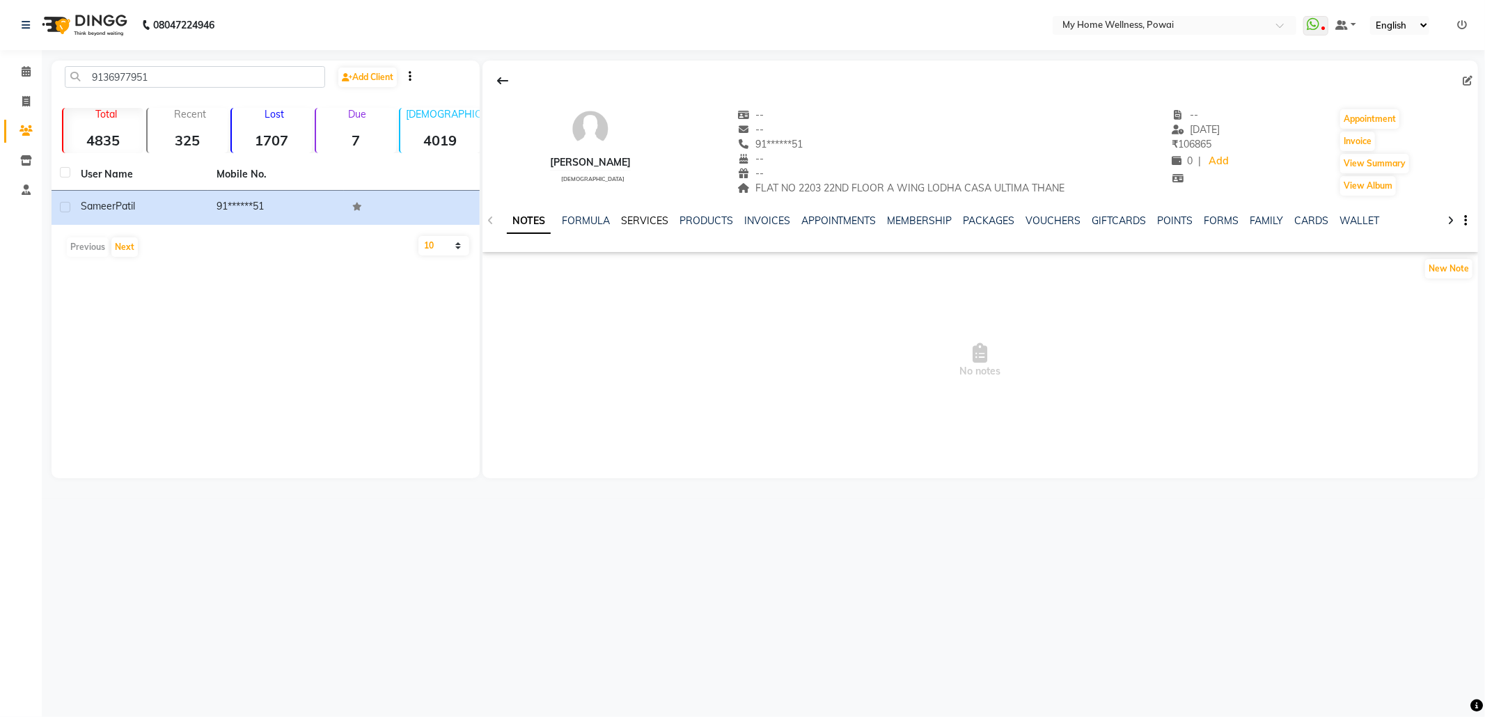
click at [658, 226] on link "SERVICES" at bounding box center [644, 220] width 47 height 13
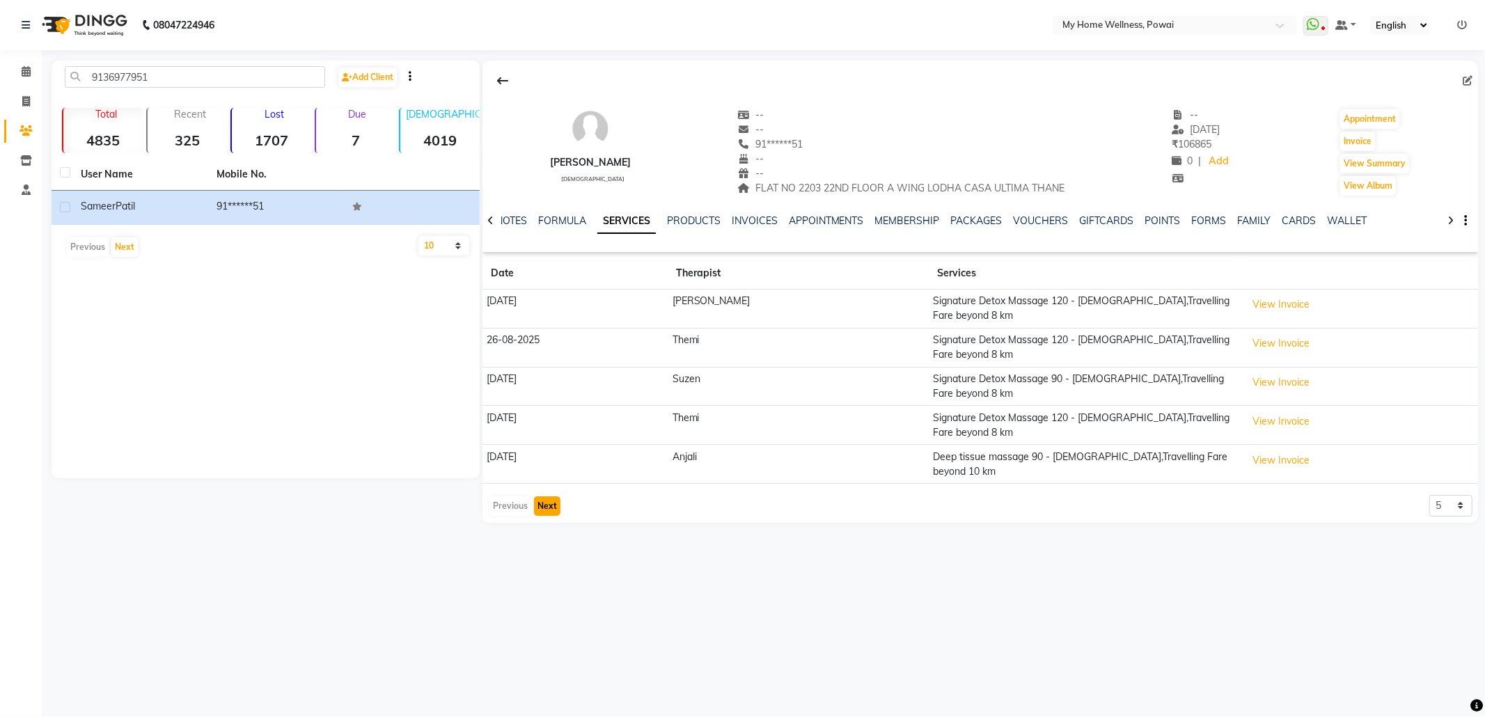
click at [544, 496] on button "Next" at bounding box center [547, 505] width 26 height 19
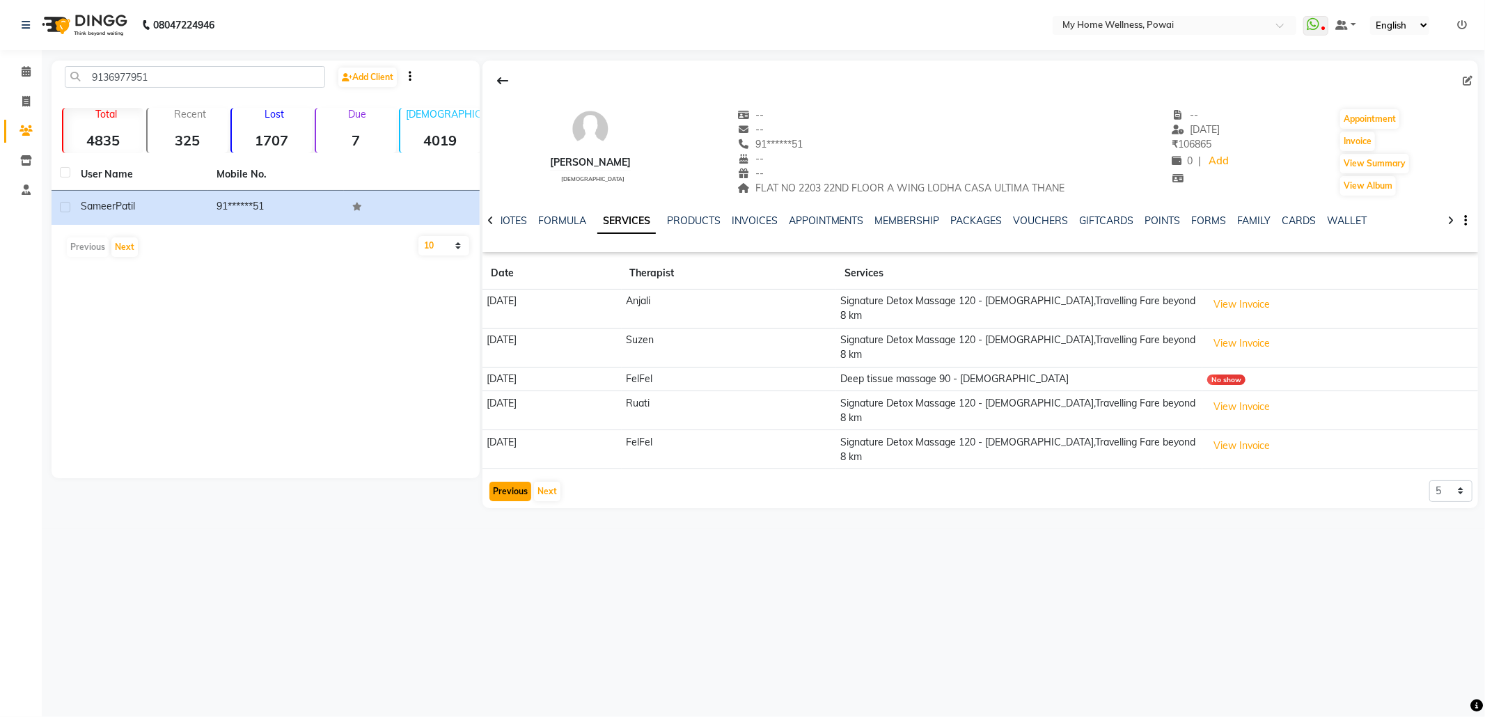
click at [497, 482] on button "Previous" at bounding box center [510, 491] width 42 height 19
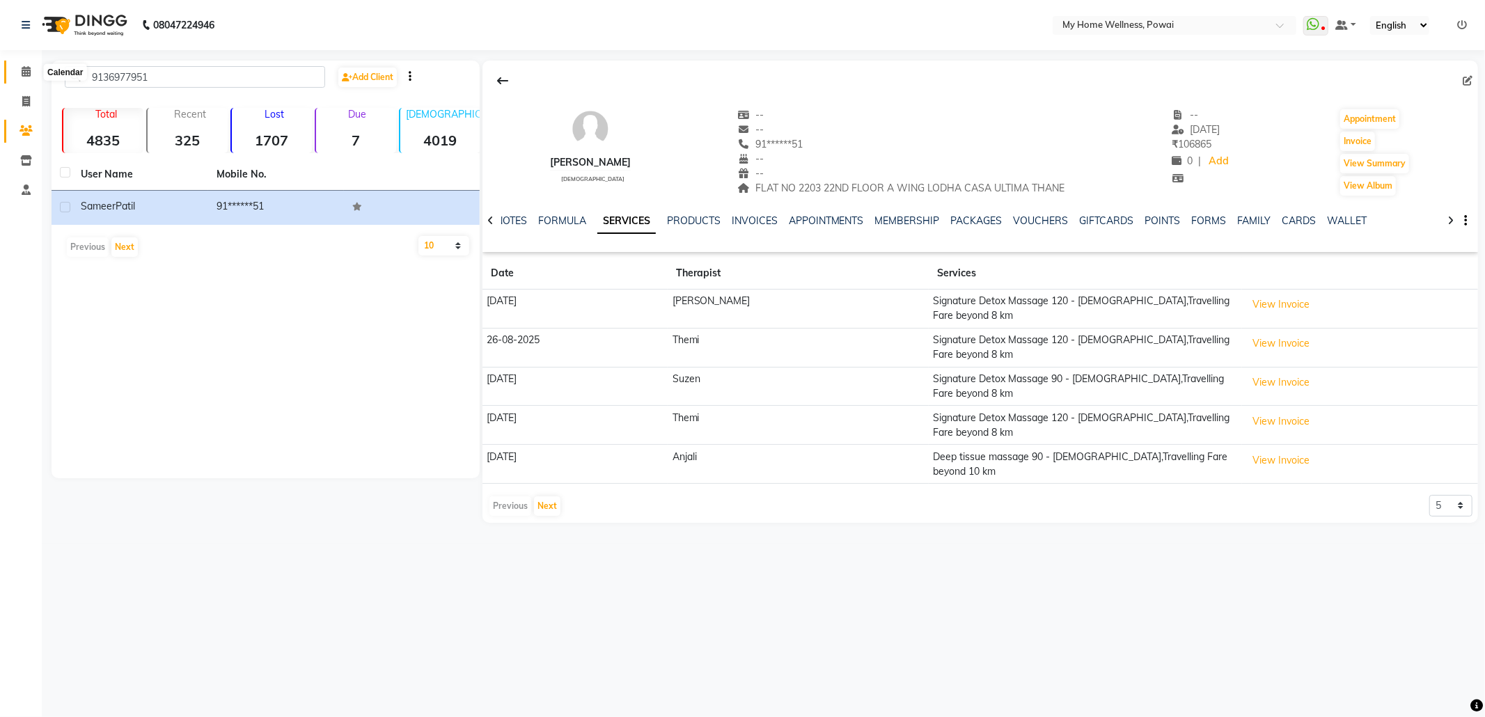
click at [19, 70] on span at bounding box center [26, 72] width 24 height 16
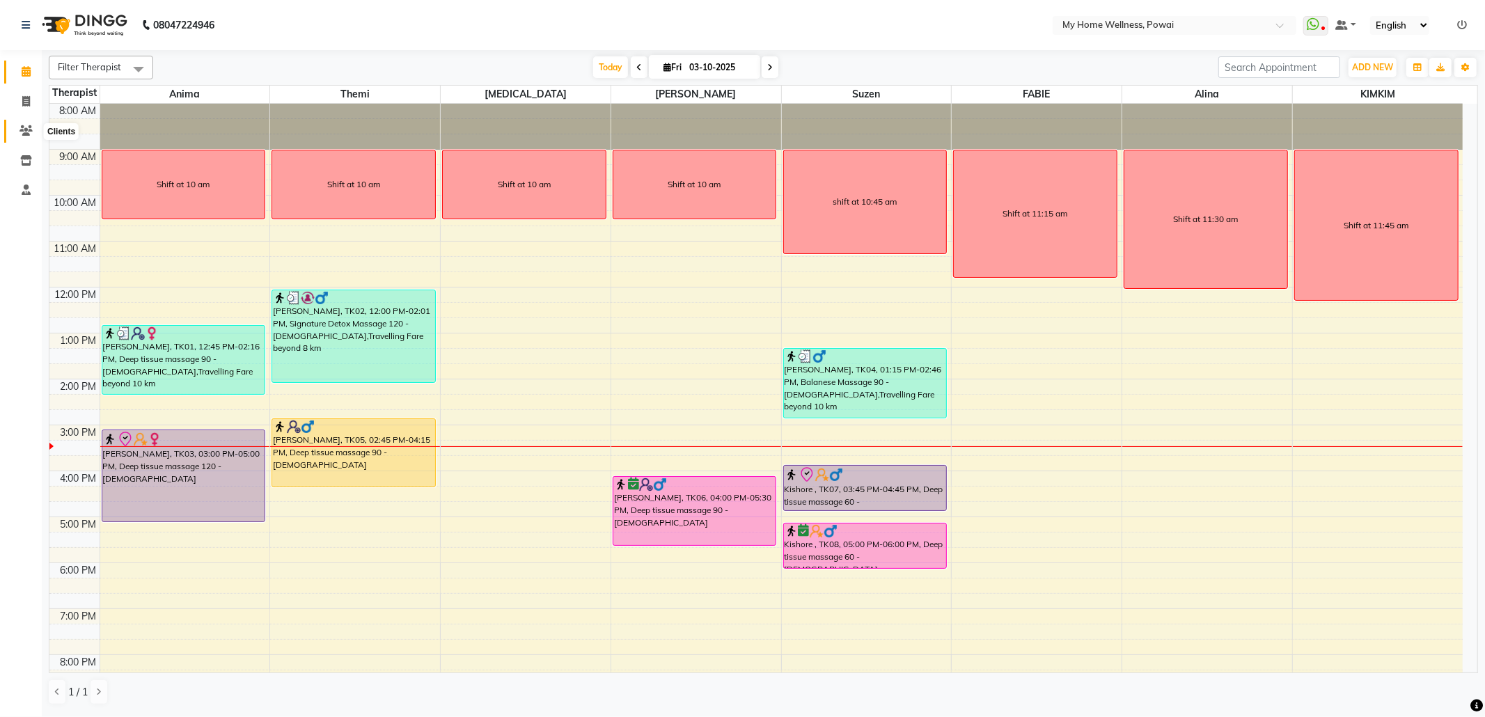
click at [26, 130] on icon at bounding box center [25, 130] width 13 height 10
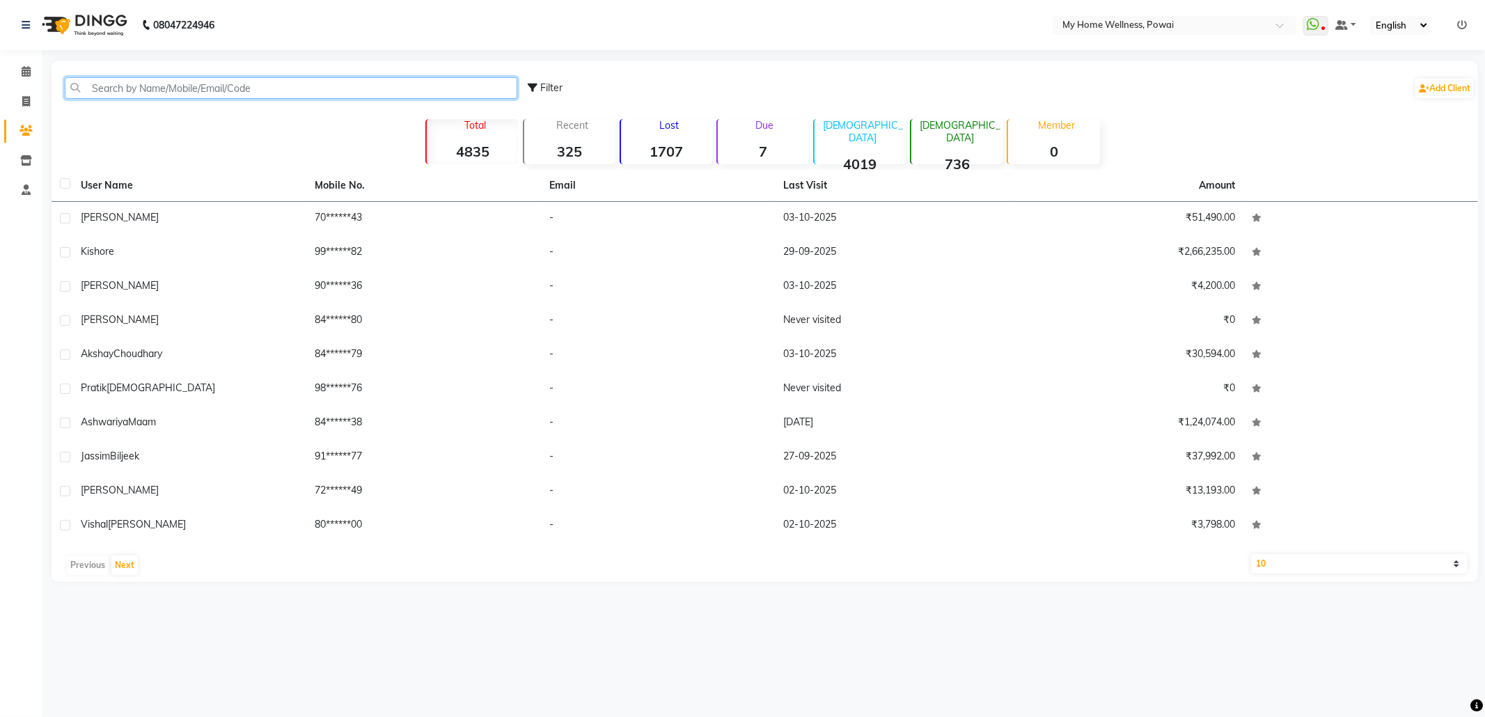
click at [267, 86] on input "text" at bounding box center [291, 88] width 453 height 22
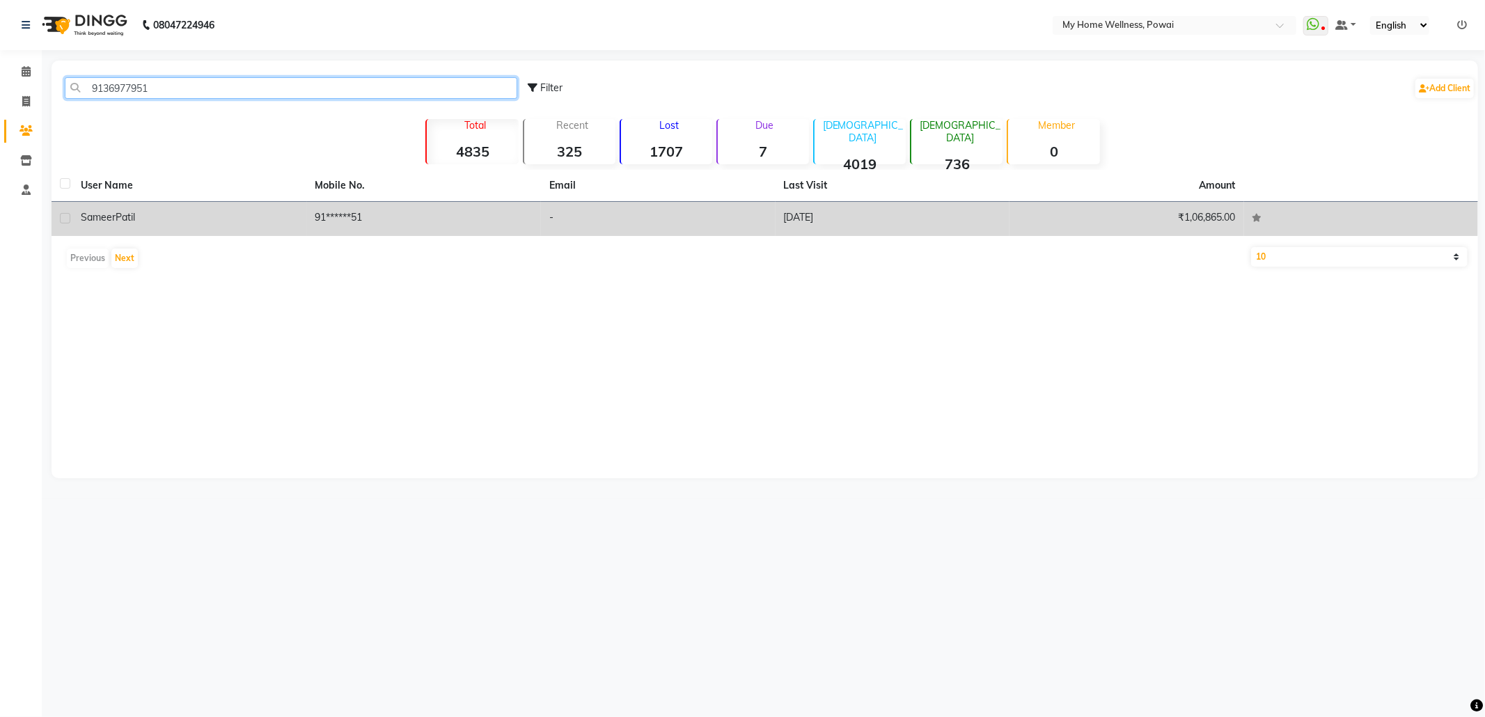
type input "9136977951"
click at [207, 206] on td "[PERSON_NAME]" at bounding box center [189, 219] width 235 height 34
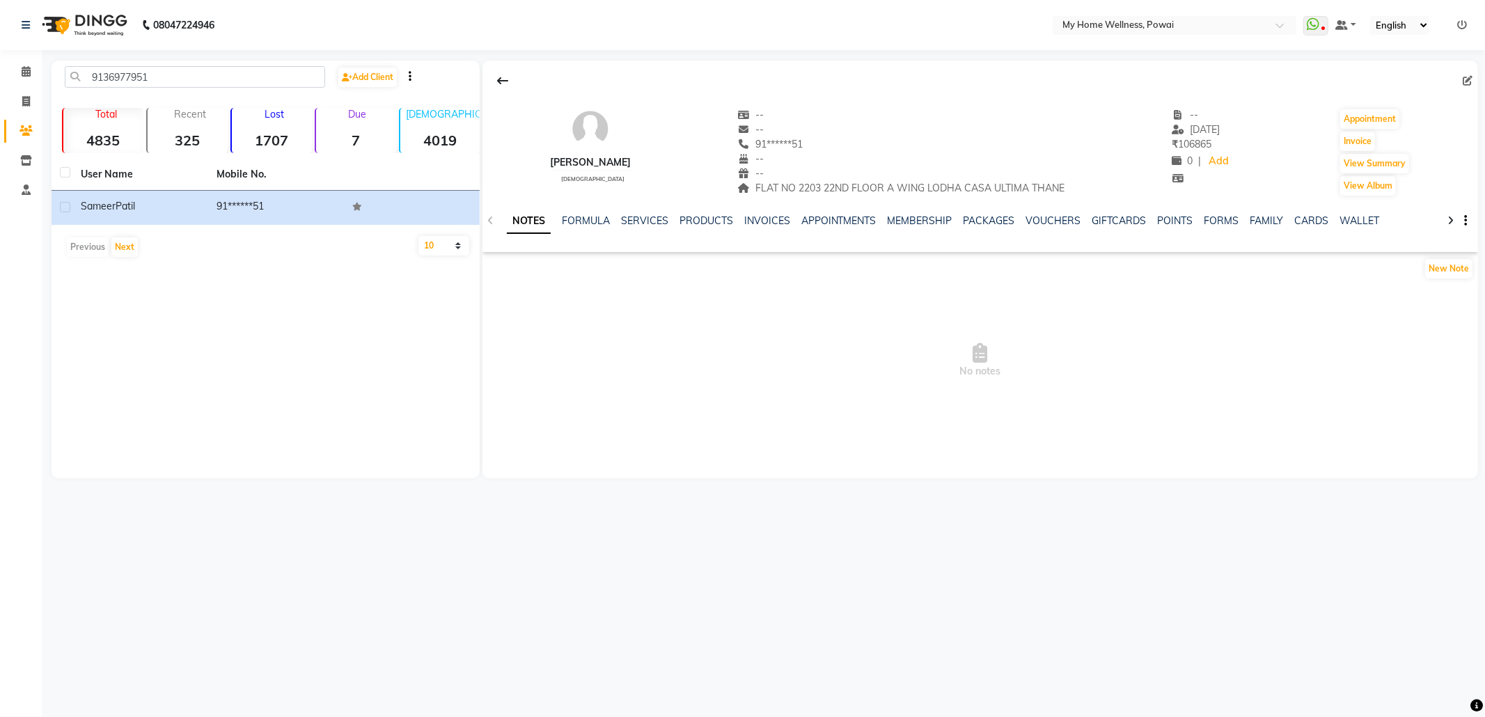
click at [671, 221] on ul "NOTES FORMULA SERVICES PRODUCTS INVOICES APPOINTMENTS MEMBERSHIP PACKAGES VOUCH…" at bounding box center [949, 221] width 884 height 15
click at [664, 219] on link "SERVICES" at bounding box center [644, 220] width 47 height 13
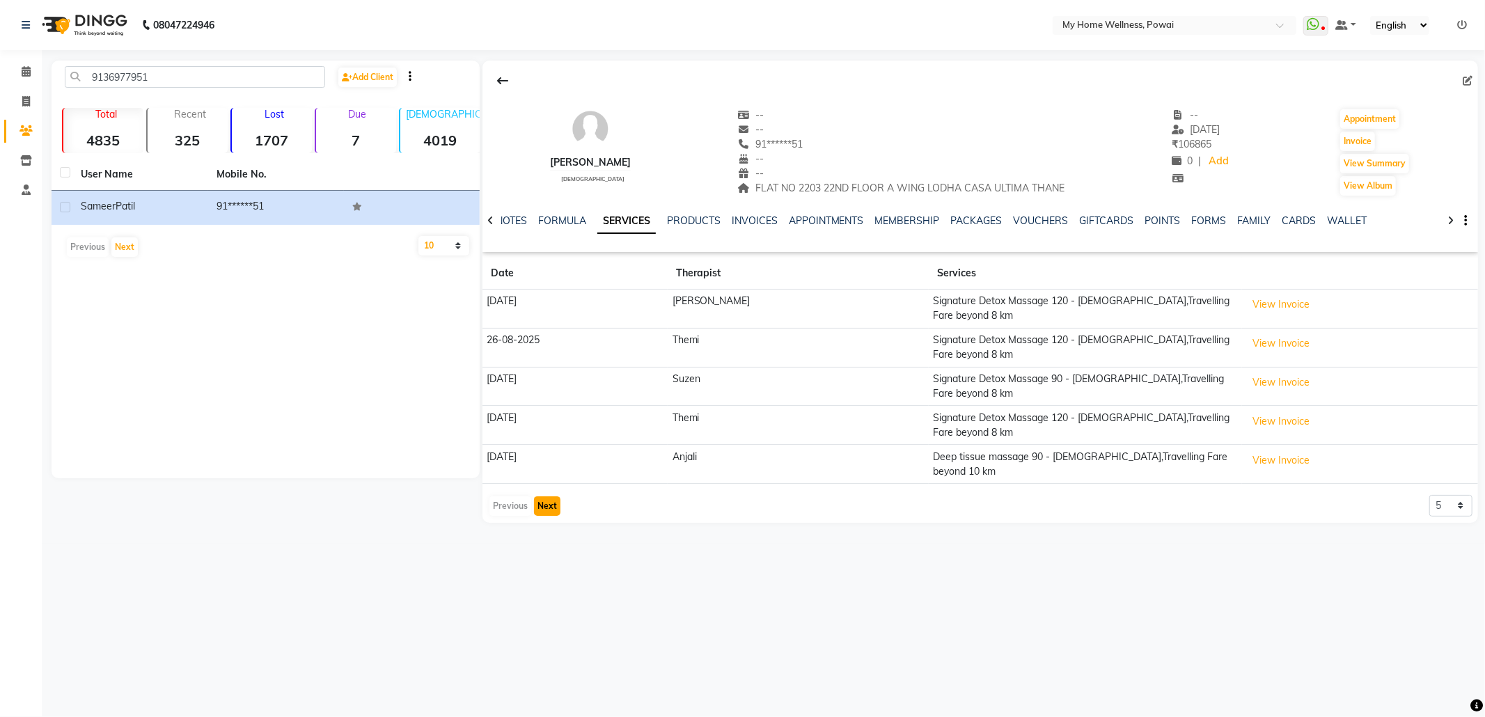
click at [547, 496] on button "Next" at bounding box center [547, 505] width 26 height 19
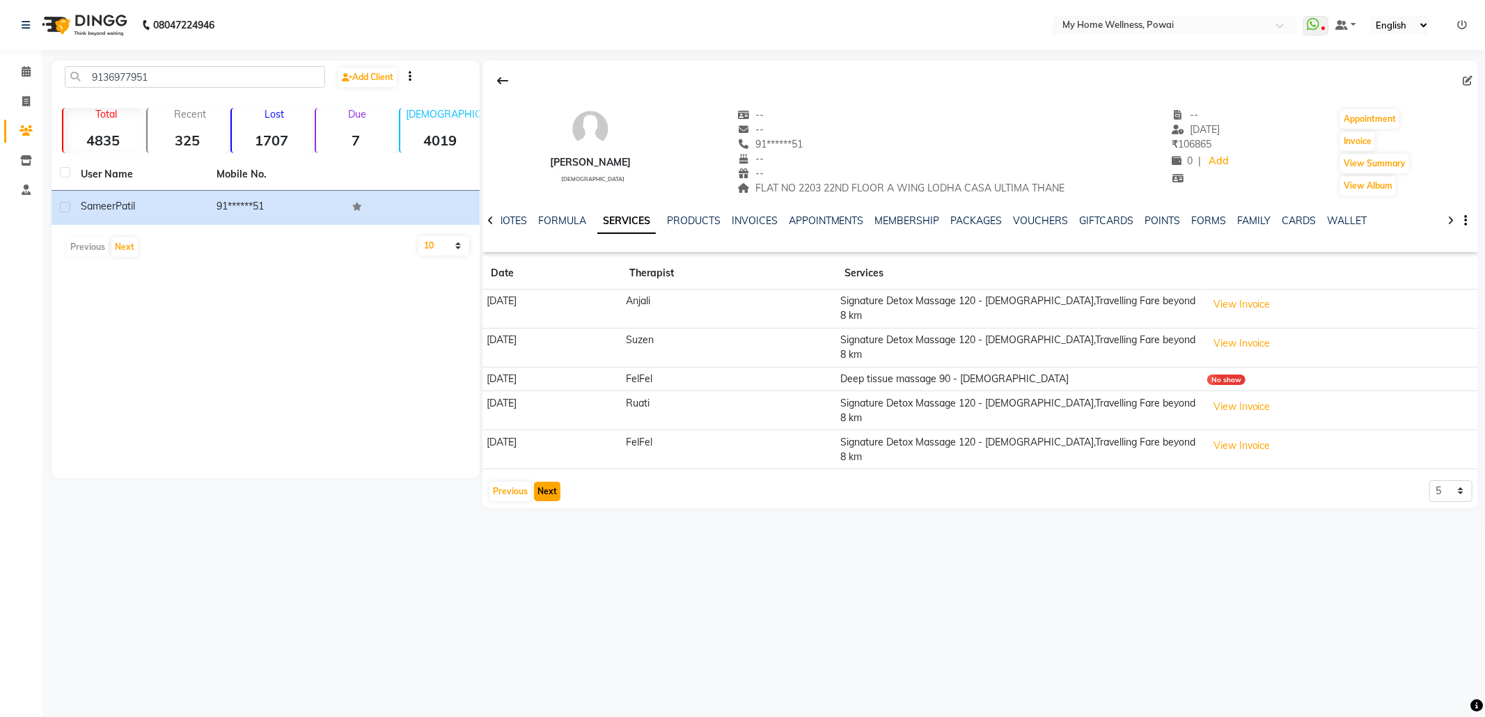
click at [547, 482] on button "Next" at bounding box center [547, 491] width 26 height 19
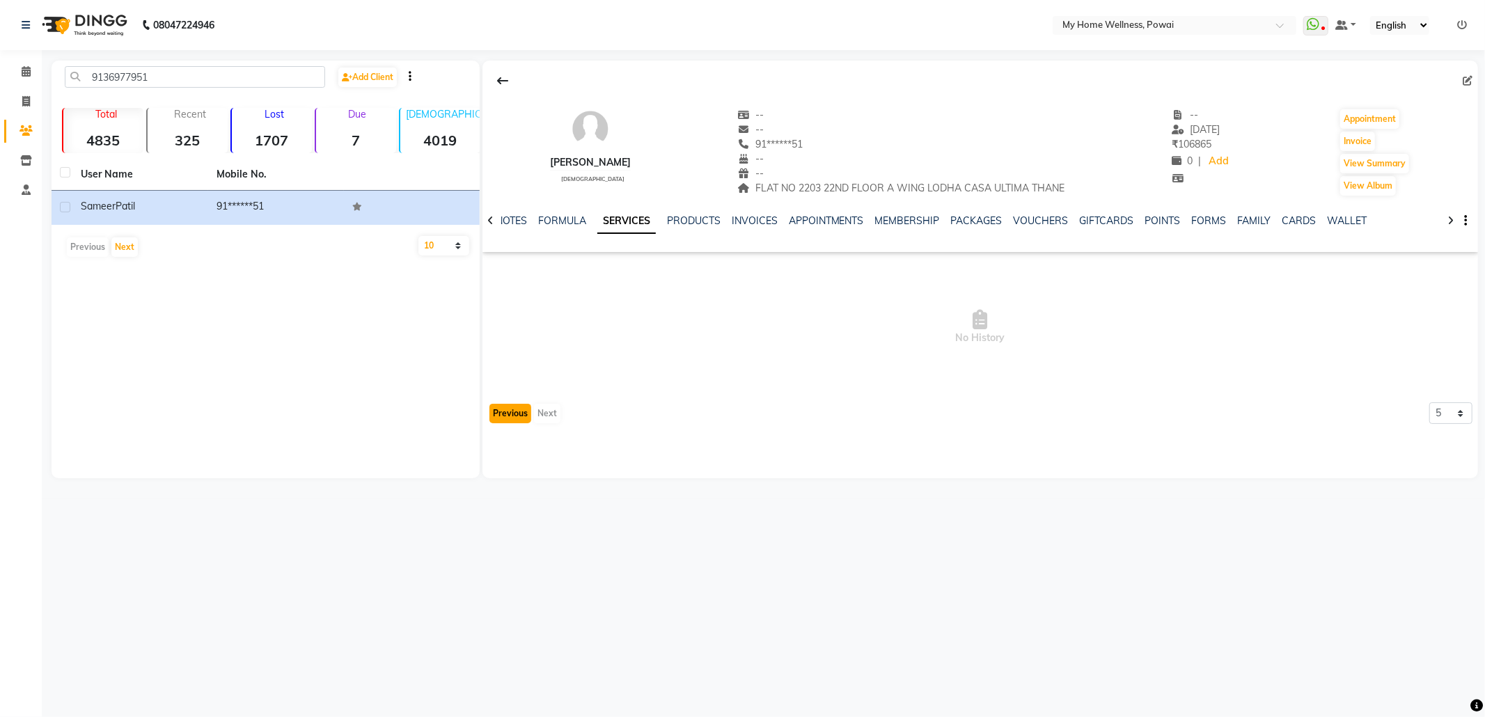
click at [499, 414] on button "Previous" at bounding box center [510, 413] width 42 height 19
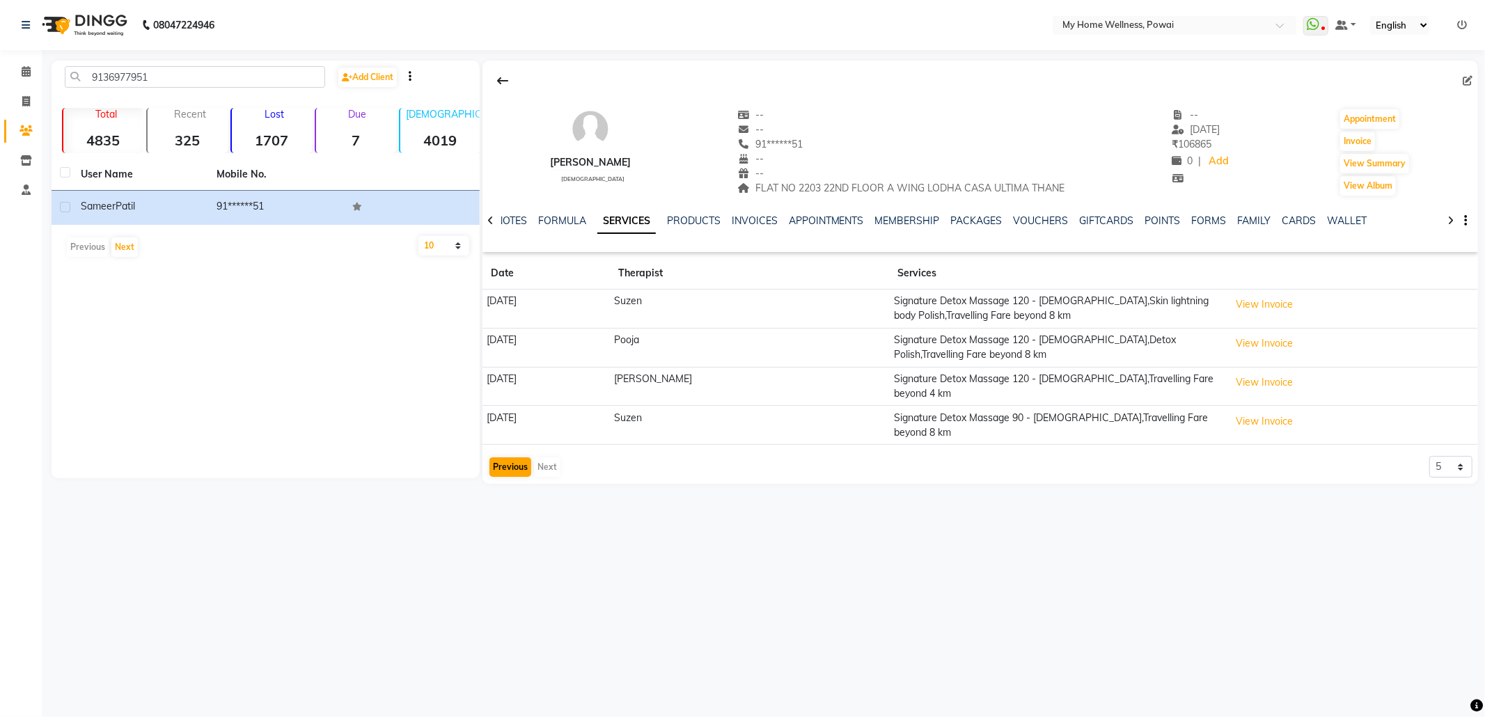
click at [499, 414] on td "[DATE]" at bounding box center [546, 425] width 127 height 39
click at [513, 457] on button "Previous" at bounding box center [510, 466] width 42 height 19
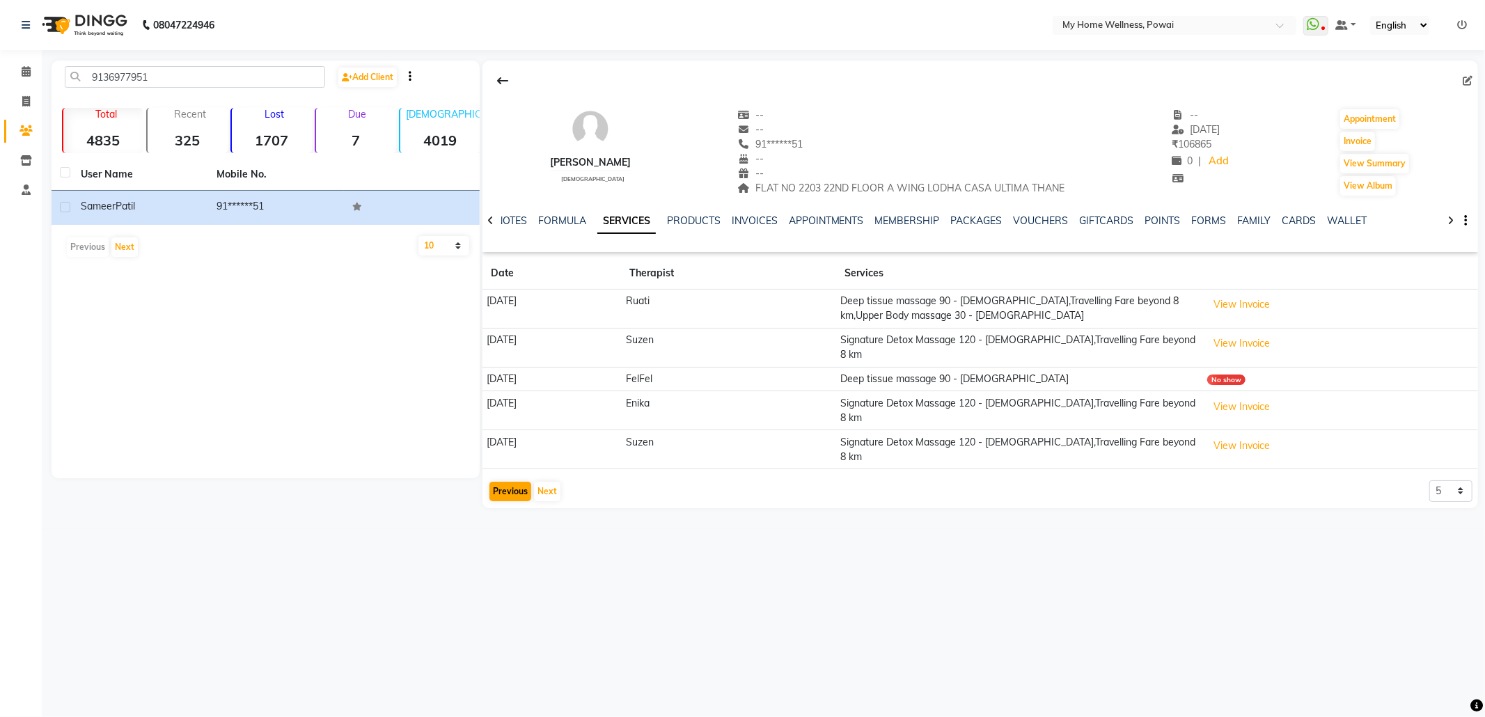
click at [513, 452] on app-client-history "Date Therapist Services [DATE] Ruati Deep tissue massage 90 - [DEMOGRAPHIC_DATA…" at bounding box center [981, 380] width 996 height 245
click at [518, 482] on button "Previous" at bounding box center [510, 491] width 42 height 19
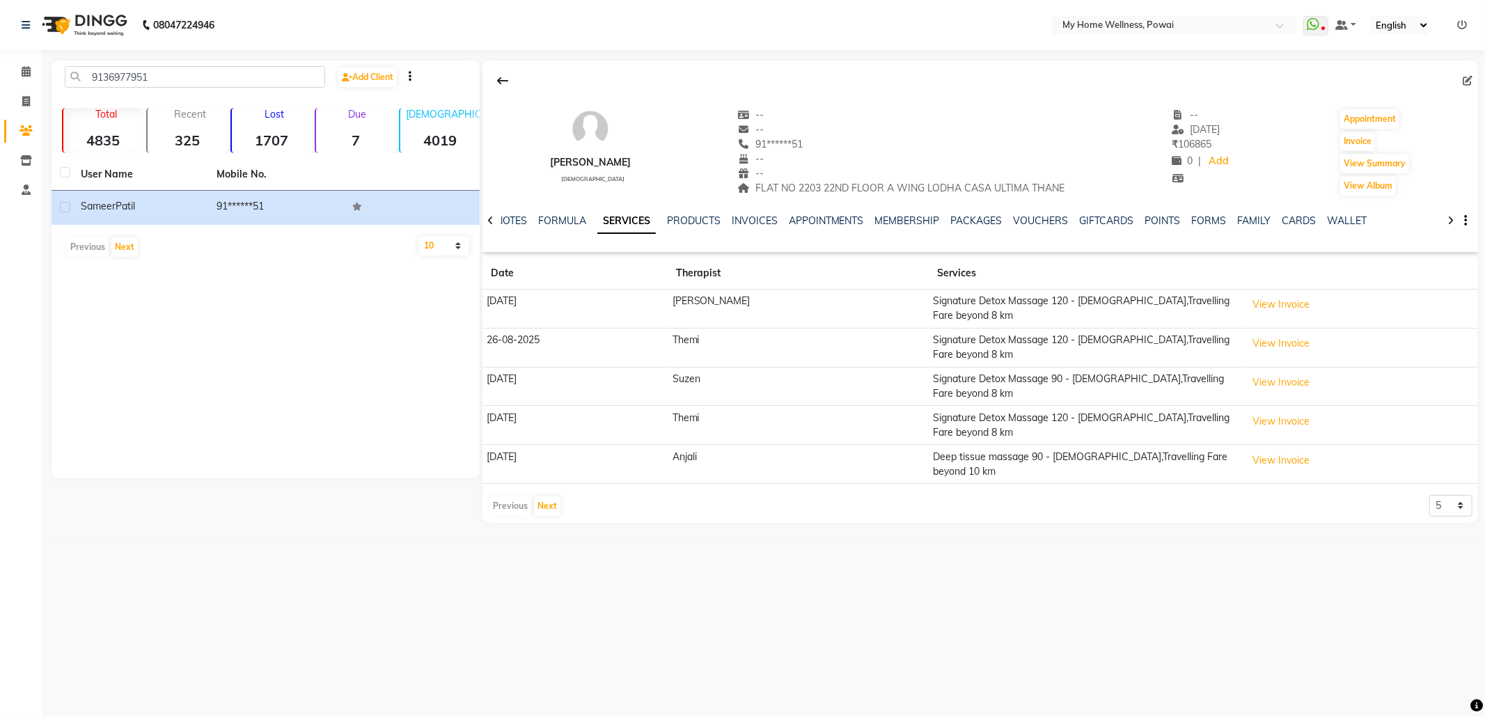
click at [513, 495] on div "Previous Next" at bounding box center [525, 506] width 74 height 22
click at [24, 70] on icon at bounding box center [26, 71] width 9 height 10
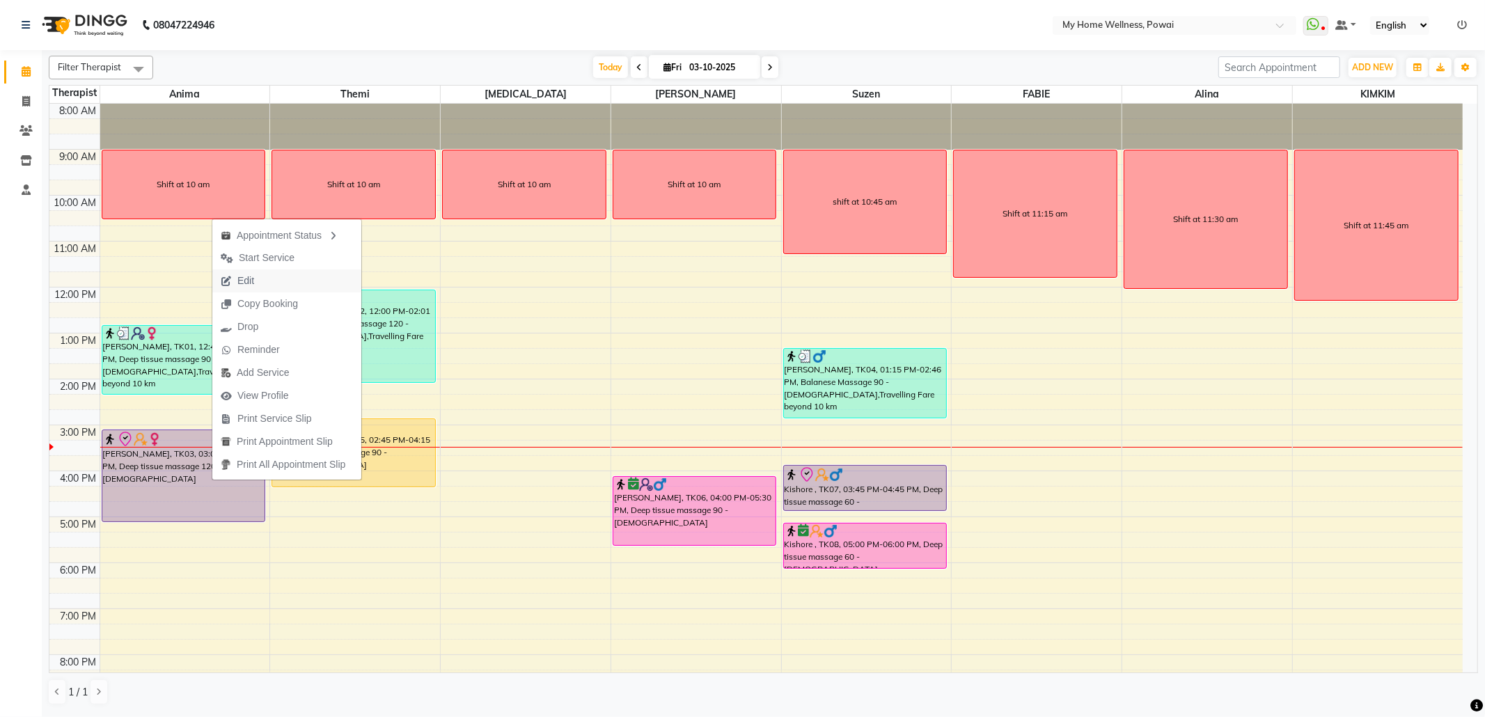
click at [260, 280] on span "Edit" at bounding box center [237, 280] width 50 height 23
select select "tentative"
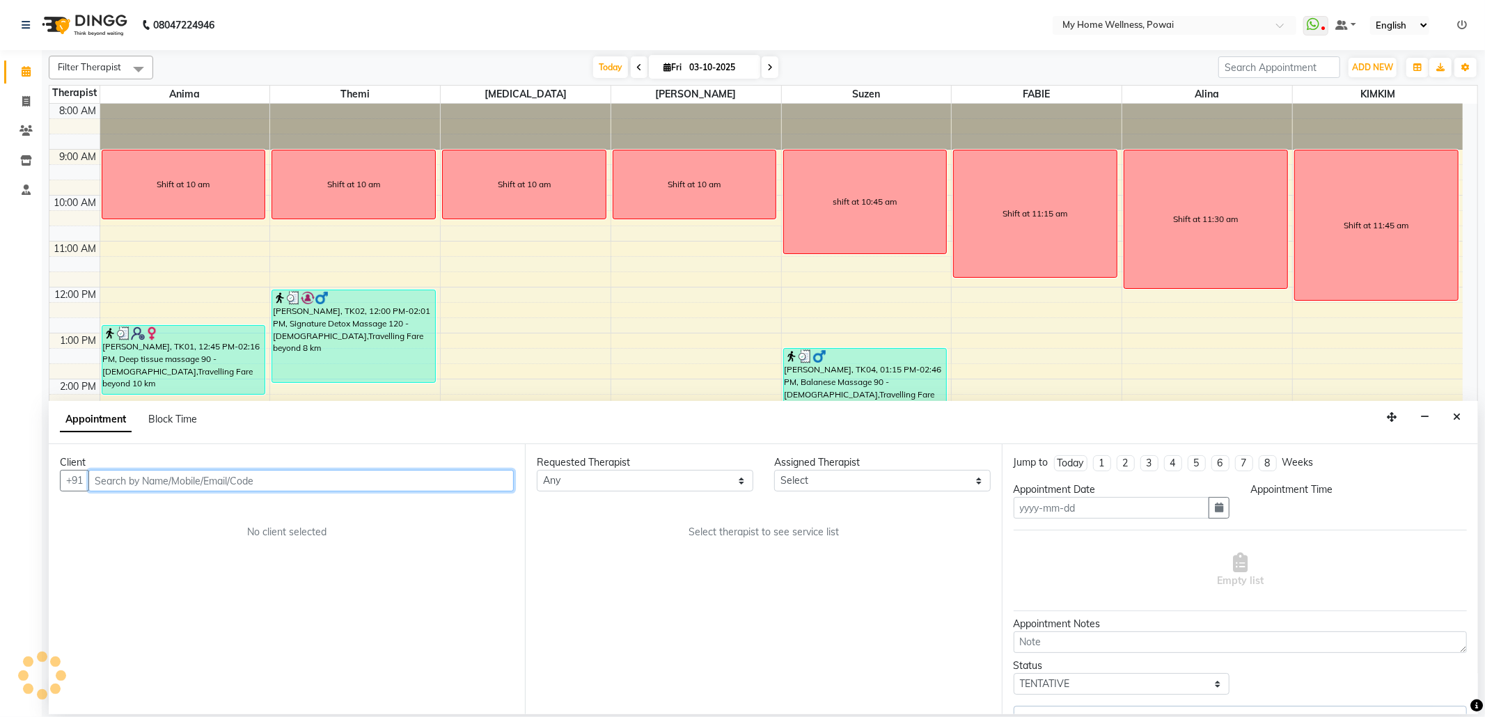
type input "03-10-2025"
select select "check-in"
select select "900"
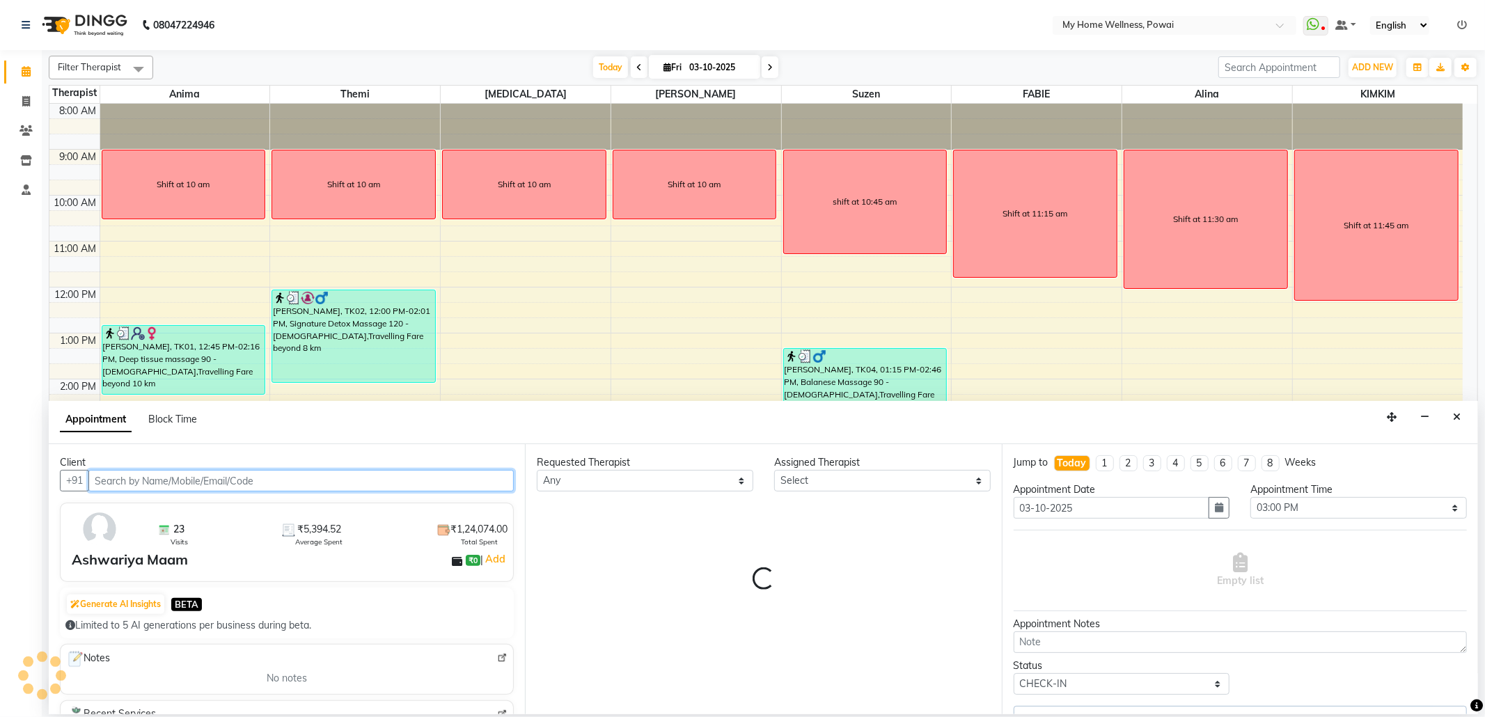
select select "89436"
select select "756"
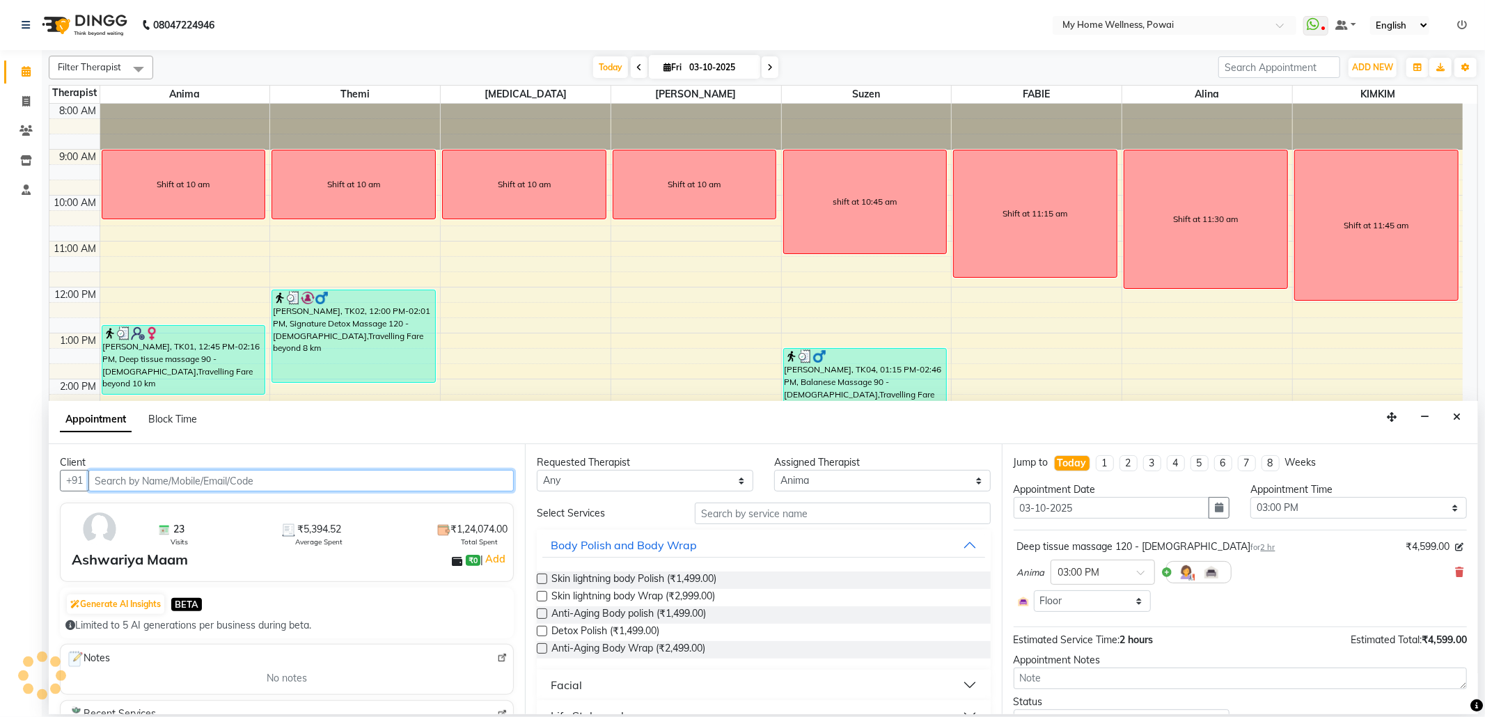
scroll to position [84, 0]
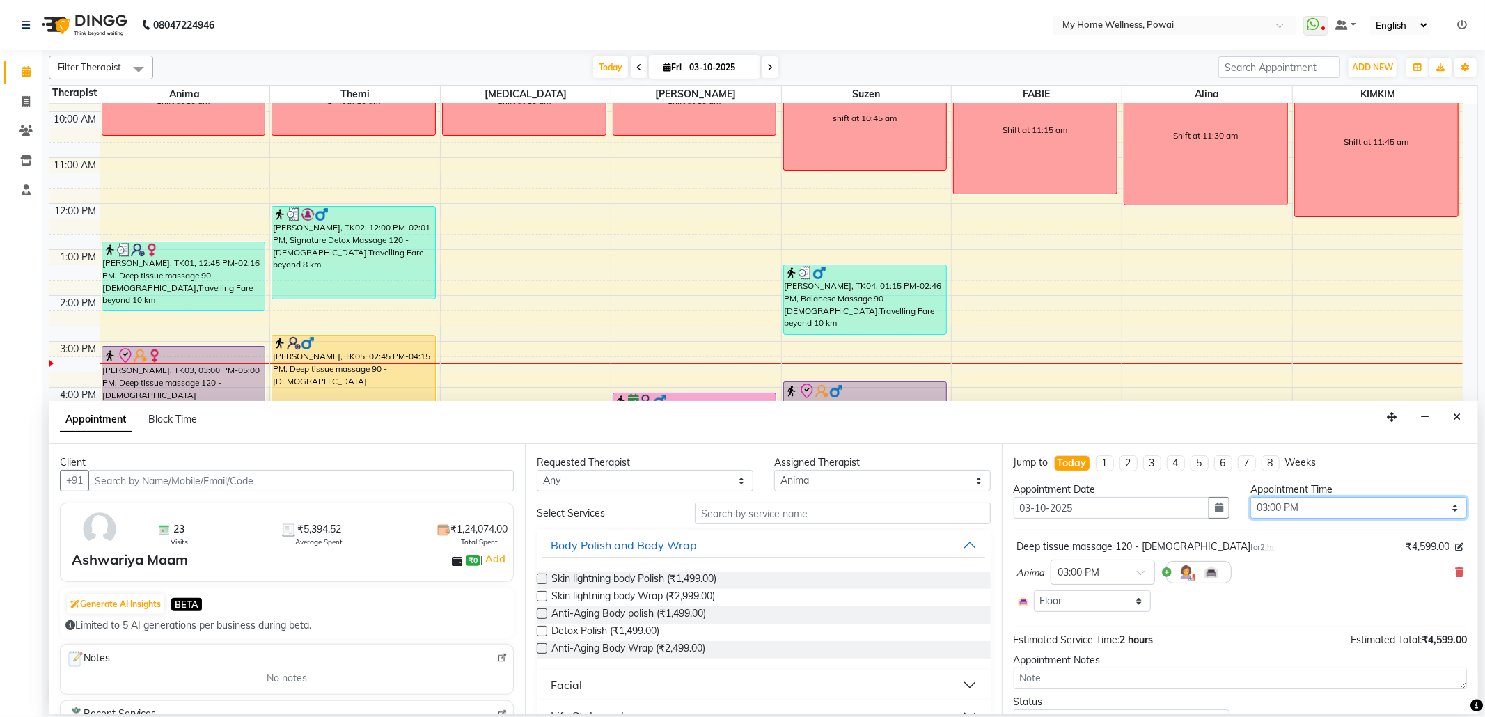
click at [1270, 508] on select "Select 09:00 AM 09:15 AM 09:30 AM 09:45 AM 10:00 AM 10:15 AM 10:30 AM 10:45 AM …" at bounding box center [1358, 508] width 217 height 22
select select "930"
click at [1250, 499] on select "Select 09:00 AM 09:15 AM 09:30 AM 09:45 AM 10:00 AM 10:15 AM 10:30 AM 10:45 AM …" at bounding box center [1358, 508] width 217 height 22
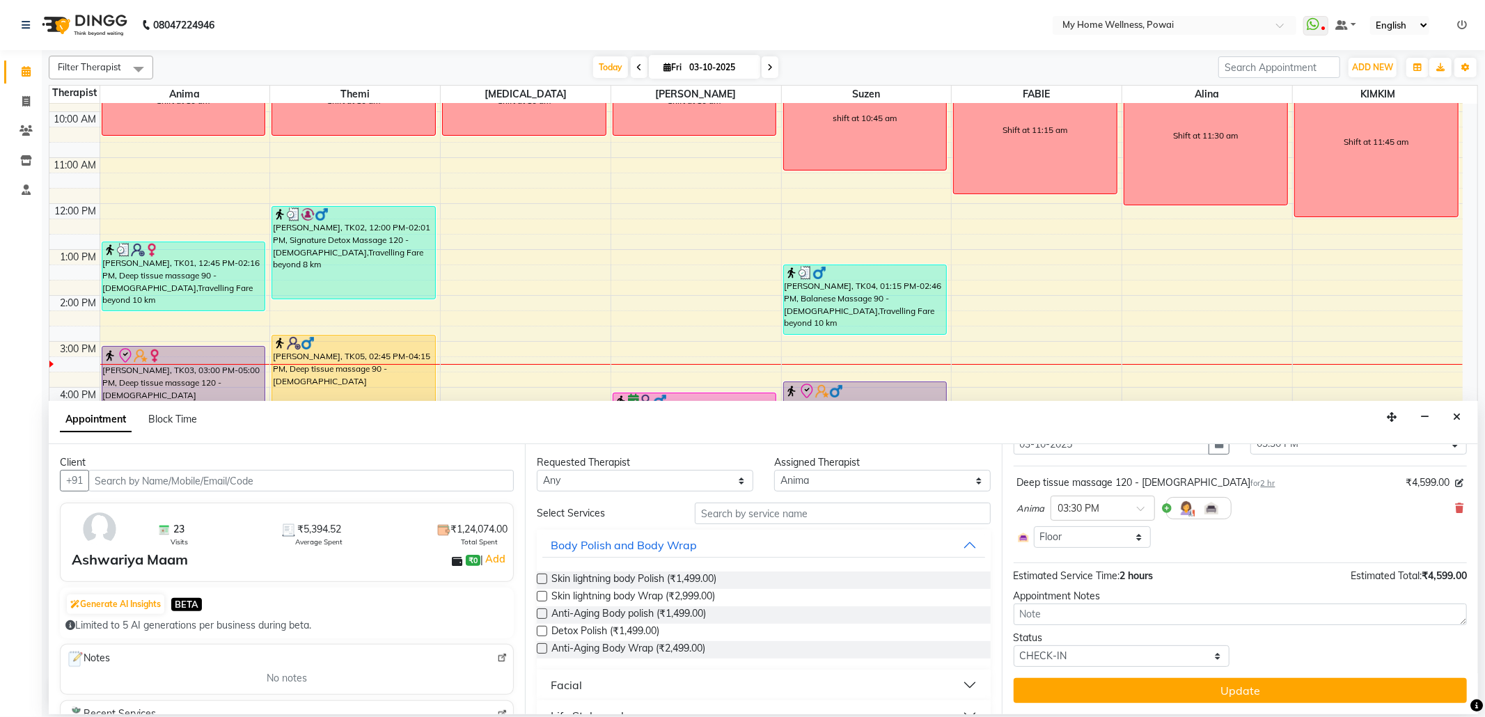
click at [1161, 688] on button "Update" at bounding box center [1240, 690] width 453 height 25
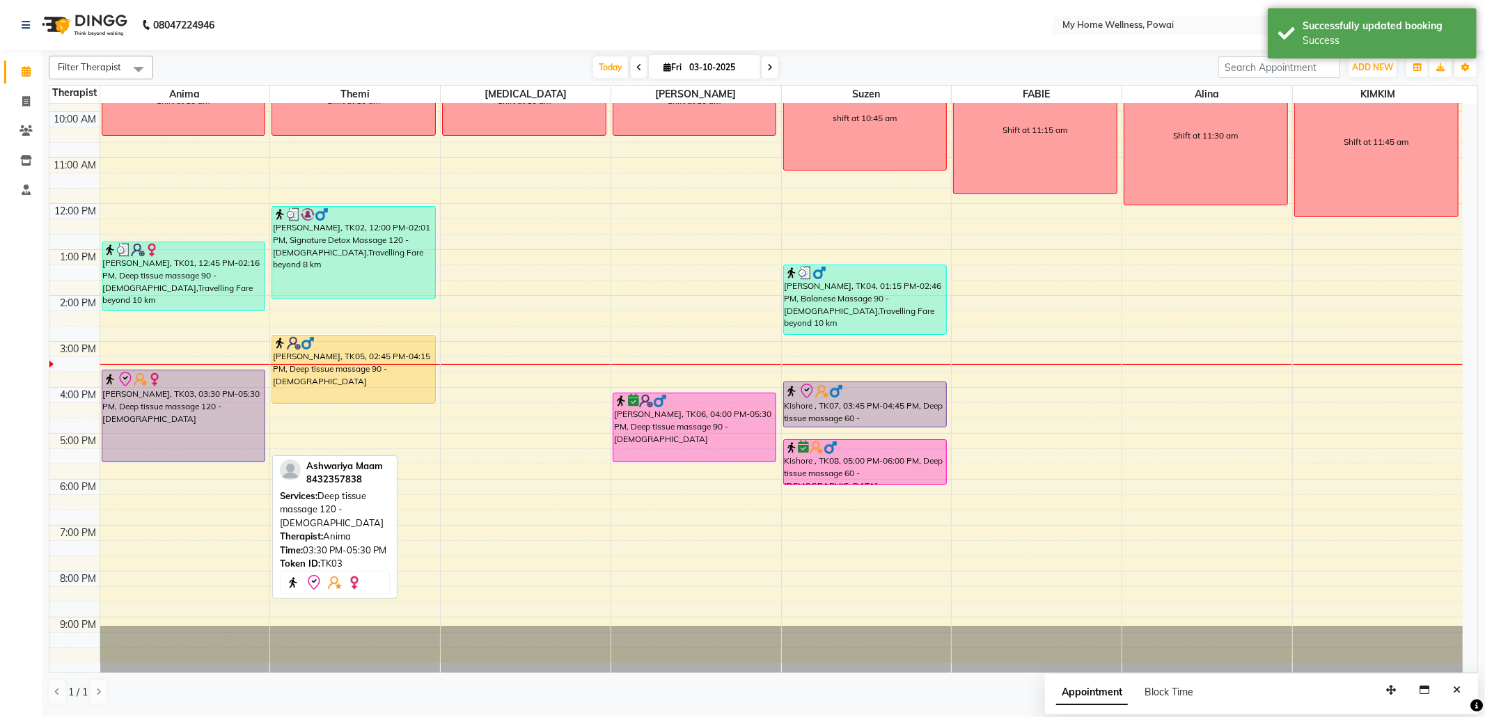
click at [176, 416] on div "[PERSON_NAME], TK03, 03:30 PM-05:30 PM, Deep tissue massage 120 - [DEMOGRAPHIC_…" at bounding box center [183, 415] width 163 height 91
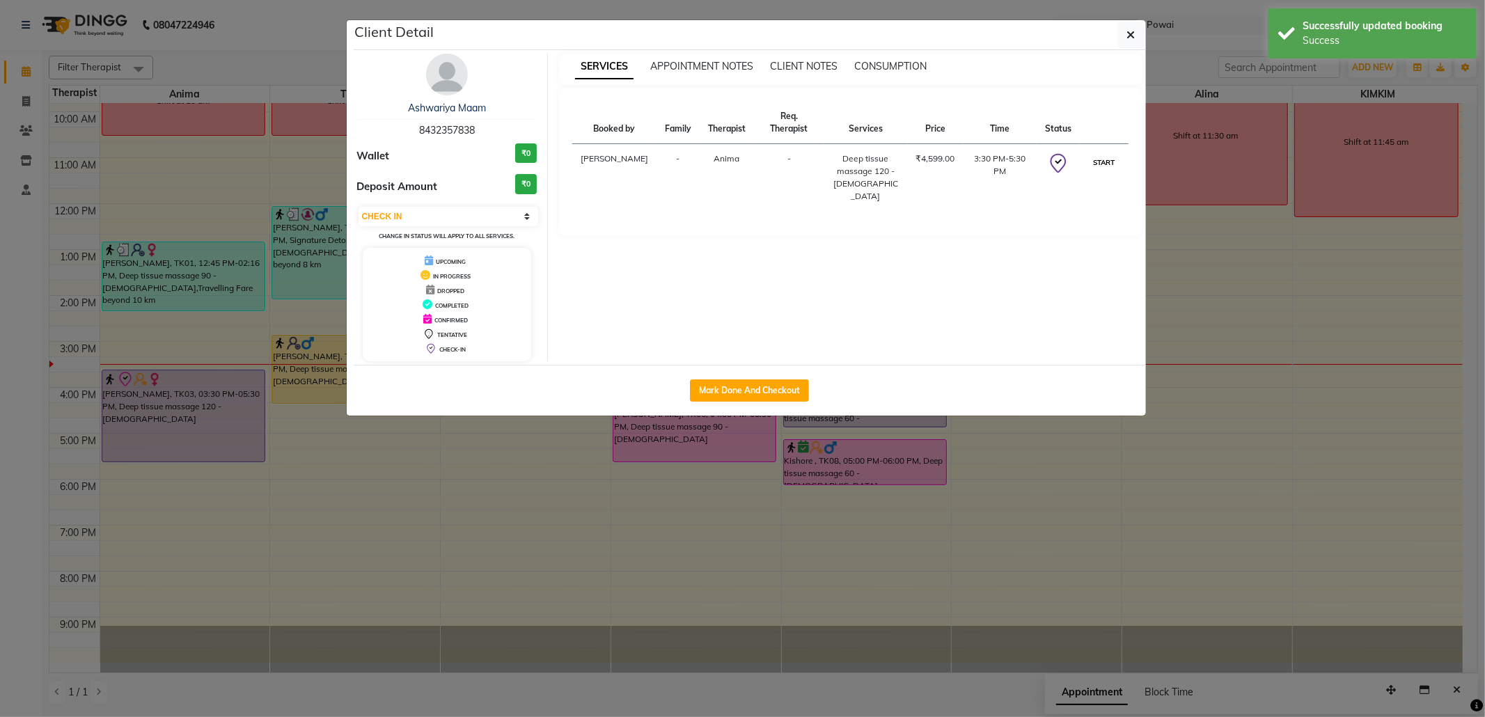
click at [1106, 159] on button "START" at bounding box center [1104, 162] width 29 height 17
select select "1"
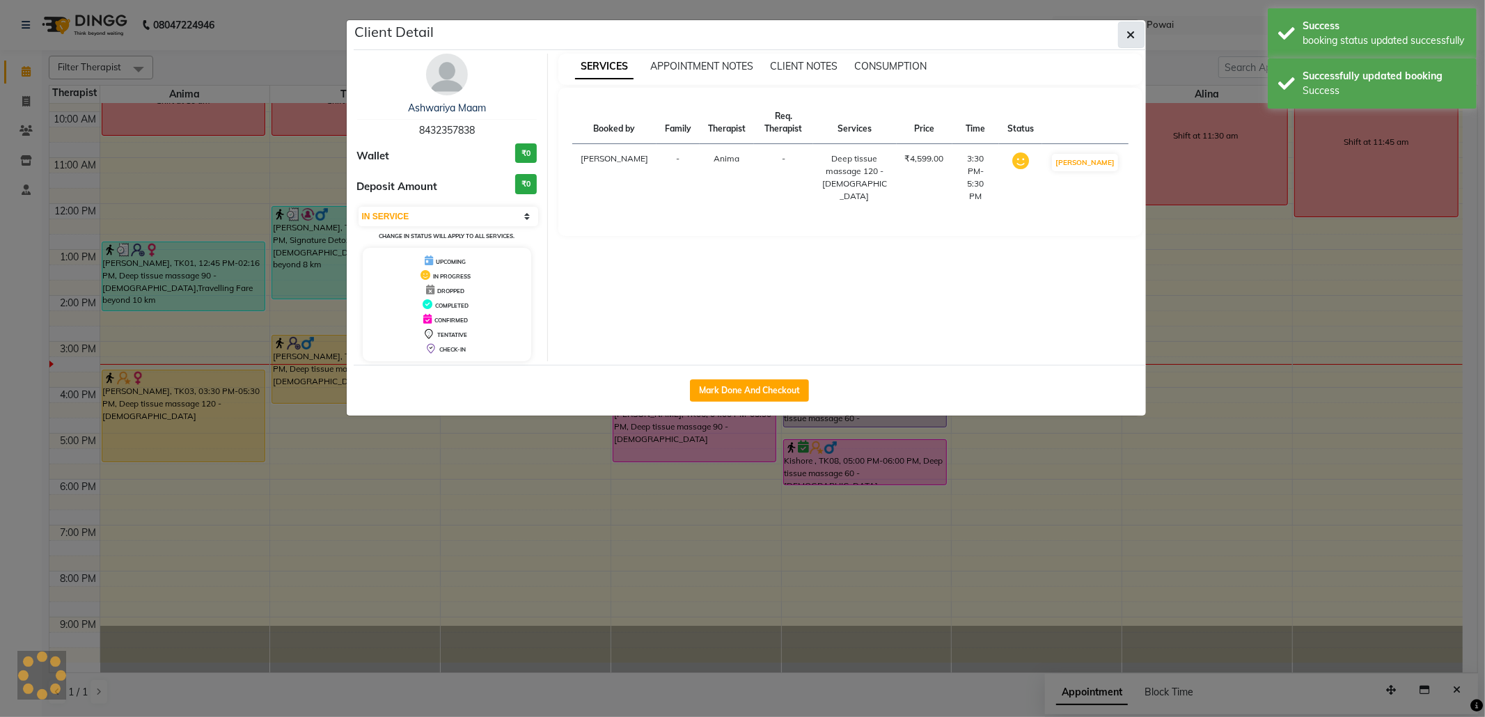
click at [1124, 38] on button "button" at bounding box center [1131, 35] width 26 height 26
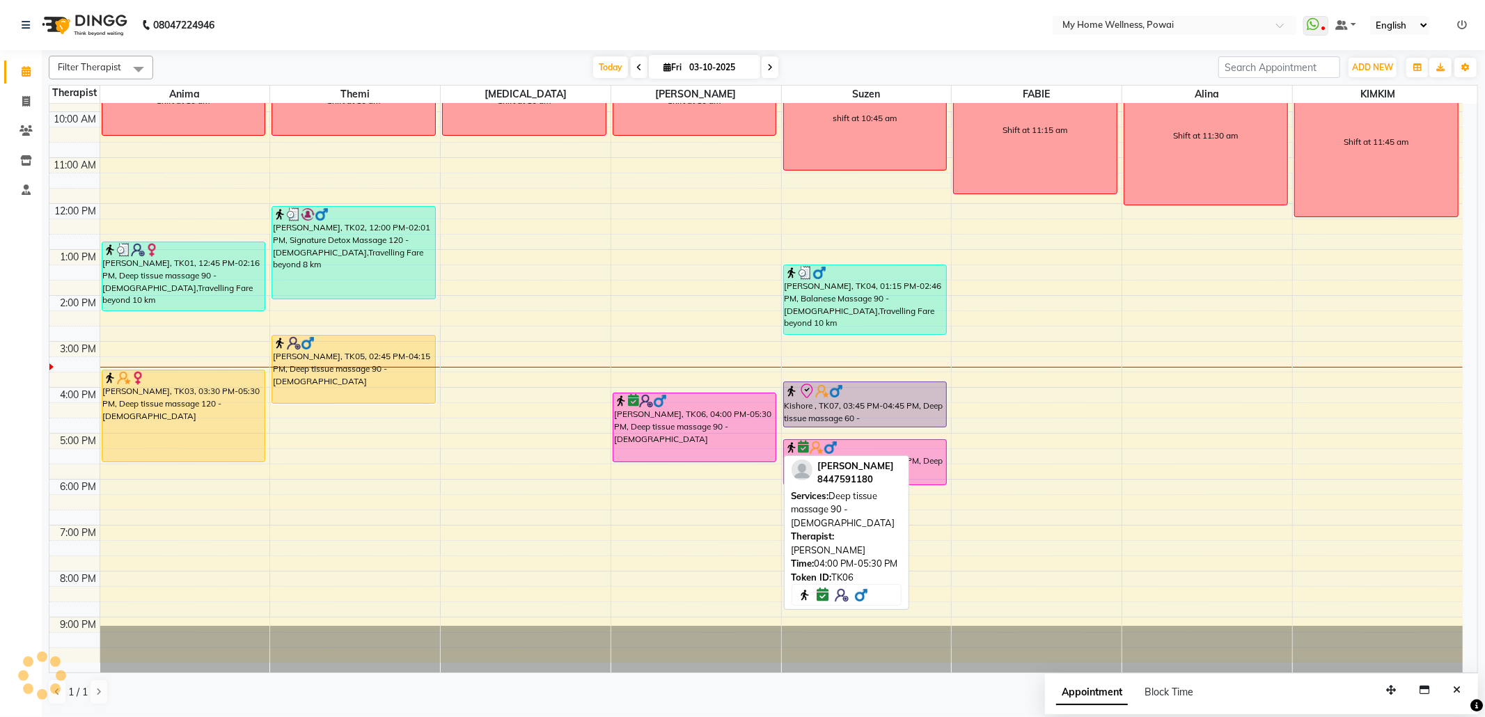
click at [719, 434] on div "[PERSON_NAME], TK06, 04:00 PM-05:30 PM, Deep tissue massage 90 - [DEMOGRAPHIC_D…" at bounding box center [694, 427] width 163 height 68
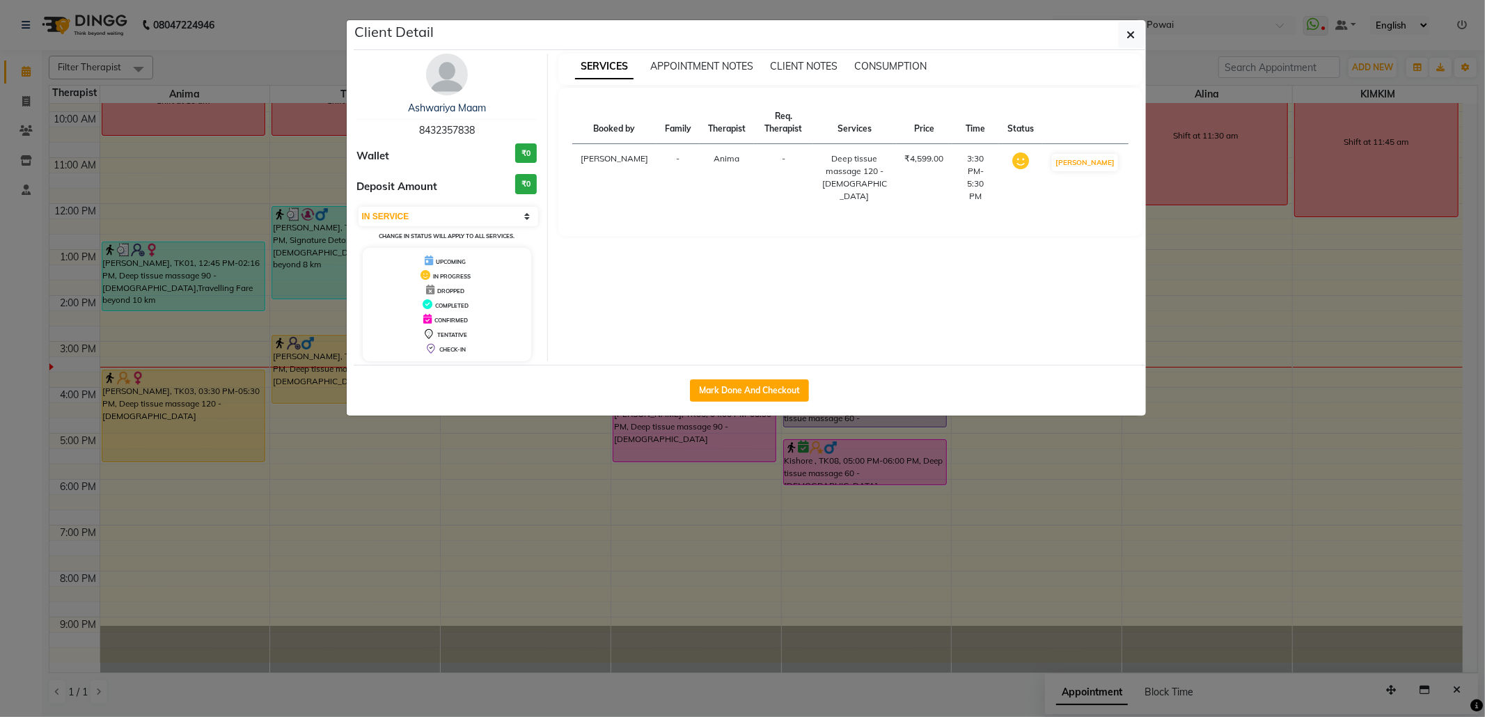
select select "6"
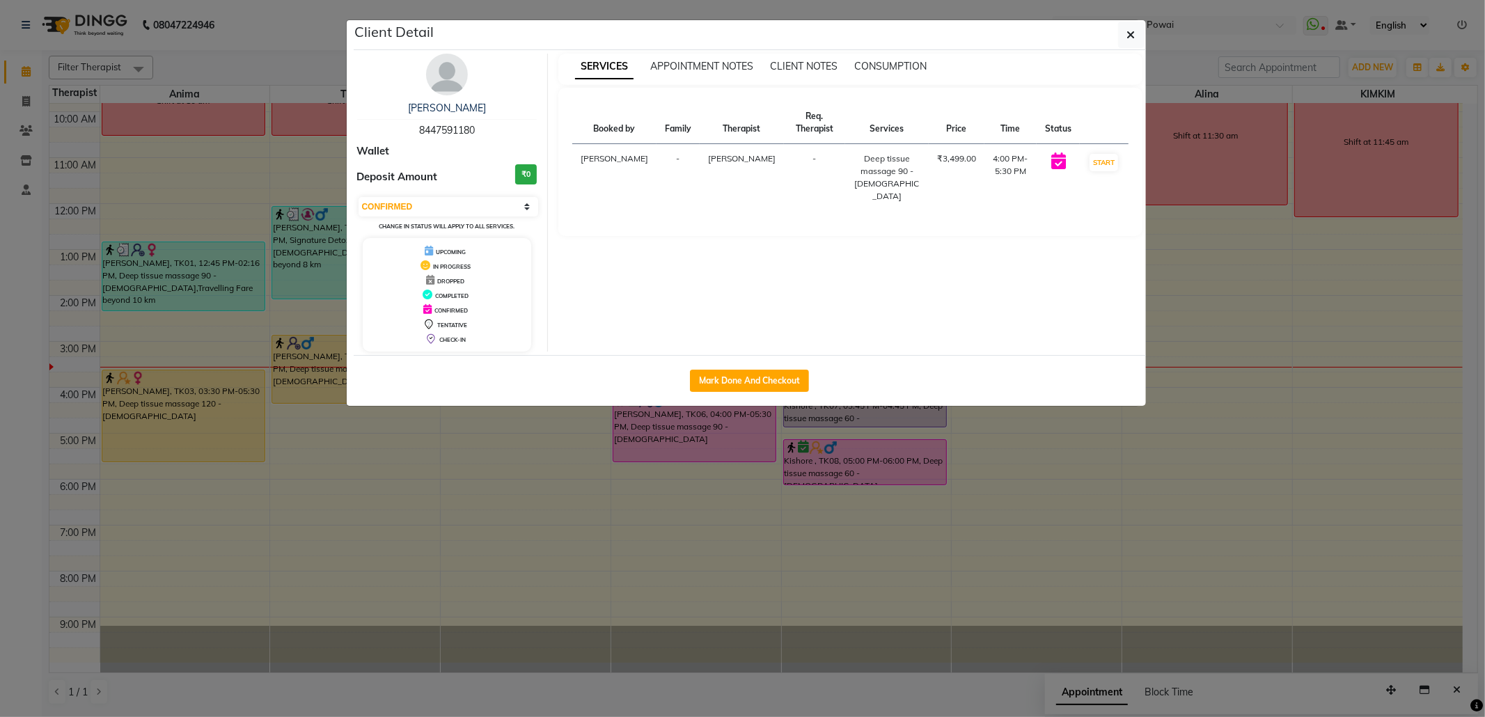
click at [1171, 29] on ngb-modal-window "Client Detail Ravi 8447591180 Wallet Deposit Amount ₹0 Select IN SERVICE CONFIR…" at bounding box center [742, 358] width 1485 height 717
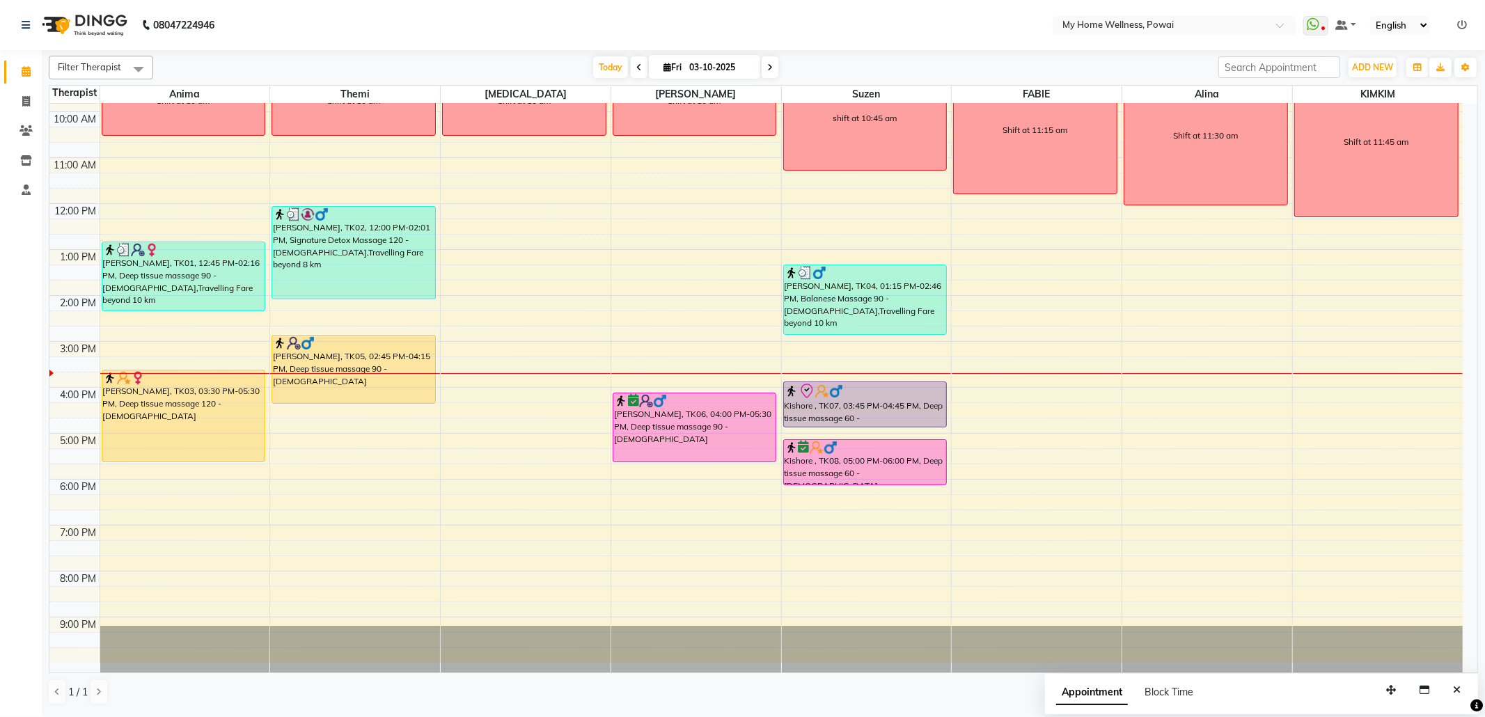
drag, startPoint x: 760, startPoint y: 65, endPoint x: 761, endPoint y: 74, distance: 8.4
click at [762, 65] on span at bounding box center [770, 67] width 17 height 22
type input "04-10-2025"
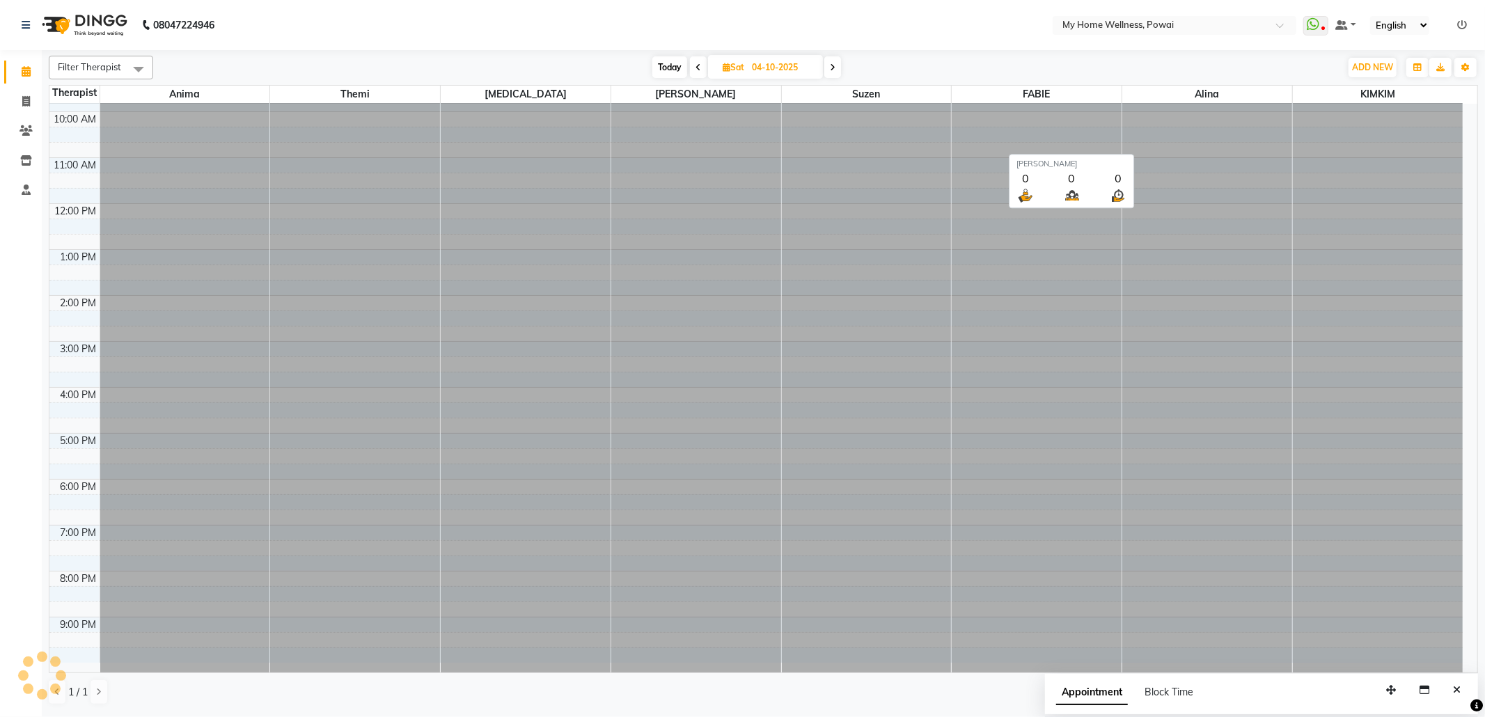
scroll to position [84, 0]
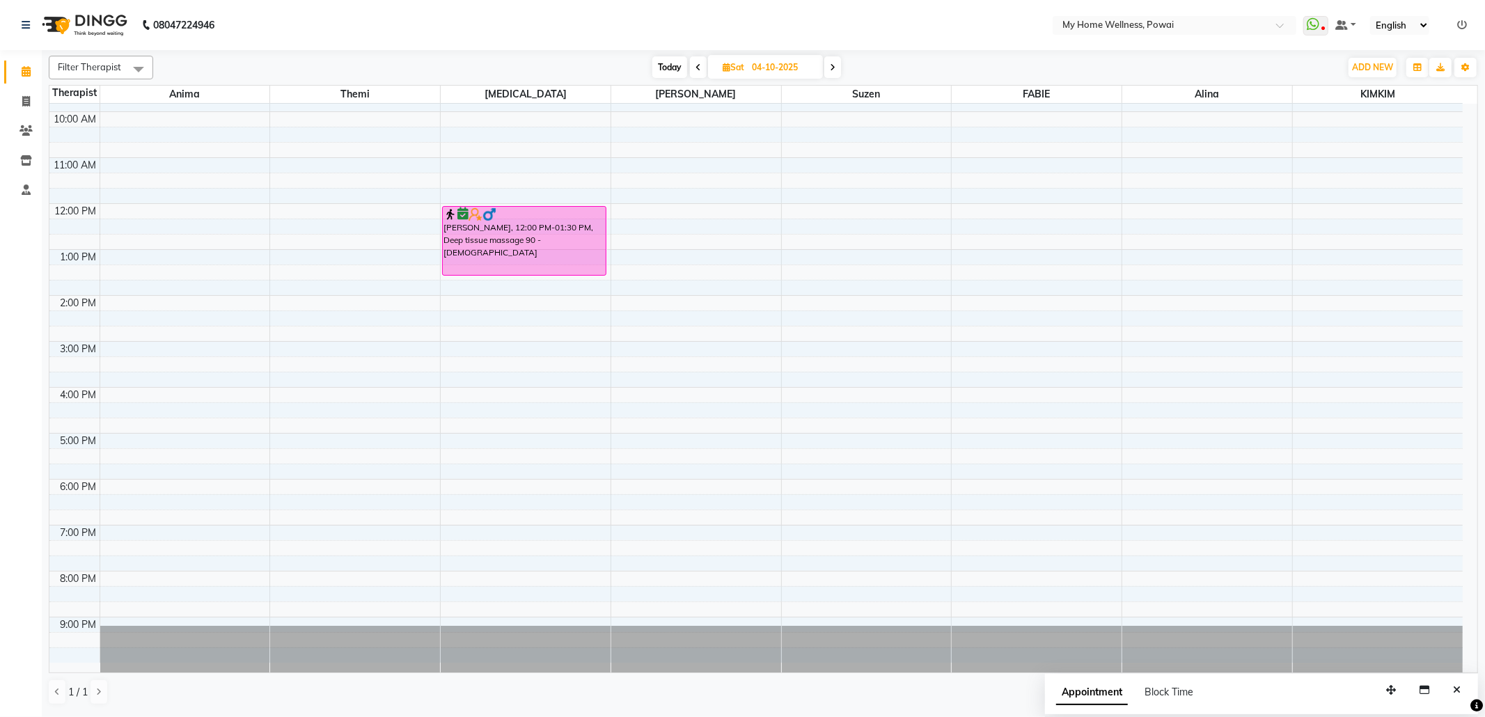
click at [827, 460] on div "8:00 AM 9:00 AM 10:00 AM 11:00 AM 12:00 PM 1:00 PM 2:00 PM 3:00 PM 4:00 PM 5:00…" at bounding box center [755, 341] width 1413 height 643
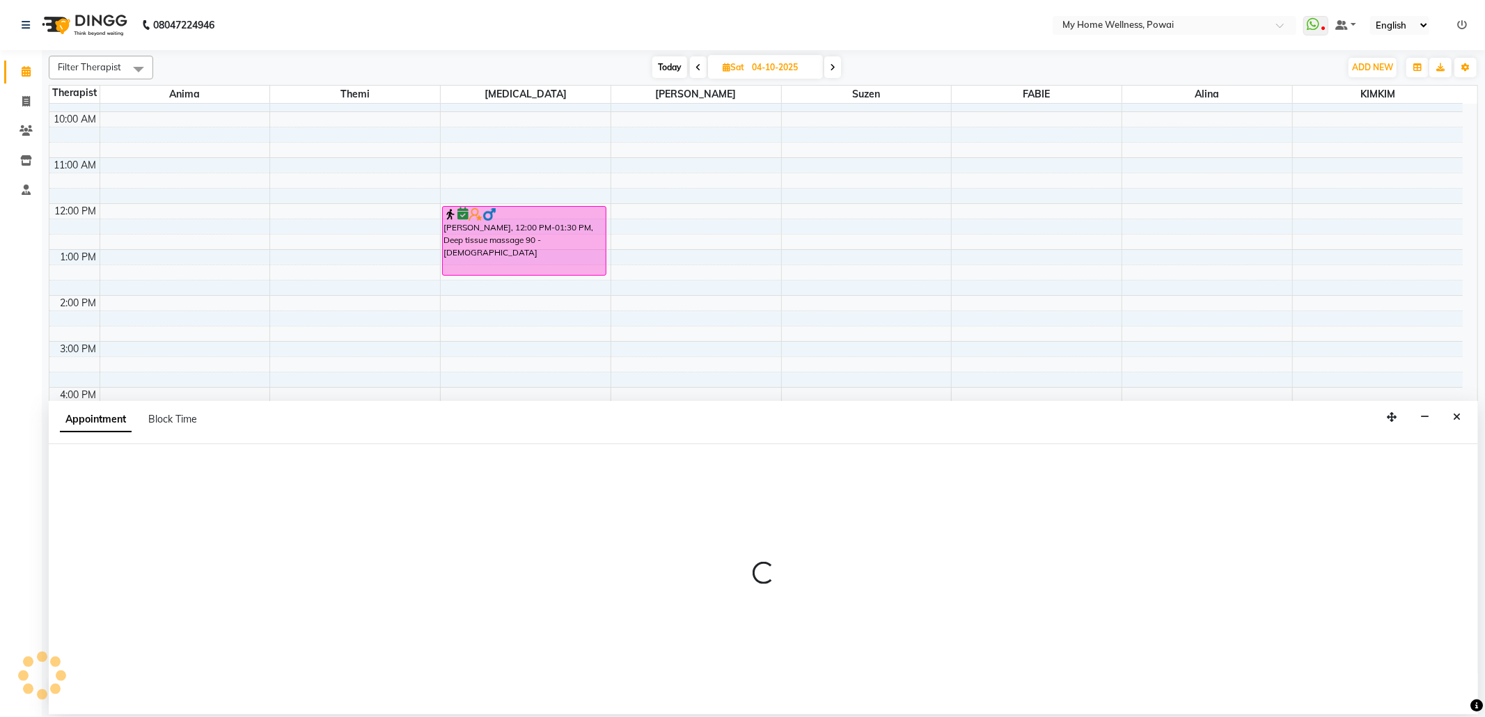
select select "29657"
select select "tentative"
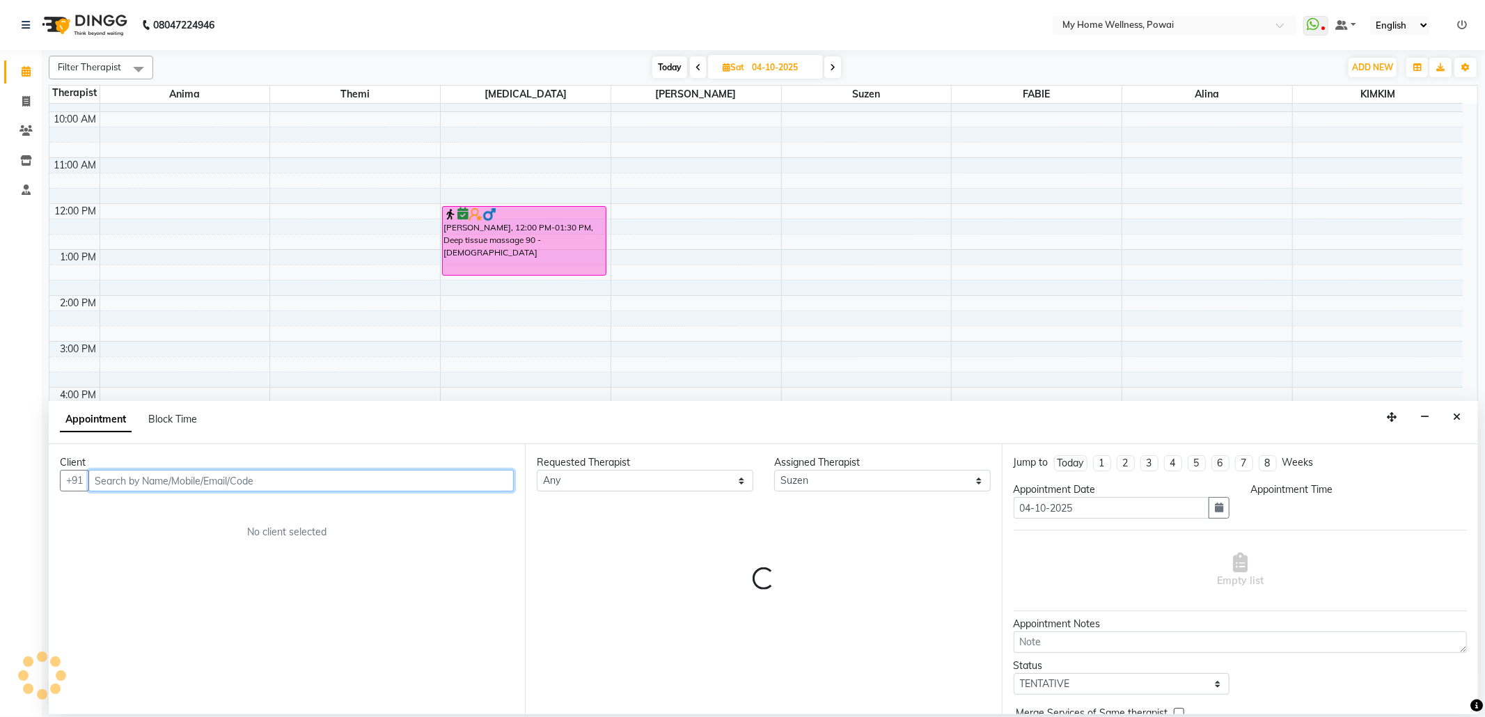
select select "1035"
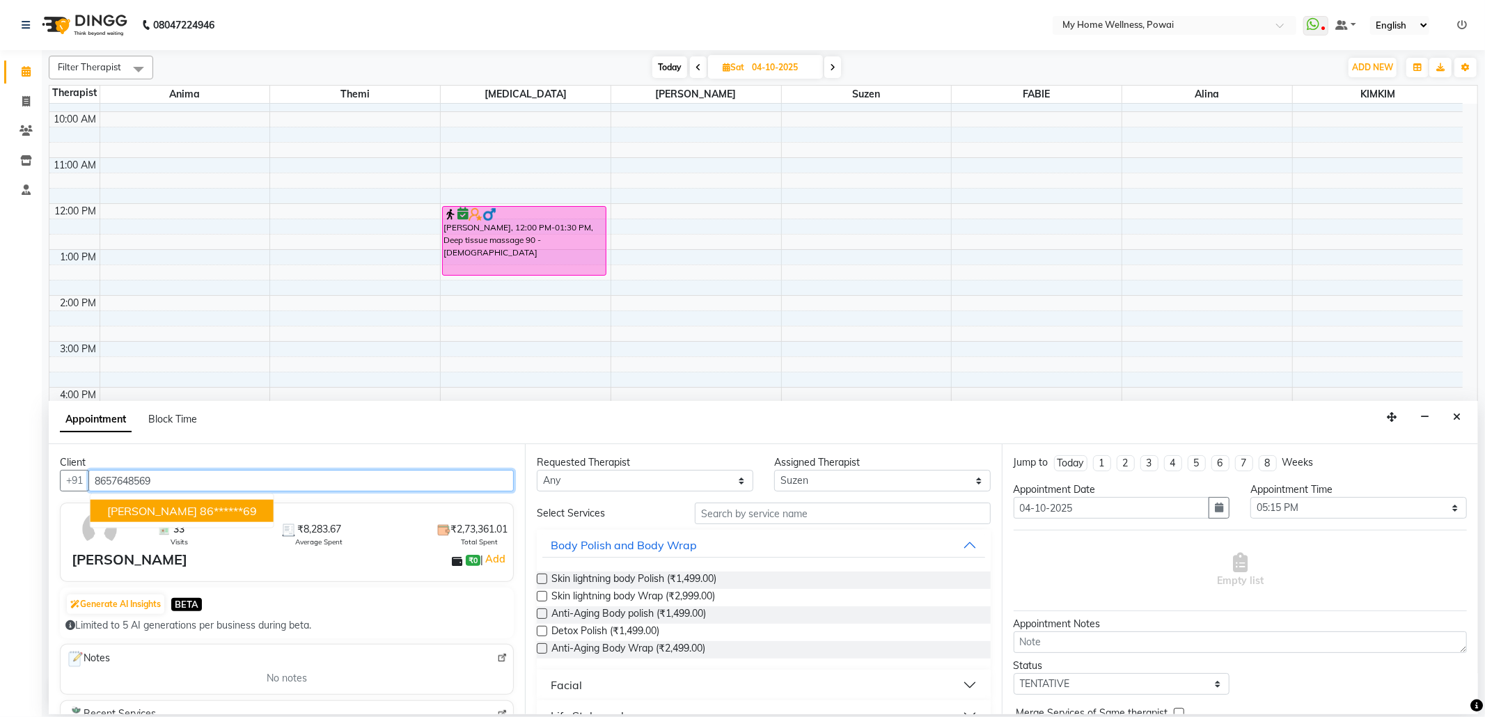
click at [249, 515] on button "[PERSON_NAME] 86******69" at bounding box center [182, 511] width 183 height 22
type input "86******69"
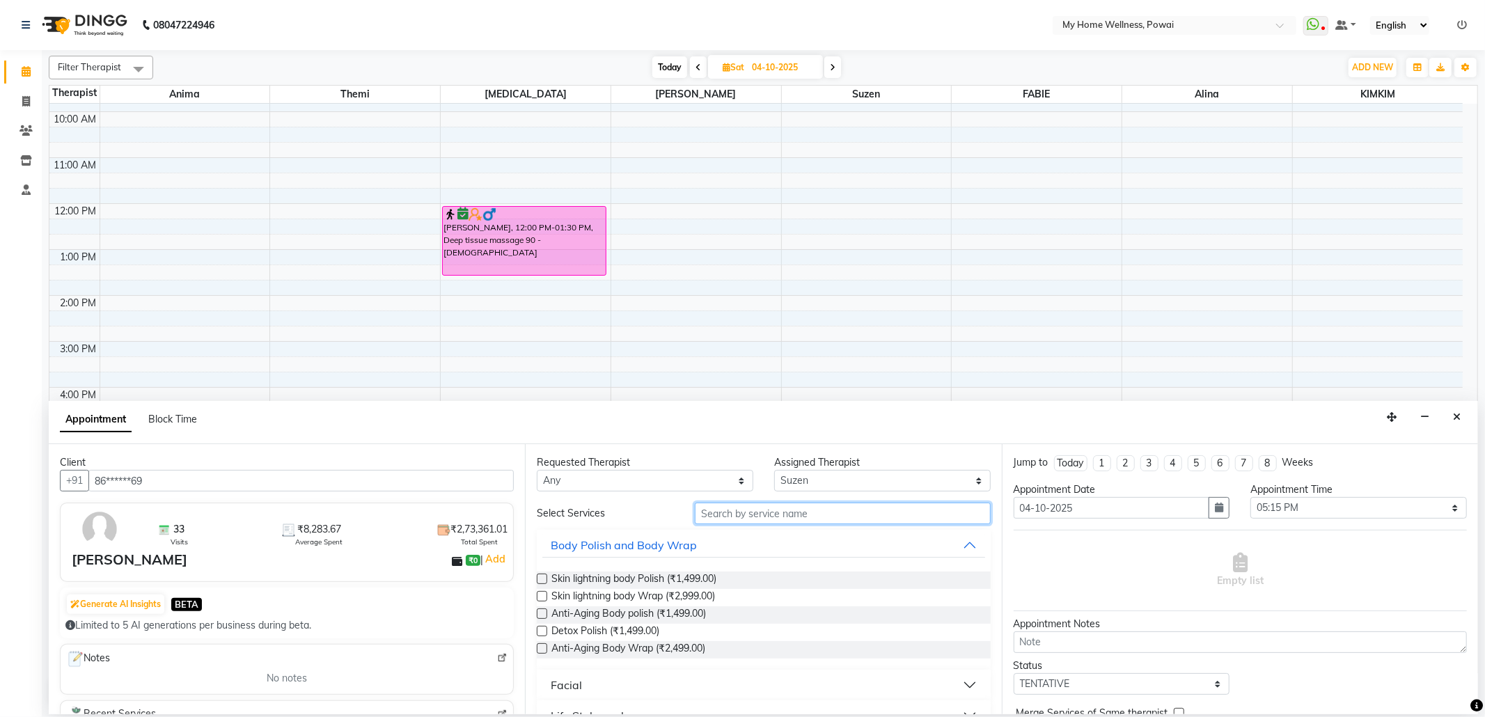
click at [736, 519] on input "text" at bounding box center [842, 514] width 295 height 22
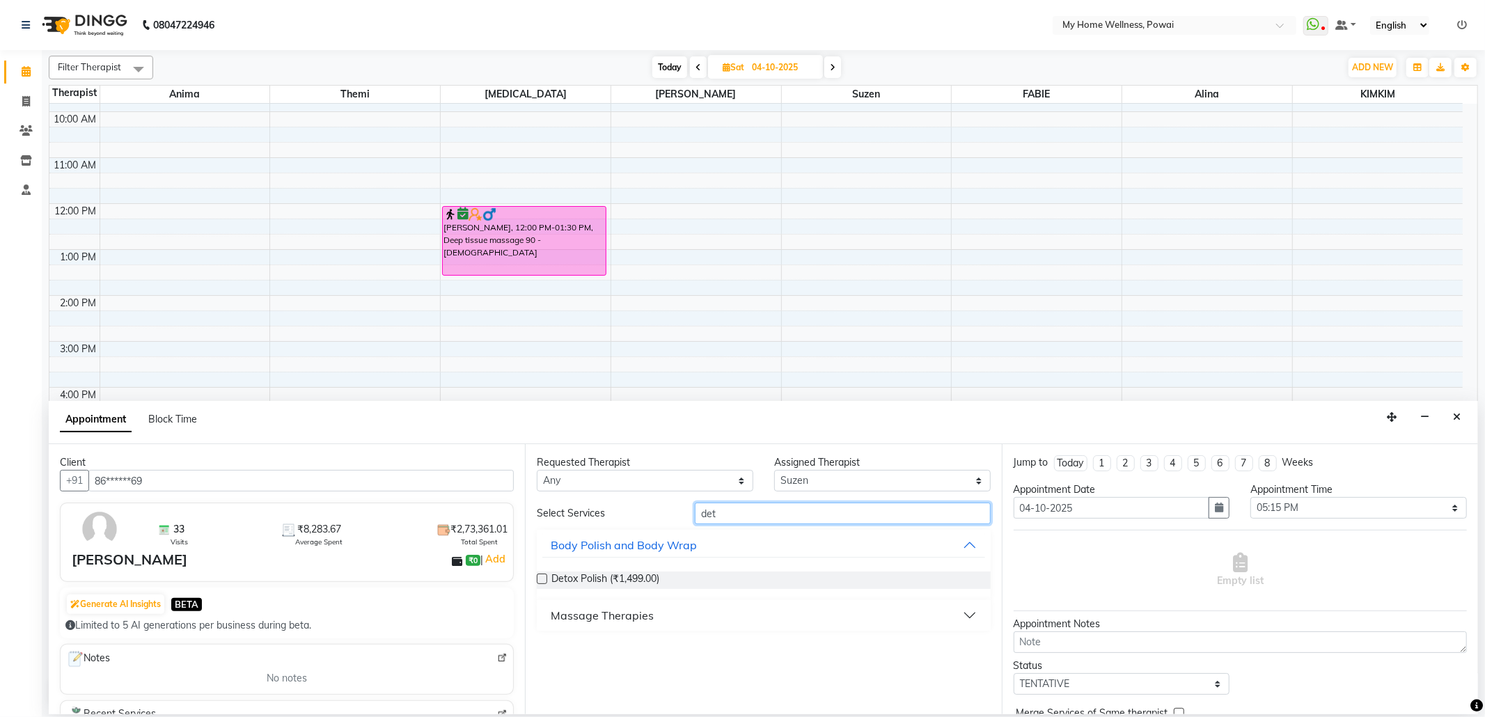
type input "det"
click at [639, 615] on div "Massage Therapies" at bounding box center [602, 615] width 103 height 17
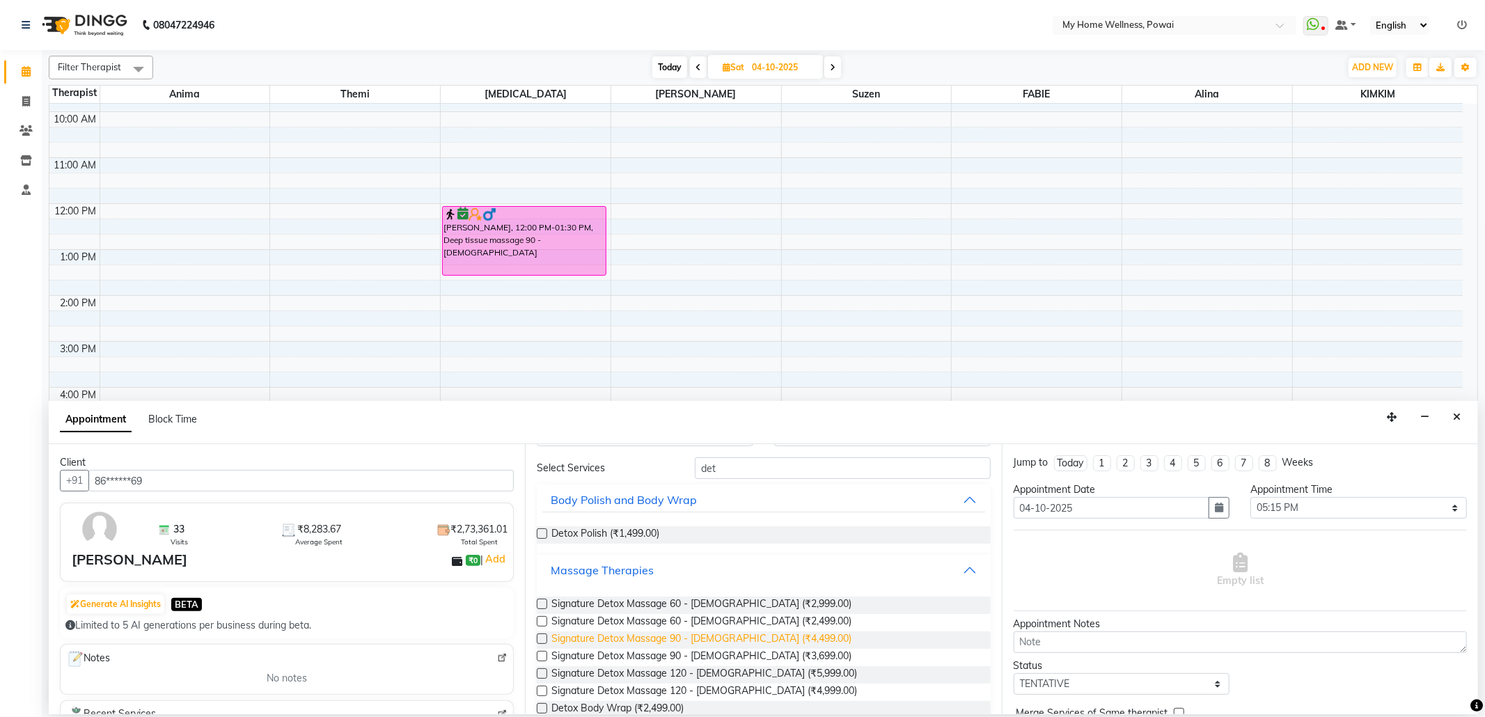
scroll to position [71, 0]
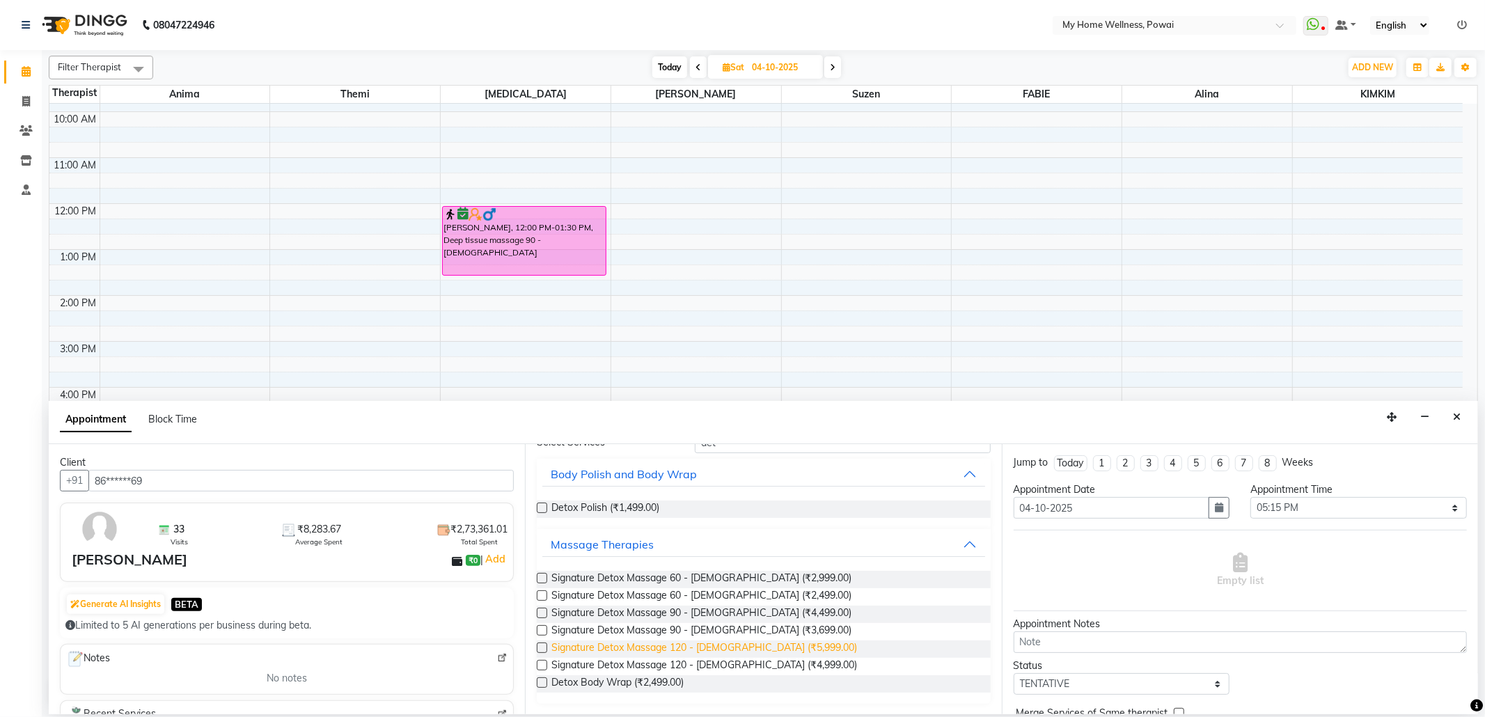
click at [703, 652] on span "Signature Detox Massage 120 - [DEMOGRAPHIC_DATA] (₹5,999.00)" at bounding box center [704, 649] width 306 height 17
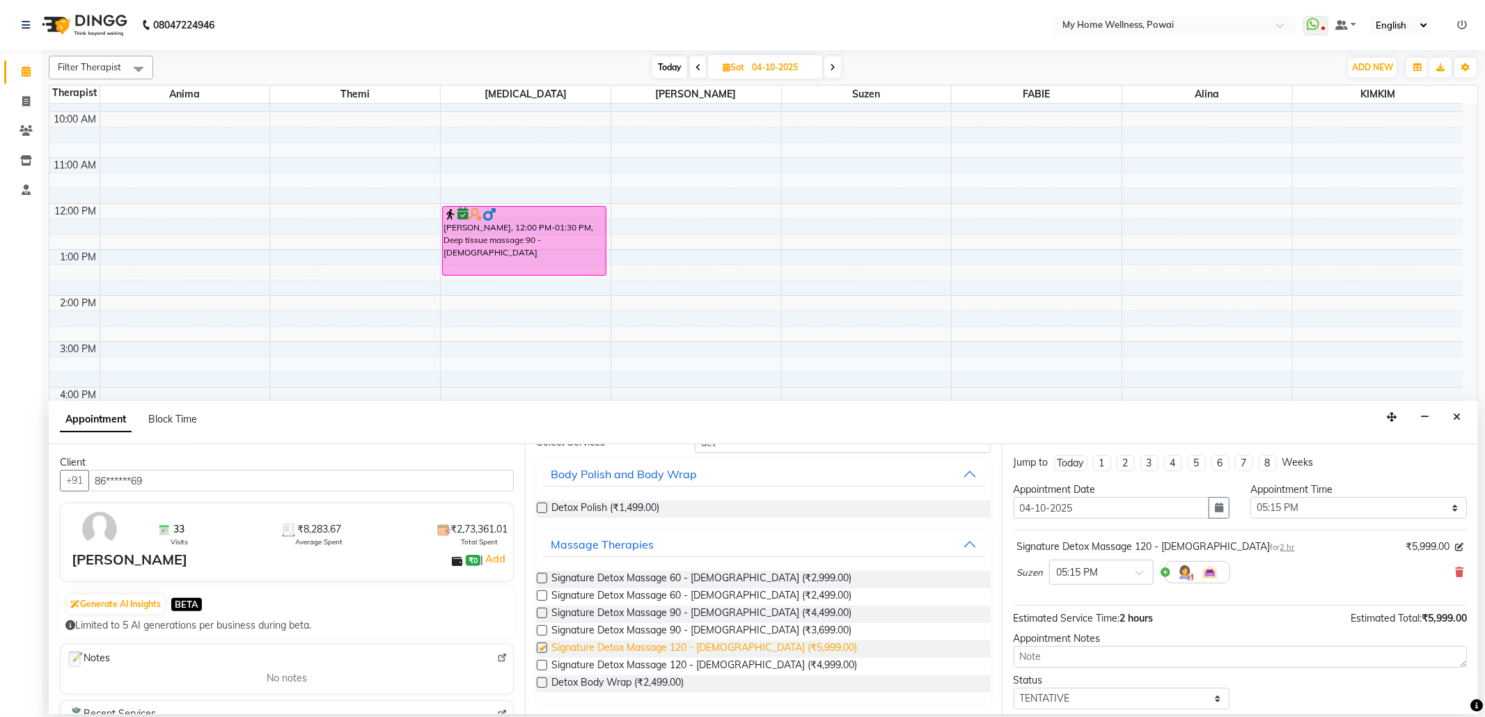
checkbox input "false"
click at [711, 578] on span "Signature Detox Massage 60 - [DEMOGRAPHIC_DATA] (₹2,999.00)" at bounding box center [701, 579] width 300 height 17
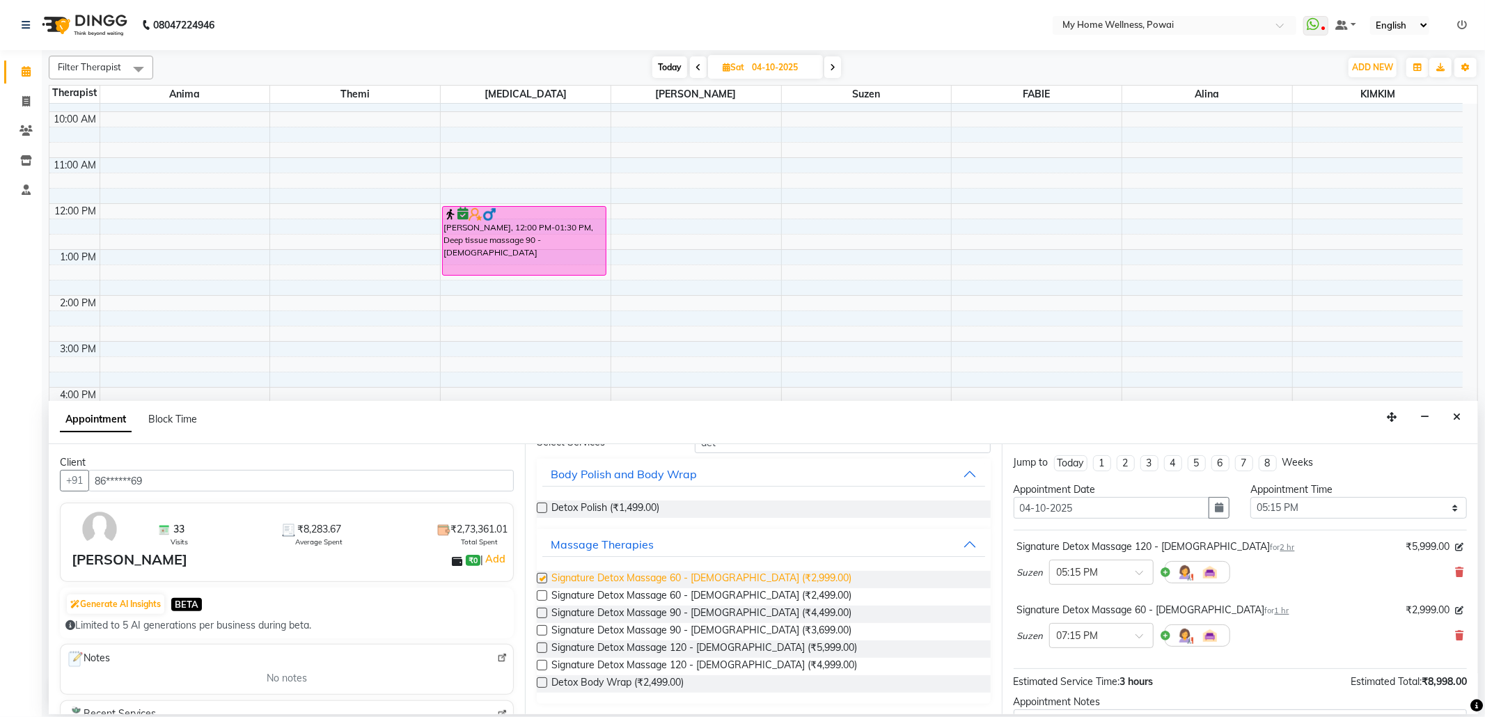
checkbox input "false"
click at [1265, 514] on select "Select 09:00 AM 09:15 AM 09:30 AM 09:45 AM 10:00 AM 10:15 AM 10:30 AM 10:45 AM …" at bounding box center [1358, 508] width 217 height 22
select select "1065"
click at [1250, 499] on select "Select 09:00 AM 09:15 AM 09:30 AM 09:45 AM 10:00 AM 10:15 AM 10:30 AM 10:45 AM …" at bounding box center [1358, 508] width 217 height 22
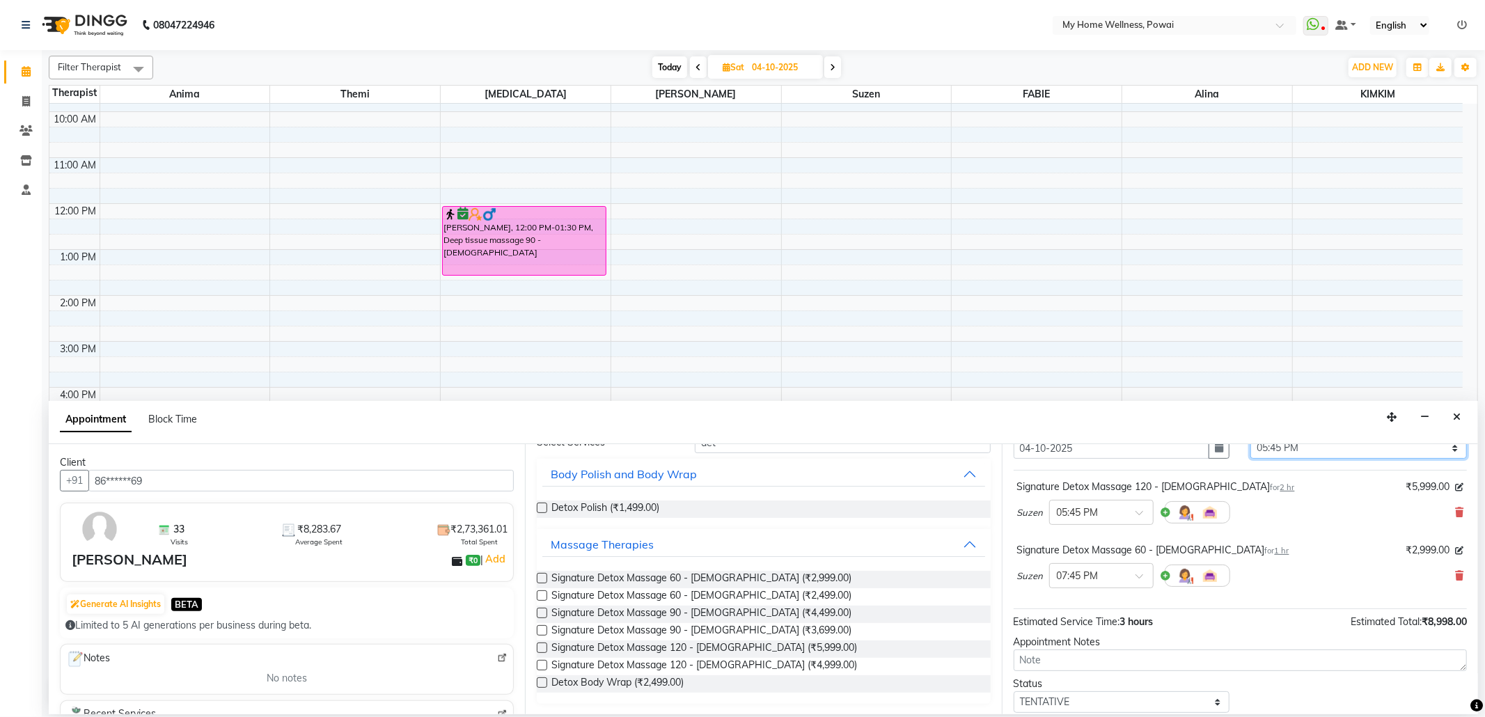
scroll to position [93, 0]
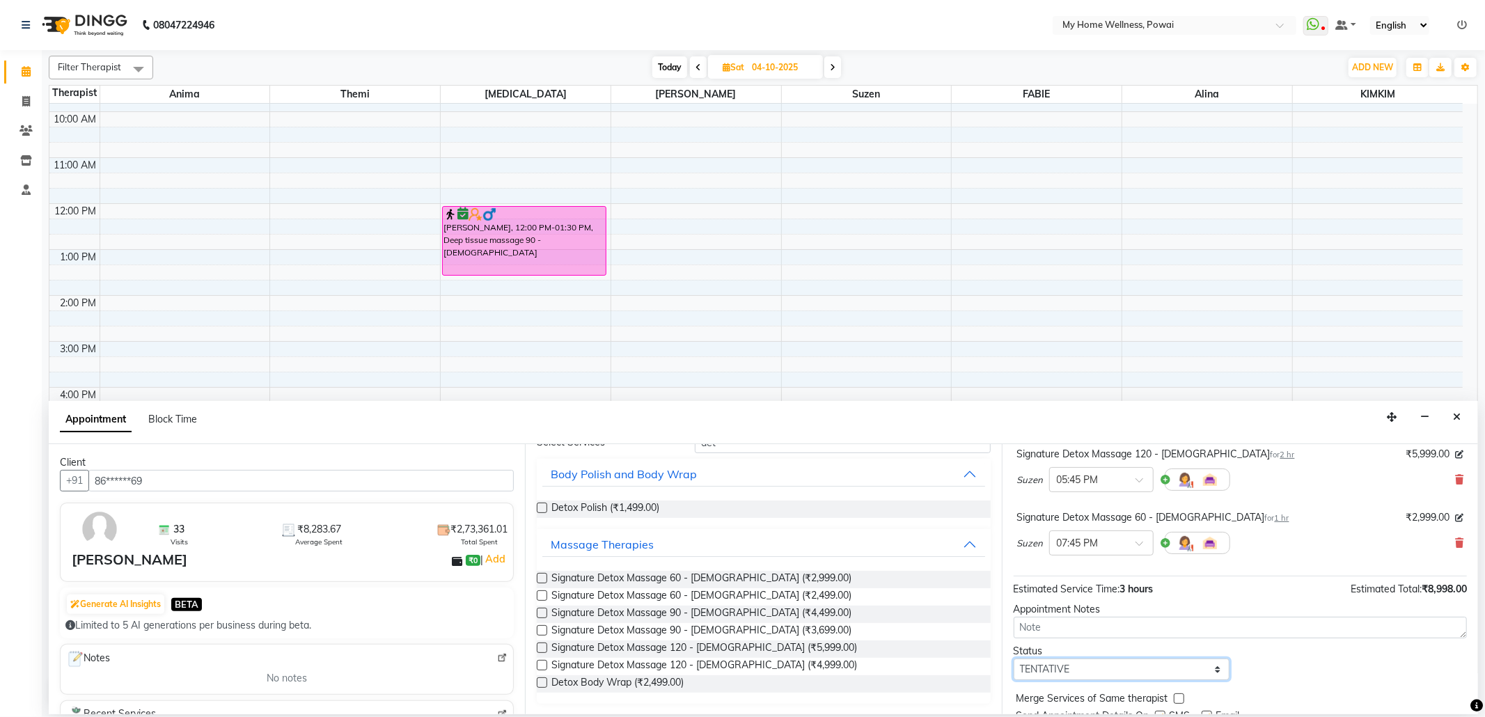
drag, startPoint x: 1118, startPoint y: 673, endPoint x: 1115, endPoint y: 661, distance: 12.3
click at [1118, 673] on select "Select TENTATIVE CONFIRM UPCOMING" at bounding box center [1122, 670] width 217 height 22
select select "confirm booking"
click at [1014, 661] on select "Select TENTATIVE CONFIRM UPCOMING" at bounding box center [1122, 670] width 217 height 22
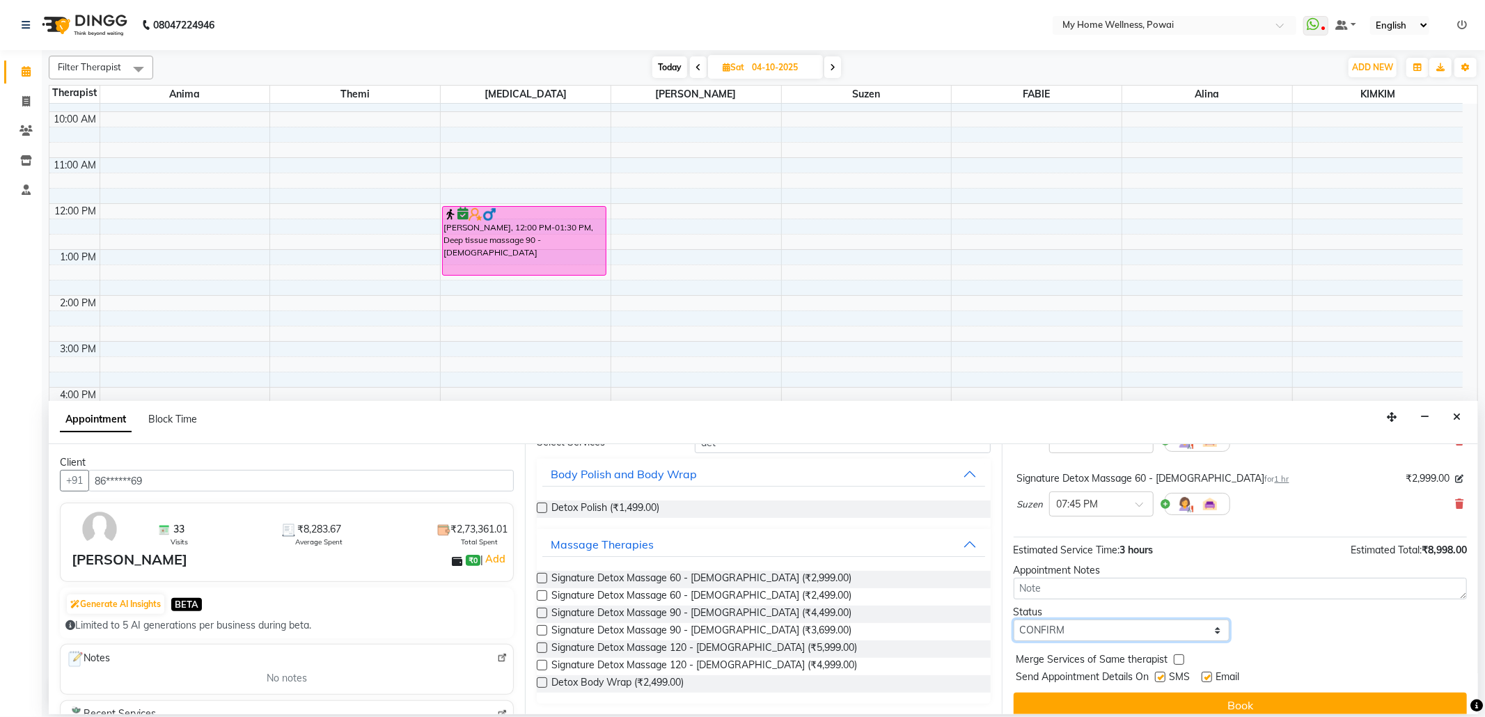
scroll to position [148, 0]
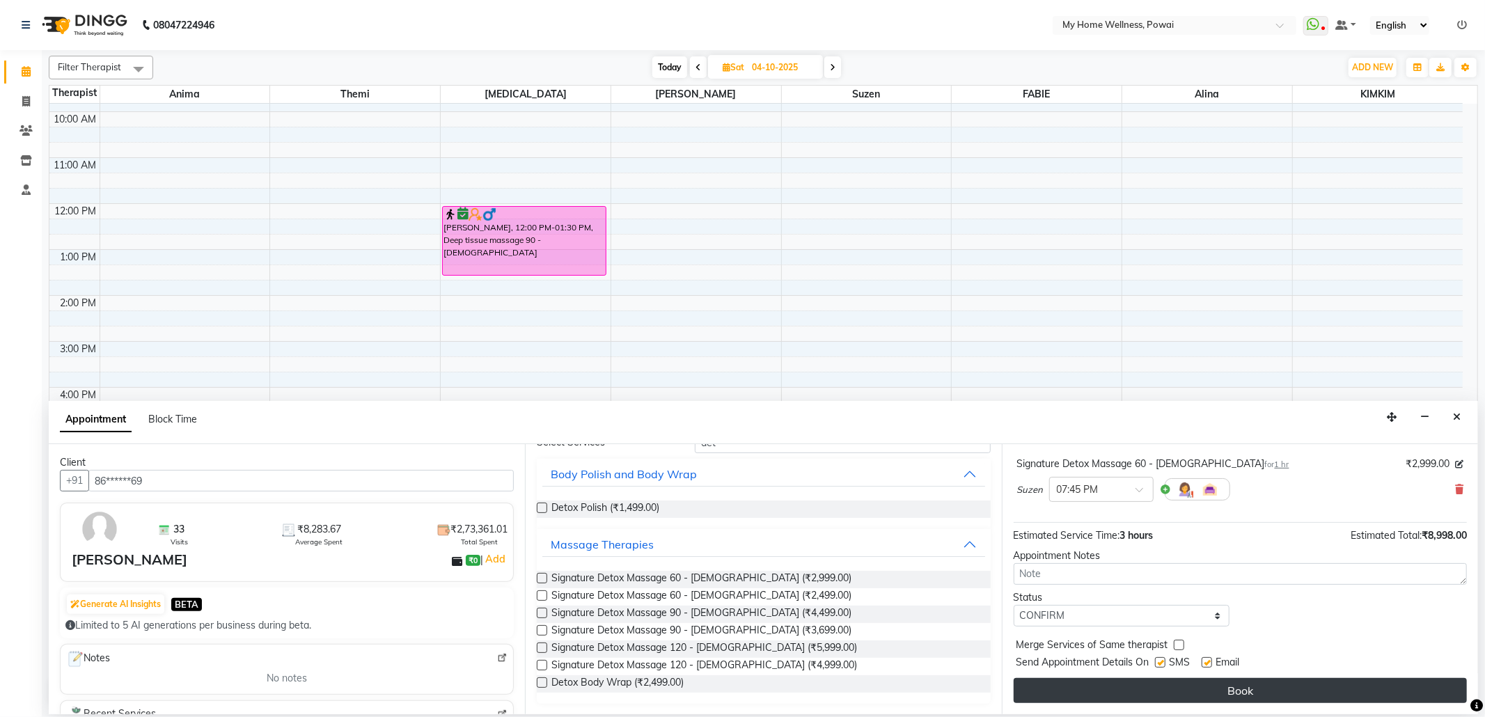
click at [1117, 694] on button "Book" at bounding box center [1240, 690] width 453 height 25
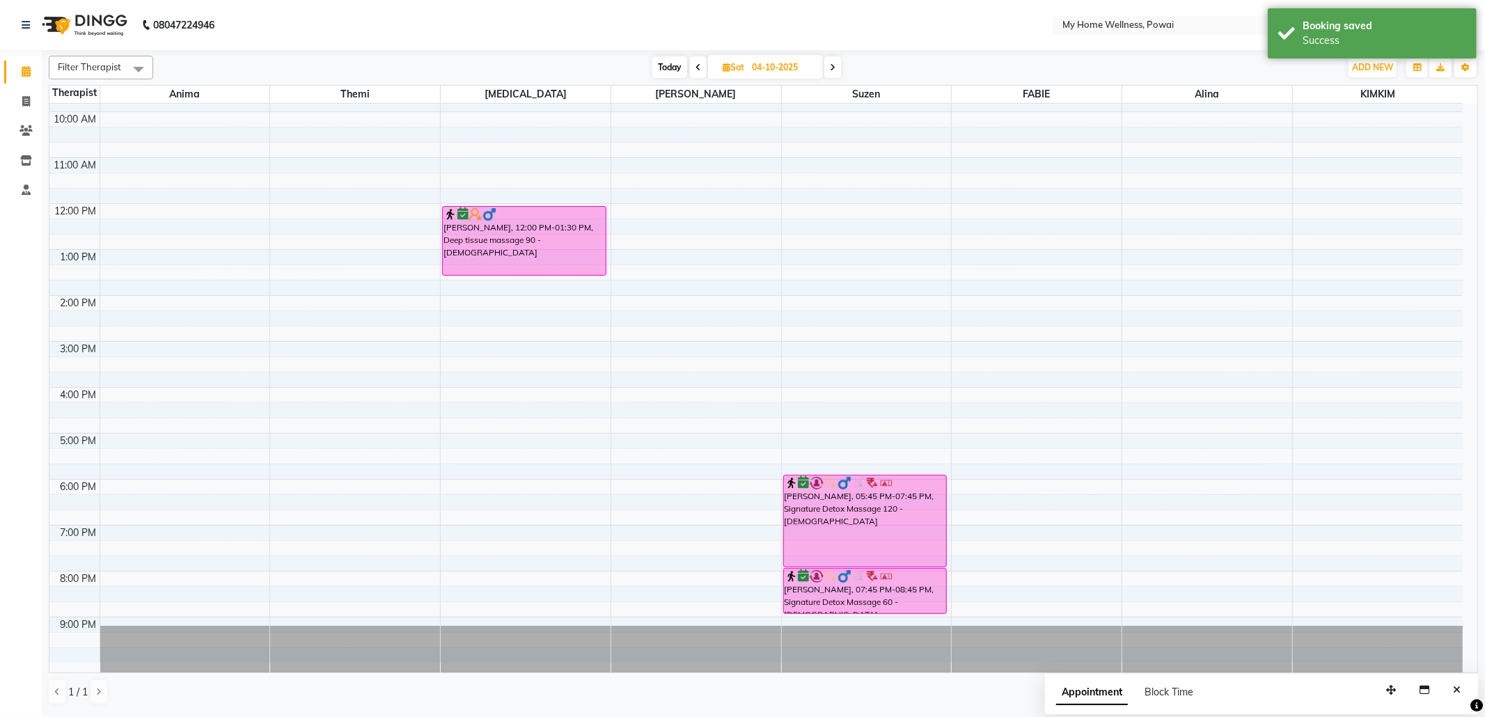
click at [664, 67] on span "Today" at bounding box center [669, 67] width 35 height 22
type input "03-10-2025"
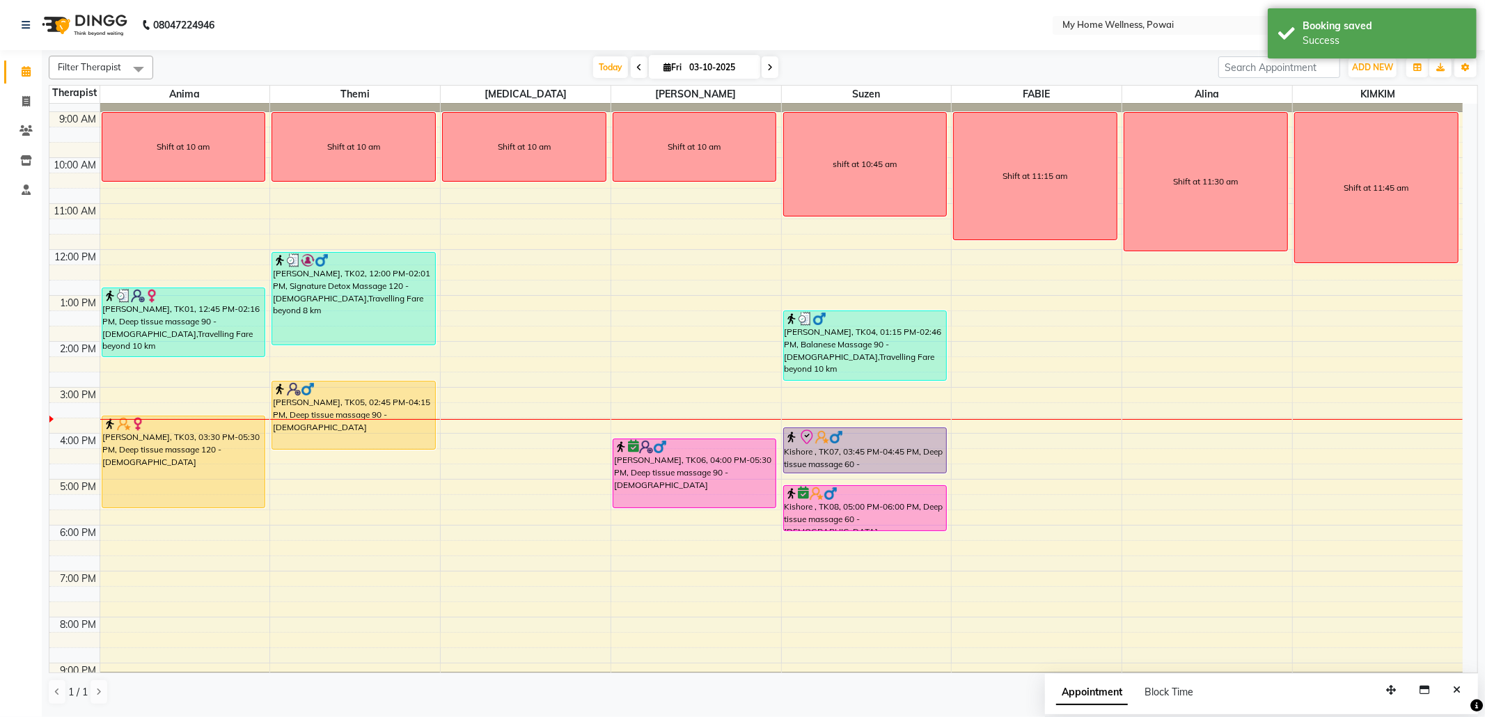
scroll to position [0, 0]
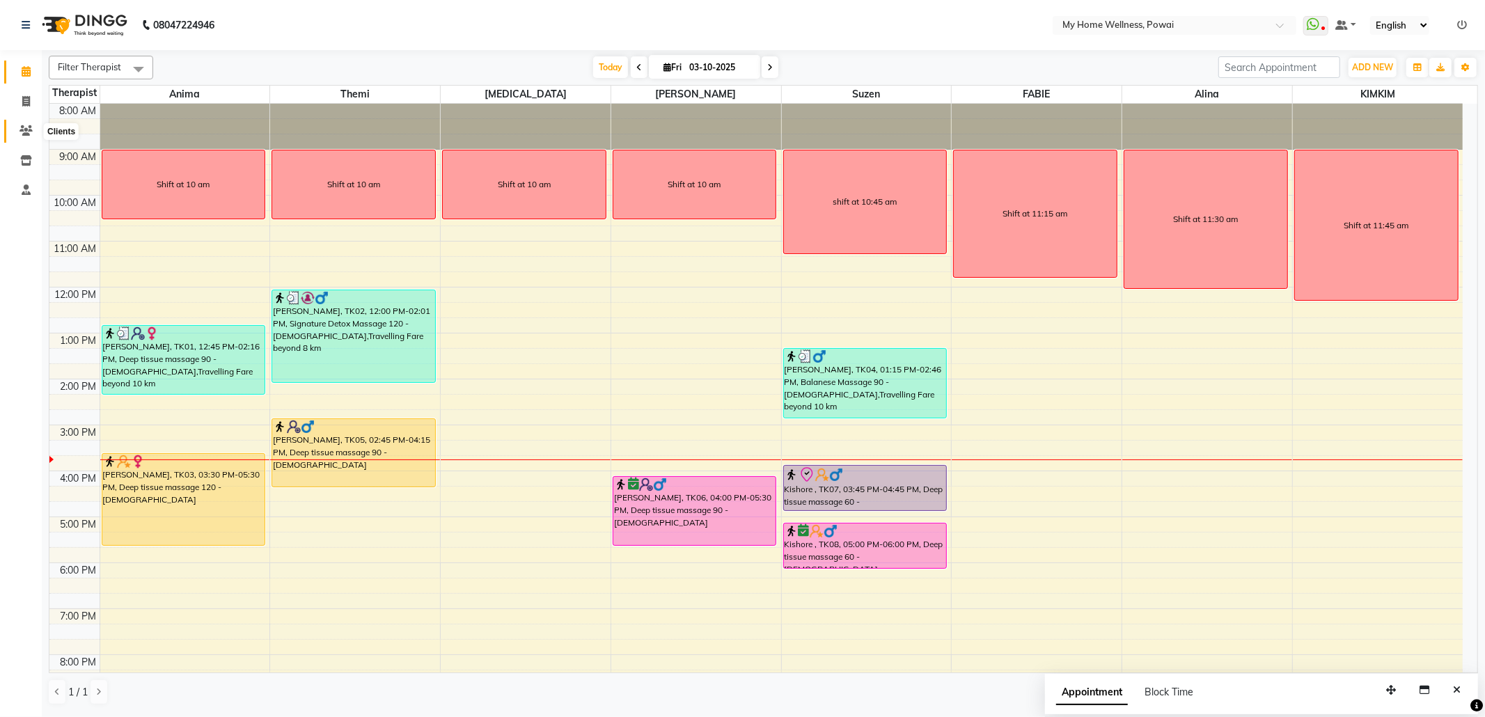
click at [24, 134] on icon at bounding box center [25, 130] width 13 height 10
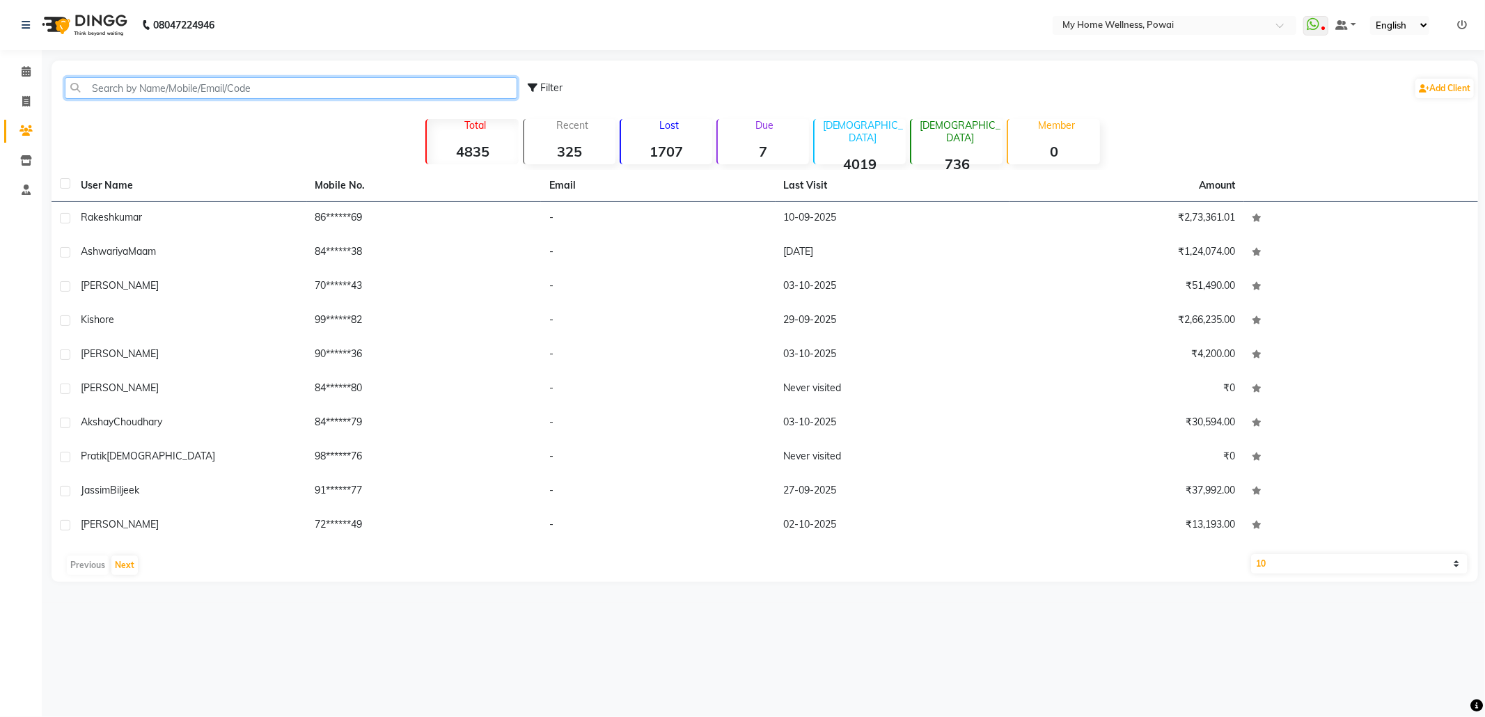
click at [260, 95] on input "text" at bounding box center [291, 88] width 453 height 22
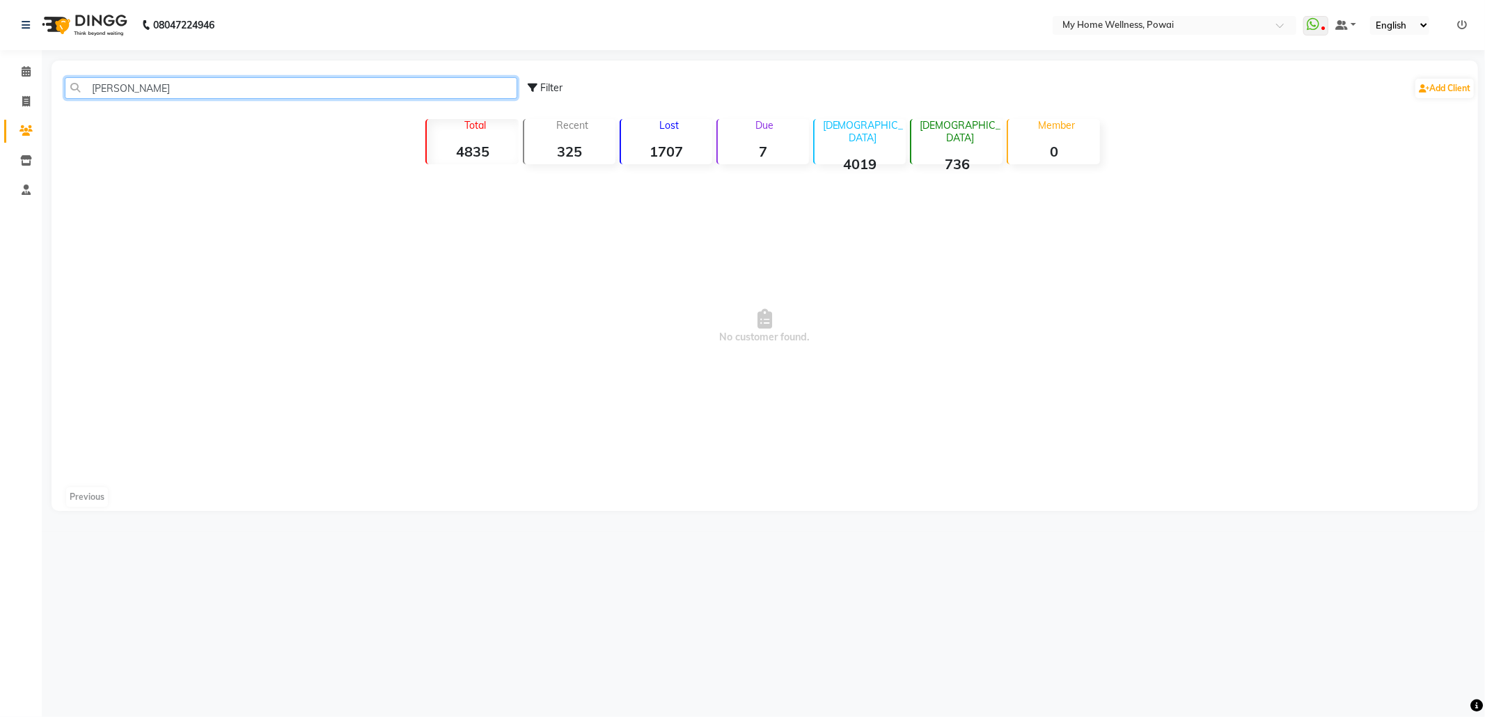
drag, startPoint x: 174, startPoint y: 93, endPoint x: 38, endPoint y: 74, distance: 137.9
click at [38, 74] on app-home "08047224946 Select Location × My Home Wellness, Powai WhatsApp Status ✕ Status:…" at bounding box center [742, 266] width 1485 height 532
type input "A"
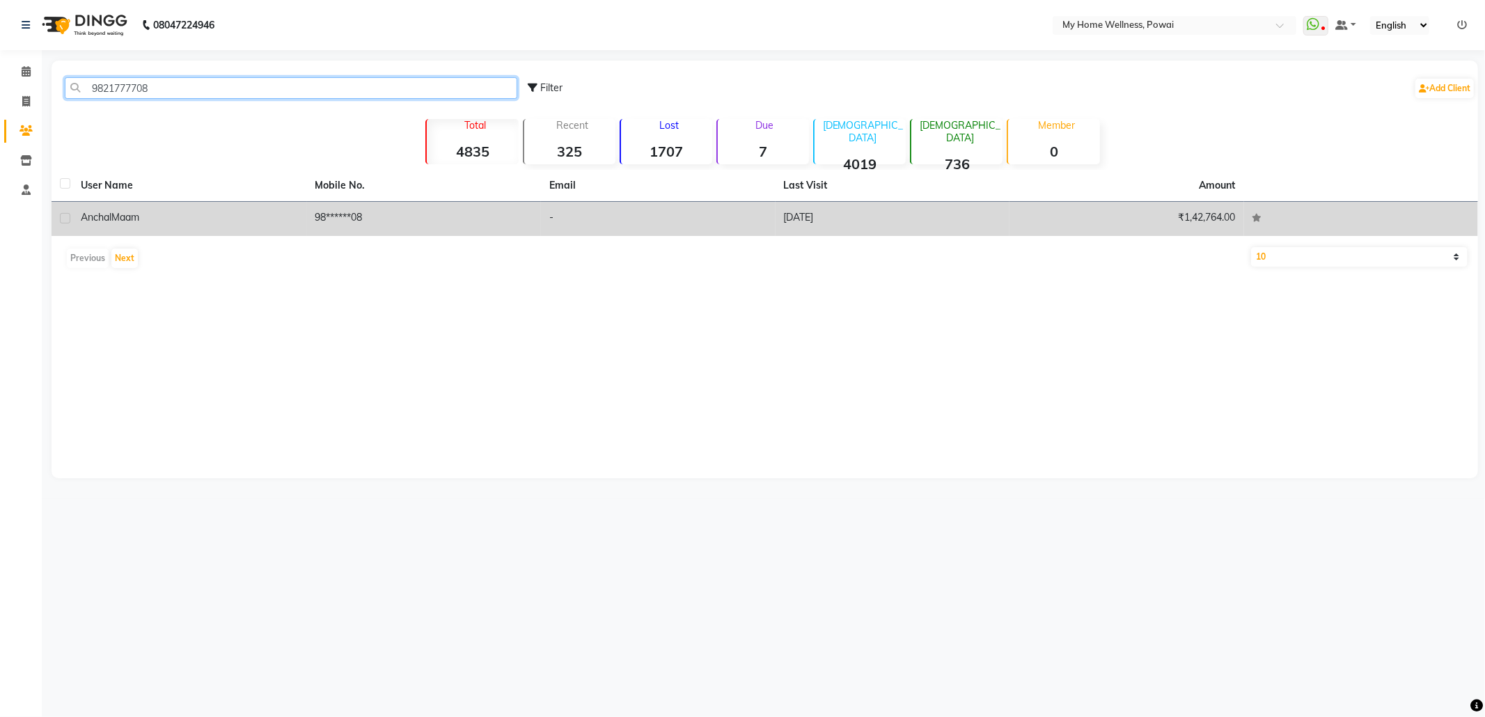
type input "9821777708"
click at [401, 221] on td "98******08" at bounding box center [424, 219] width 235 height 34
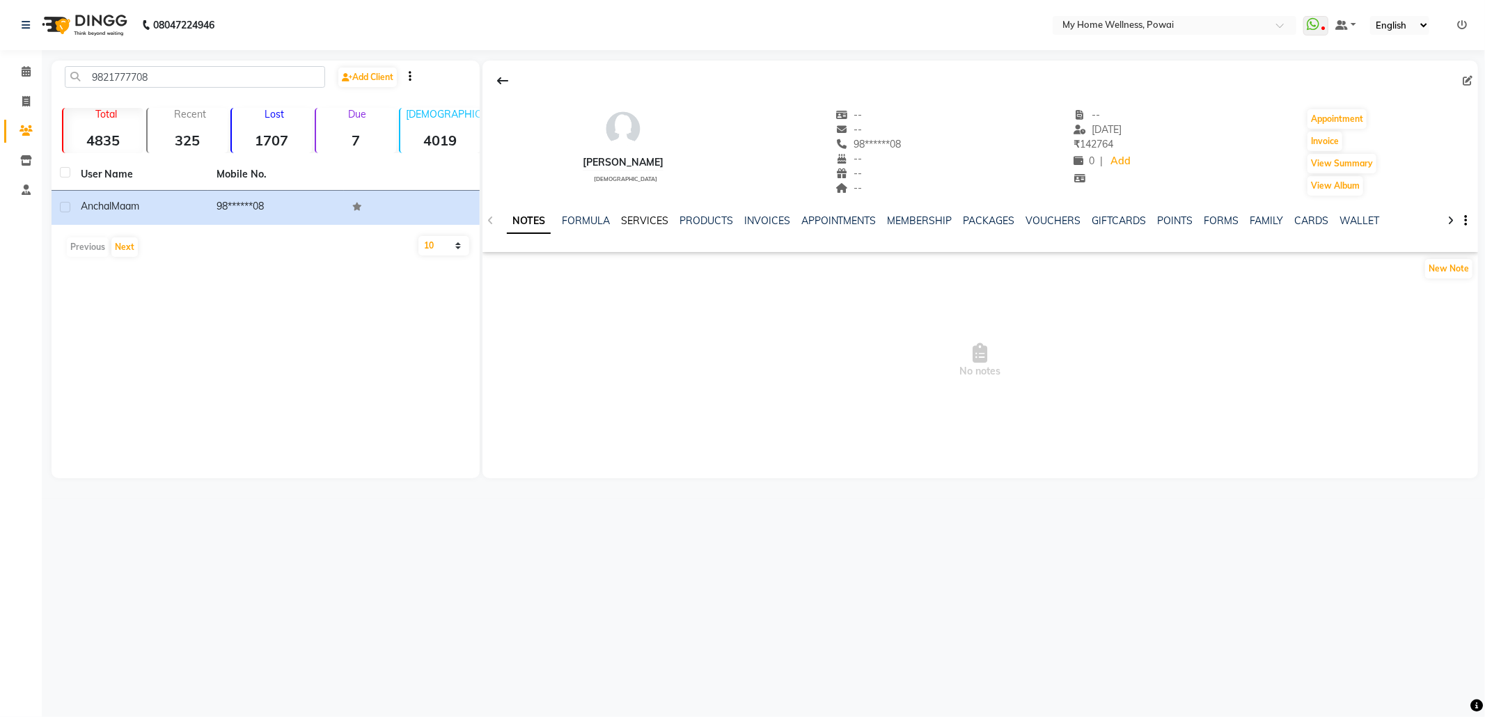
click at [630, 221] on link "SERVICES" at bounding box center [644, 220] width 47 height 13
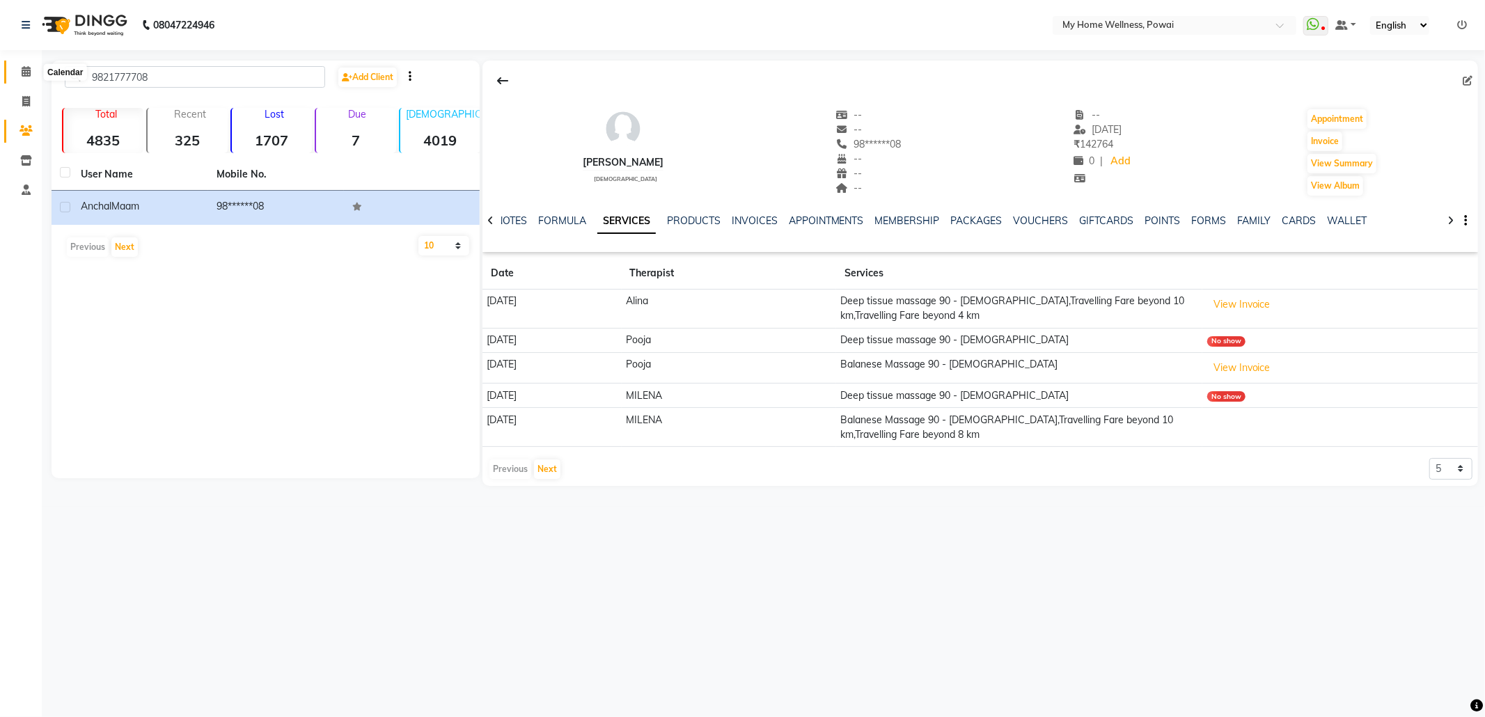
click at [25, 70] on icon at bounding box center [26, 71] width 9 height 10
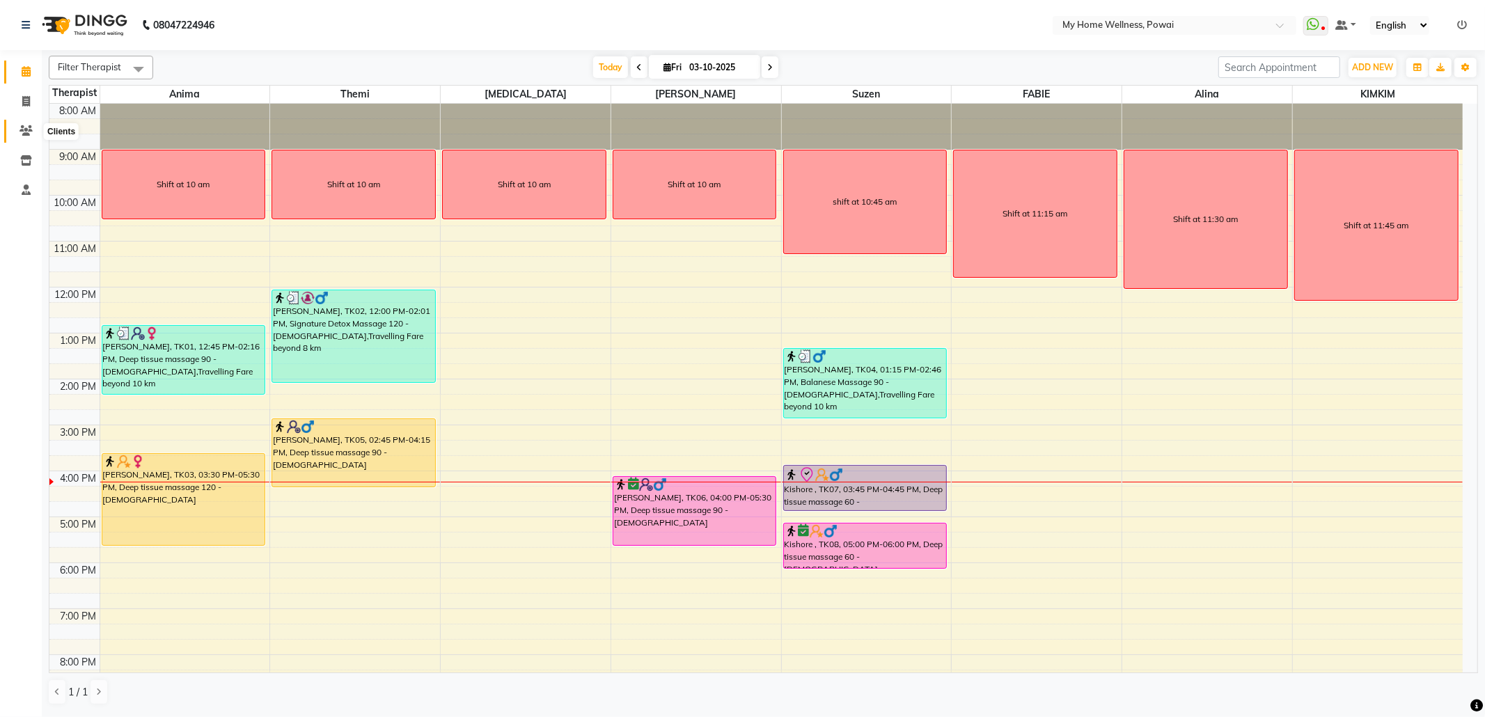
click at [26, 132] on icon at bounding box center [25, 130] width 13 height 10
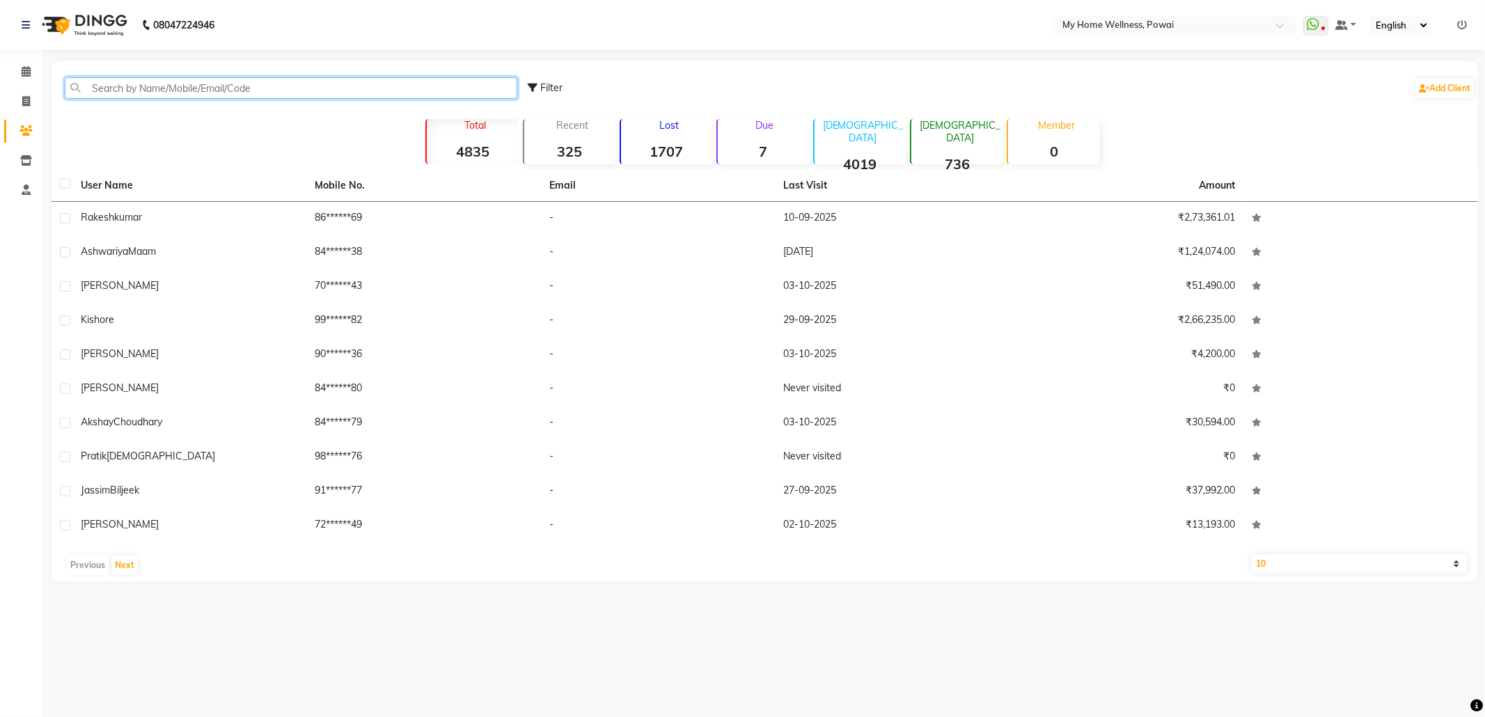
click at [182, 86] on input "text" at bounding box center [291, 88] width 453 height 22
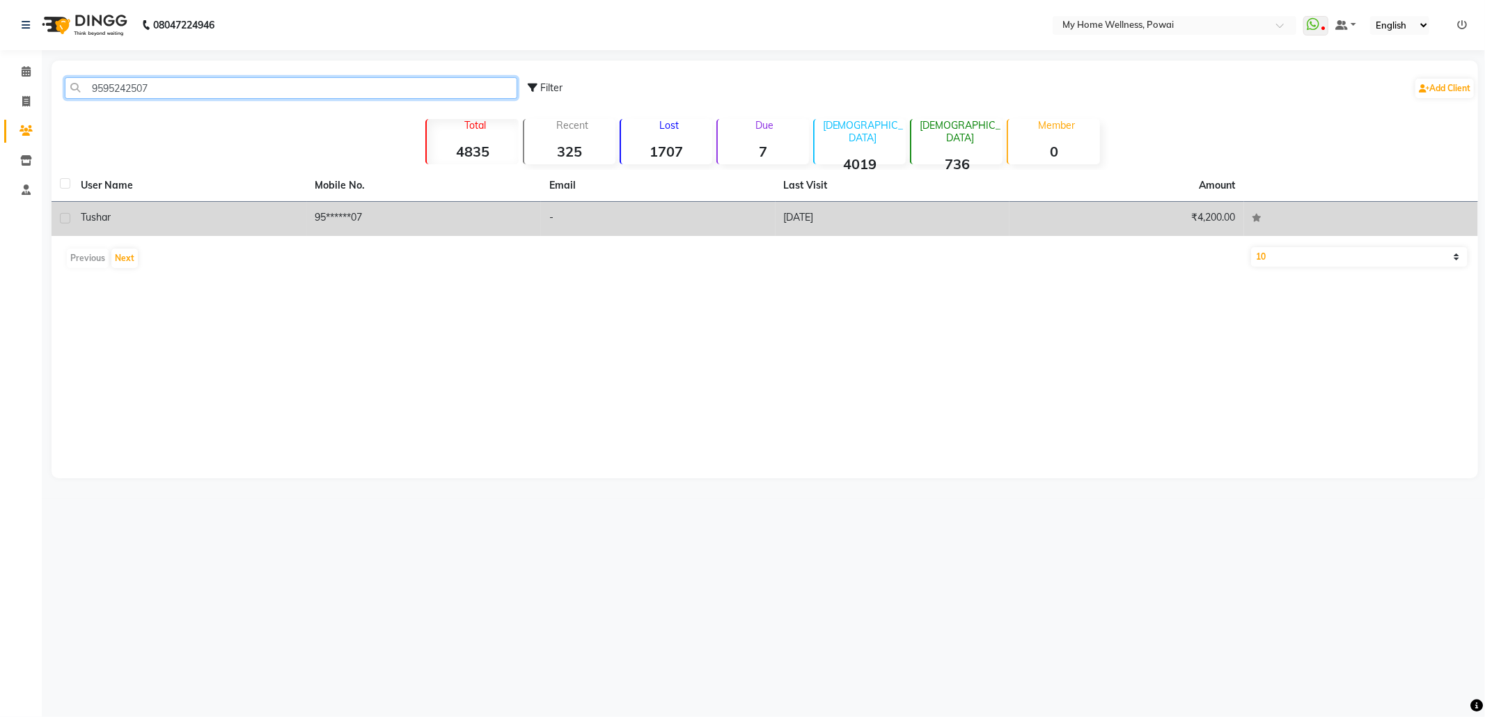
type input "9595242507"
click at [354, 221] on td "95******07" at bounding box center [424, 219] width 235 height 34
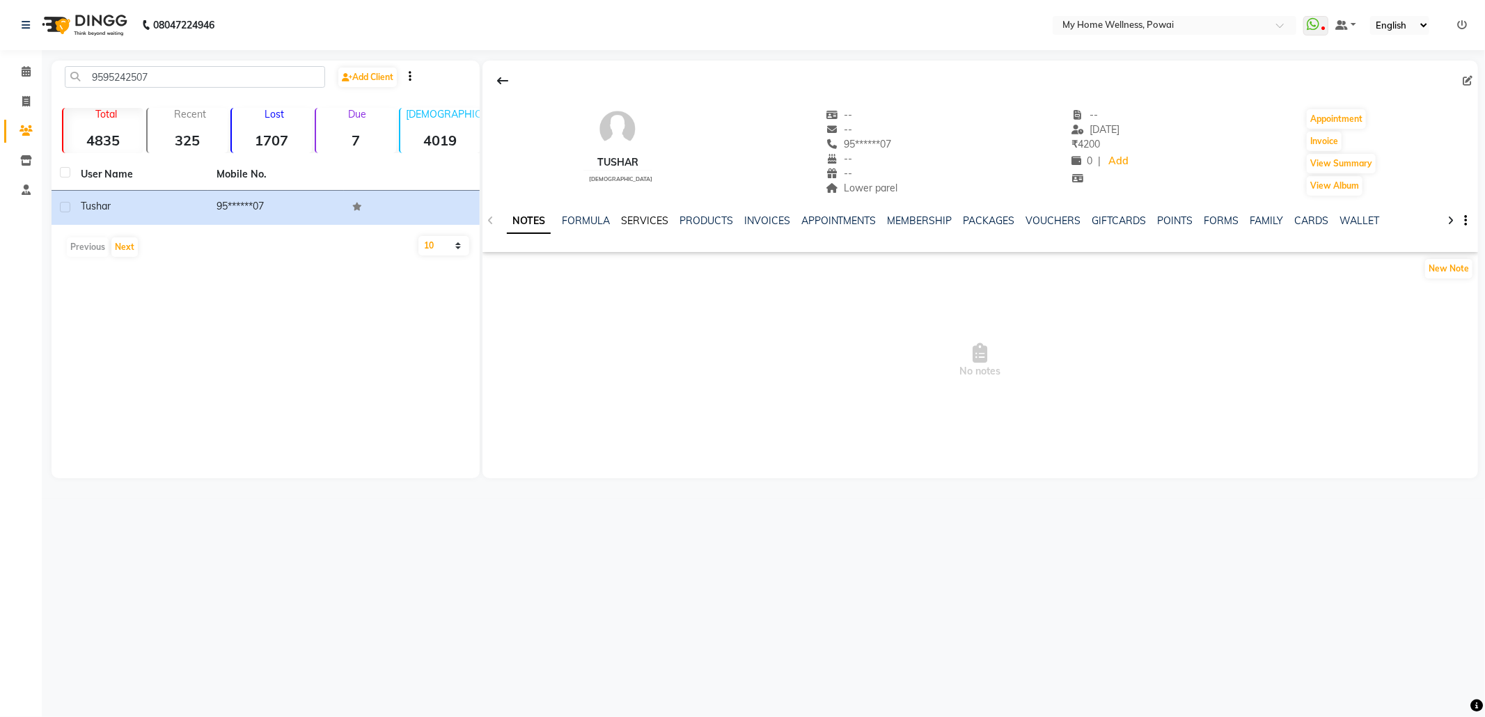
click at [628, 220] on link "SERVICES" at bounding box center [644, 220] width 47 height 13
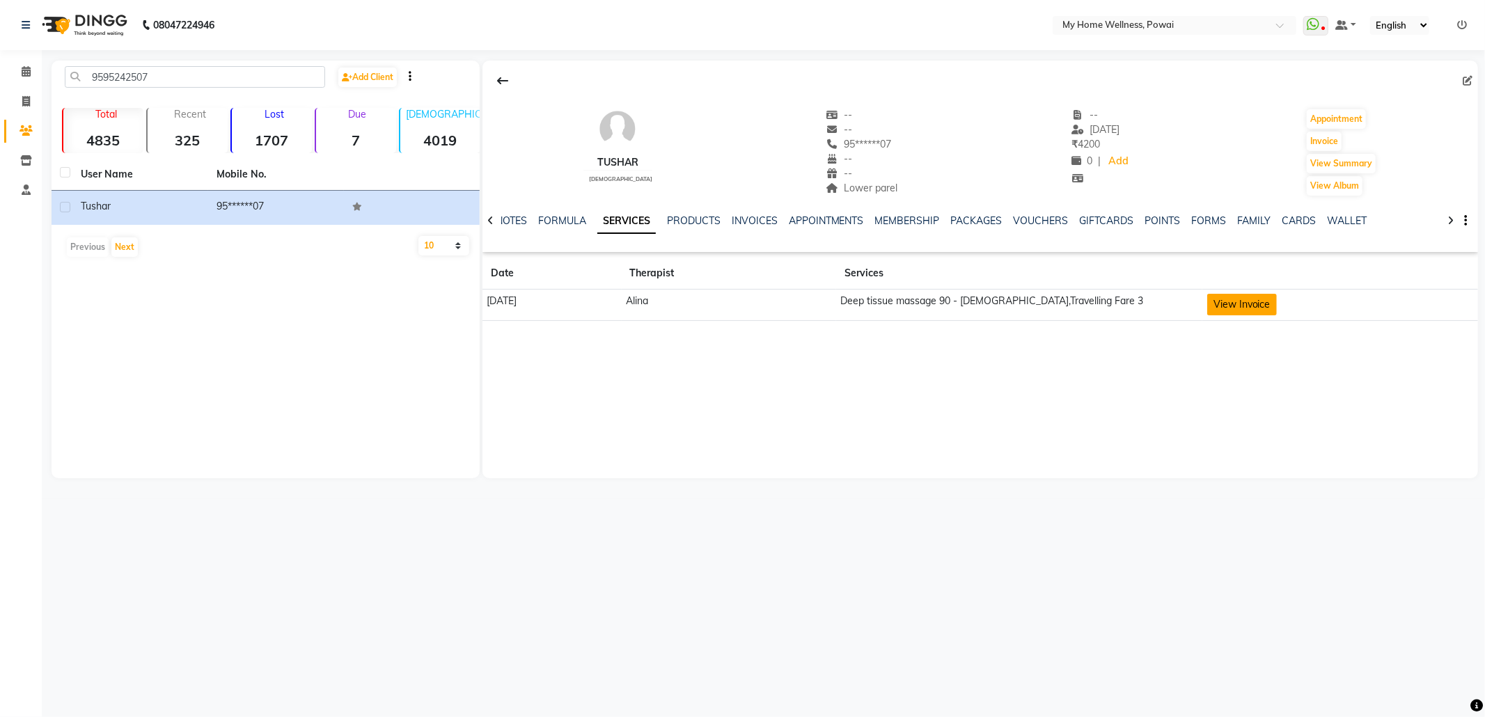
click at [1263, 305] on button "View Invoice" at bounding box center [1242, 305] width 70 height 22
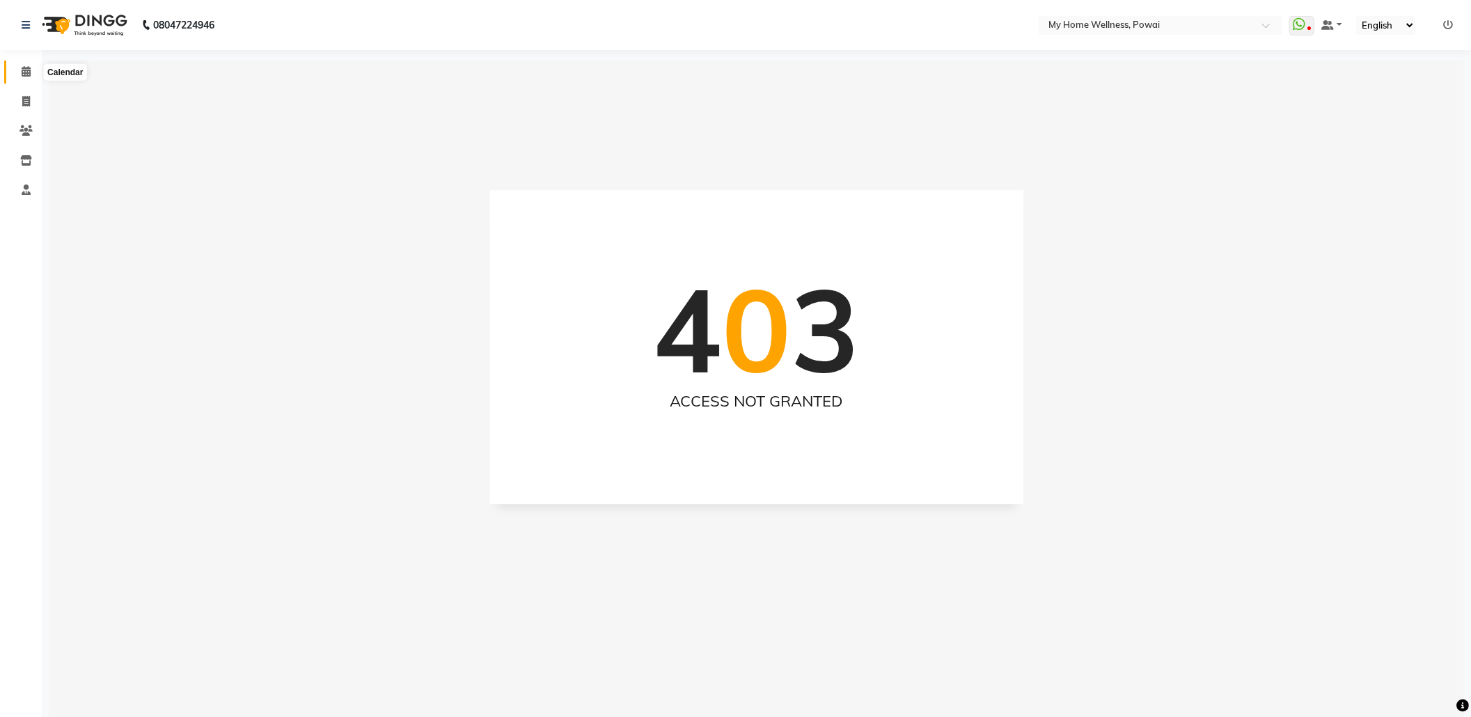
click at [23, 71] on icon at bounding box center [26, 71] width 9 height 10
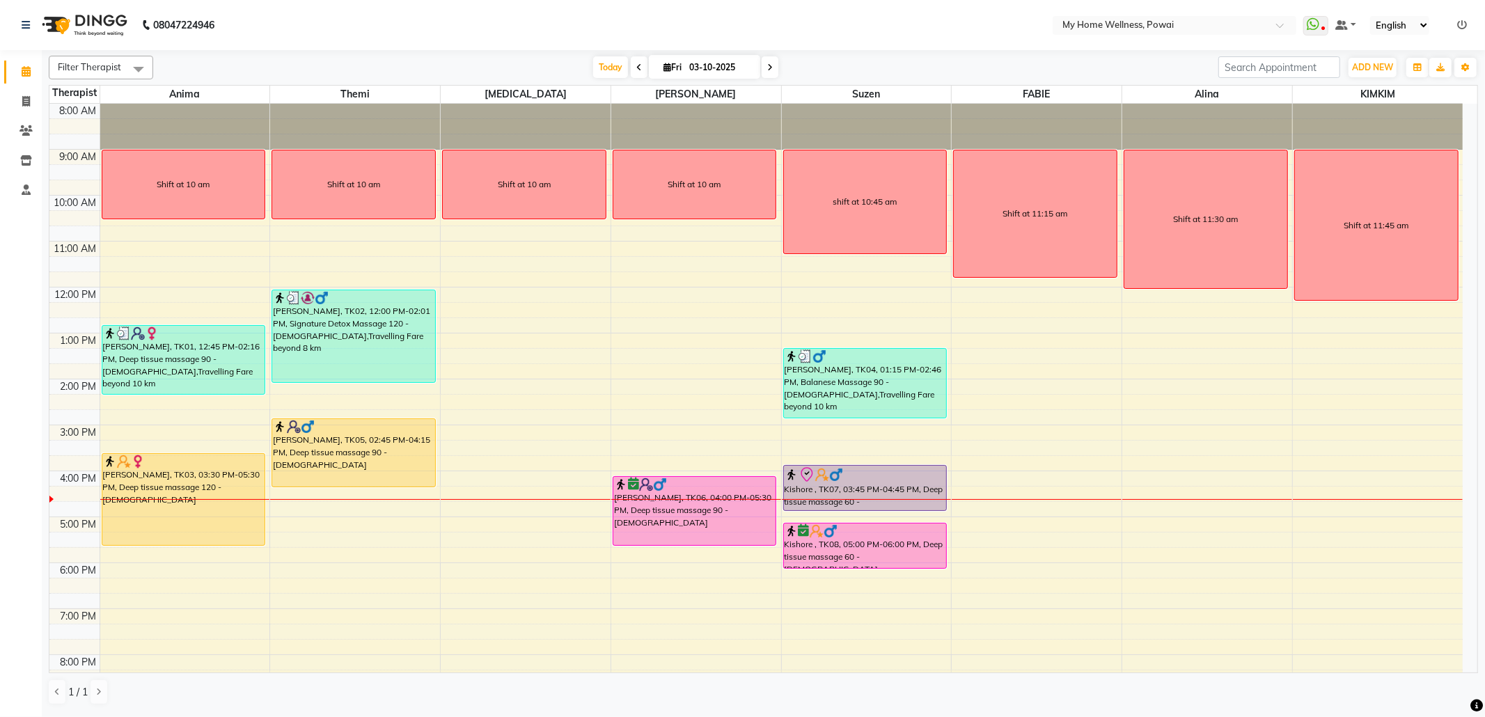
click at [636, 71] on icon at bounding box center [639, 67] width 6 height 8
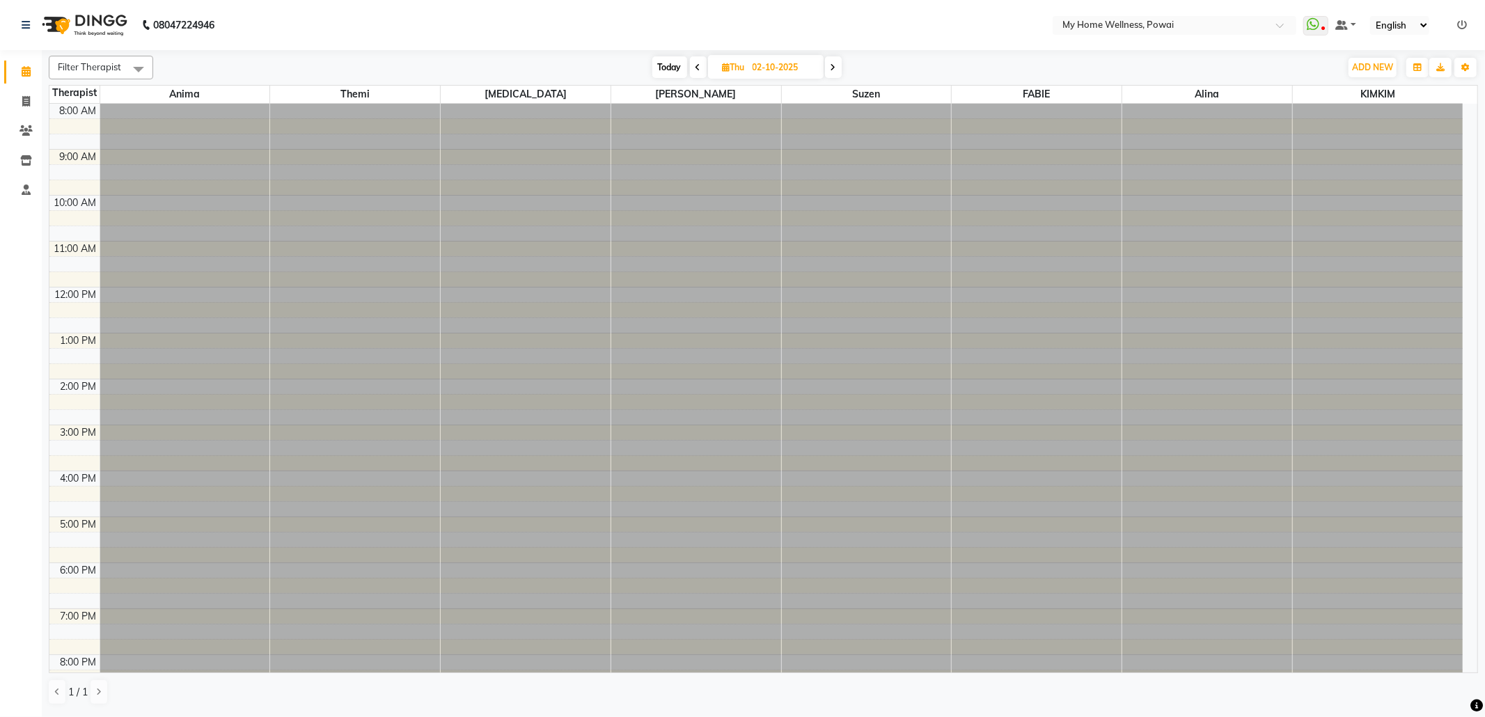
scroll to position [84, 0]
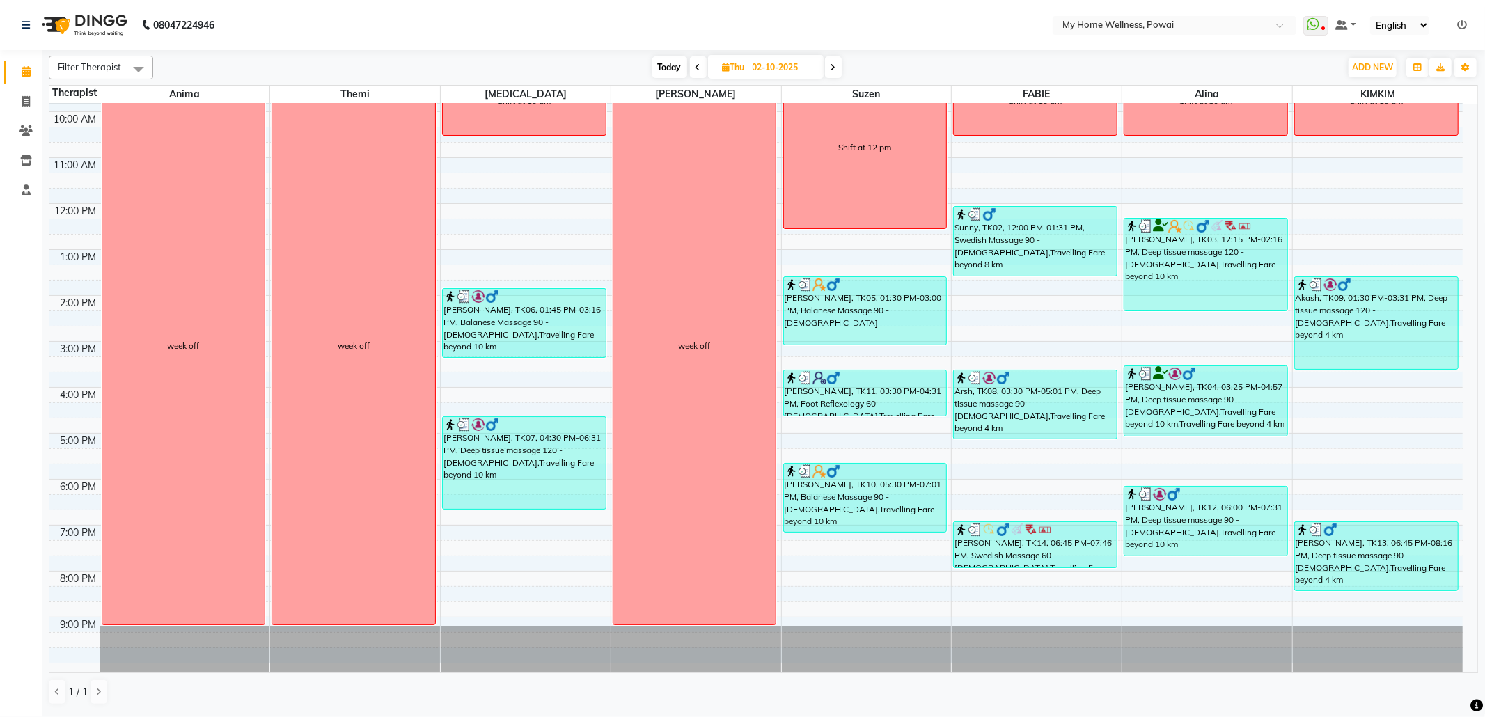
click at [677, 58] on span "Today" at bounding box center [669, 67] width 35 height 22
type input "03-10-2025"
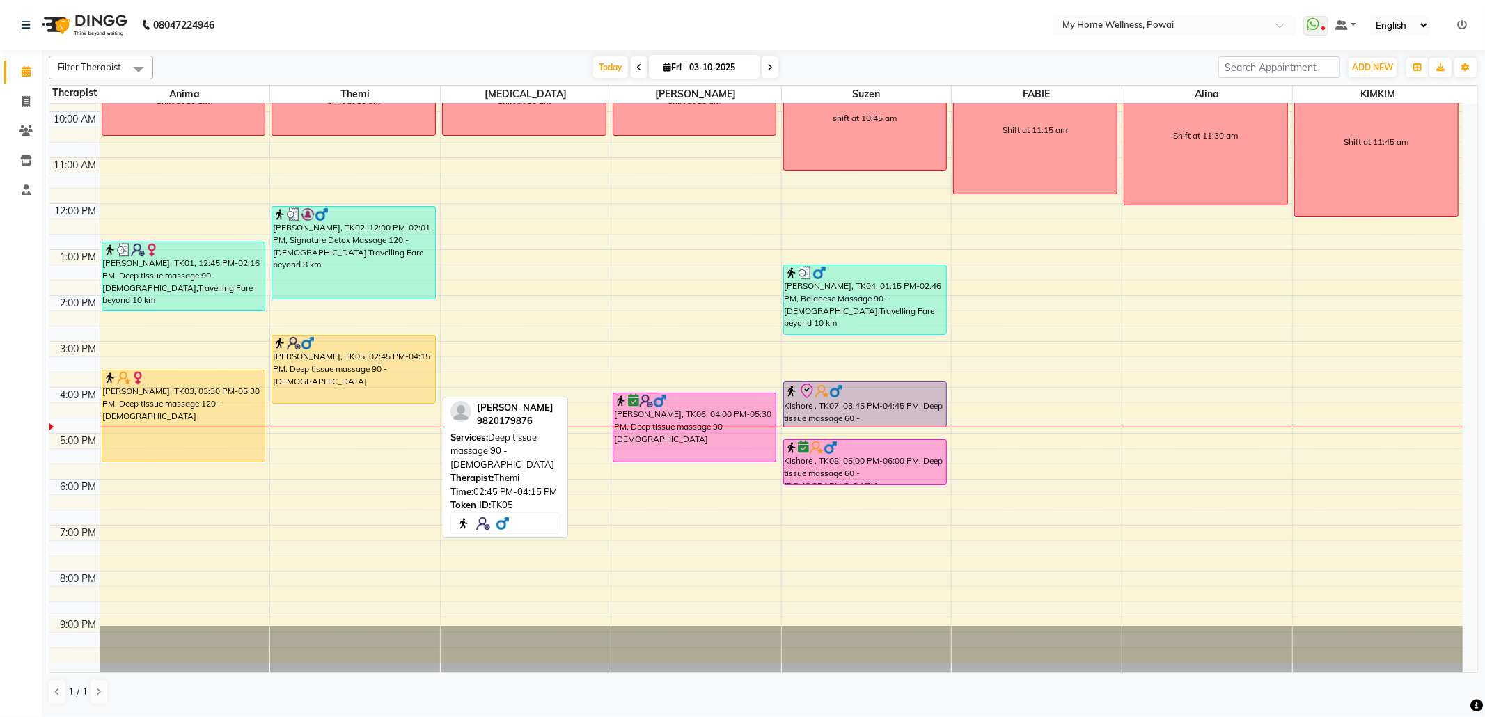
click at [379, 376] on div "[PERSON_NAME], TK05, 02:45 PM-04:15 PM, Deep tissue massage 90 - [DEMOGRAPHIC_D…" at bounding box center [353, 370] width 163 height 68
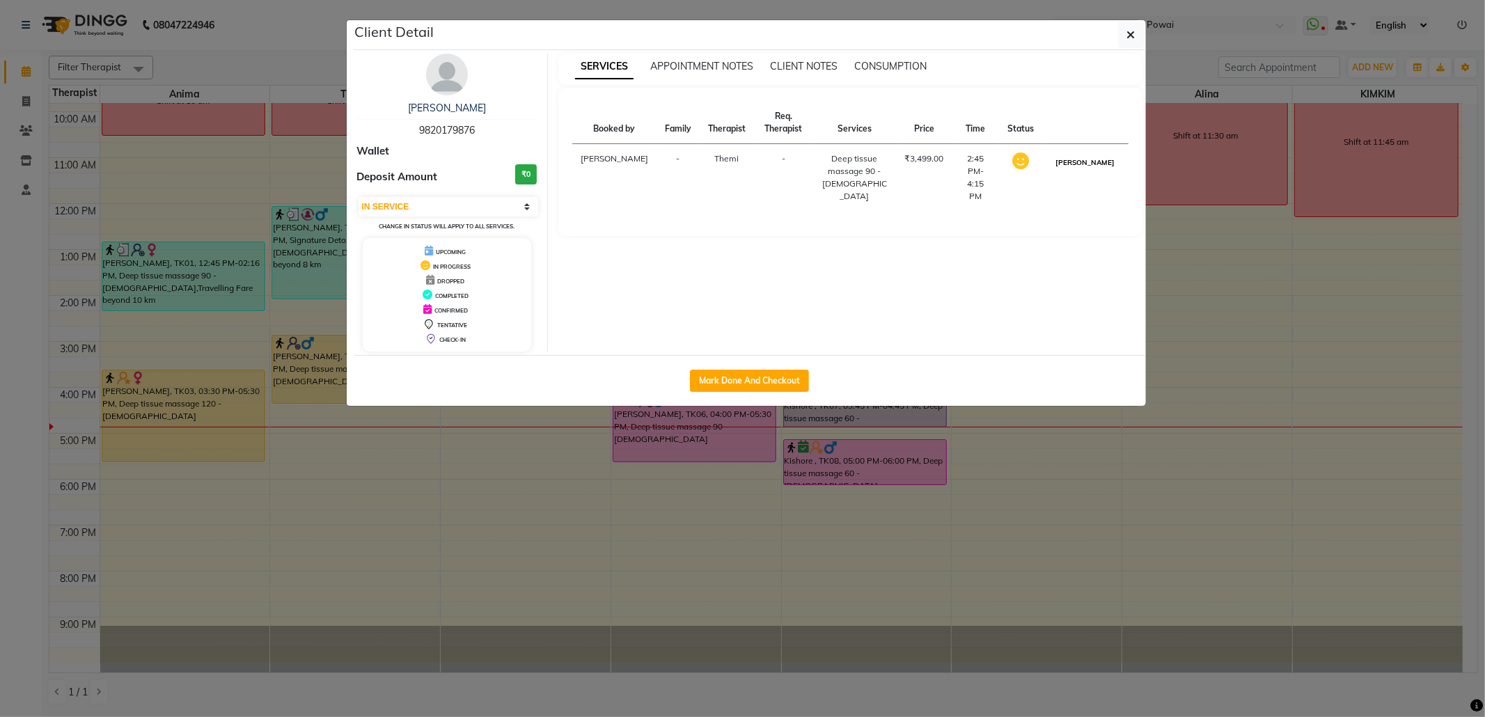
click at [1087, 166] on button "[PERSON_NAME]" at bounding box center [1085, 162] width 66 height 17
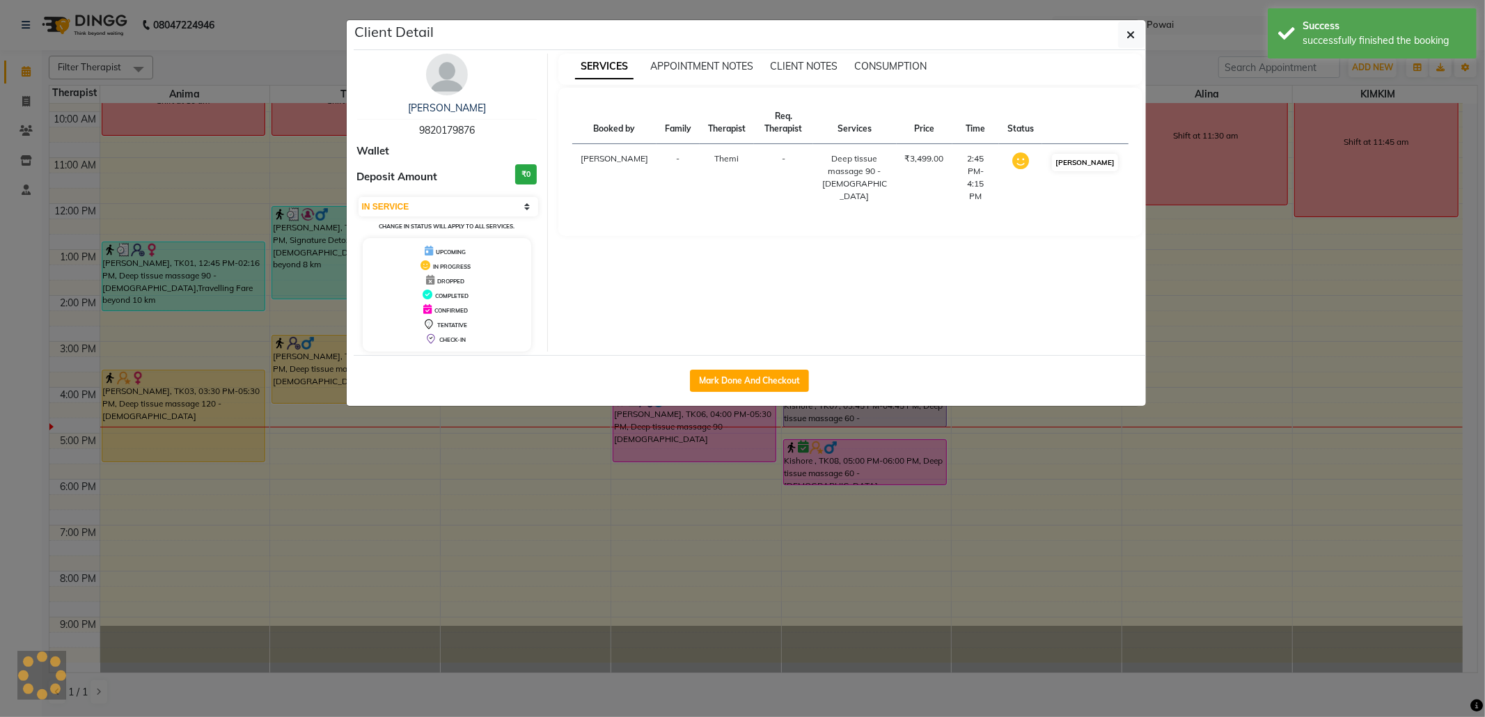
select select "3"
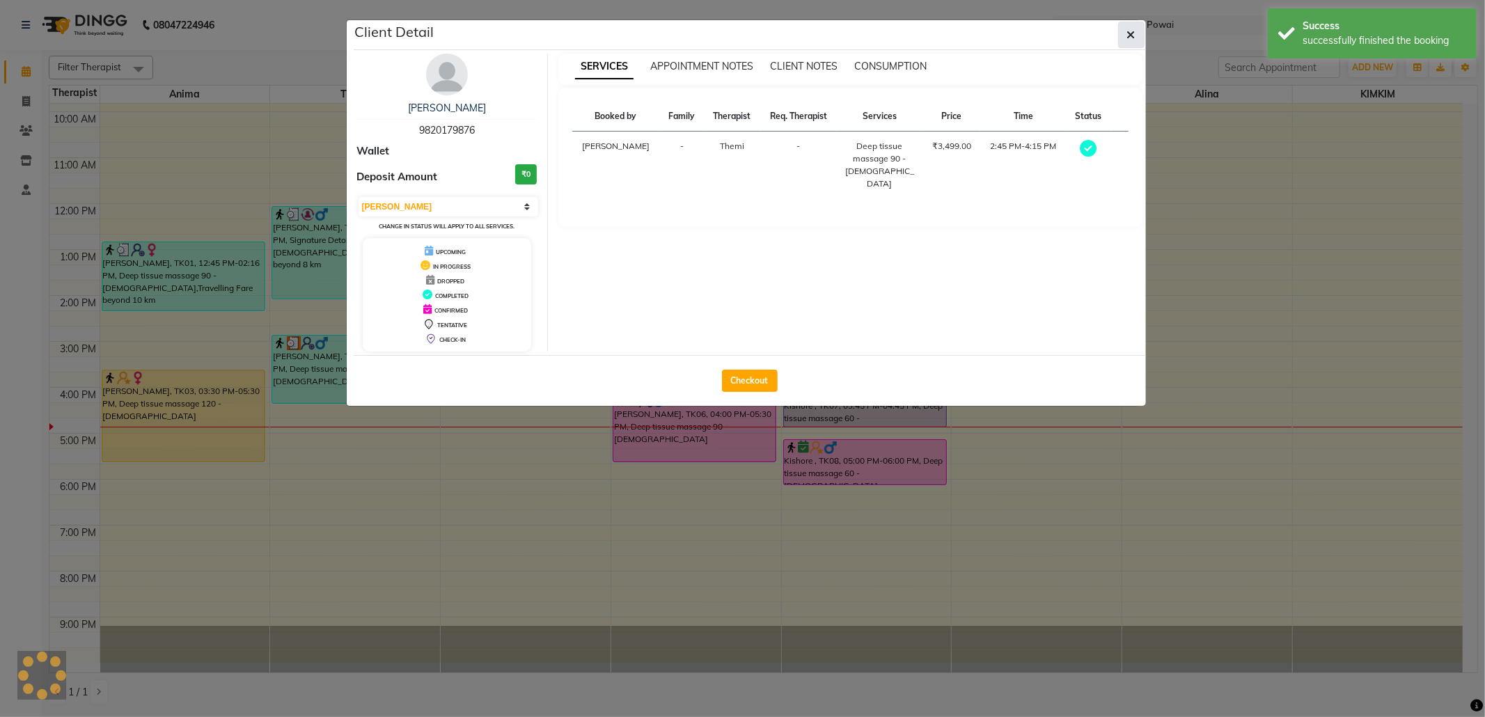
click at [1118, 38] on button "button" at bounding box center [1131, 35] width 26 height 26
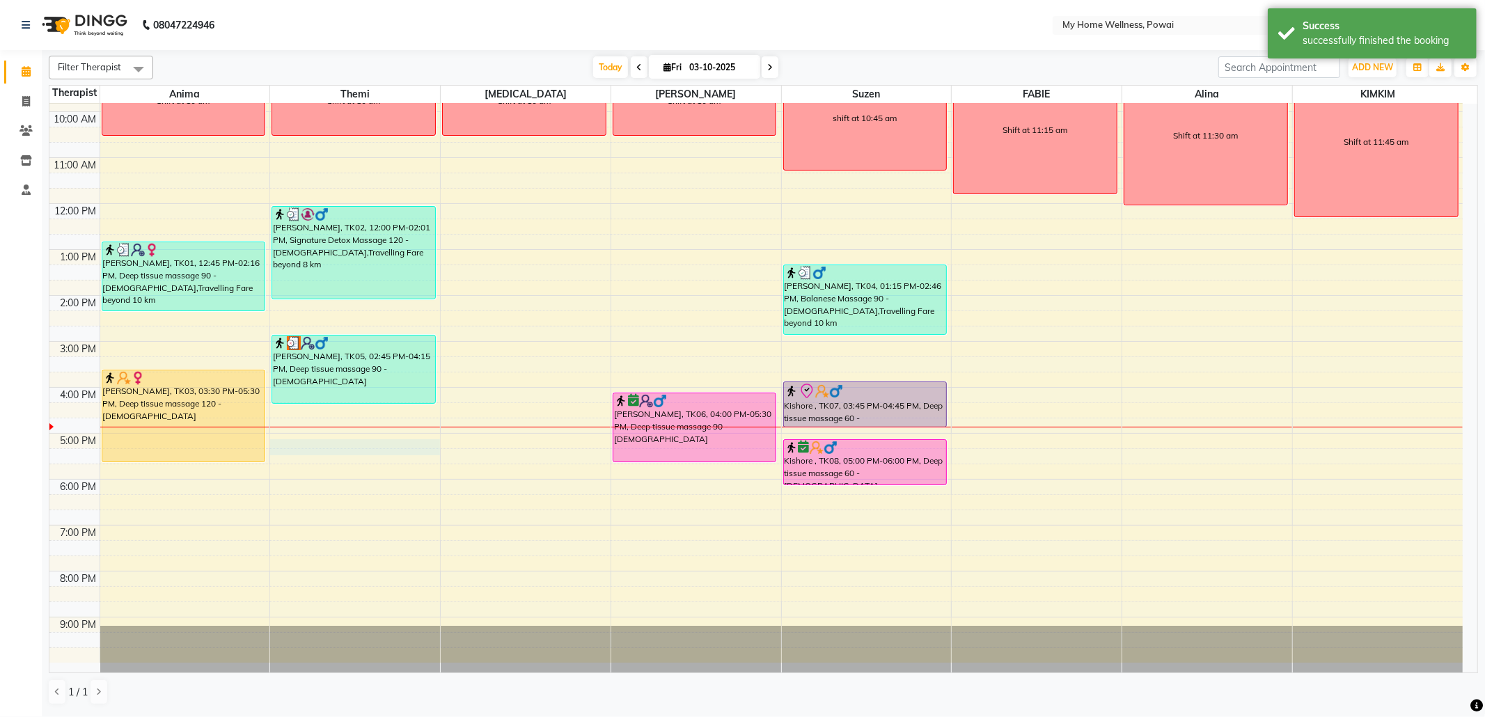
click at [292, 446] on div "8:00 AM 9:00 AM 10:00 AM 11:00 AM 12:00 PM 1:00 PM 2:00 PM 3:00 PM 4:00 PM 5:00…" at bounding box center [755, 341] width 1413 height 643
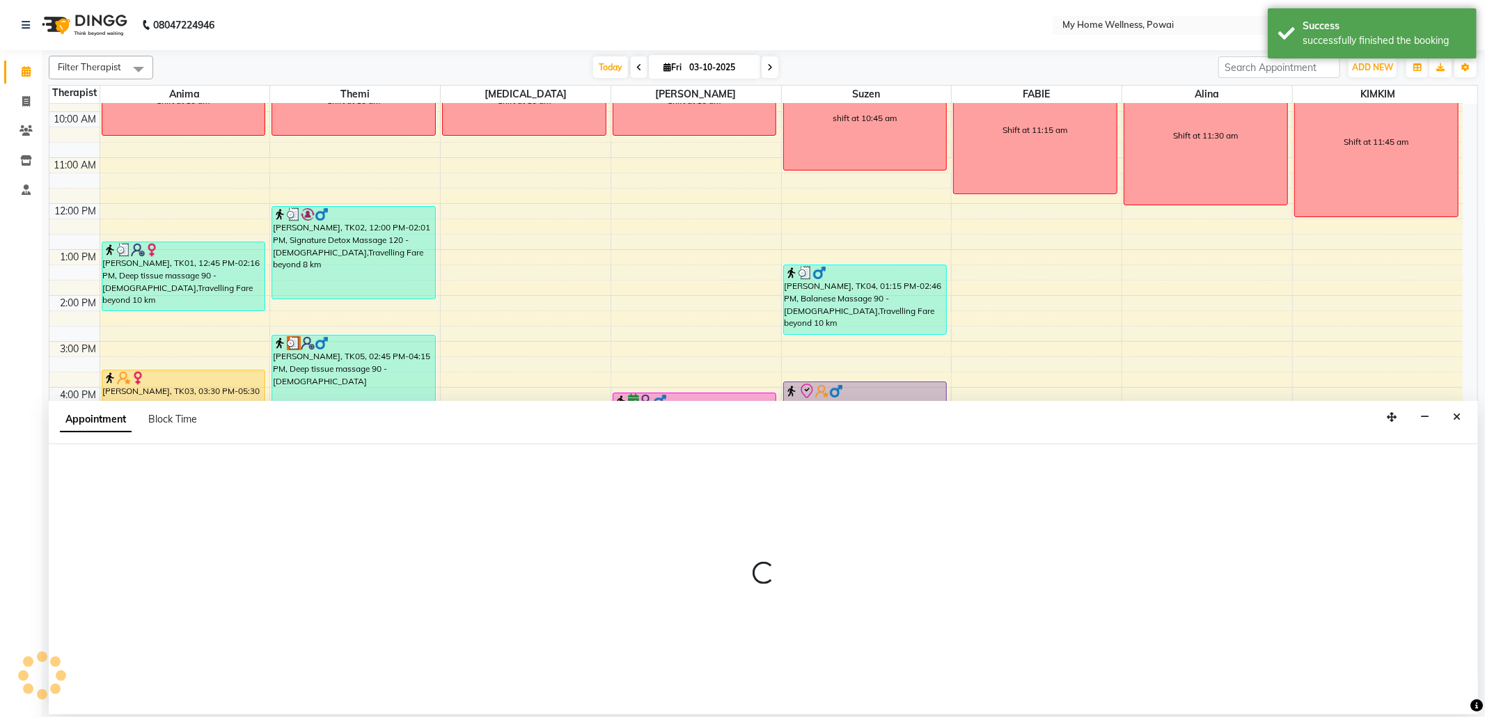
select select "65929"
select select "1020"
select select "tentative"
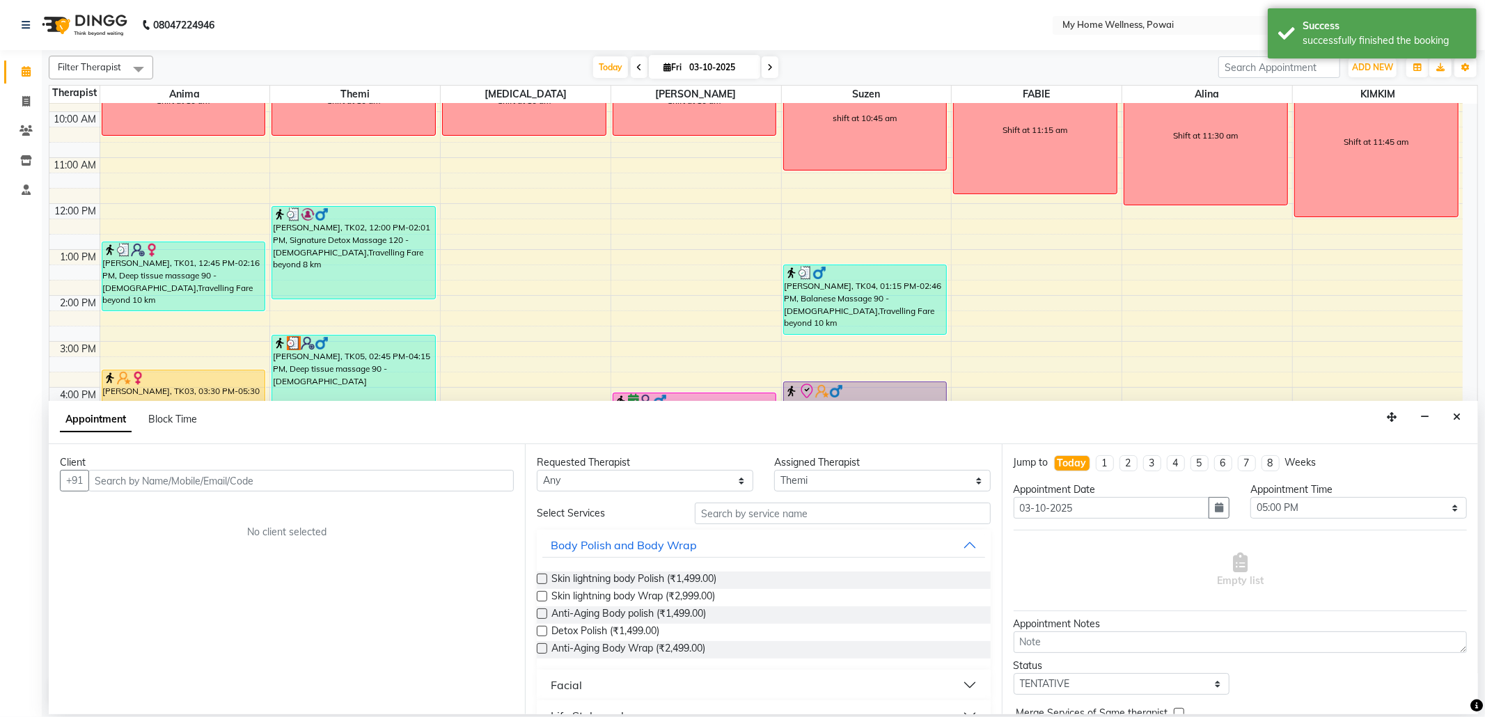
click at [270, 477] on input "text" at bounding box center [300, 481] width 425 height 22
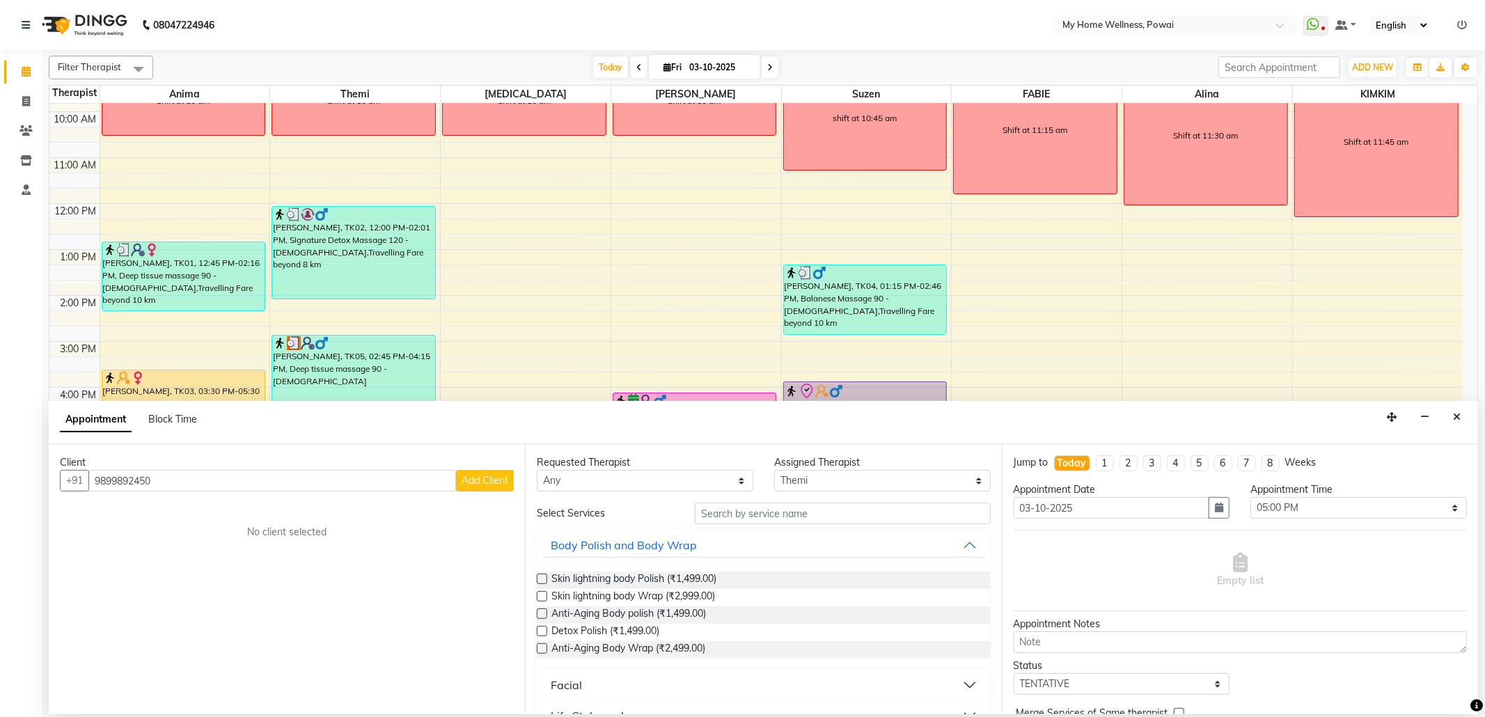
type input "9899892450"
click at [496, 480] on span "Add Client" at bounding box center [485, 480] width 47 height 13
select select "22"
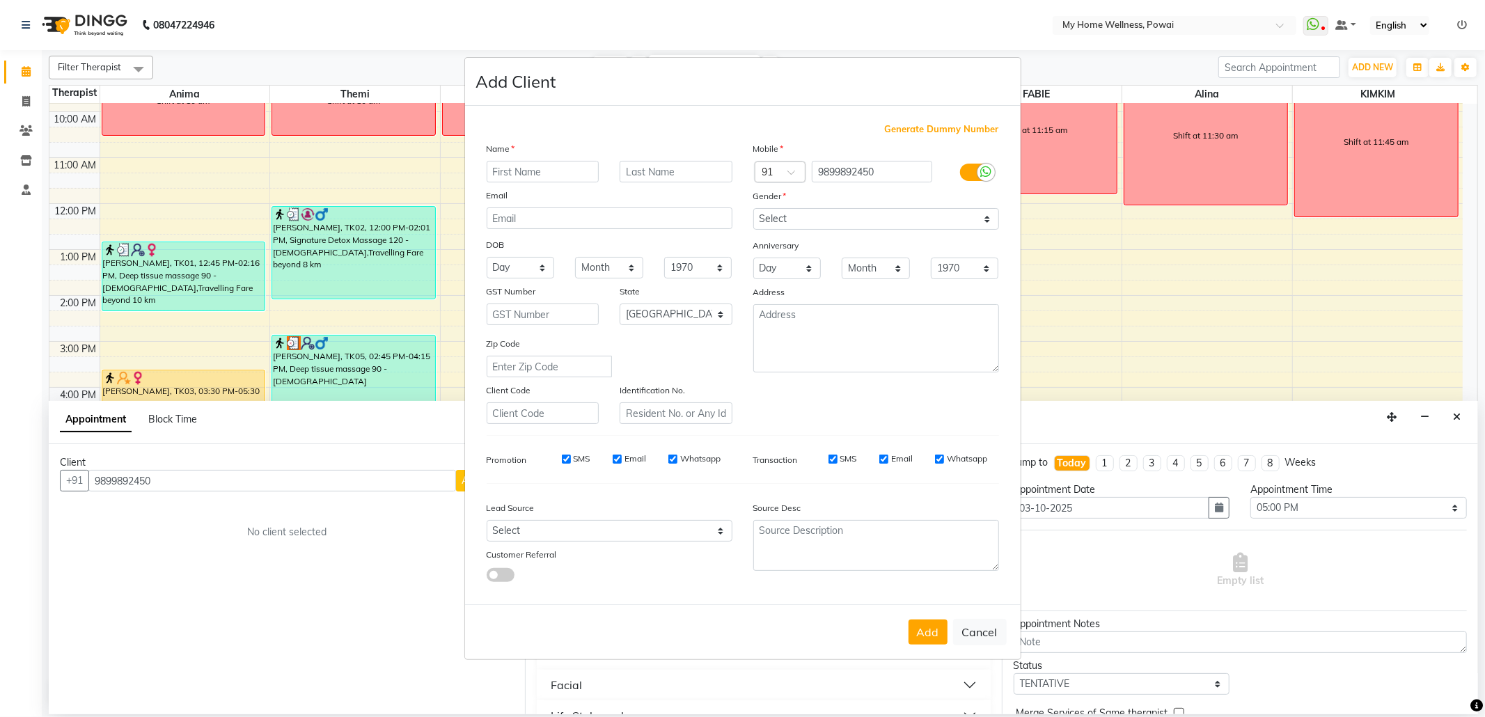
click at [574, 177] on input "text" at bounding box center [543, 172] width 113 height 22
type input "Manju"
click at [638, 177] on input "text" at bounding box center [676, 172] width 113 height 22
type input "[PERSON_NAME]"
click at [991, 220] on select "Select [DEMOGRAPHIC_DATA] [DEMOGRAPHIC_DATA] Other Prefer Not To Say" at bounding box center [876, 219] width 246 height 22
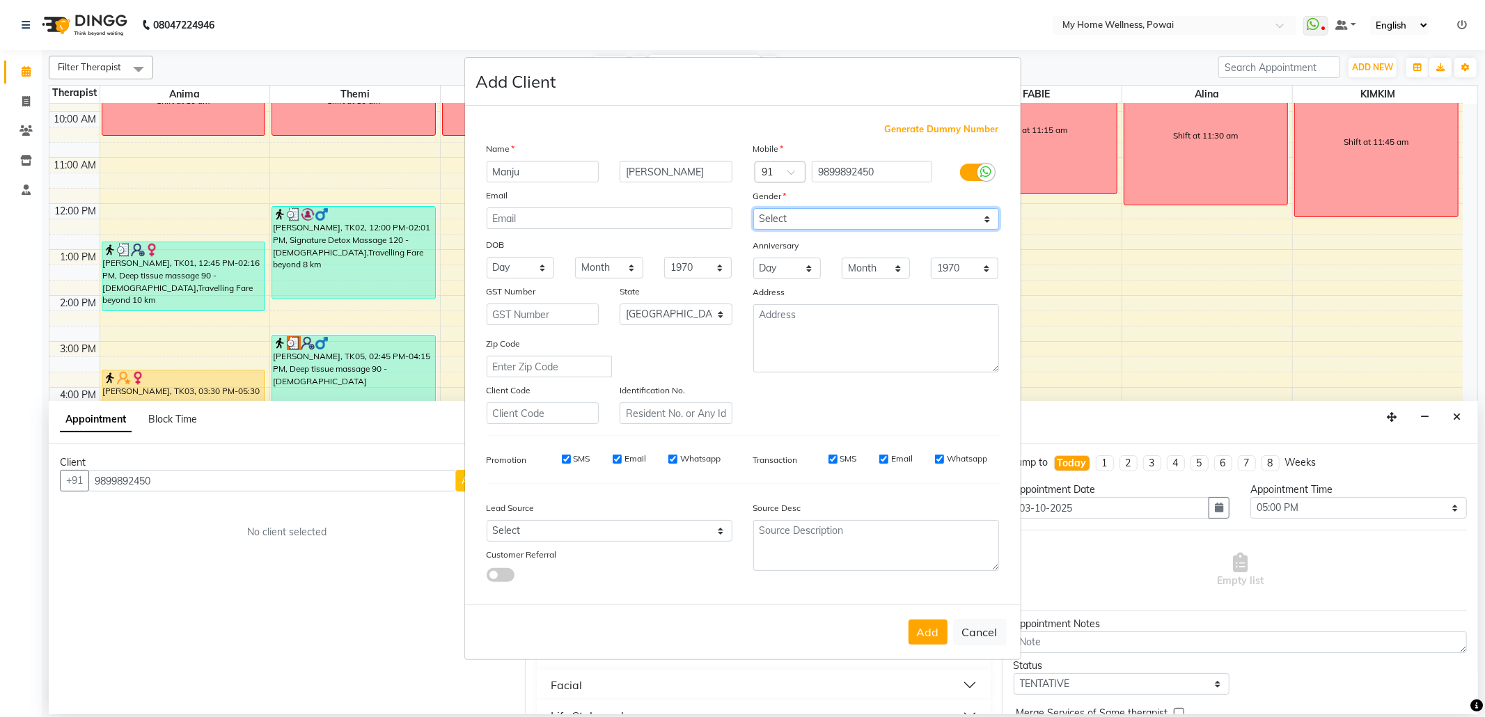
select select "[DEMOGRAPHIC_DATA]"
click at [753, 210] on select "Select [DEMOGRAPHIC_DATA] [DEMOGRAPHIC_DATA] Other Prefer Not To Say" at bounding box center [876, 219] width 246 height 22
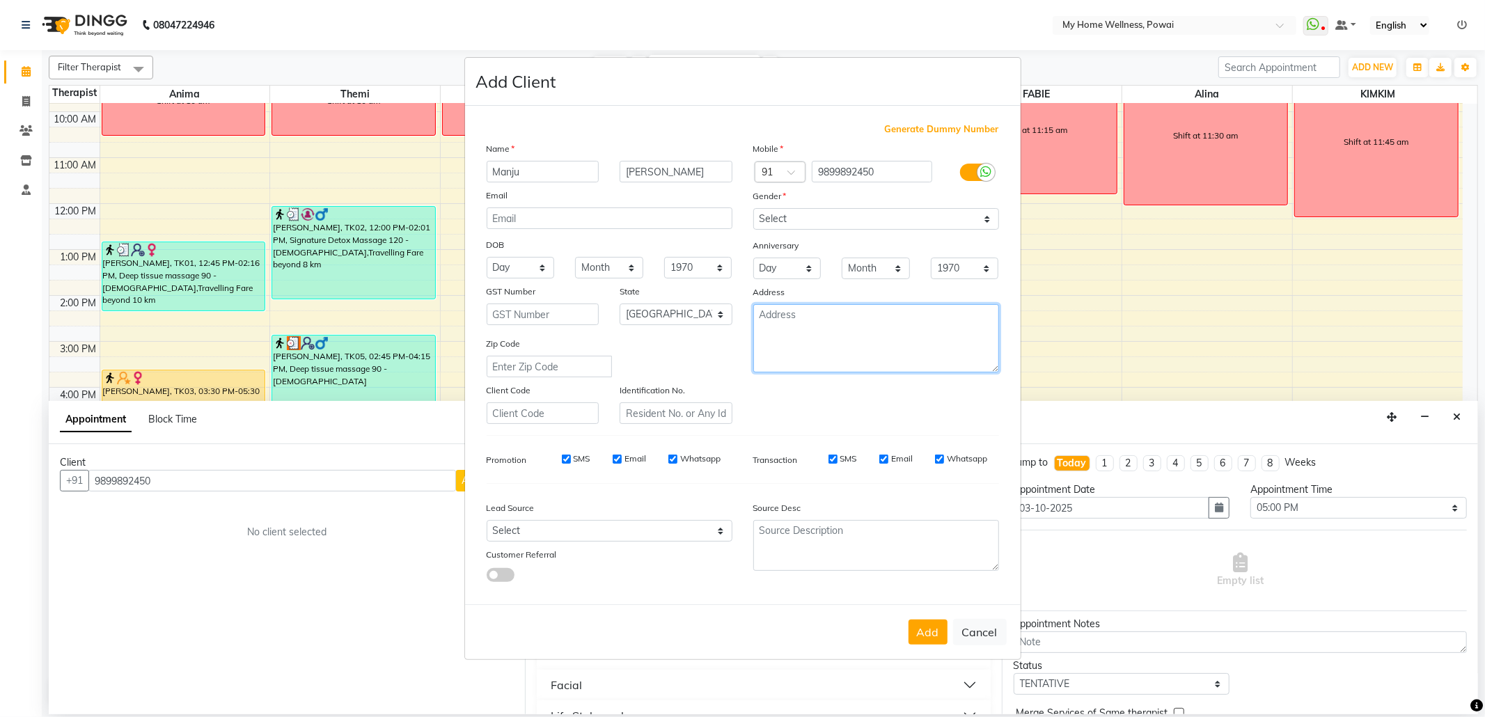
click at [831, 324] on textarea at bounding box center [876, 338] width 246 height 68
type textarea "Flat 1802 North wing 18th floor lodha world one lower parel"
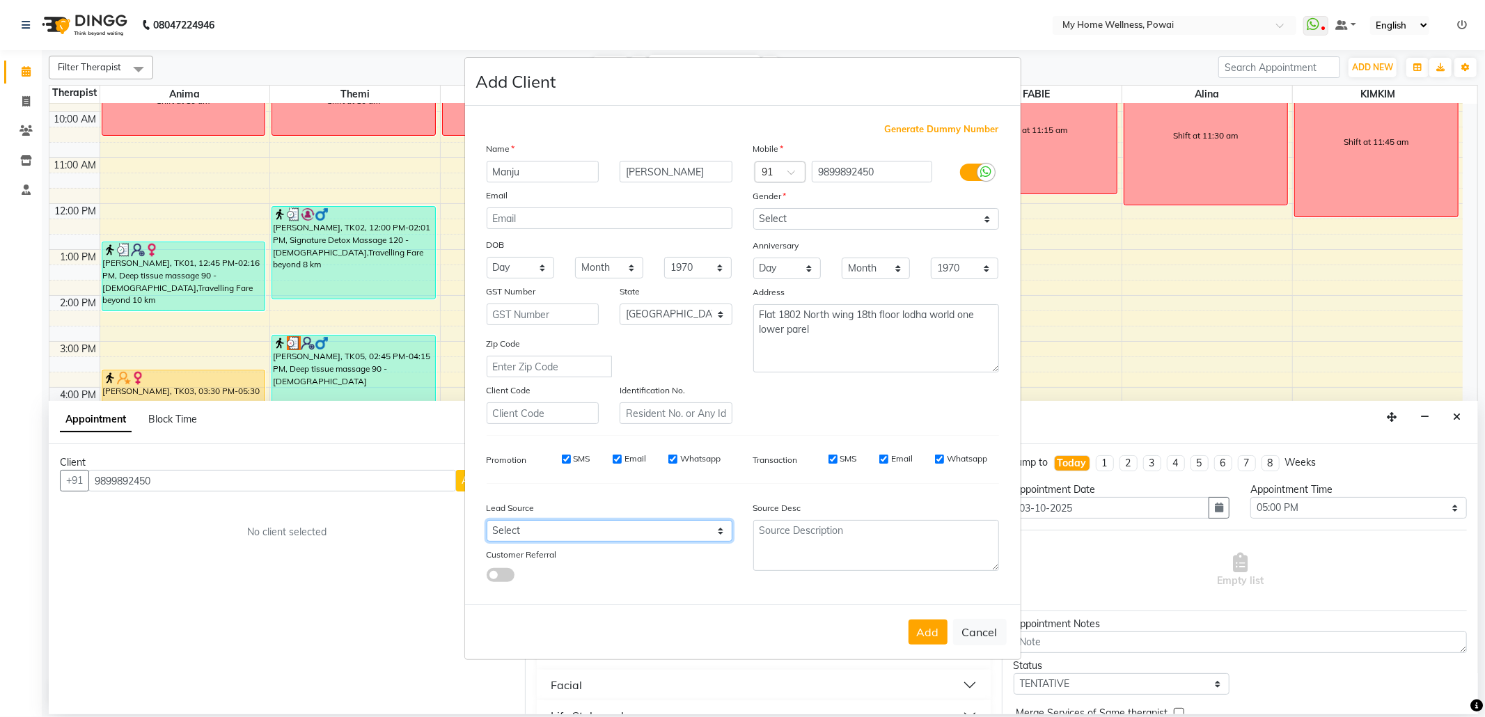
click at [719, 530] on select "Select Walk-in Referral Internet Friend Word of Mouth Advertisement Facebook Ju…" at bounding box center [610, 531] width 246 height 22
select select "21905"
click at [487, 520] on select "Select Walk-in Referral Internet Friend Word of Mouth Advertisement Facebook Ju…" at bounding box center [610, 531] width 246 height 22
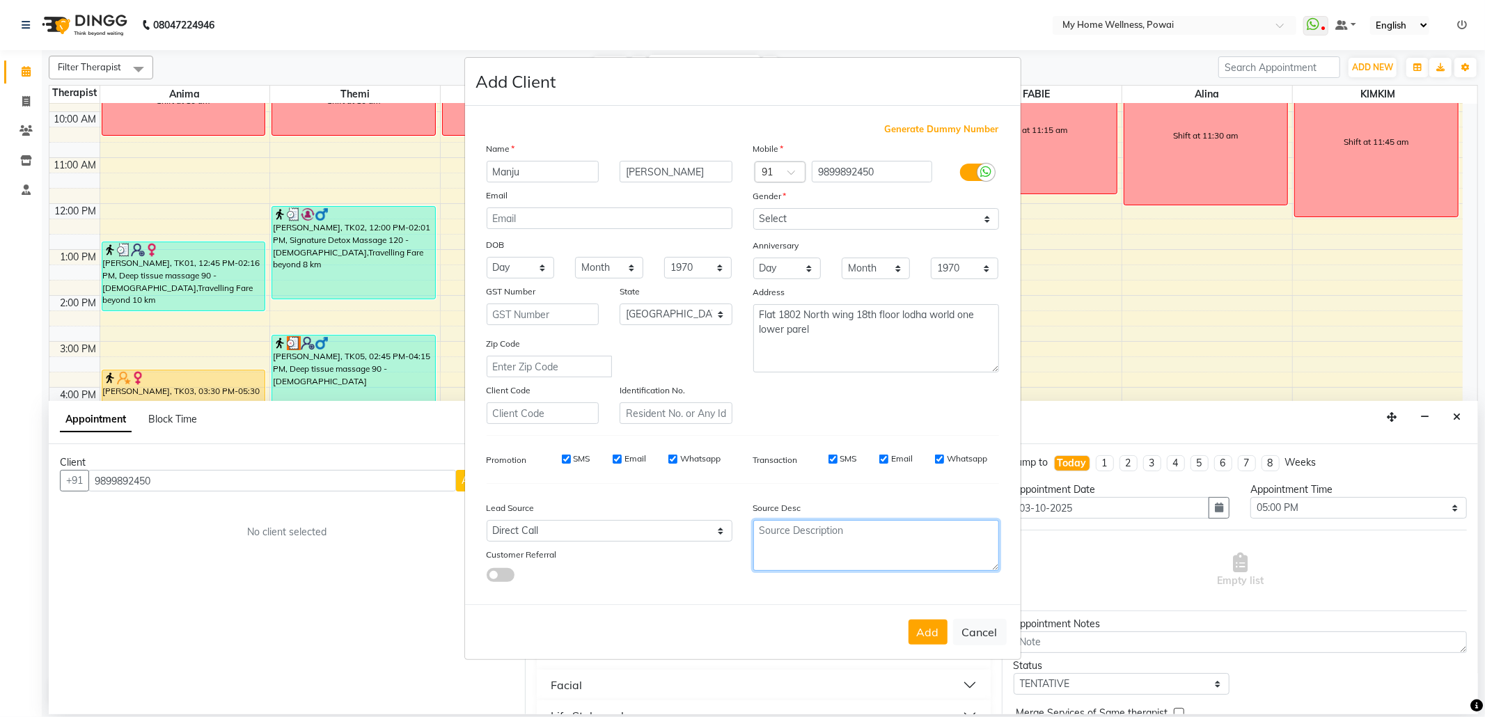
click at [789, 533] on textarea at bounding box center [876, 545] width 246 height 51
type textarea "New"
click at [923, 633] on button "Add" at bounding box center [928, 632] width 39 height 25
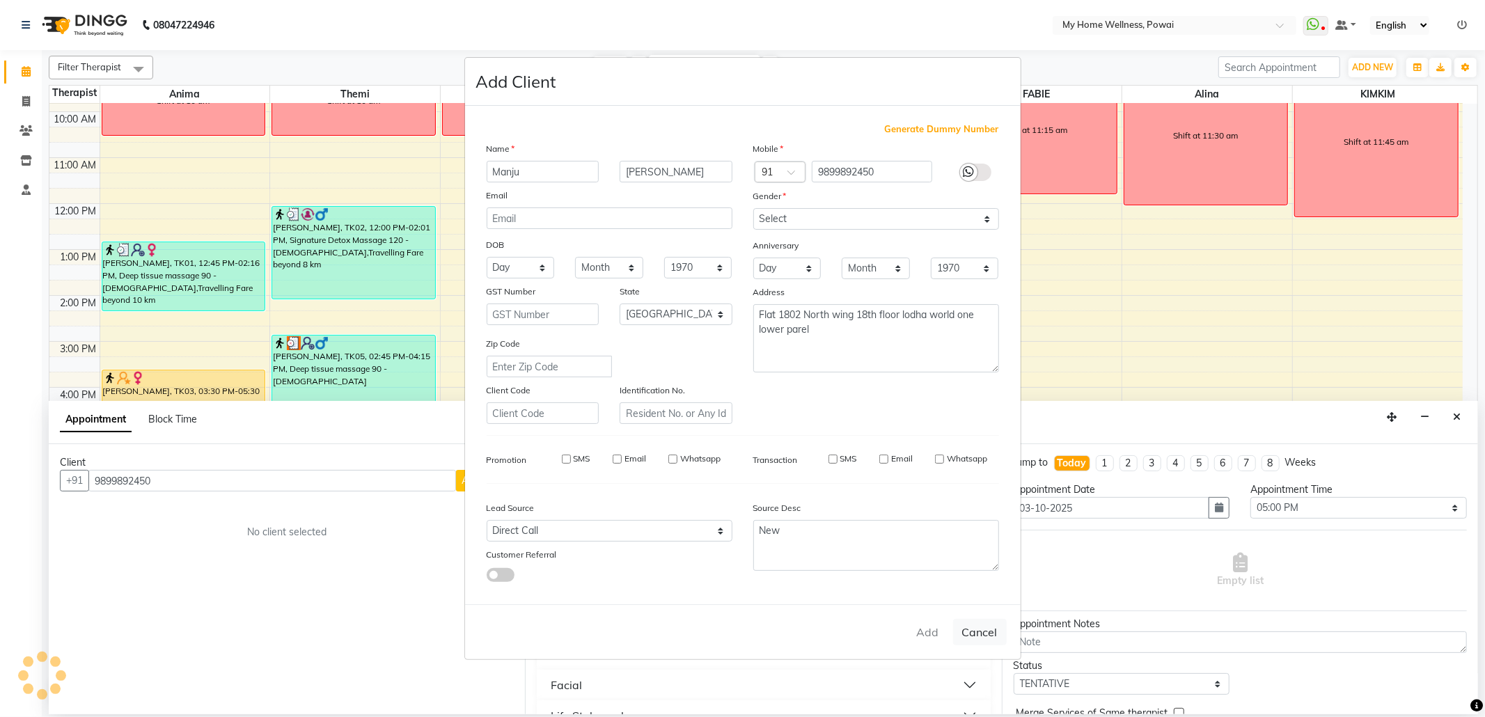
type input "98******50"
select select
select select "null"
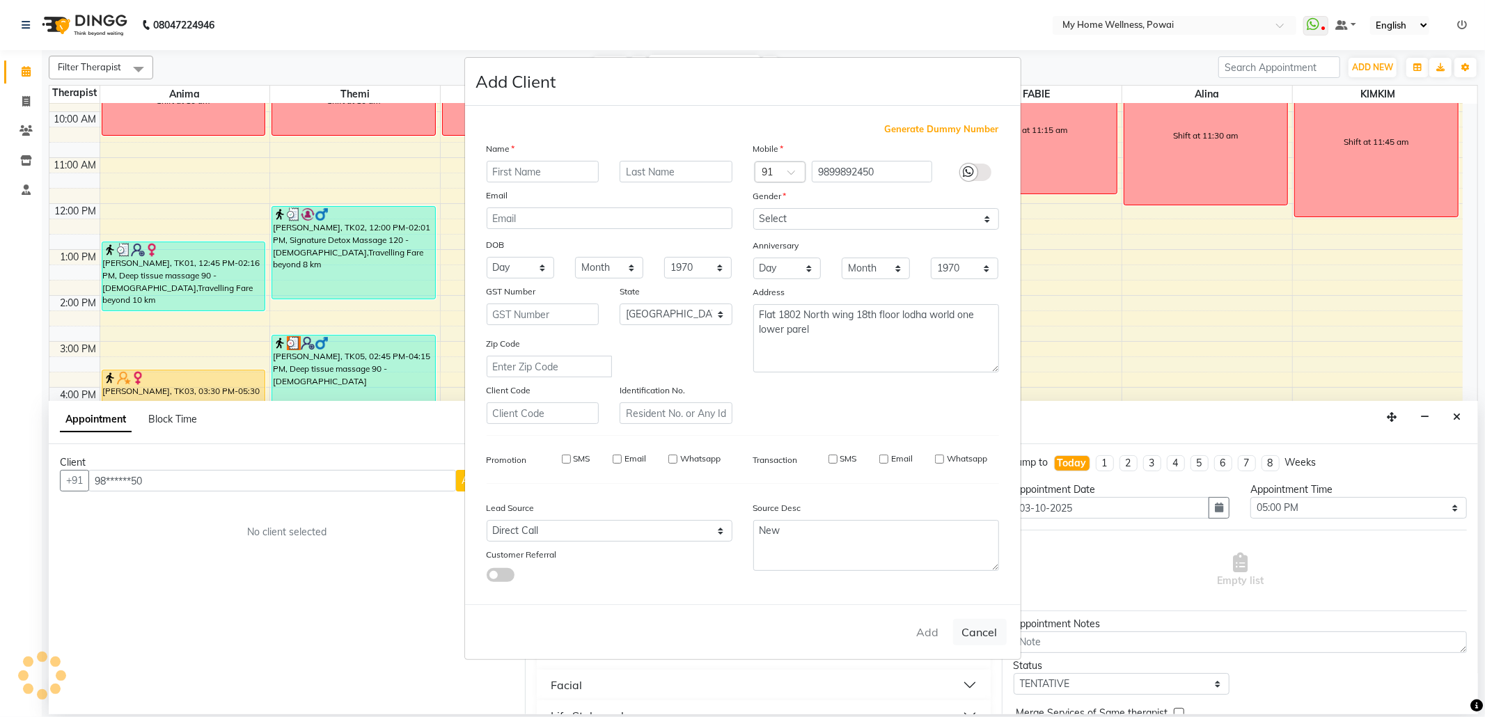
select select
checkbox input "false"
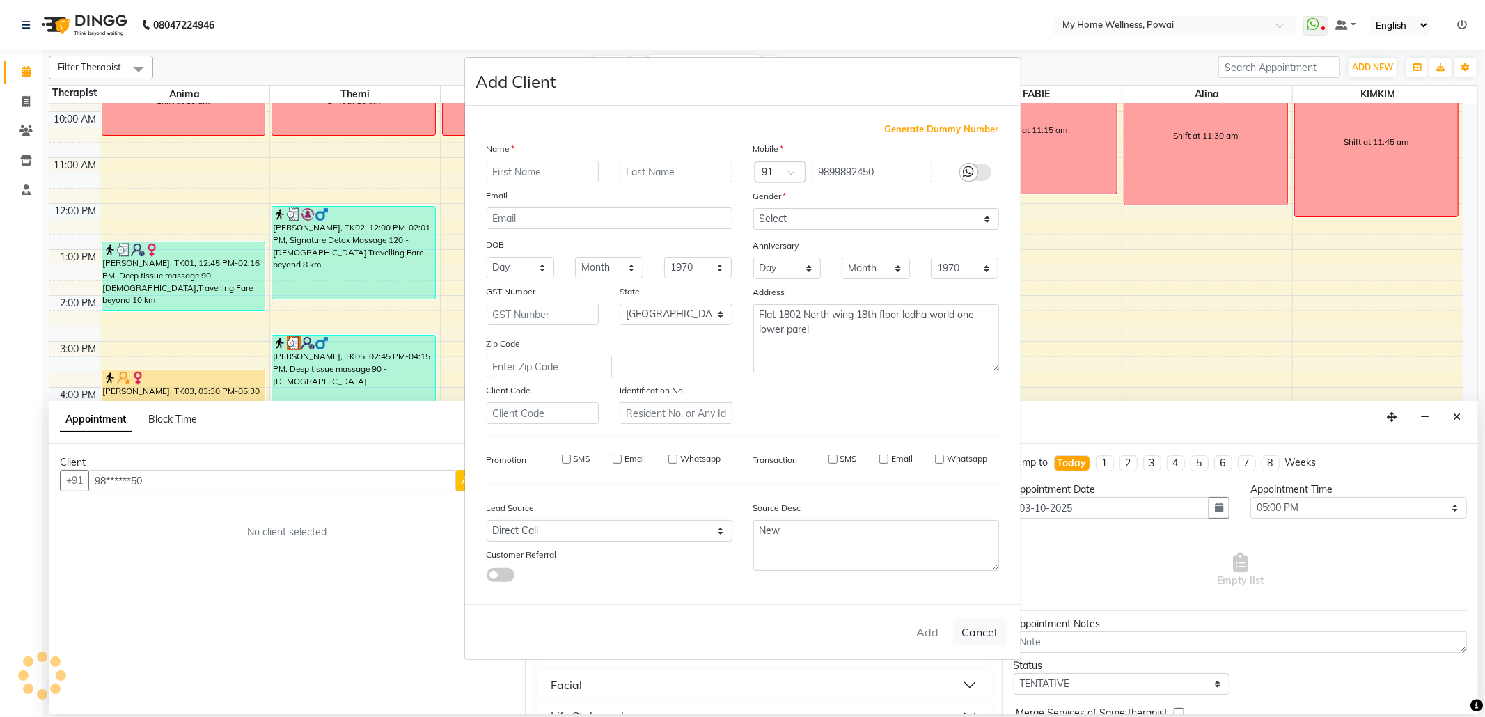
checkbox input "false"
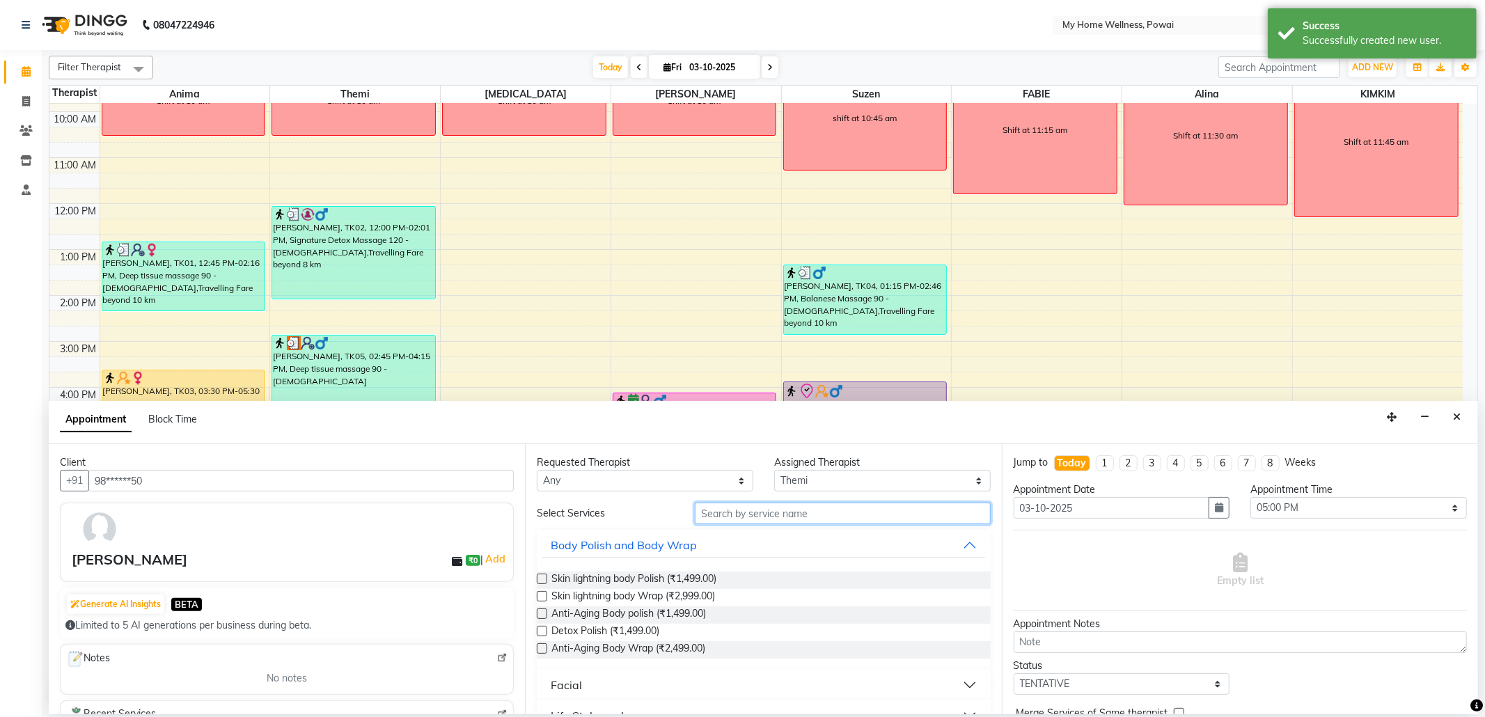
click at [730, 516] on input "text" at bounding box center [842, 514] width 295 height 22
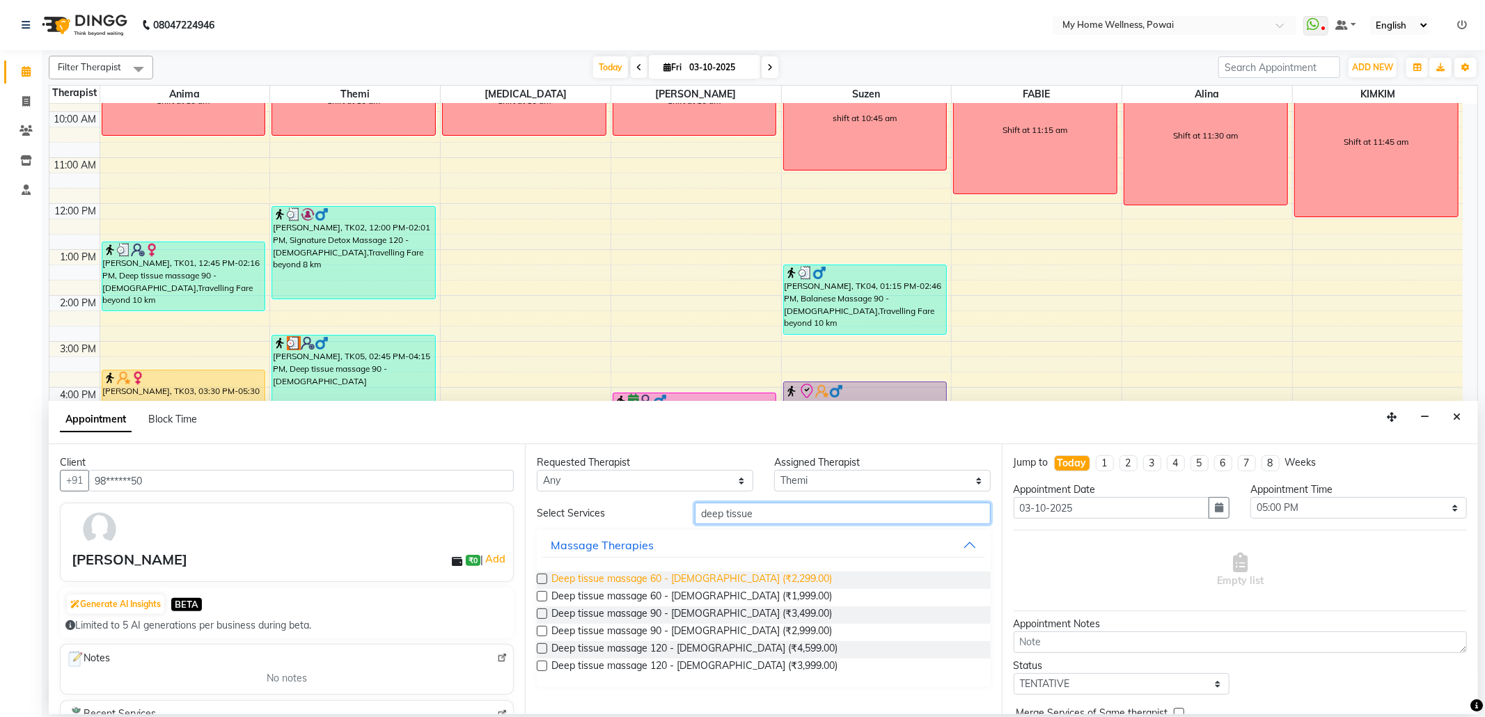
type input "deep tissue"
click at [691, 588] on span "Deep tissue massage 60 - [DEMOGRAPHIC_DATA] (₹2,299.00)" at bounding box center [691, 580] width 281 height 17
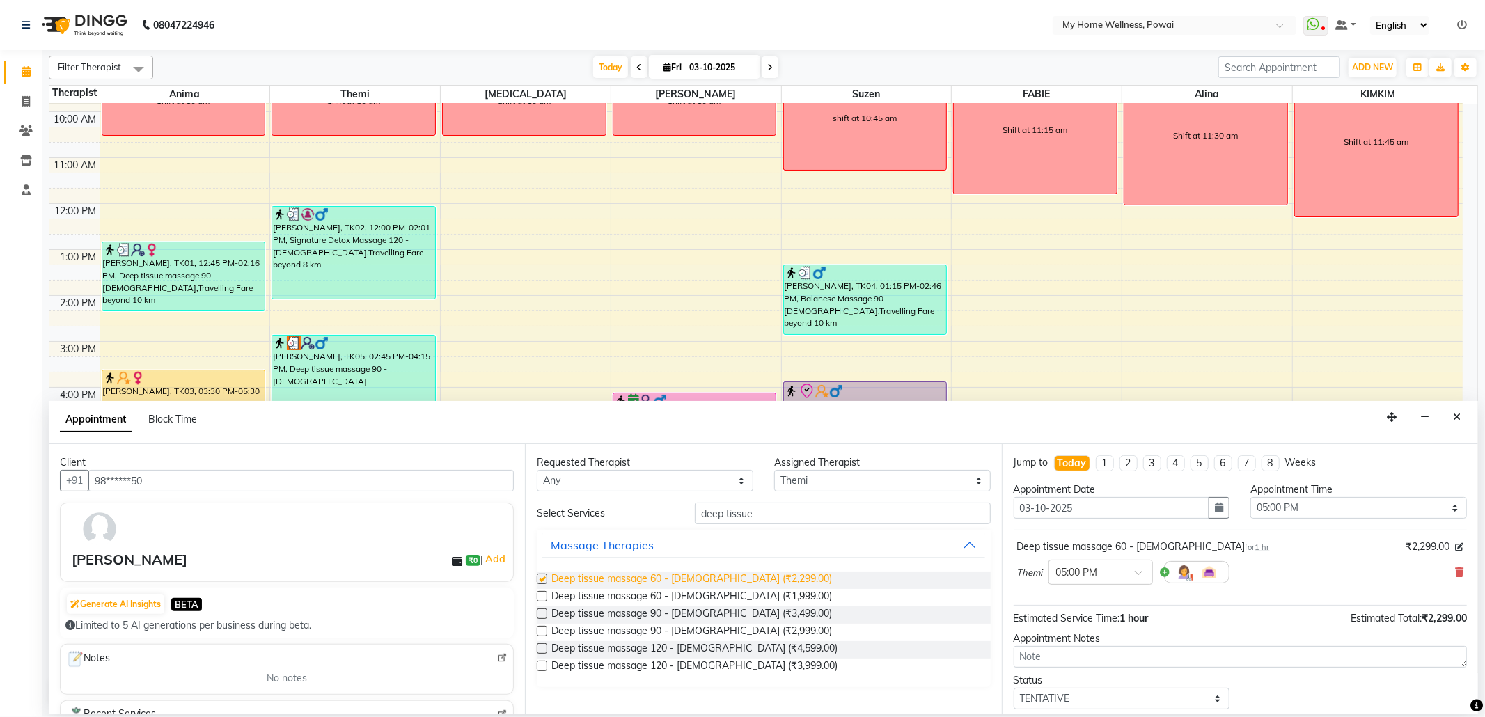
checkbox input "false"
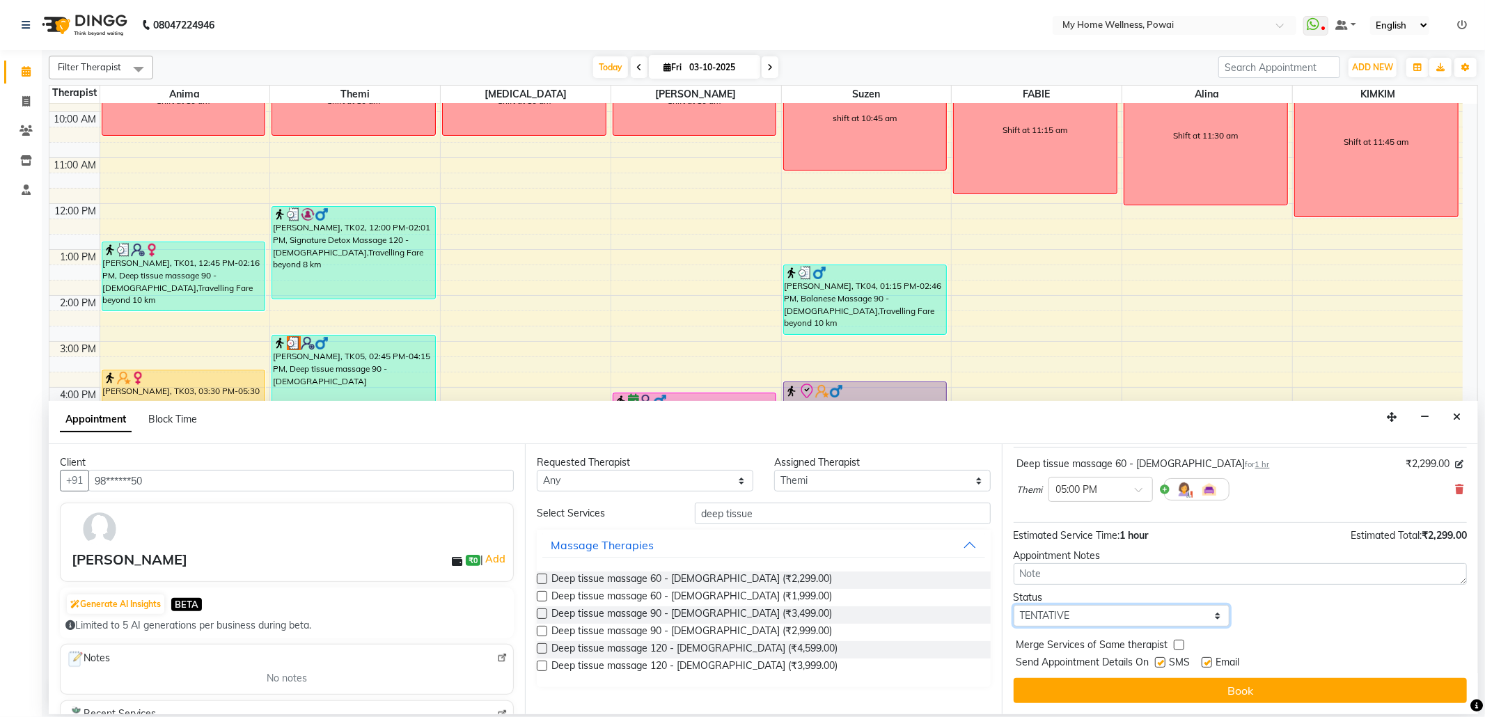
click at [1209, 614] on select "Select TENTATIVE CONFIRM CHECK-IN UPCOMING" at bounding box center [1122, 616] width 217 height 22
select select "confirm booking"
click at [1014, 606] on select "Select TENTATIVE CONFIRM CHECK-IN UPCOMING" at bounding box center [1122, 616] width 217 height 22
click at [1120, 695] on button "Book" at bounding box center [1240, 690] width 453 height 25
